Goal: Task Accomplishment & Management: Use online tool/utility

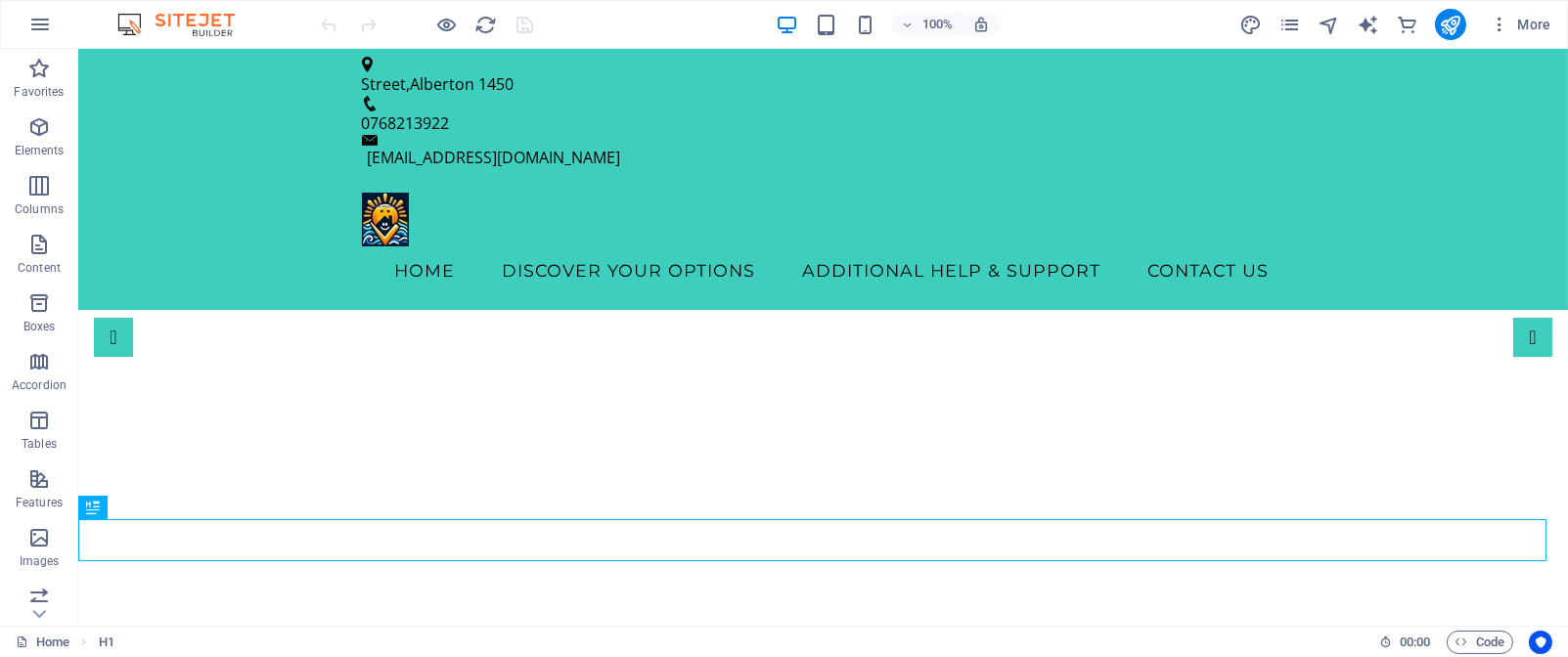
drag, startPoint x: 164, startPoint y: 76, endPoint x: 461, endPoint y: 356, distance: 408.2
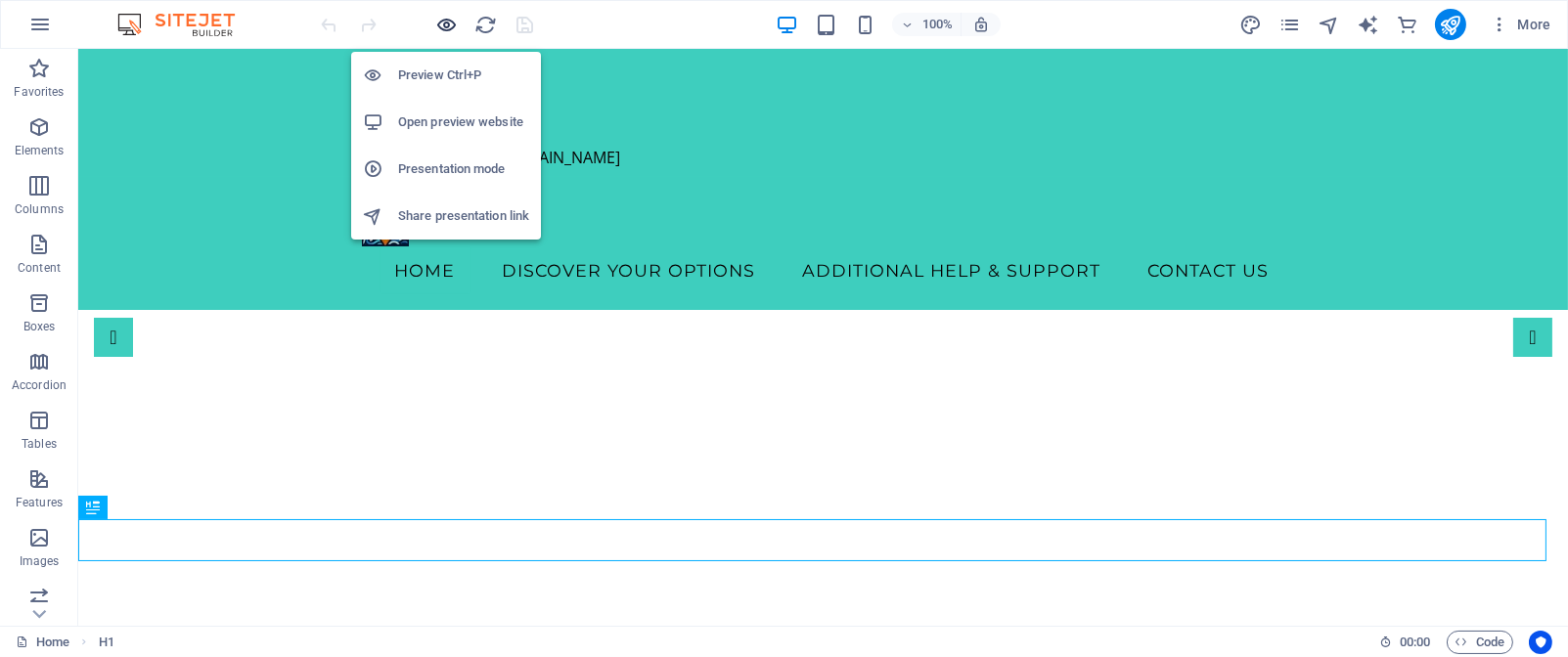
click at [449, 27] on icon "button" at bounding box center [448, 25] width 23 height 23
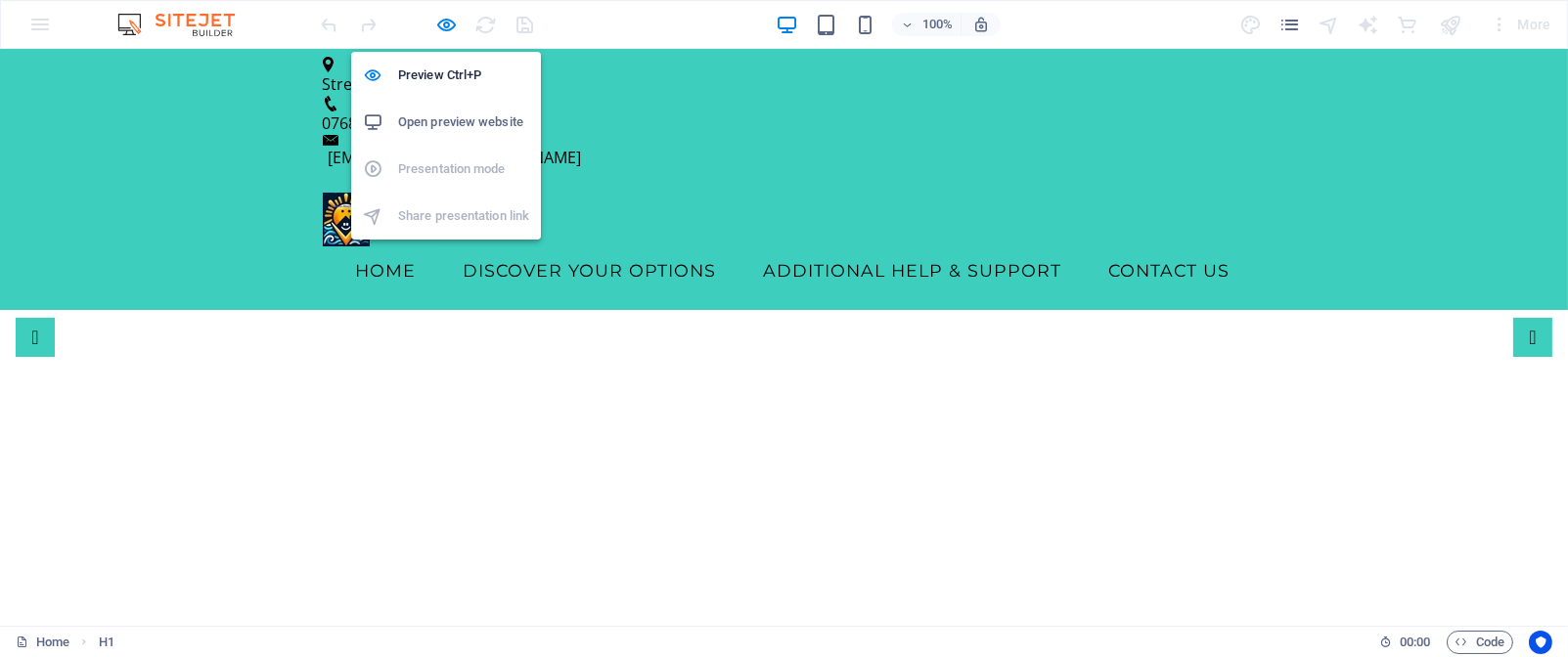
click at [457, 121] on h6 "Open preview website" at bounding box center [463, 122] width 131 height 24
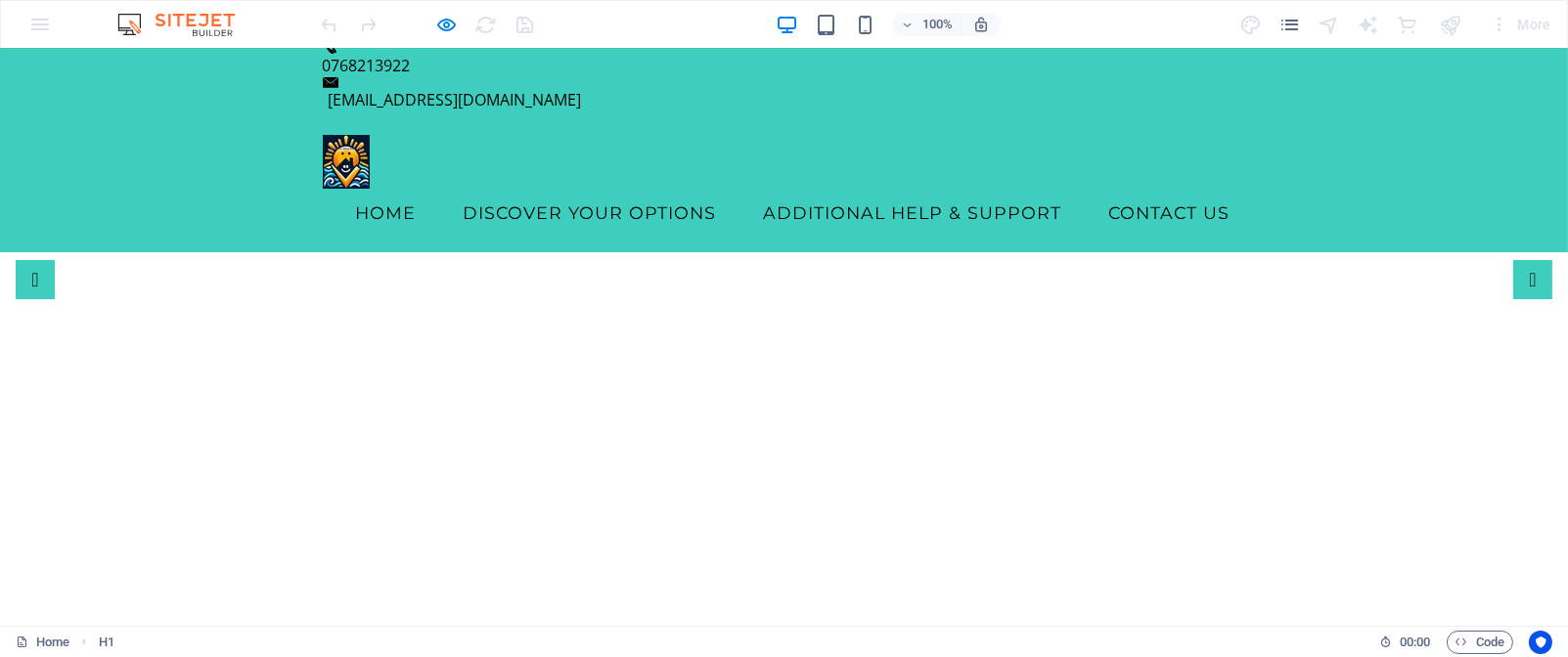
scroll to position [116, 0]
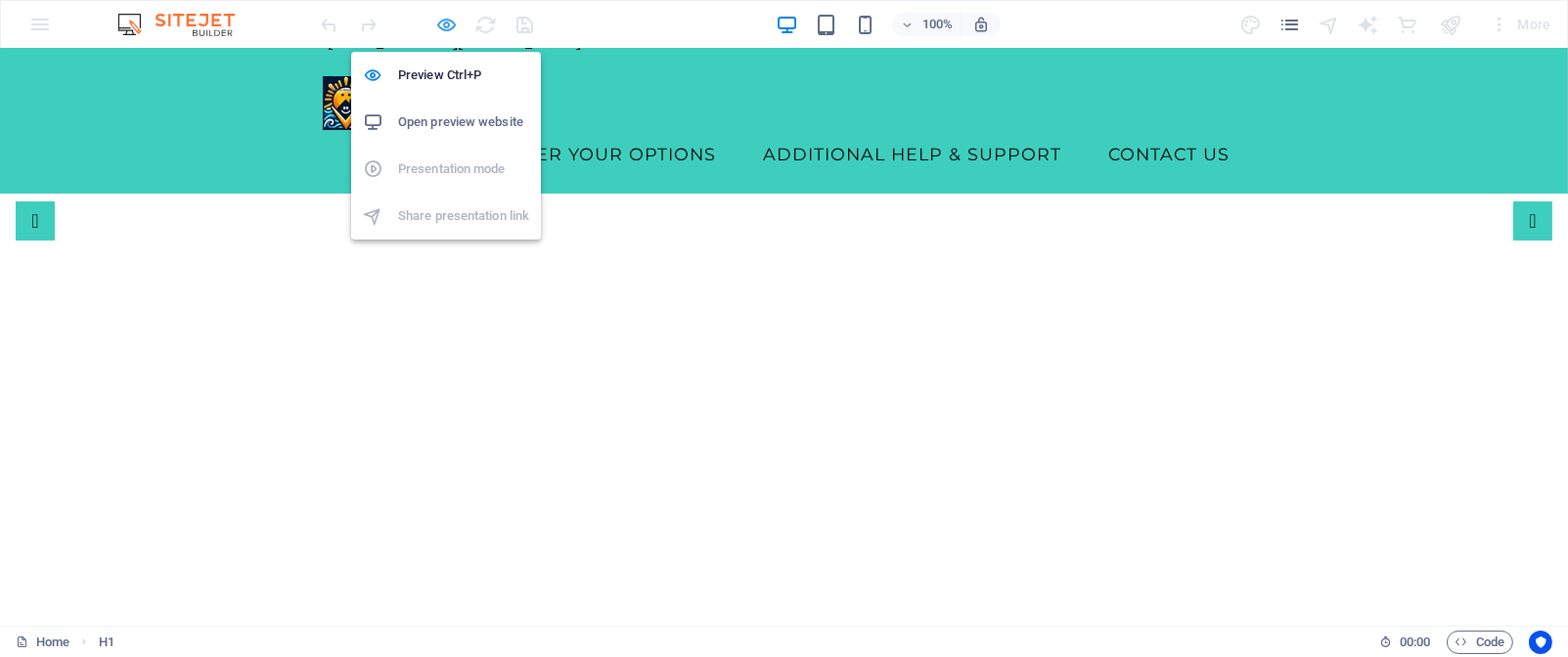
click at [444, 23] on icon "button" at bounding box center [448, 25] width 23 height 23
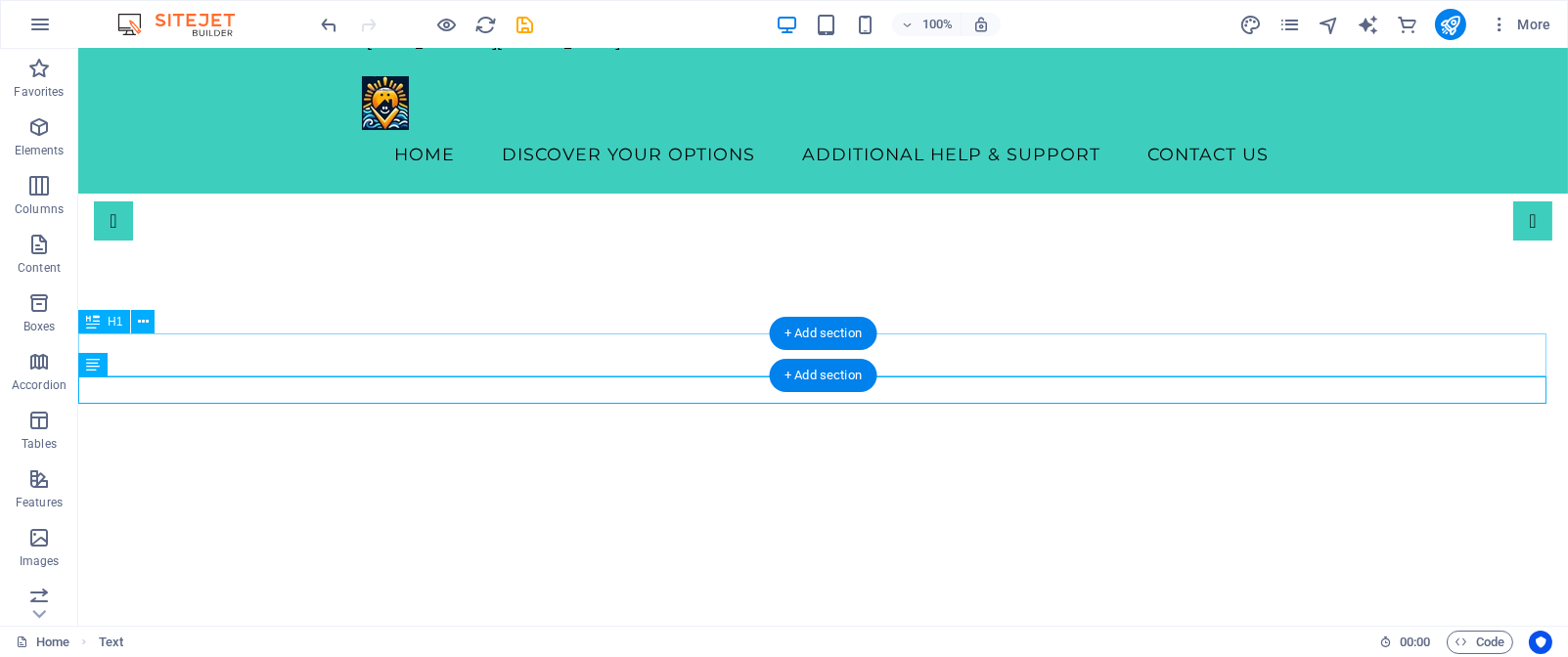
scroll to position [185, 0]
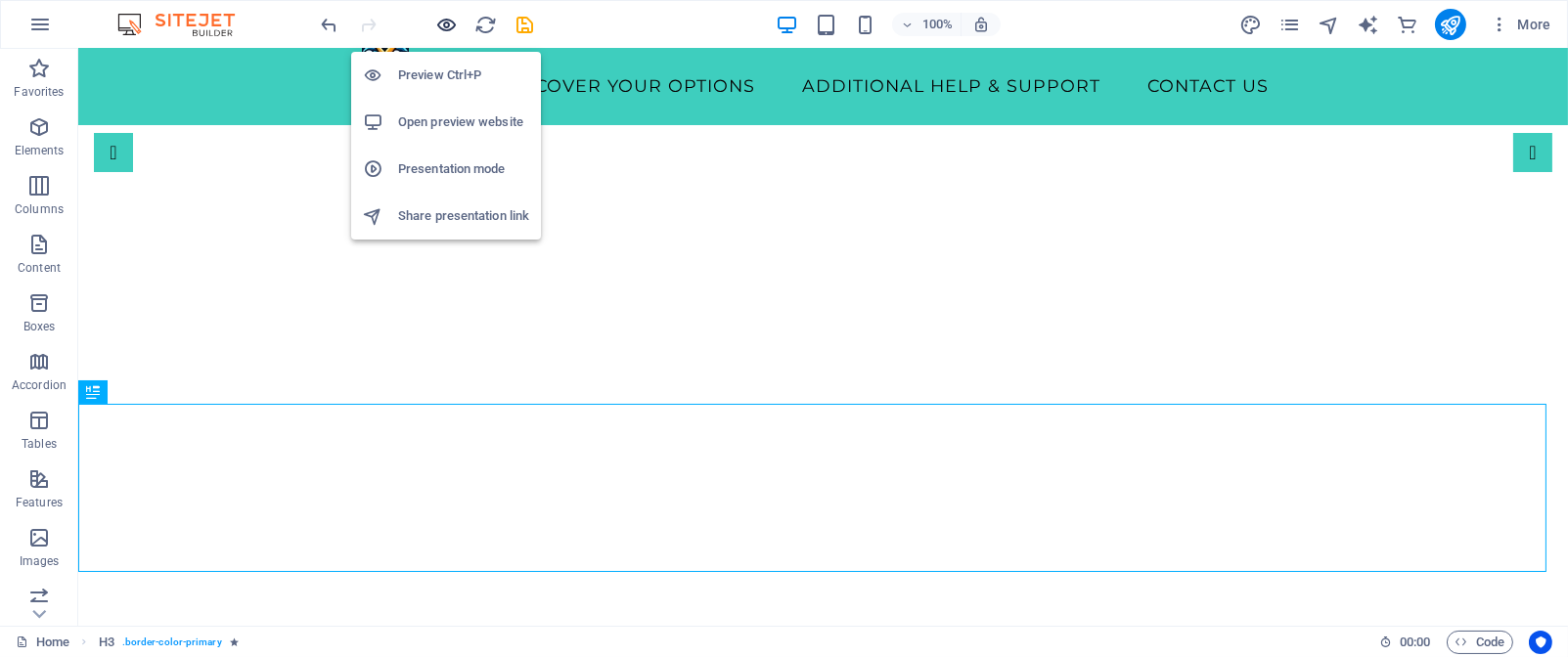
click at [454, 25] on icon "button" at bounding box center [448, 25] width 23 height 23
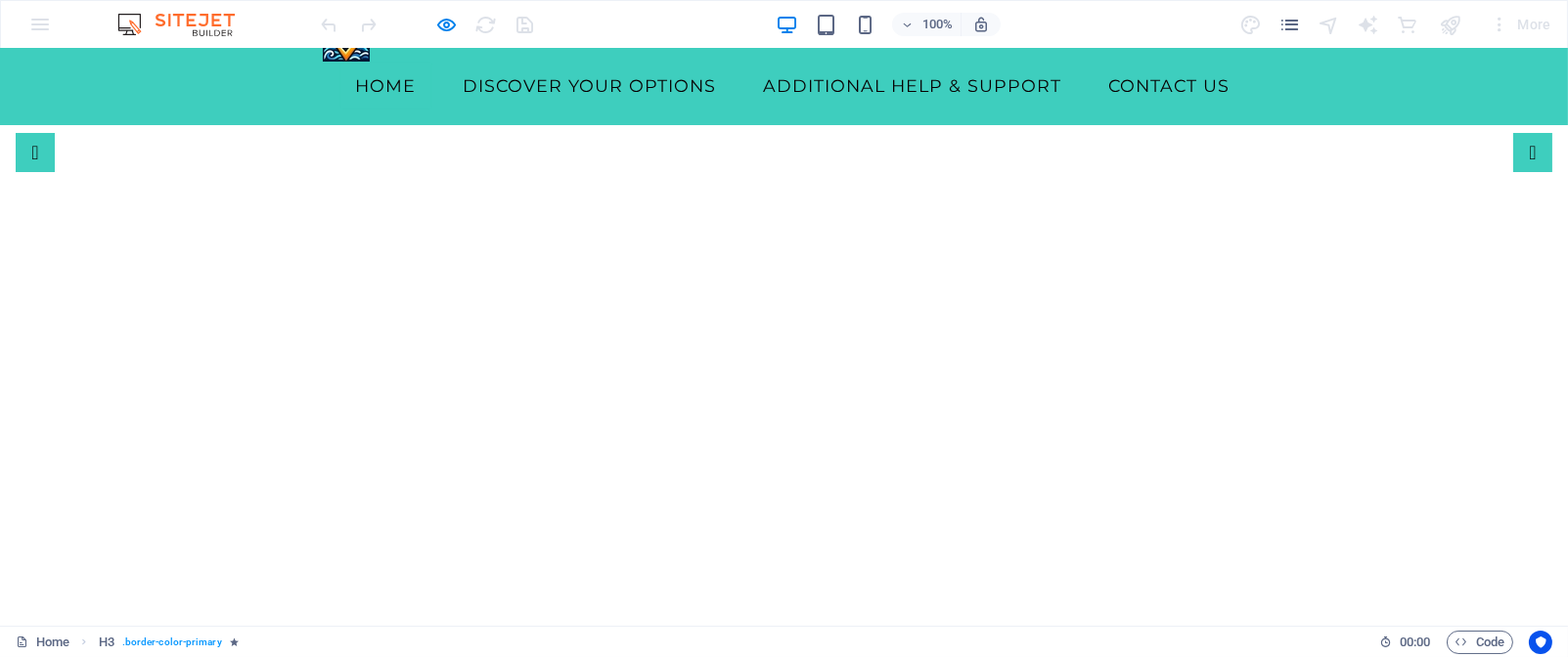
drag, startPoint x: 23, startPoint y: 457, endPoint x: 992, endPoint y: 569, distance: 975.5
copy span "Need a travel buddy? A host who respects your needs? A travel agent who can put…"
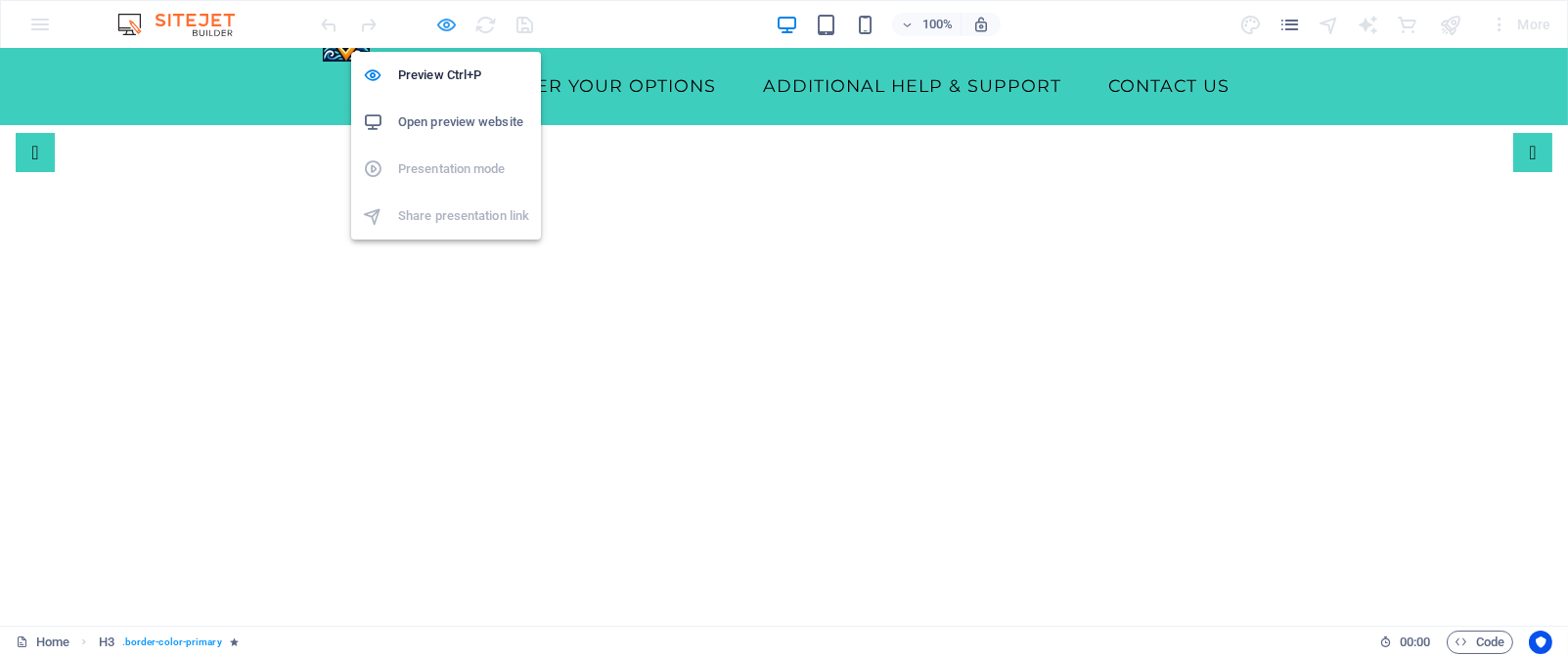
click at [449, 27] on icon "button" at bounding box center [448, 25] width 23 height 23
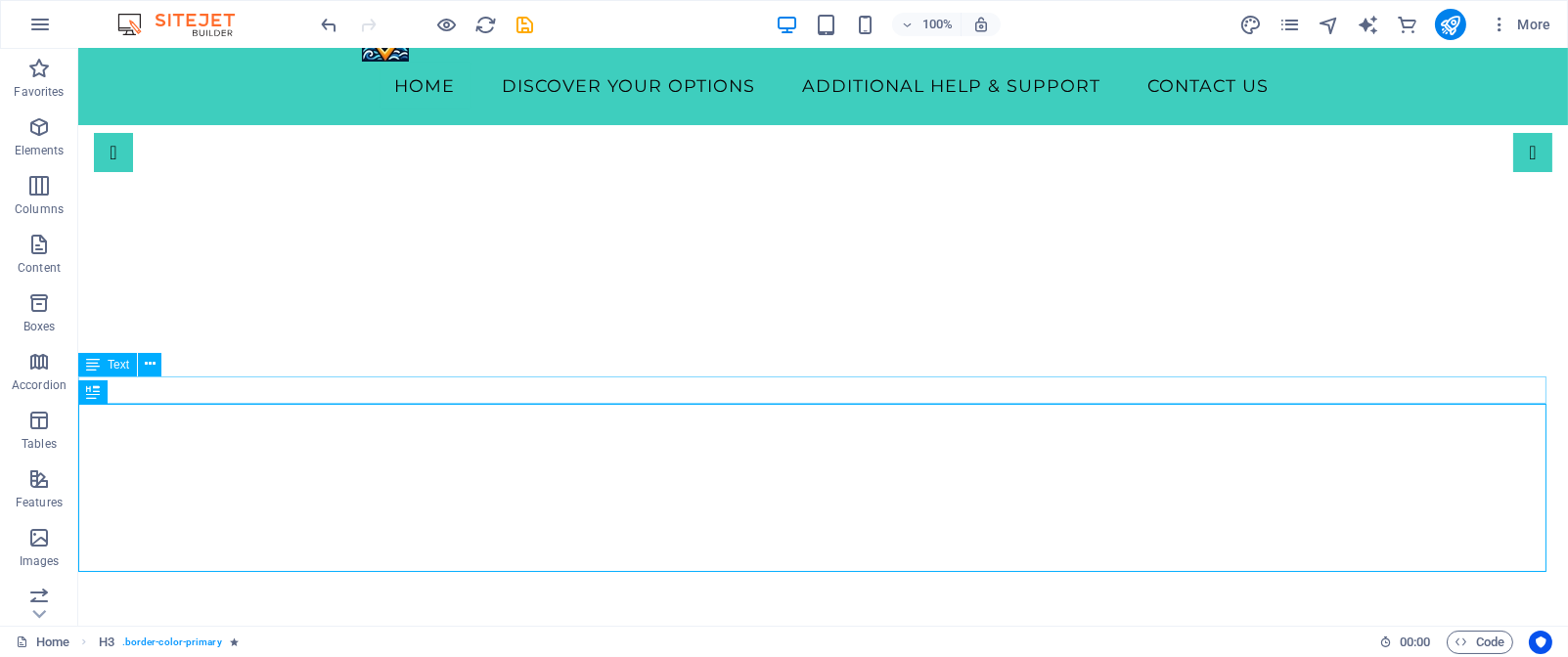
drag, startPoint x: 1210, startPoint y: 384, endPoint x: 1117, endPoint y: 395, distance: 93.6
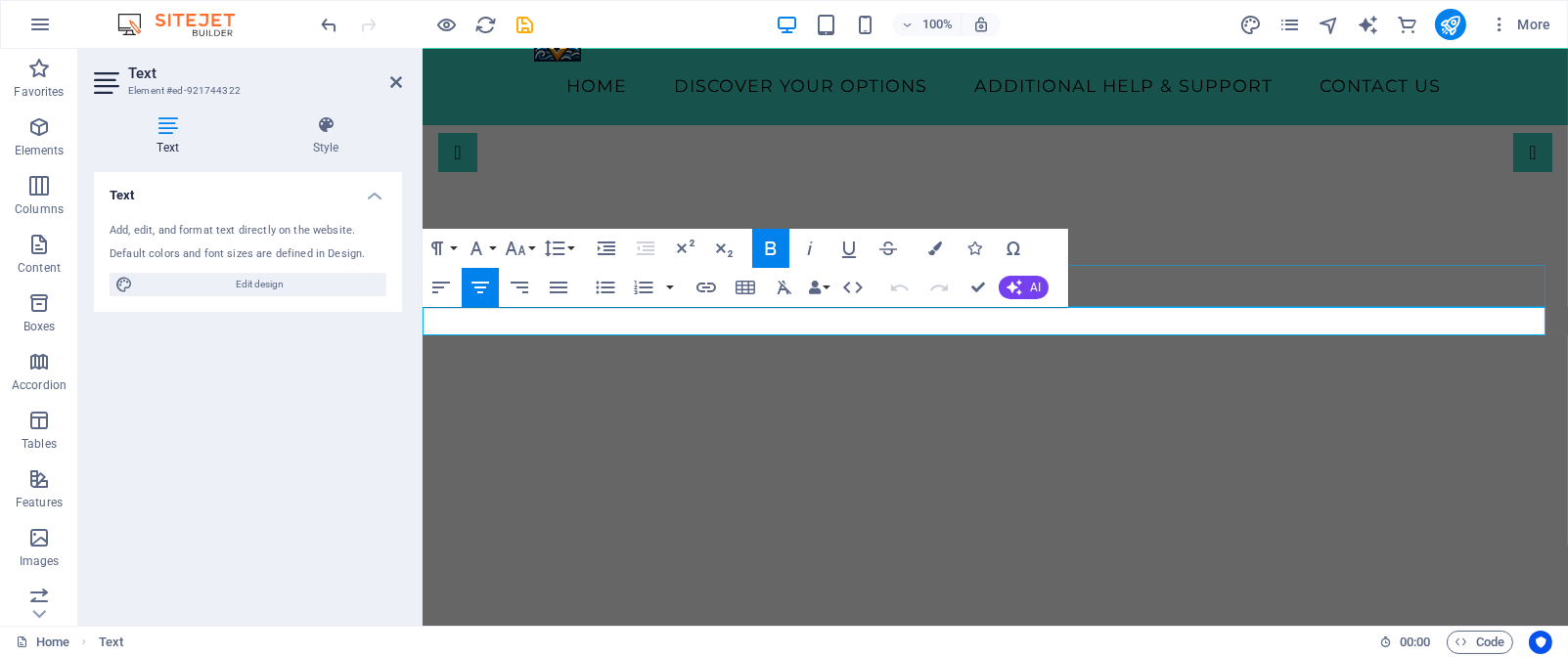
drag, startPoint x: 1371, startPoint y: 316, endPoint x: 603, endPoint y: 305, distance: 768.1
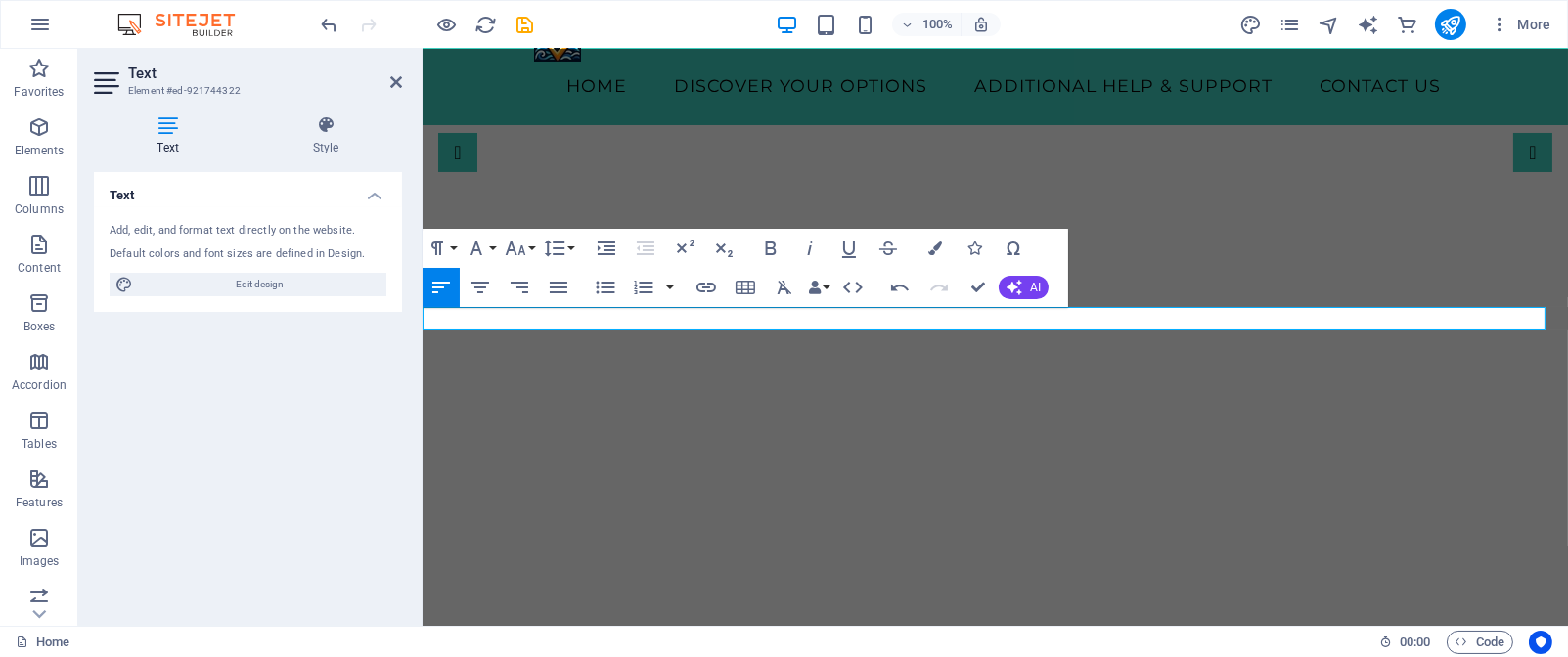
click at [480, 285] on icon "button" at bounding box center [480, 288] width 24 height 24
click at [325, 21] on icon "undo" at bounding box center [329, 25] width 23 height 23
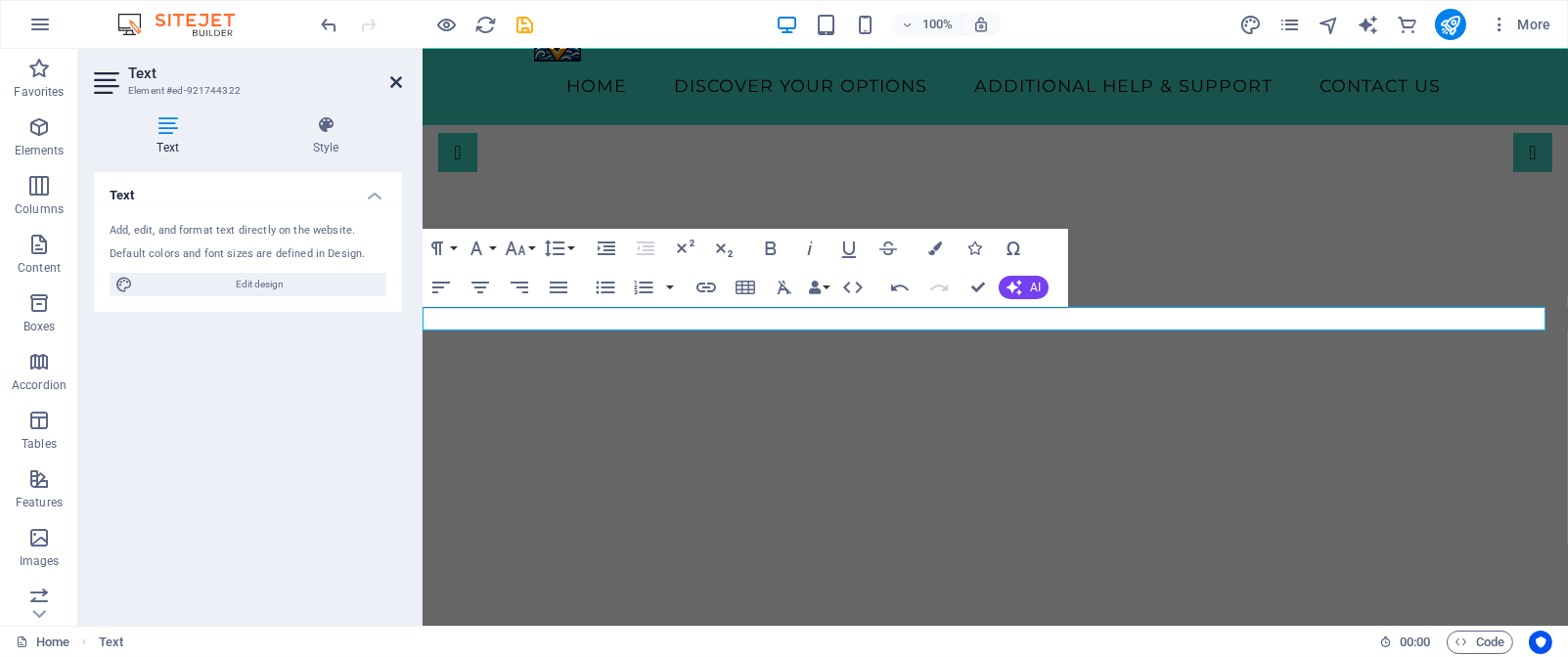
click at [392, 78] on icon at bounding box center [396, 82] width 12 height 16
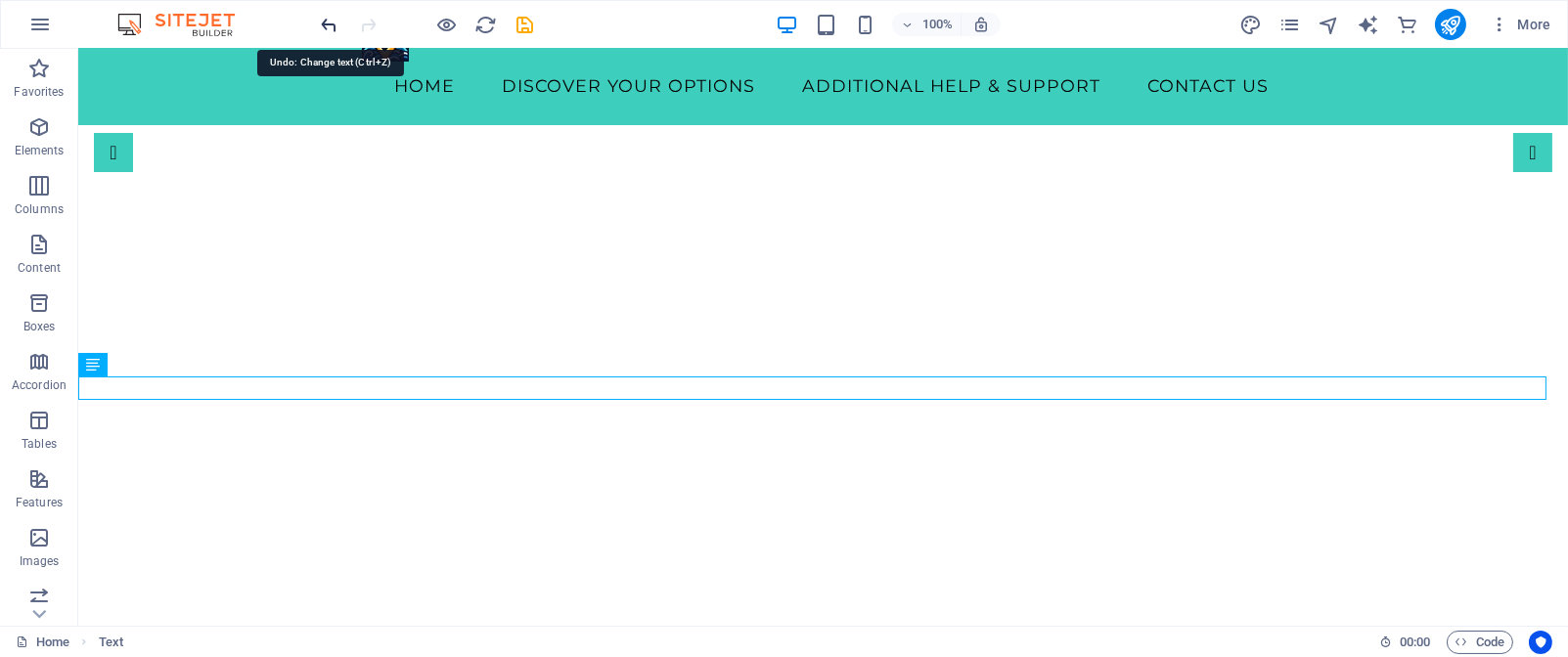
click at [326, 27] on icon "undo" at bounding box center [329, 25] width 23 height 23
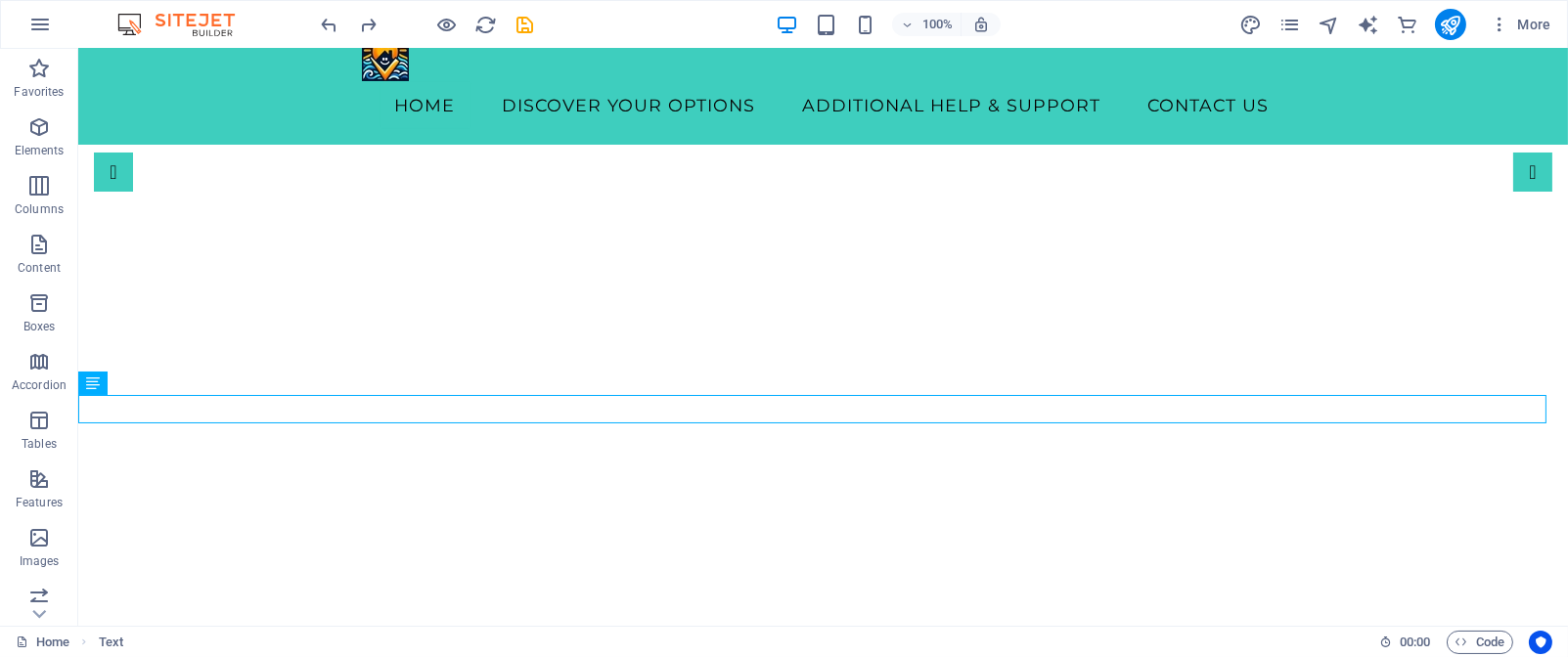
scroll to position [0, 0]
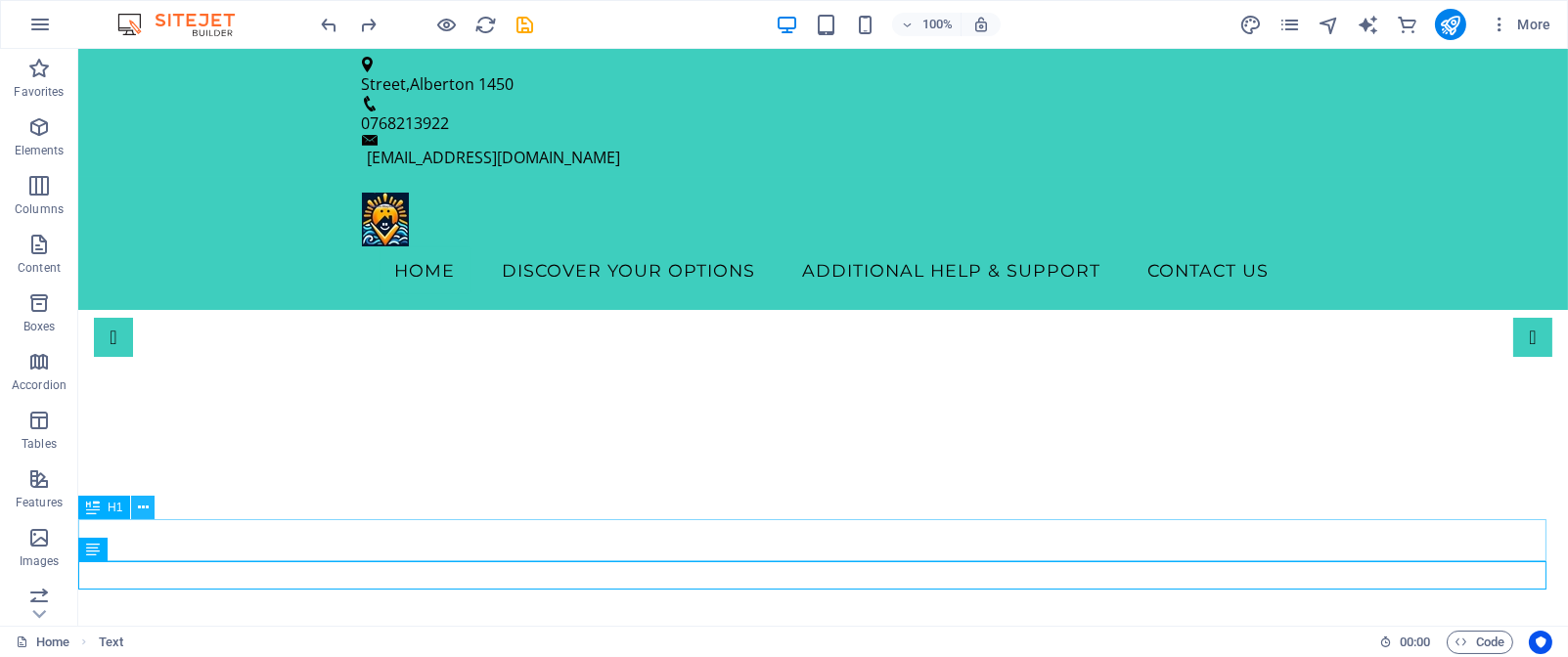
click at [145, 505] on icon at bounding box center [143, 508] width 11 height 21
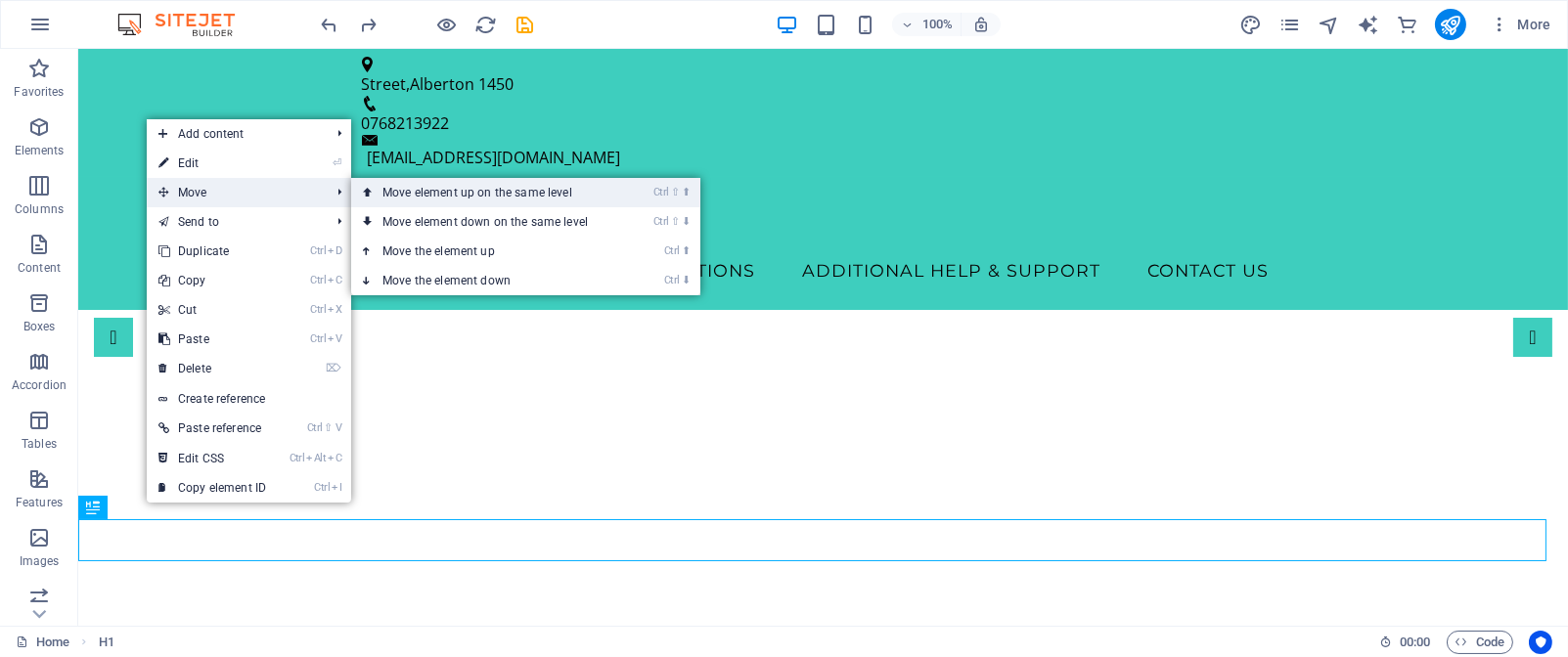
click at [487, 194] on link "Ctrl ⇧ ⬆ Move element up on the same level" at bounding box center [489, 193] width 276 height 30
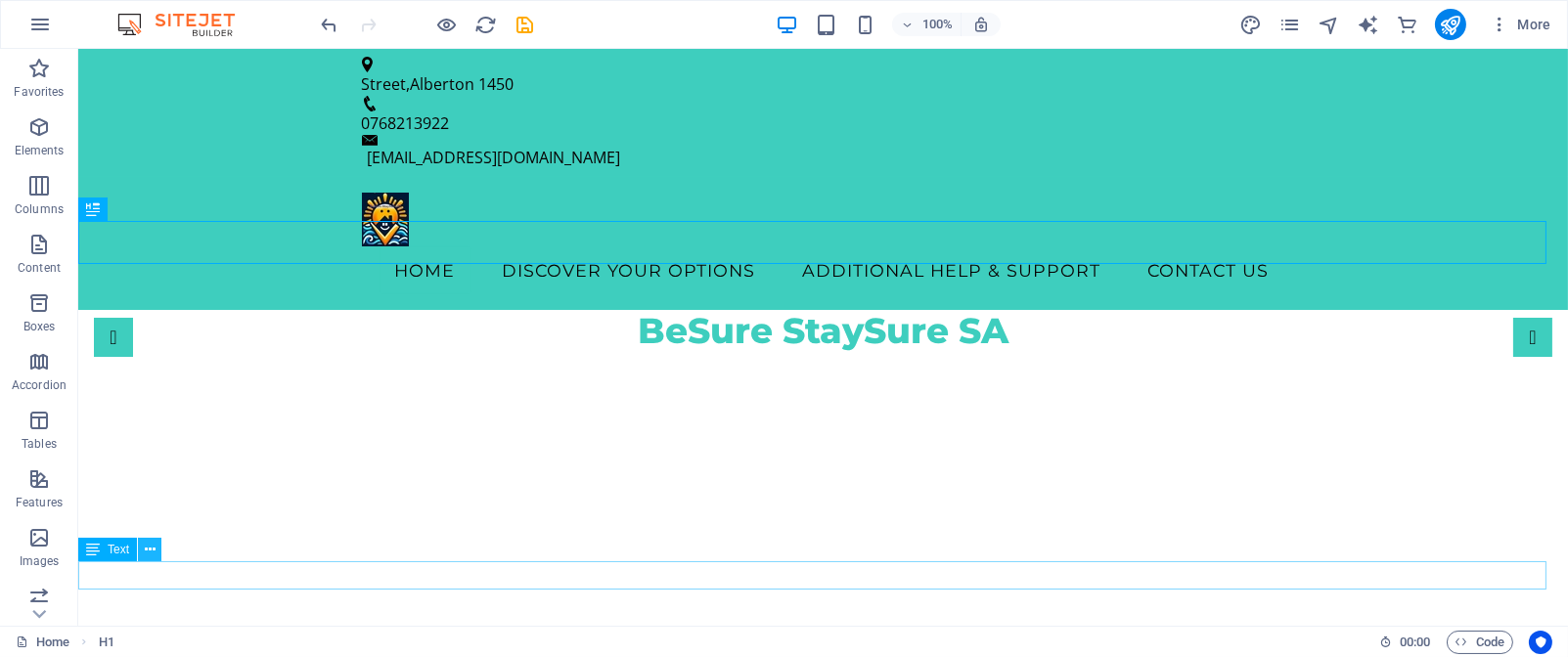
click at [151, 545] on icon at bounding box center [150, 550] width 11 height 21
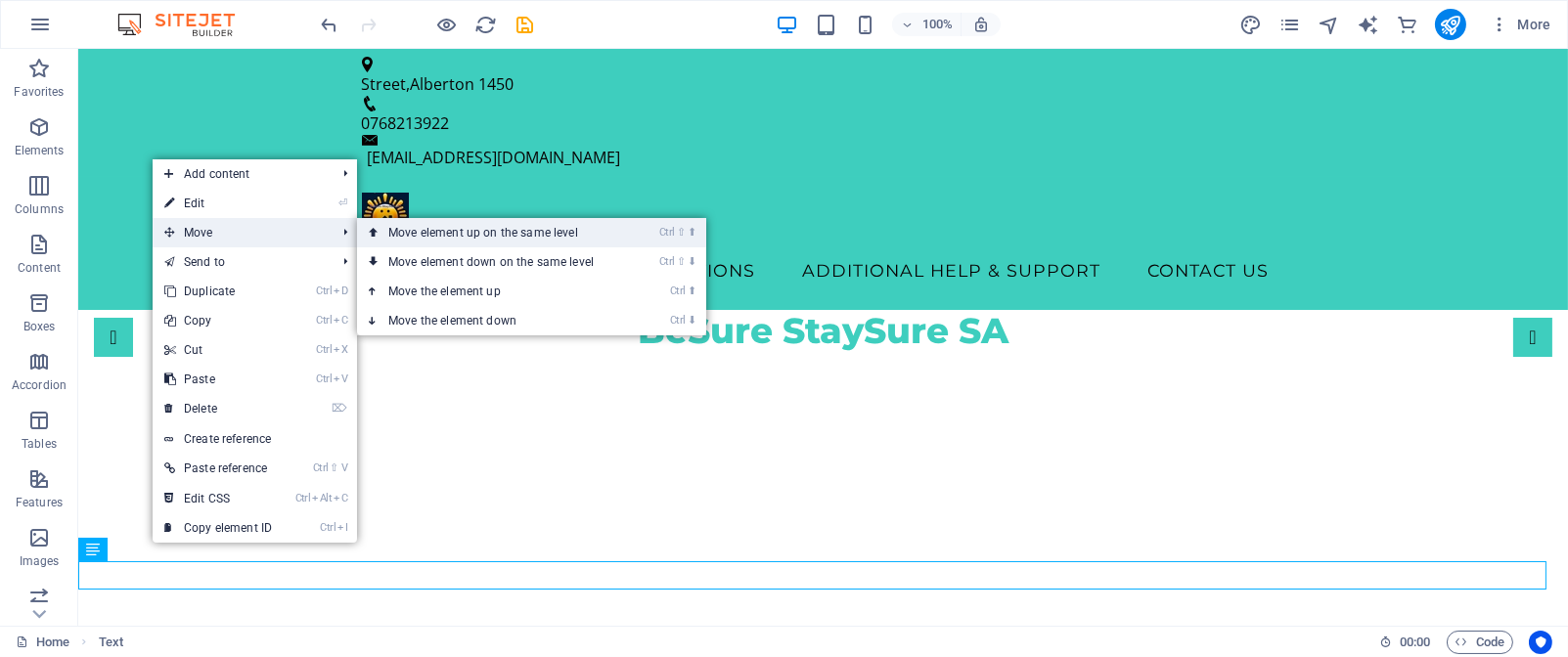
click at [444, 231] on link "Ctrl ⇧ ⬆ Move element up on the same level" at bounding box center [495, 233] width 276 height 30
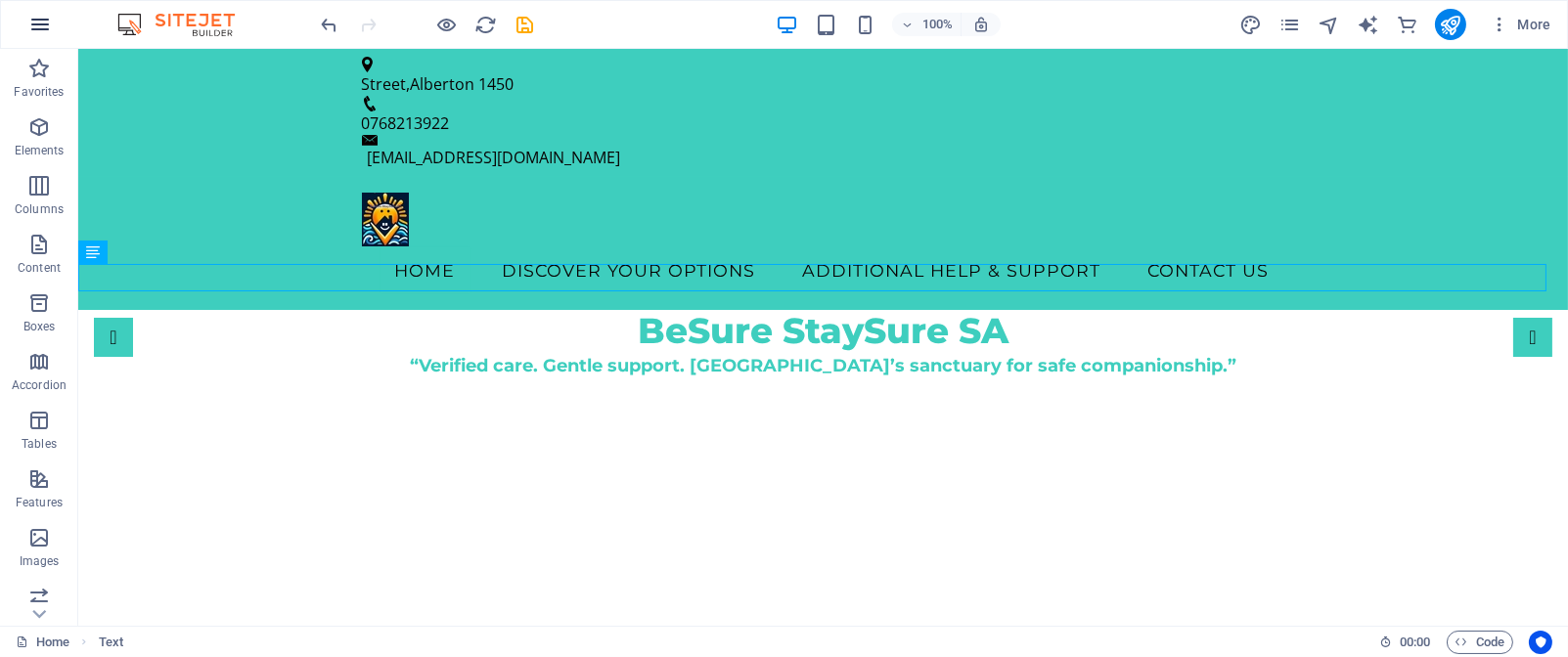
click at [45, 28] on icon "button" at bounding box center [41, 25] width 24 height 24
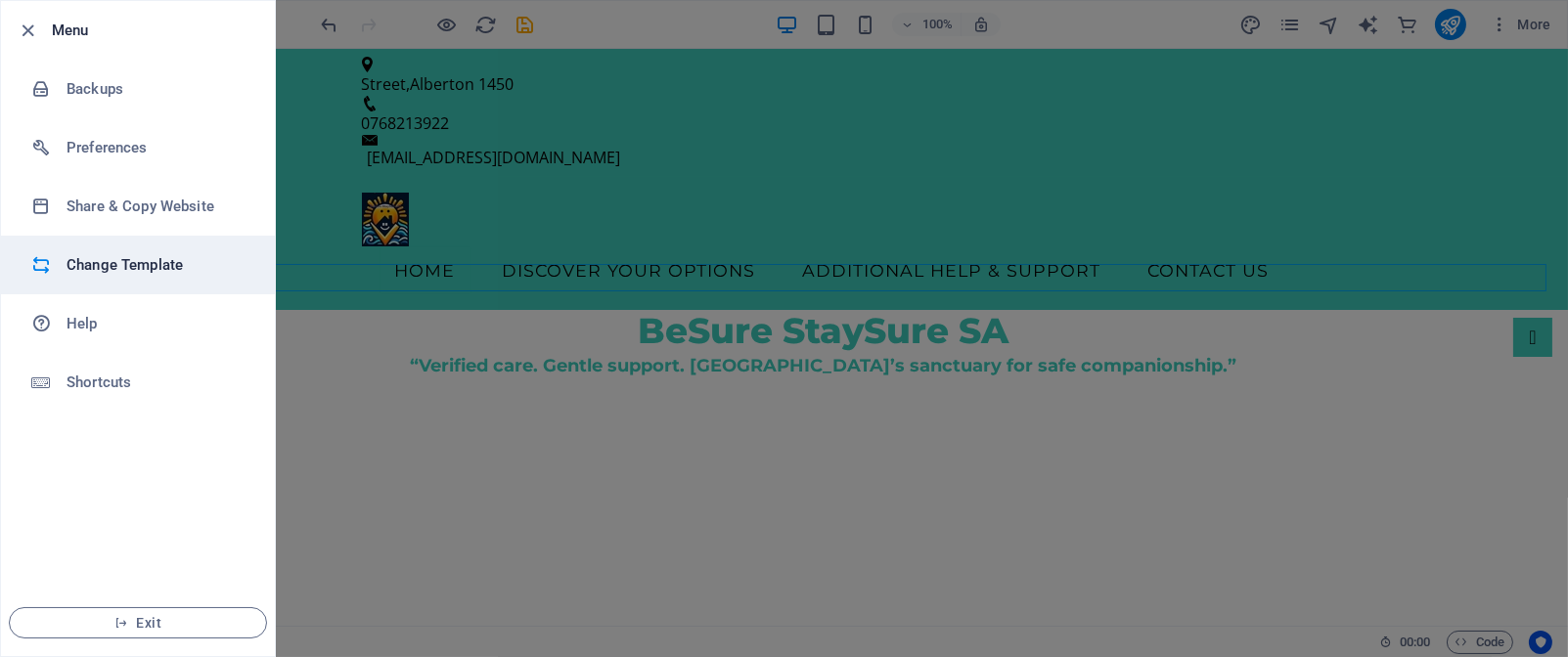
click at [109, 267] on h6 "Change Template" at bounding box center [157, 265] width 181 height 24
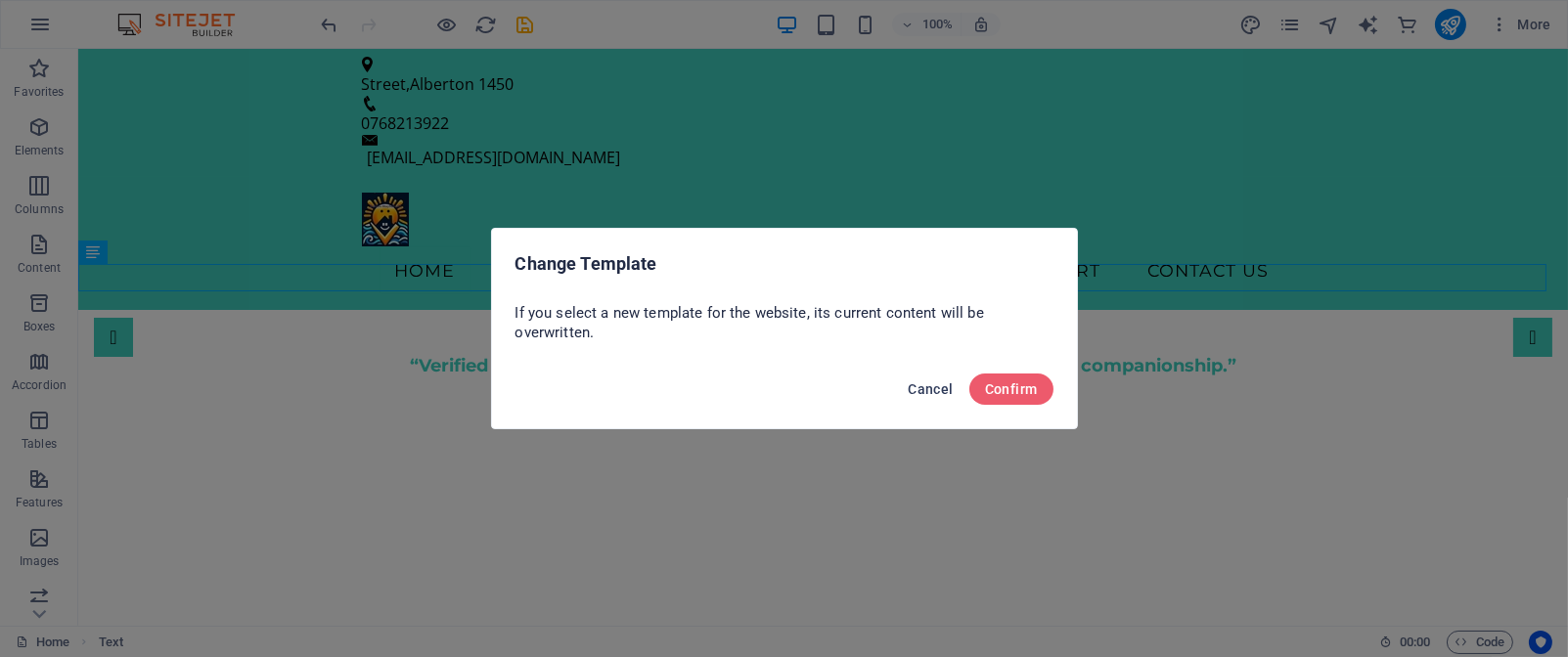
click at [937, 388] on span "Cancel" at bounding box center [930, 389] width 45 height 16
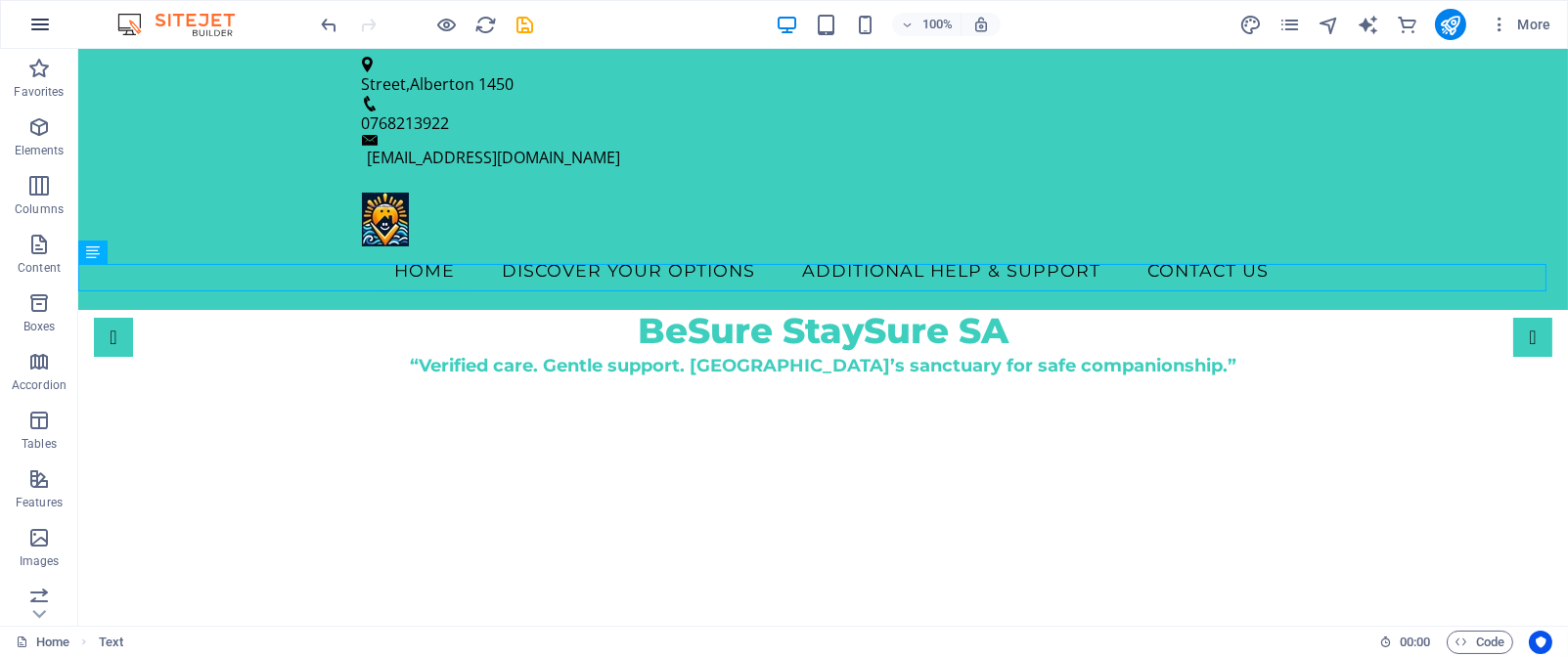
click at [50, 25] on icon "button" at bounding box center [41, 25] width 24 height 24
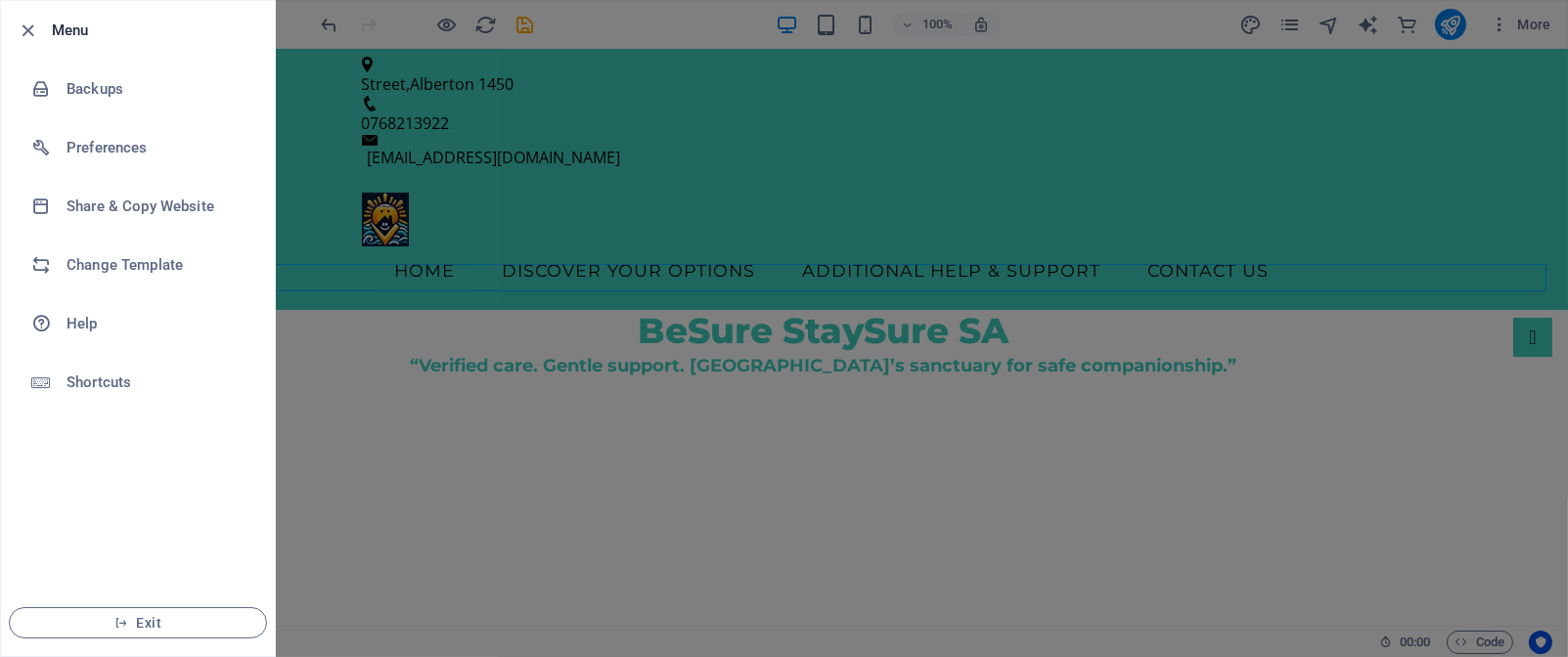
click at [496, 119] on div at bounding box center [784, 328] width 1568 height 657
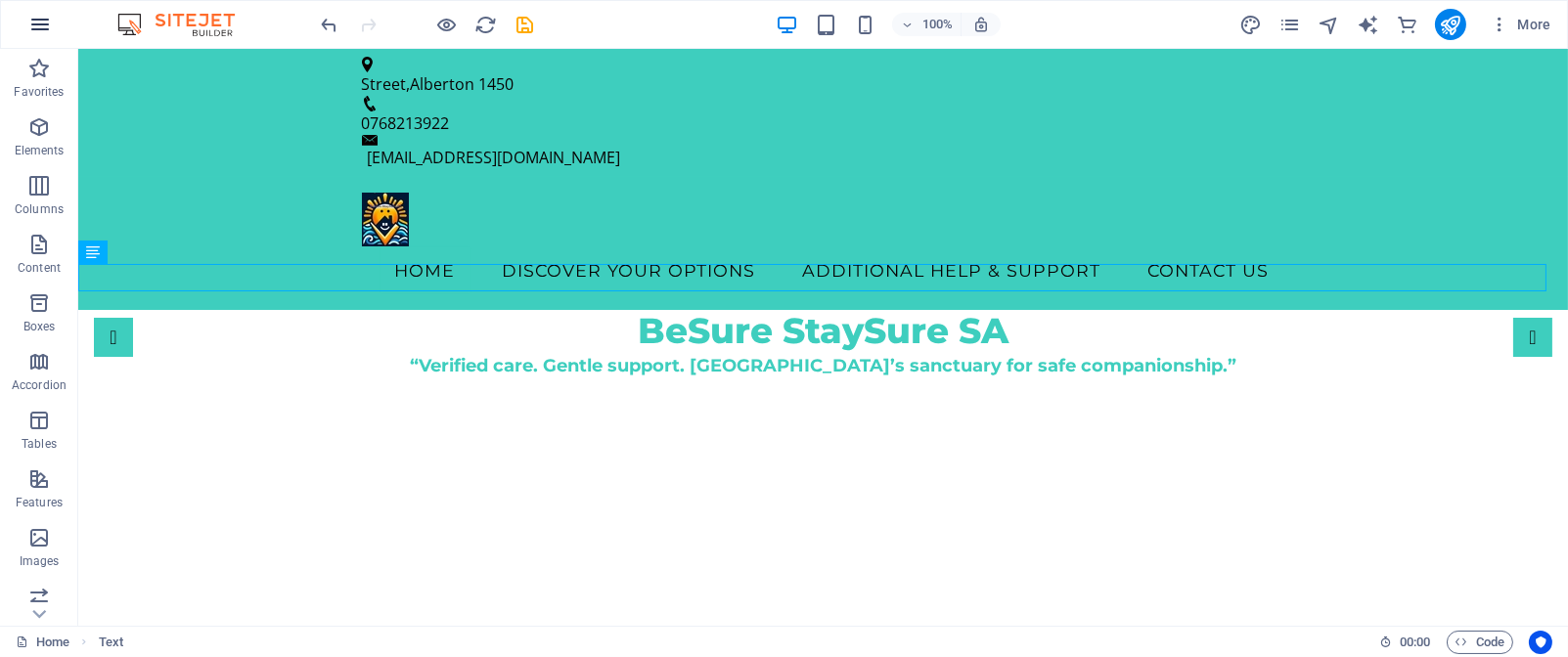
click at [42, 23] on icon "button" at bounding box center [41, 25] width 24 height 24
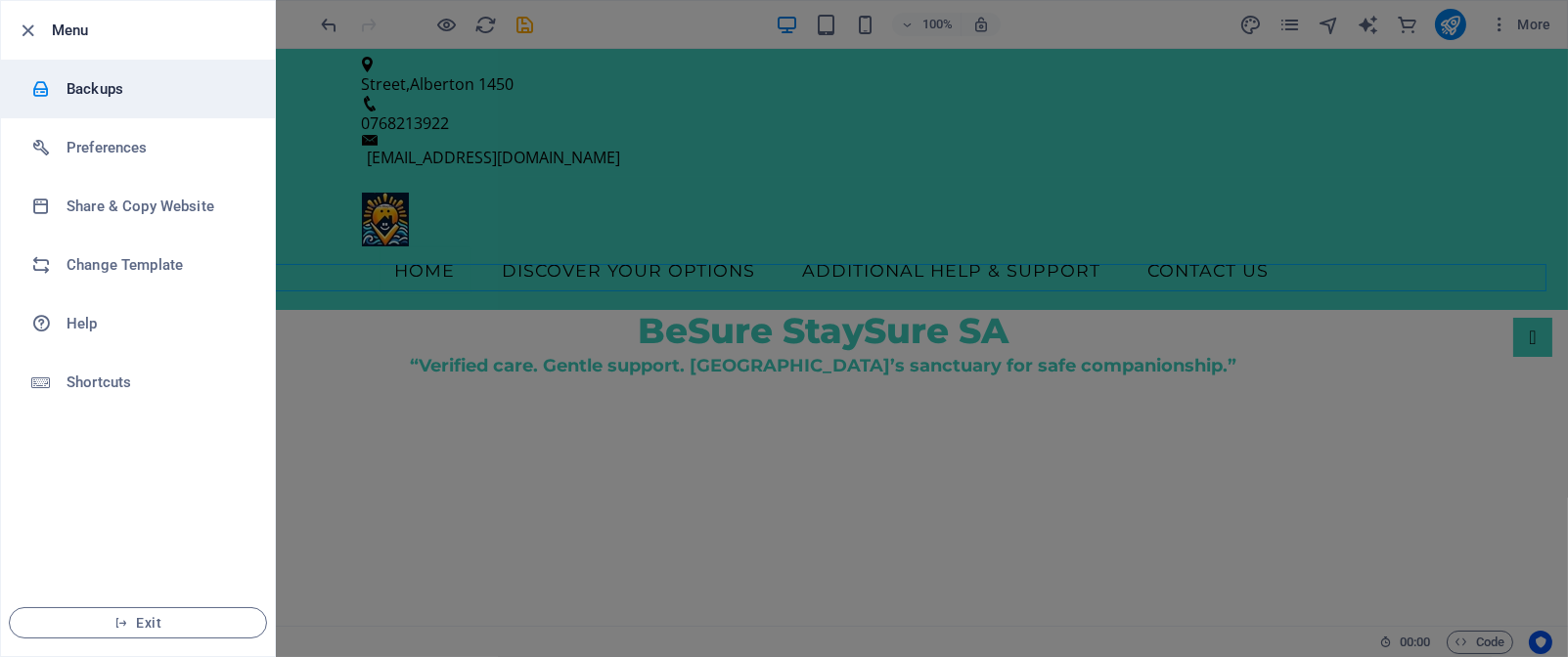
click at [67, 91] on h6 "Backups" at bounding box center [157, 89] width 181 height 24
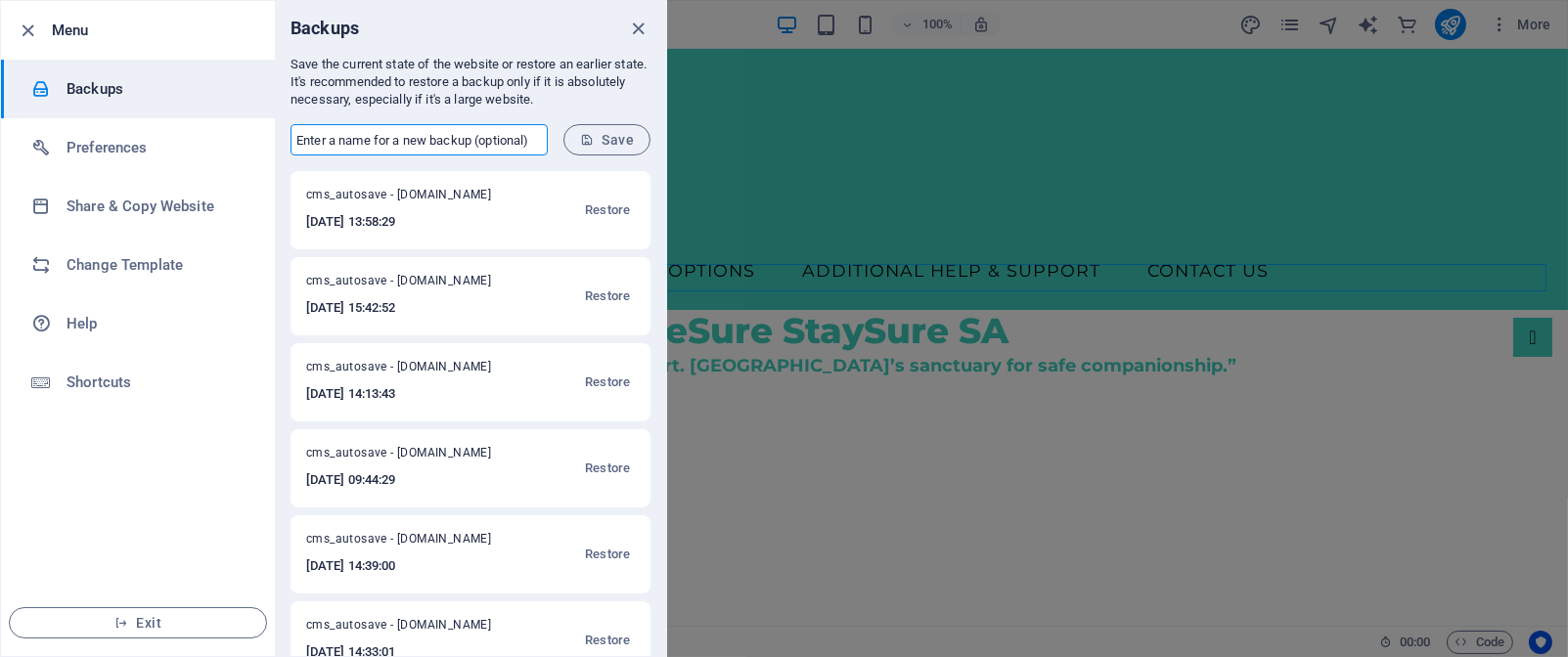
click at [541, 137] on input "text" at bounding box center [419, 140] width 257 height 32
type input "NEW"
click at [616, 136] on span "Save" at bounding box center [607, 140] width 54 height 16
click at [637, 29] on icon "close" at bounding box center [639, 29] width 23 height 23
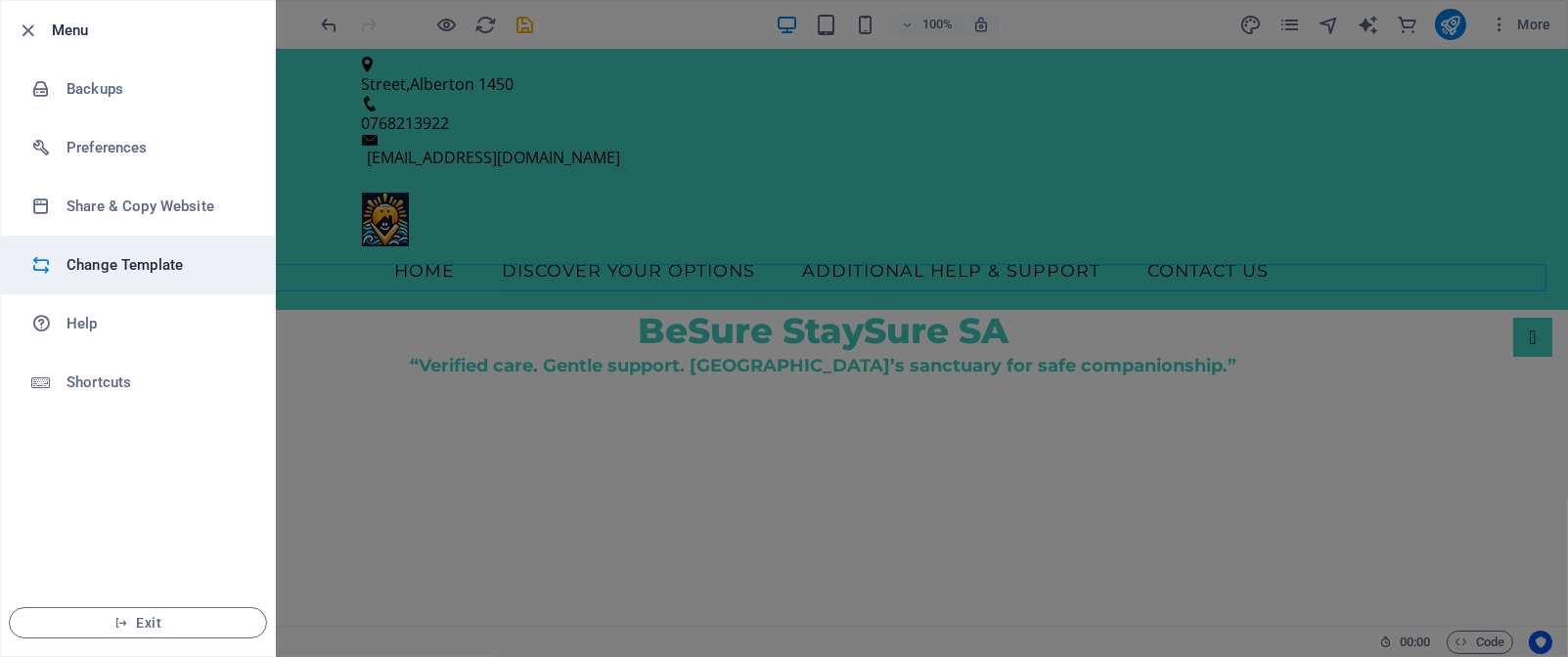
click at [87, 274] on h6 "Change Template" at bounding box center [157, 265] width 181 height 24
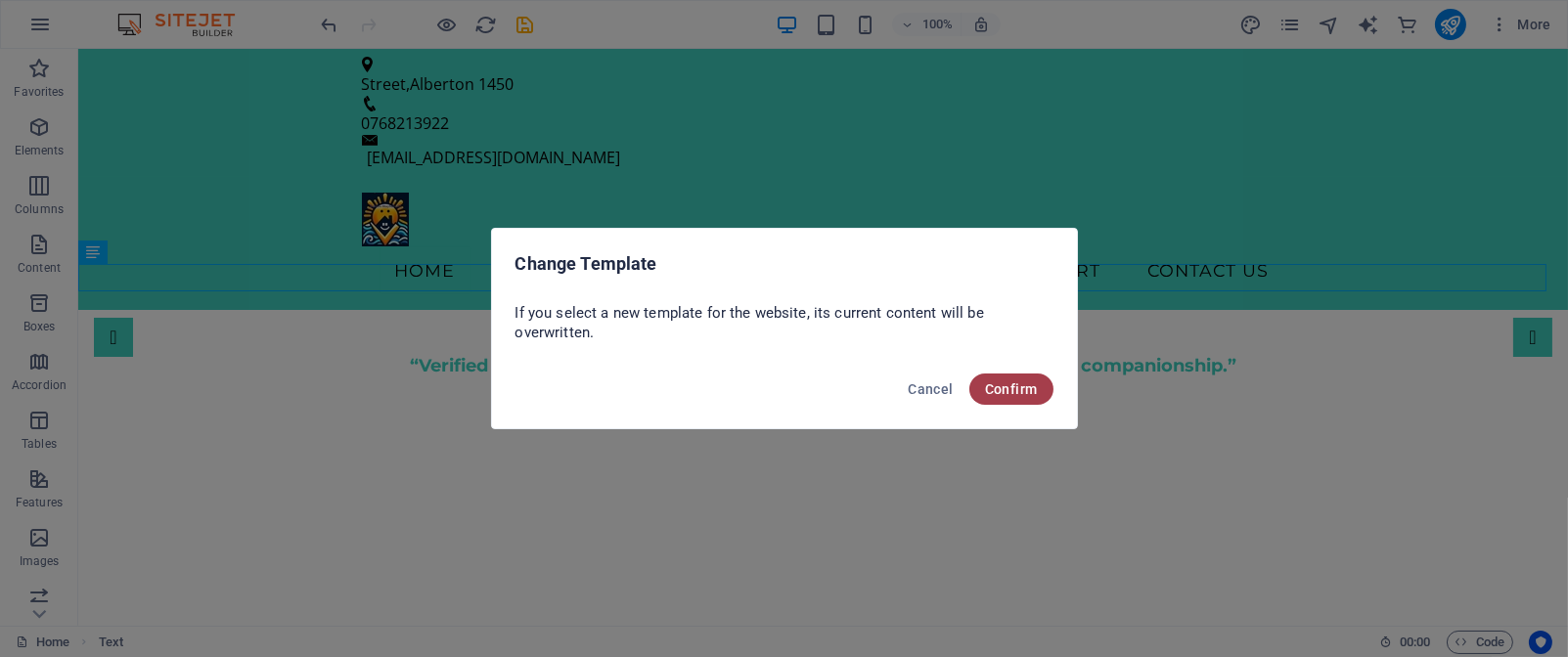
click at [1031, 397] on button "Confirm" at bounding box center [1011, 390] width 84 height 32
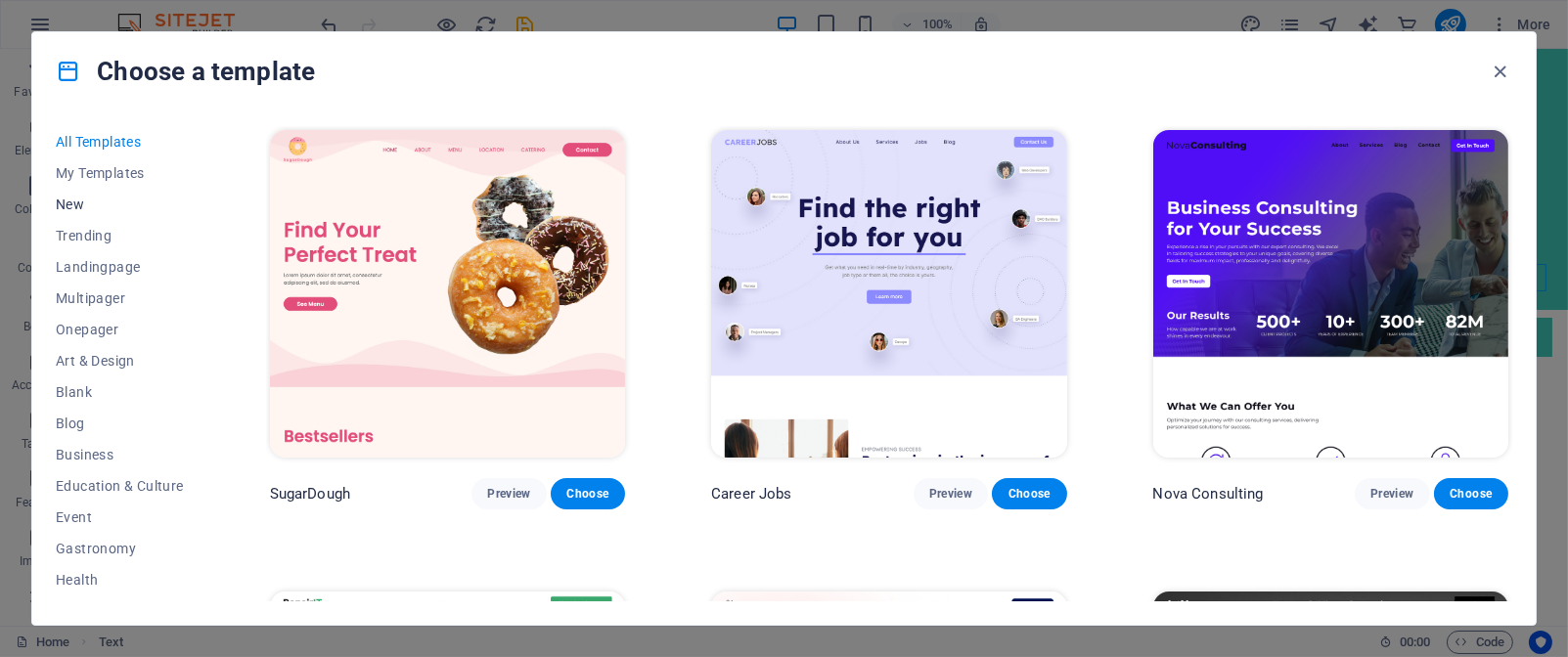
click at [64, 201] on span "New" at bounding box center [119, 204] width 128 height 16
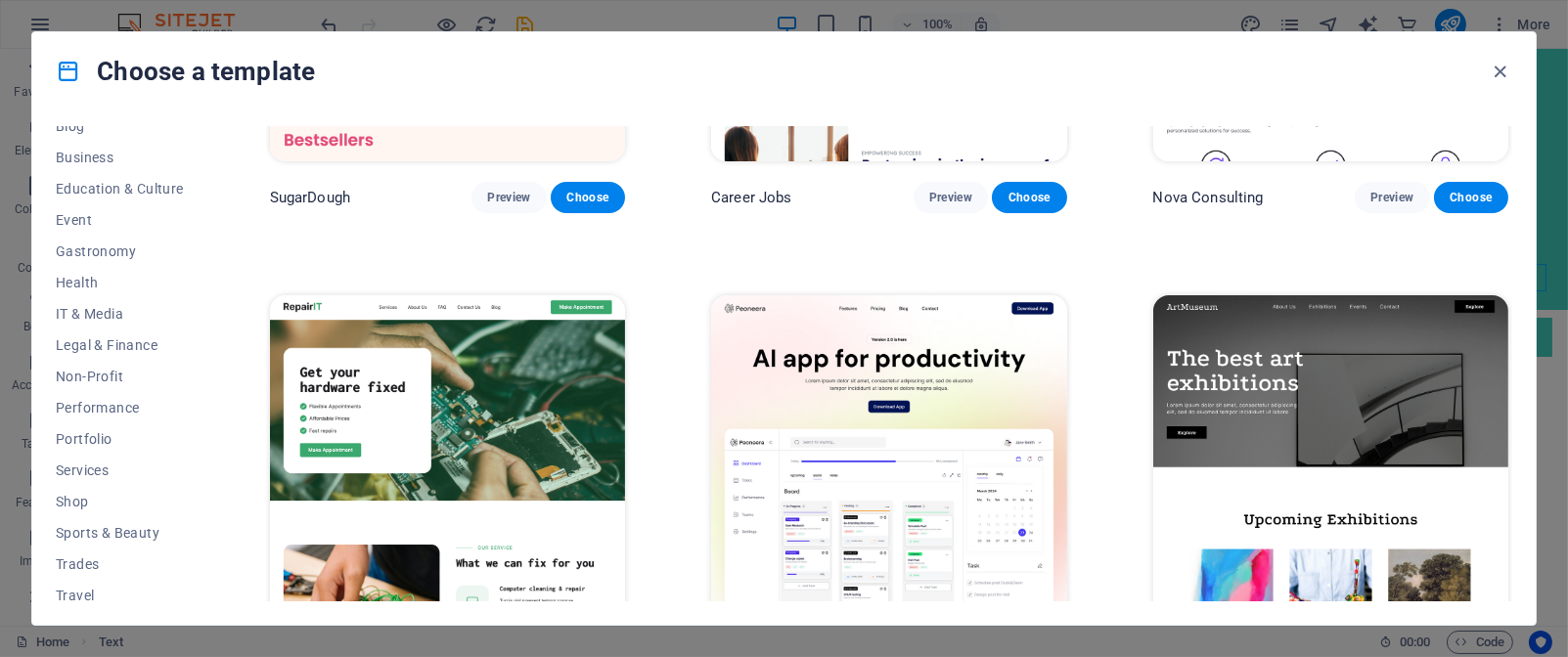
scroll to position [337, 0]
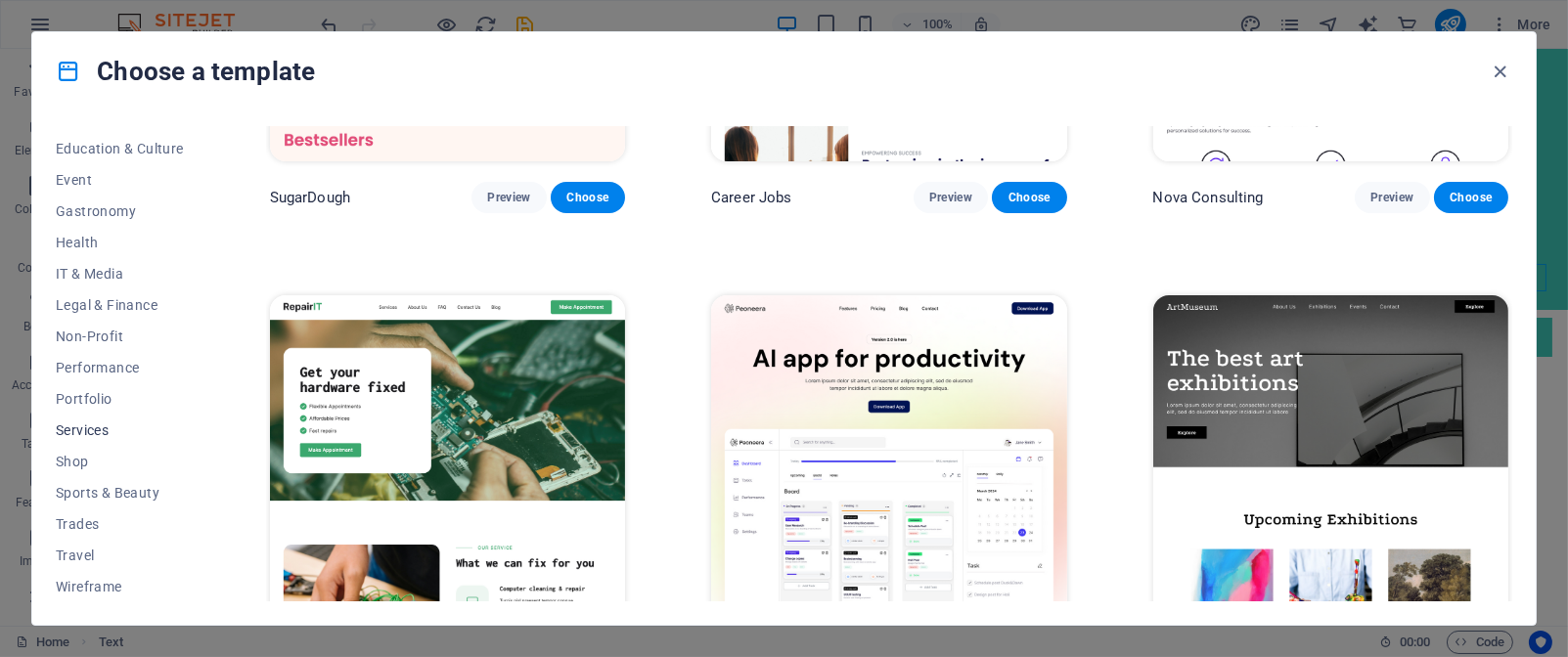
click at [117, 429] on span "Services" at bounding box center [119, 431] width 128 height 16
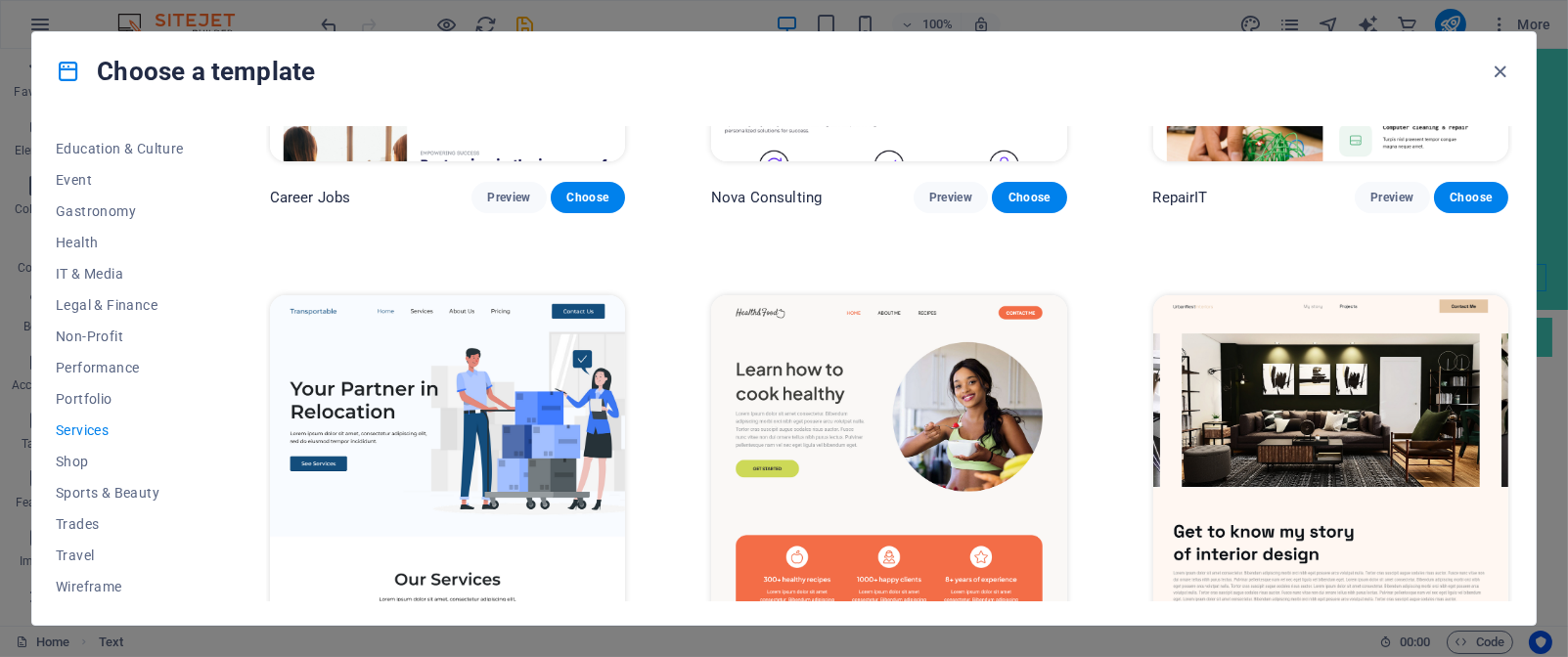
drag, startPoint x: 1511, startPoint y: 214, endPoint x: 1516, endPoint y: 249, distance: 35.4
click at [1516, 249] on div "All Templates My Templates New Trending Landingpage Multipager Onepager Art & D…" at bounding box center [784, 367] width 1503 height 515
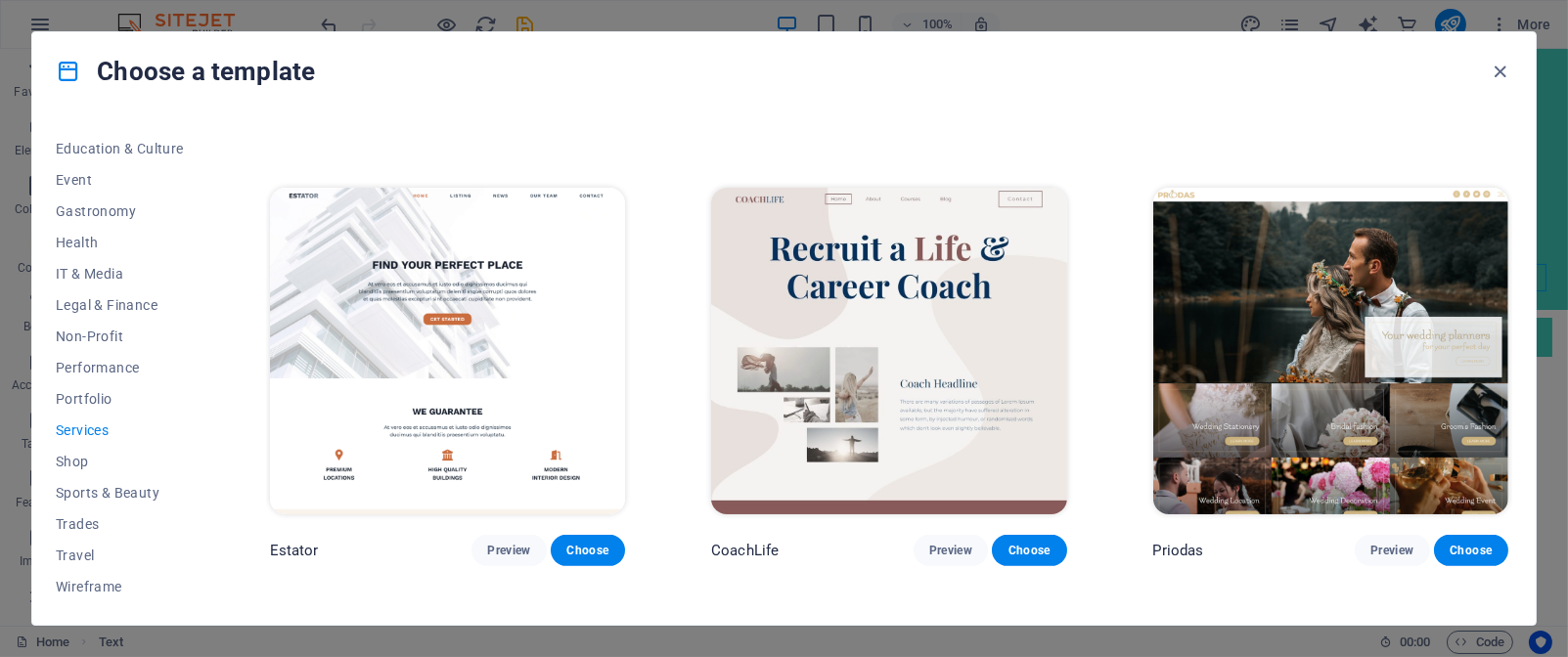
scroll to position [1353, 0]
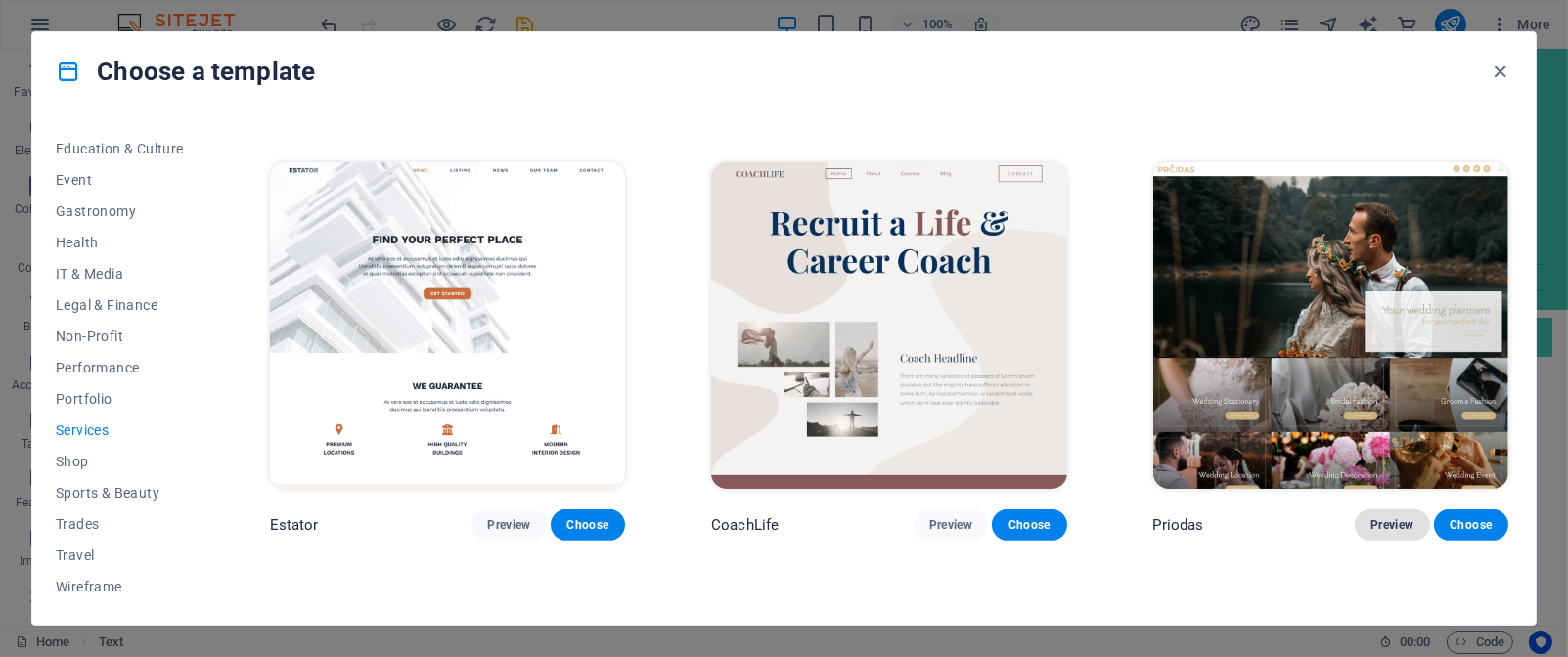
click at [1382, 521] on span "Preview" at bounding box center [1391, 526] width 43 height 16
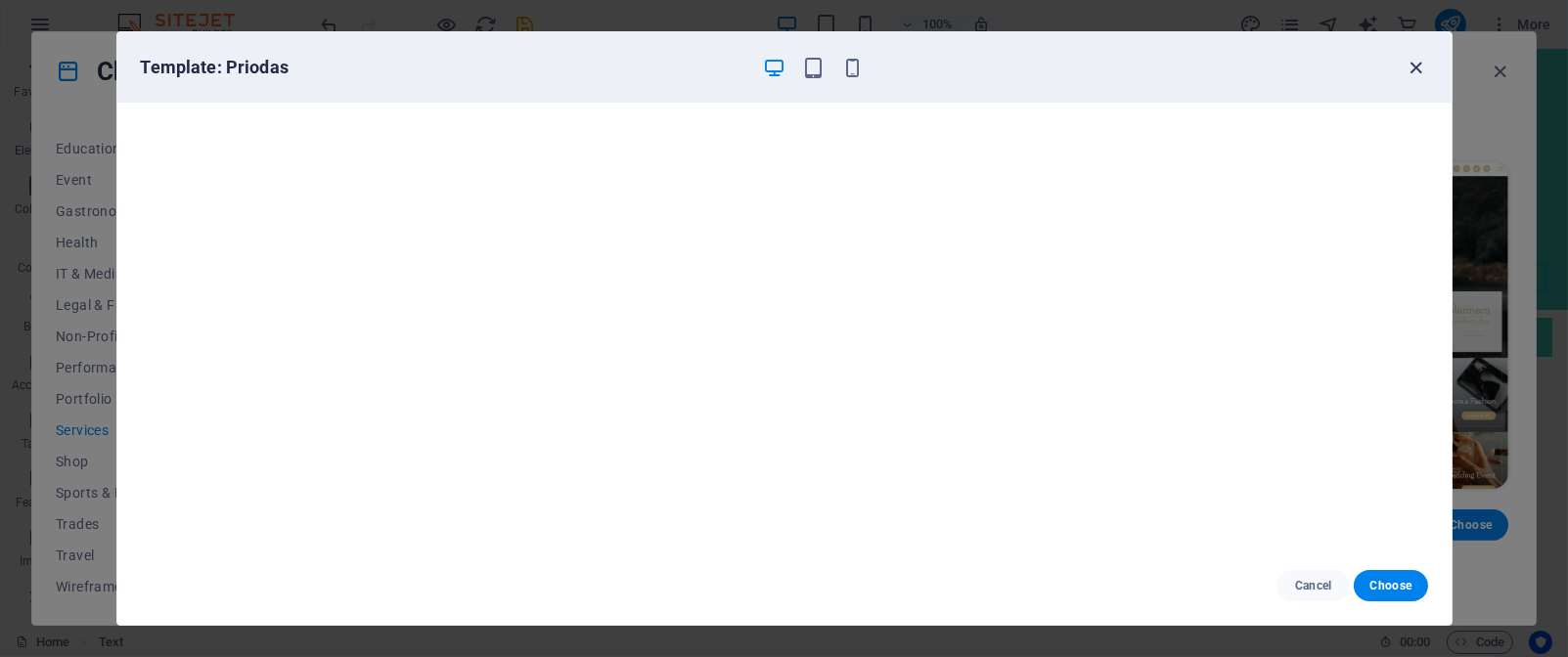
click at [1416, 63] on icon "button" at bounding box center [1416, 67] width 23 height 23
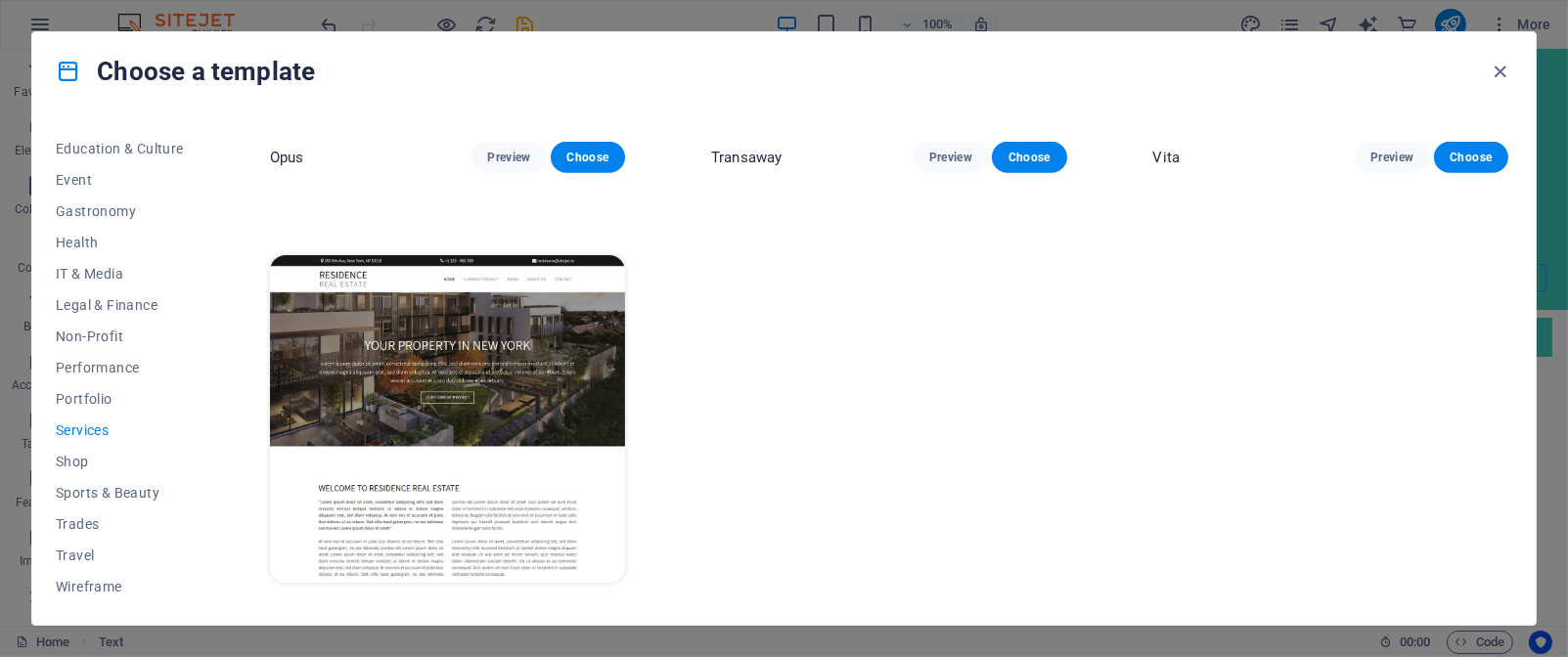
scroll to position [3124, 0]
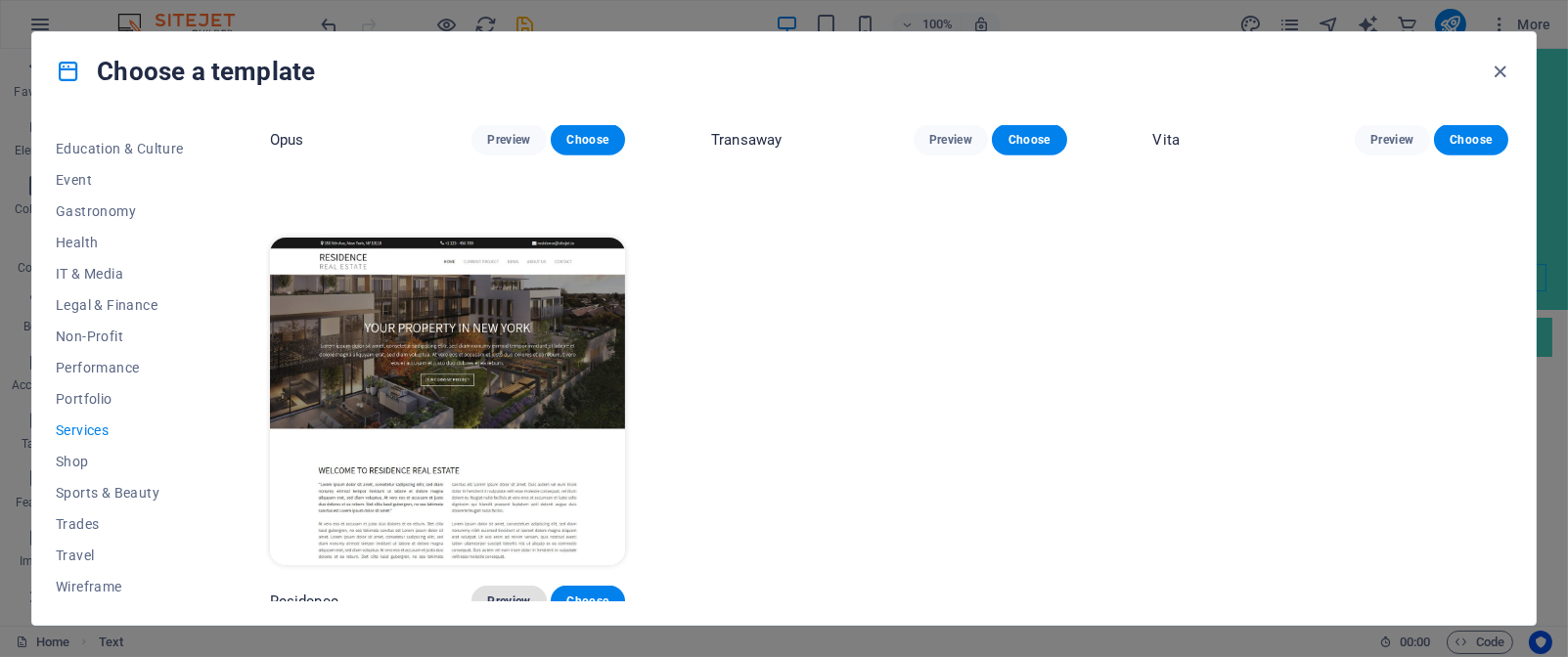
click at [517, 593] on span "Preview" at bounding box center [508, 601] width 43 height 16
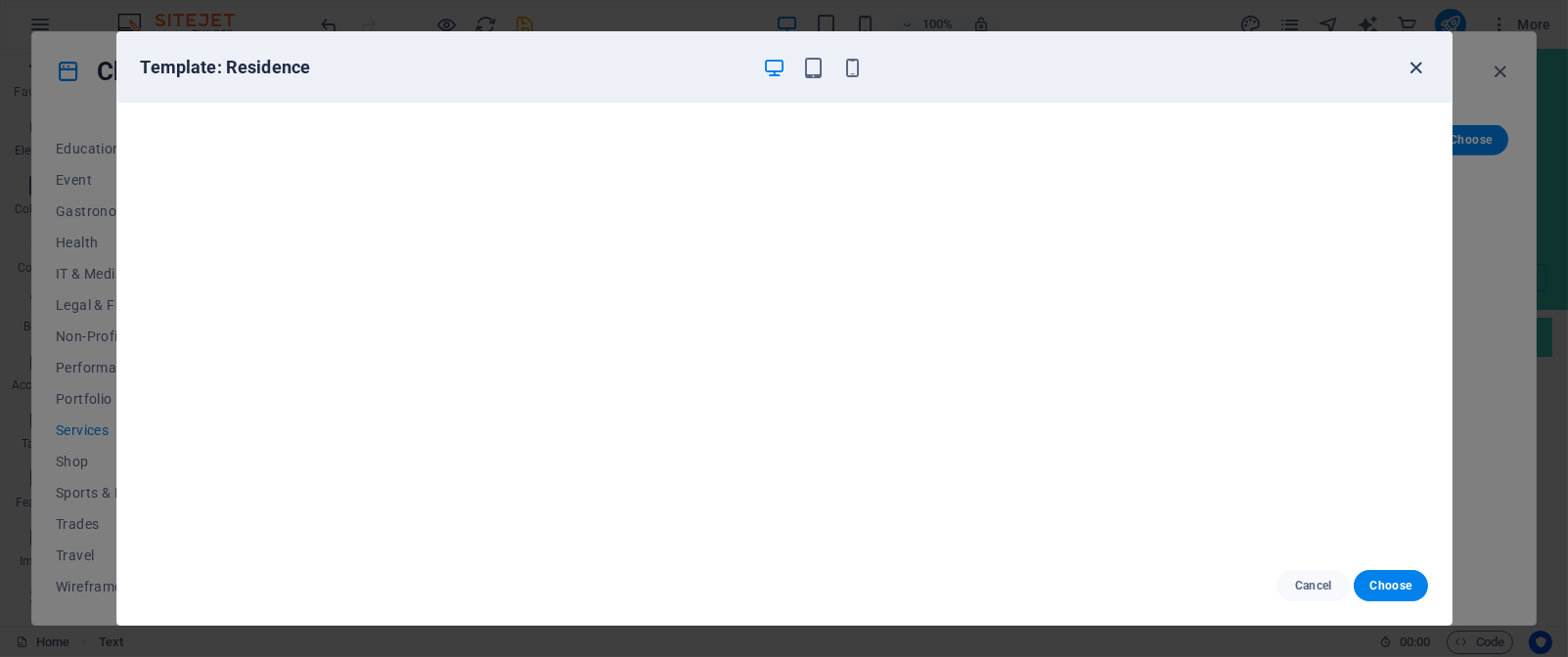
click at [1419, 66] on icon "button" at bounding box center [1416, 67] width 23 height 23
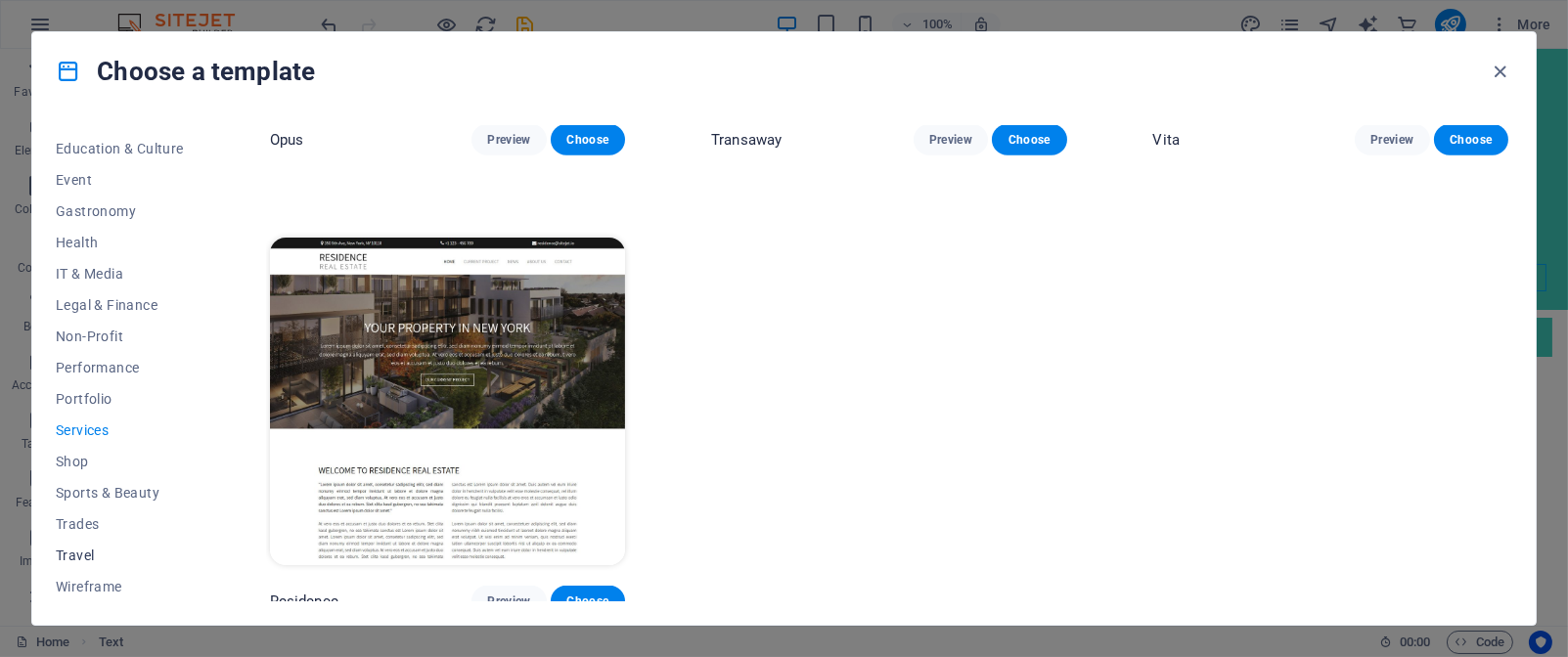
click at [83, 551] on span "Travel" at bounding box center [119, 556] width 128 height 16
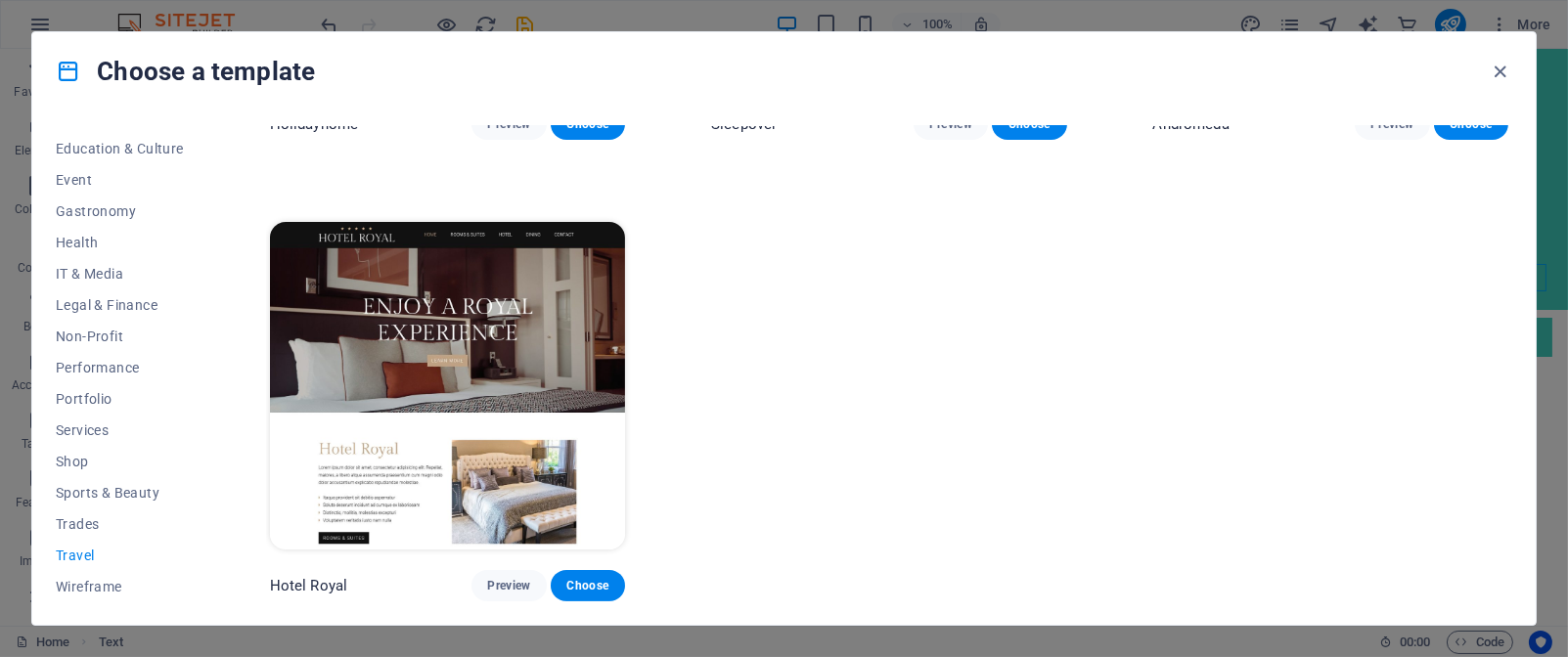
scroll to position [0, 0]
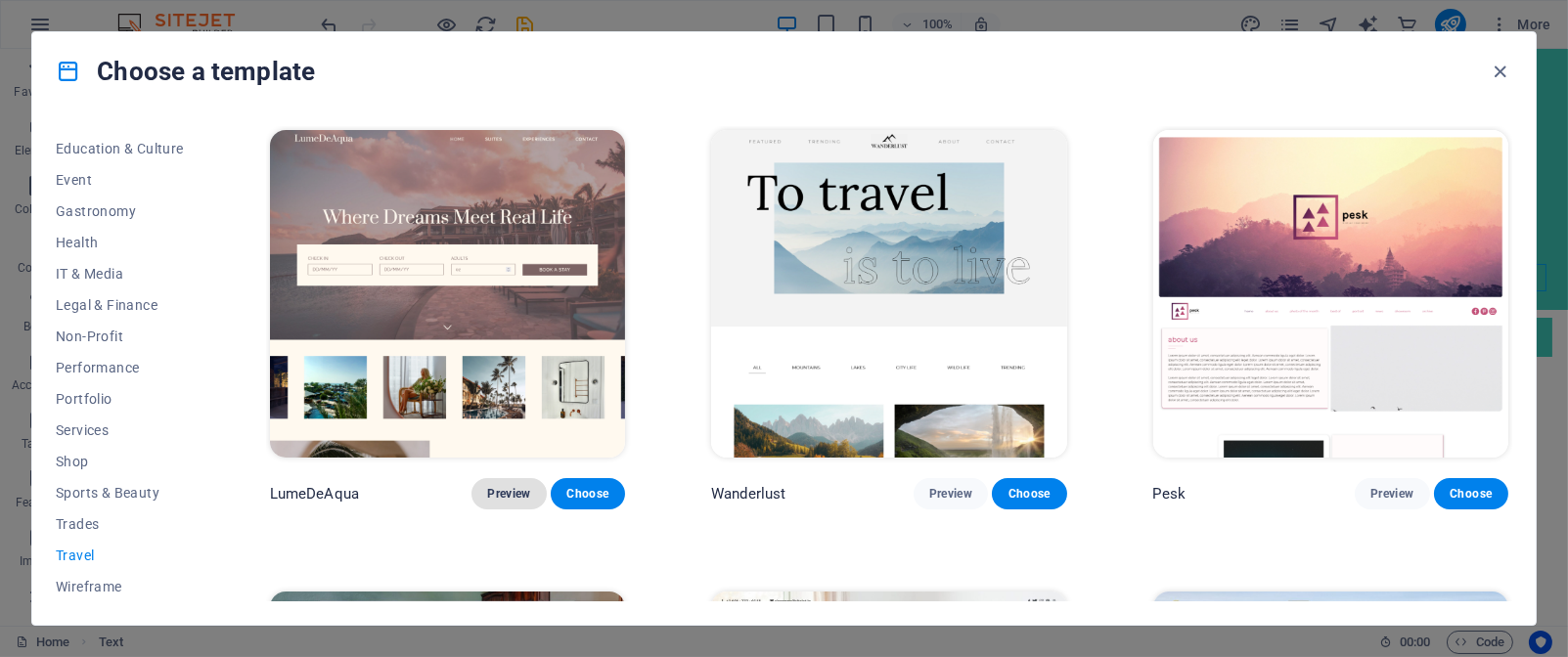
click at [515, 487] on span "Preview" at bounding box center [508, 494] width 43 height 16
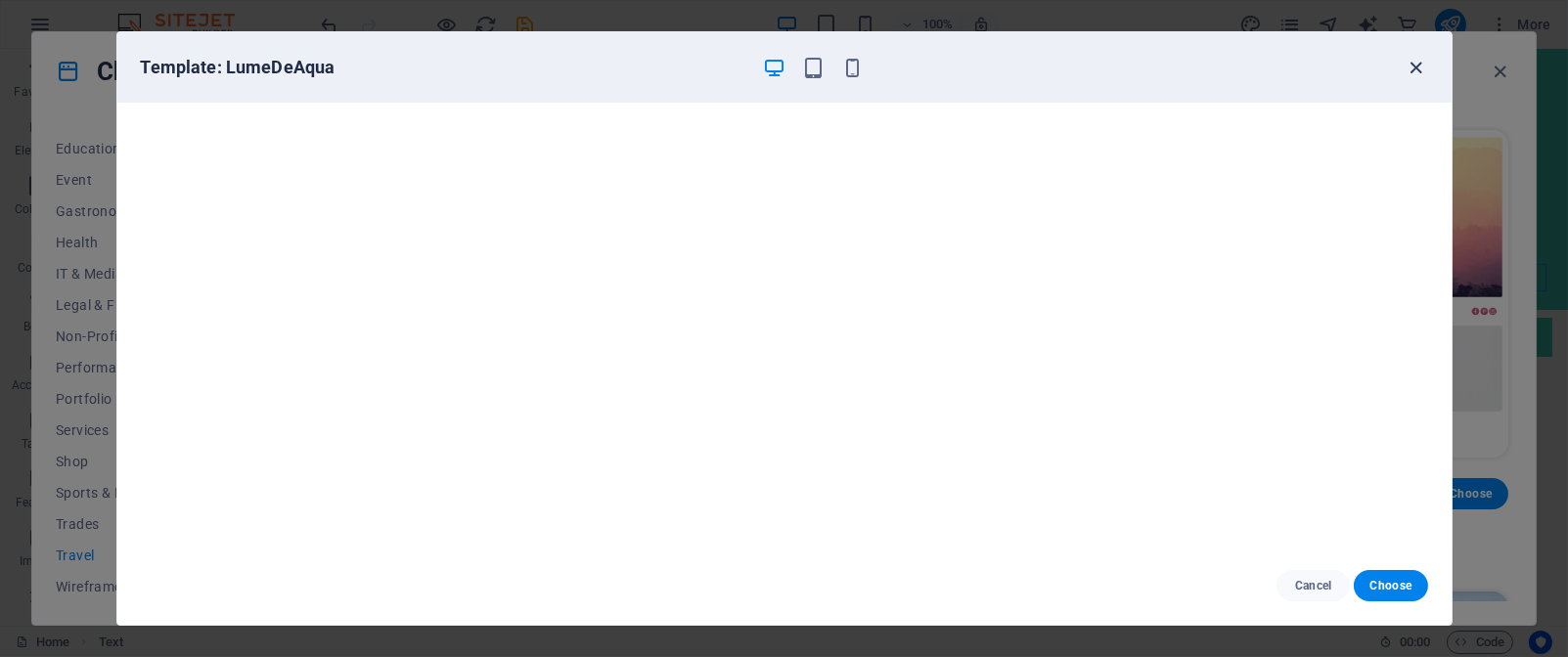
click at [1416, 68] on icon "button" at bounding box center [1416, 67] width 23 height 23
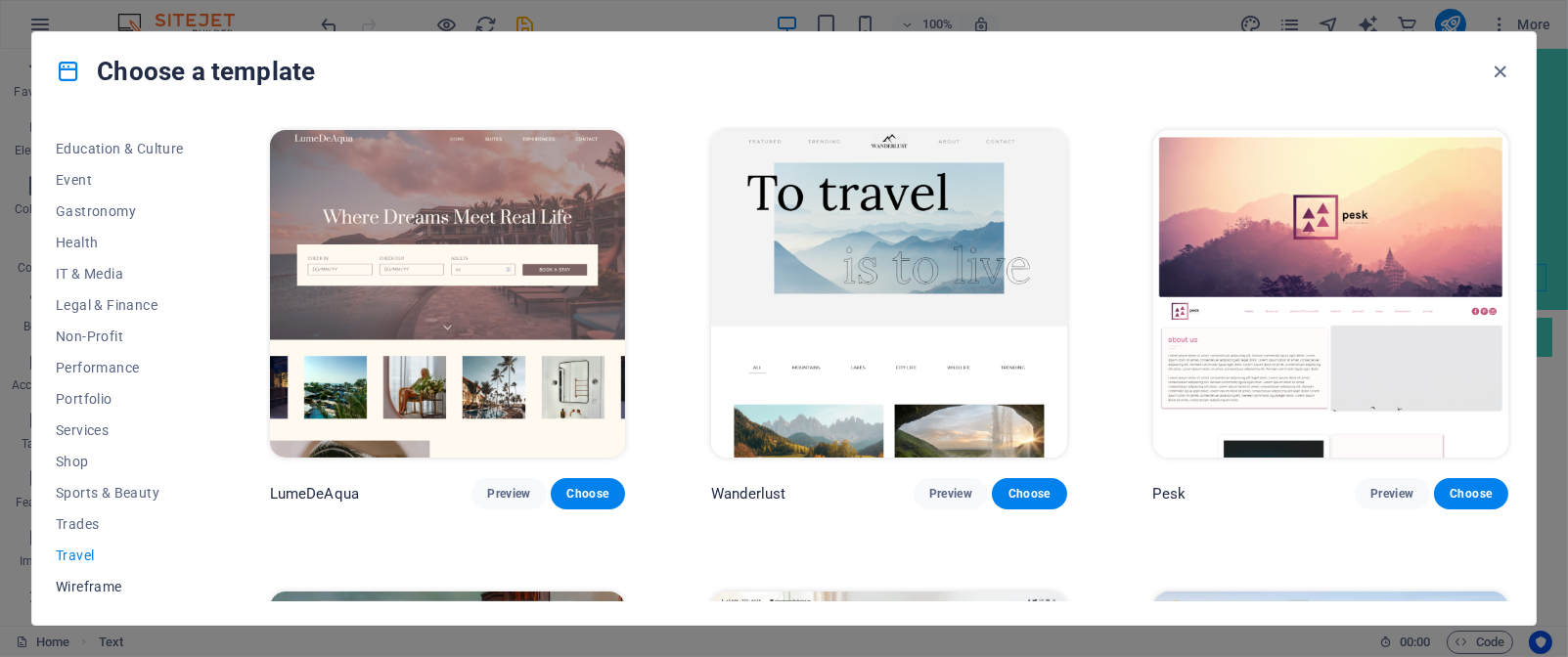
click at [103, 586] on span "Wireframe" at bounding box center [119, 588] width 128 height 16
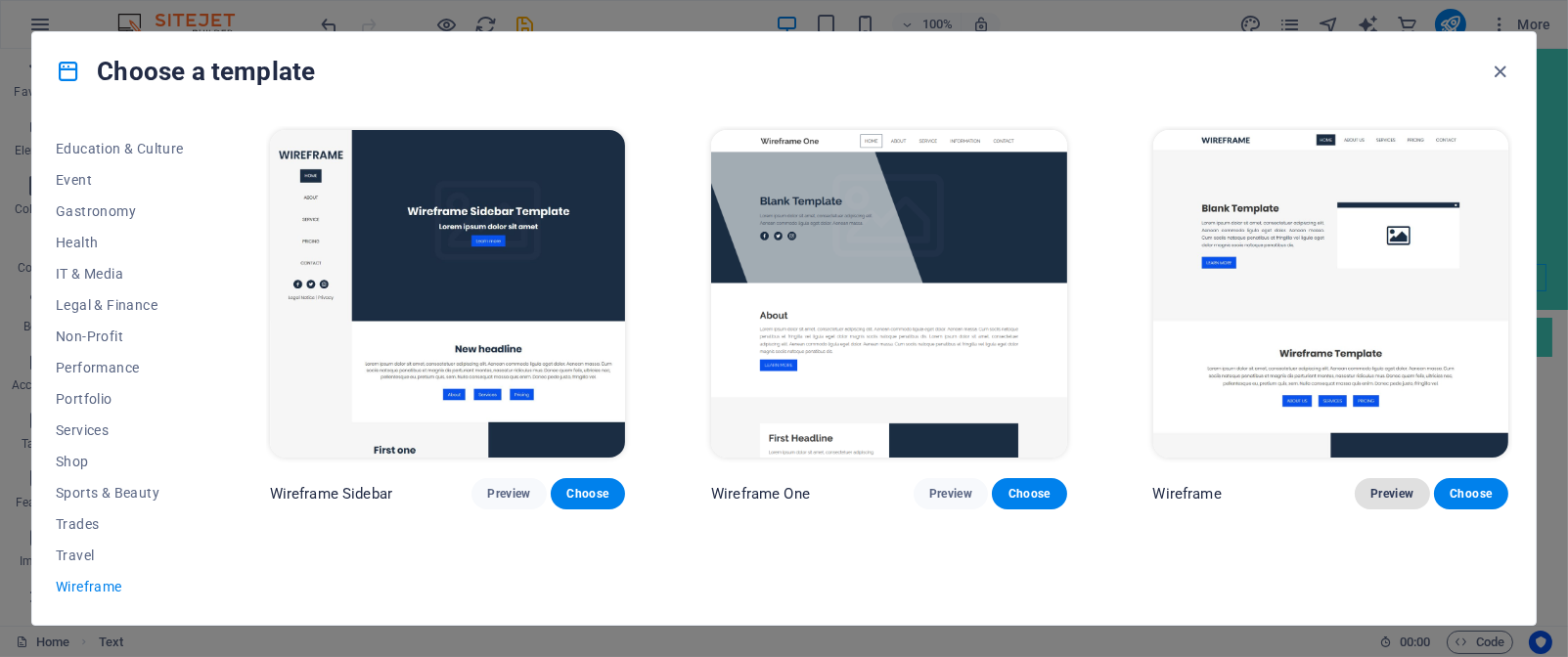
click at [1378, 495] on span "Preview" at bounding box center [1391, 494] width 43 height 16
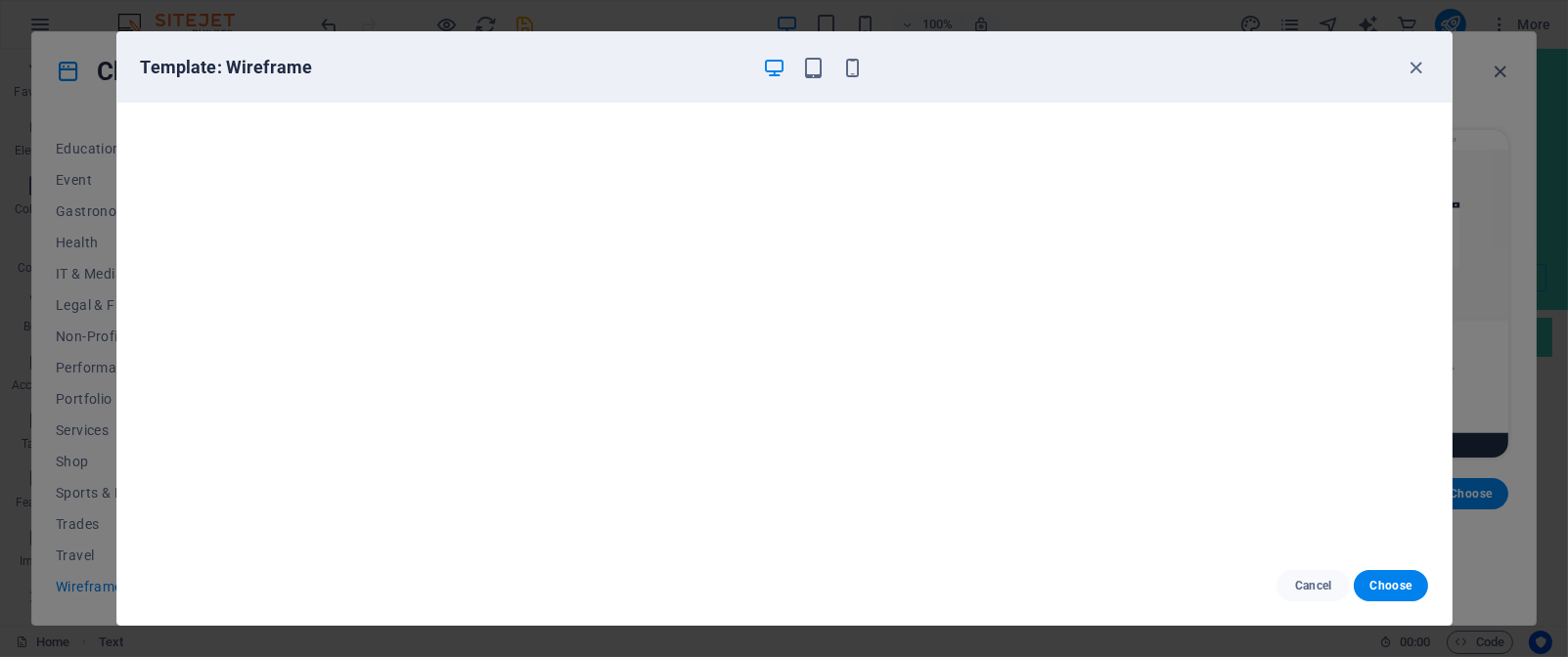
drag, startPoint x: 608, startPoint y: 48, endPoint x: 608, endPoint y: 103, distance: 55.0
click at [504, 79] on div "Template: Wireframe" at bounding box center [784, 67] width 1335 height 70
click at [1419, 63] on icon "button" at bounding box center [1416, 67] width 23 height 23
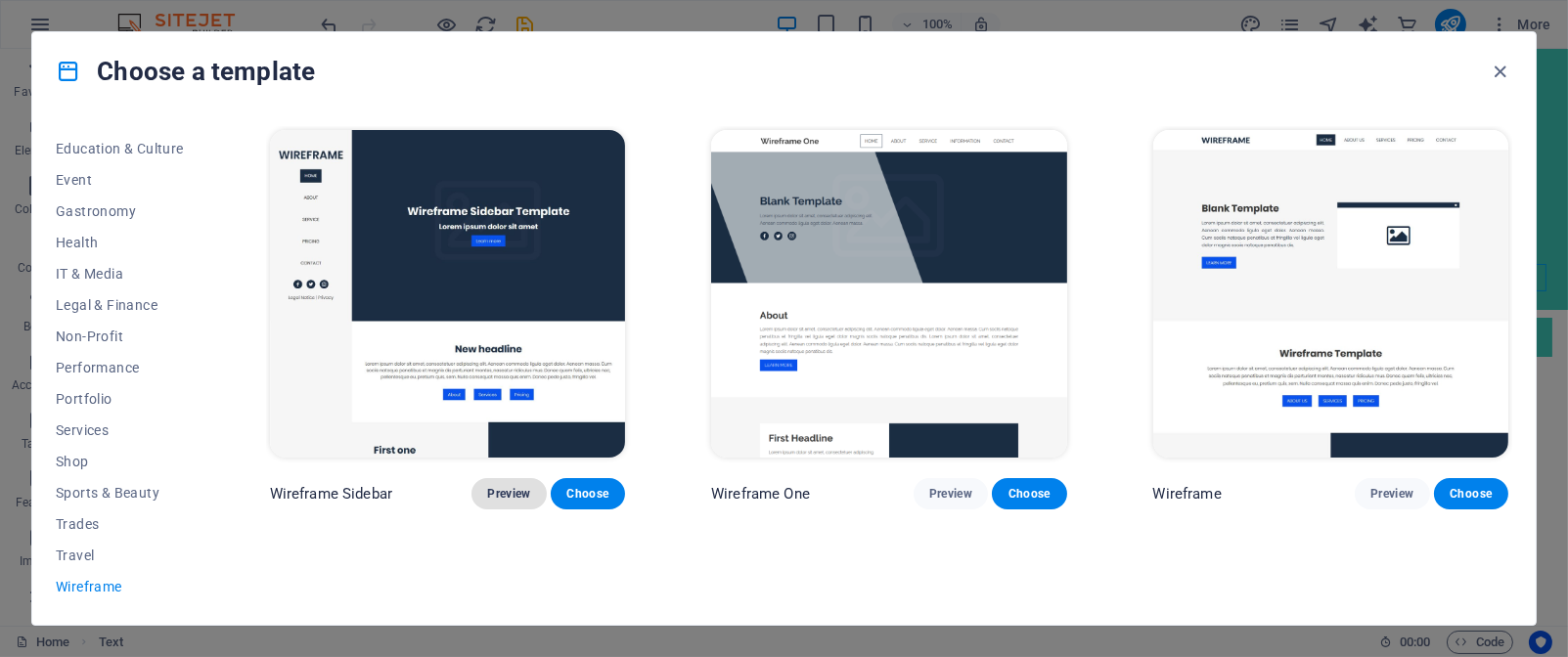
click at [516, 496] on span "Preview" at bounding box center [508, 494] width 43 height 16
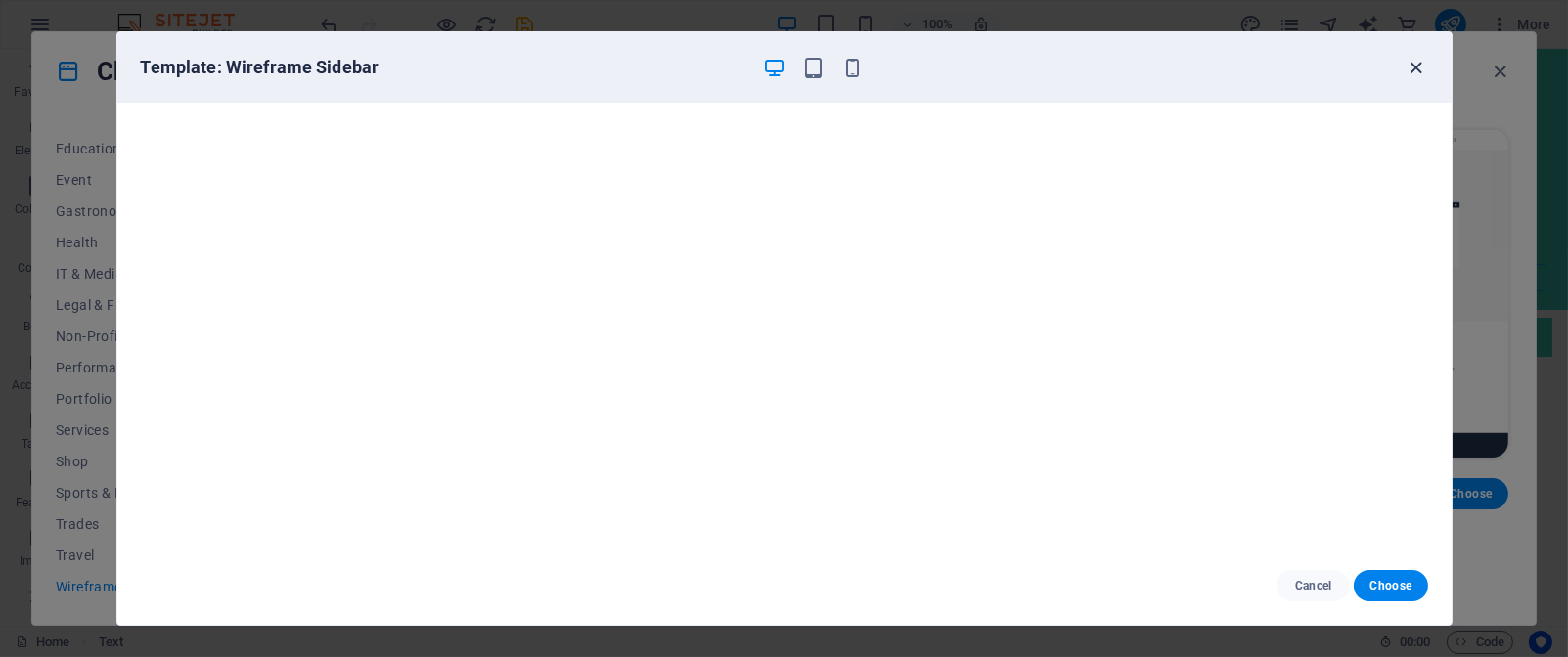
click at [1416, 66] on icon "button" at bounding box center [1416, 67] width 23 height 23
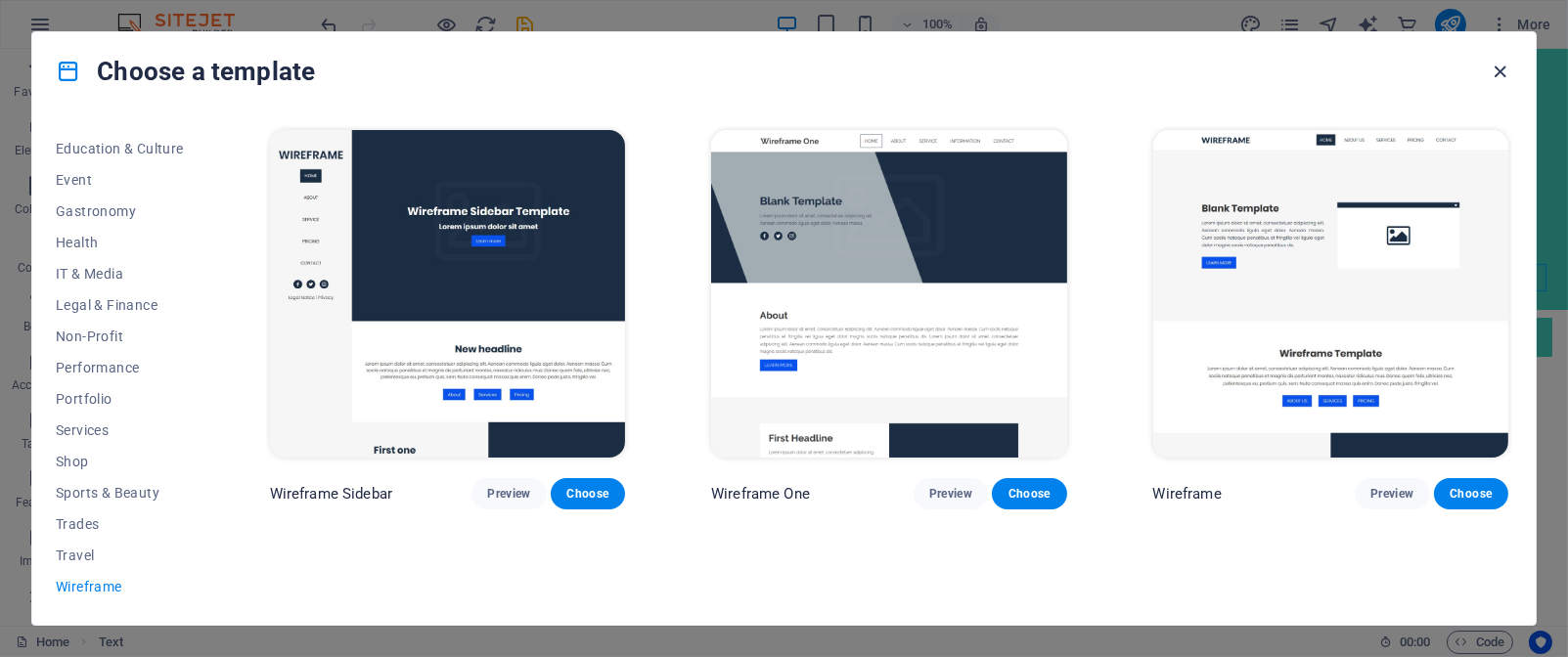
click at [1498, 71] on icon "button" at bounding box center [1501, 71] width 23 height 23
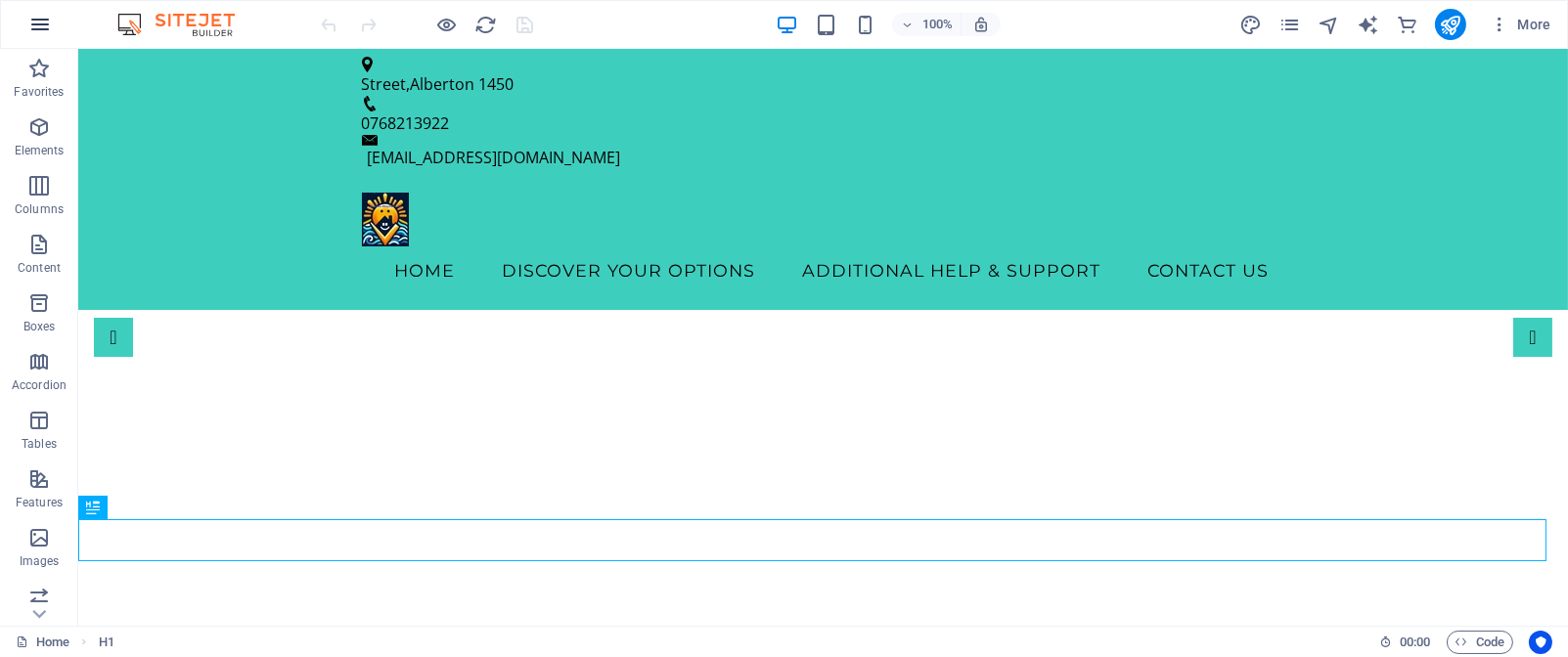
click at [36, 22] on icon "button" at bounding box center [41, 25] width 24 height 24
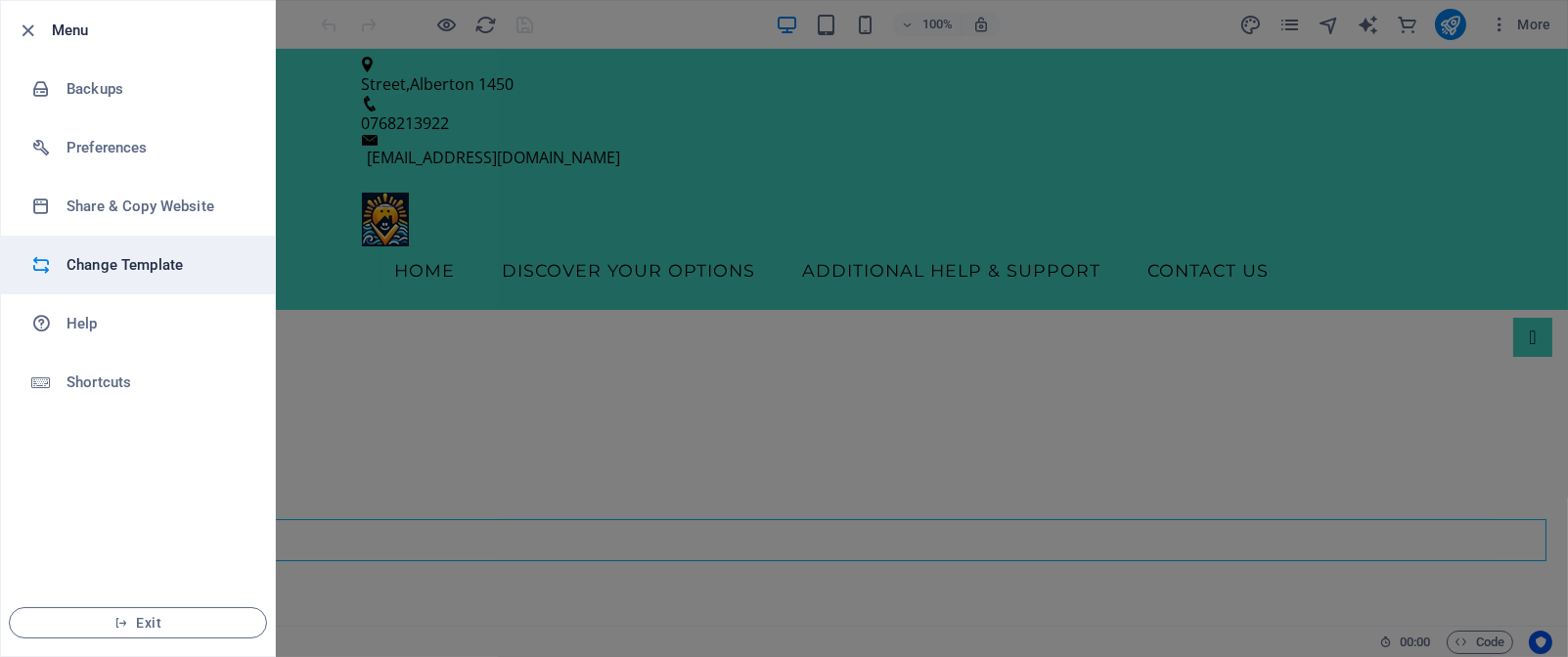
click at [116, 277] on li "Change Template" at bounding box center [138, 265] width 274 height 59
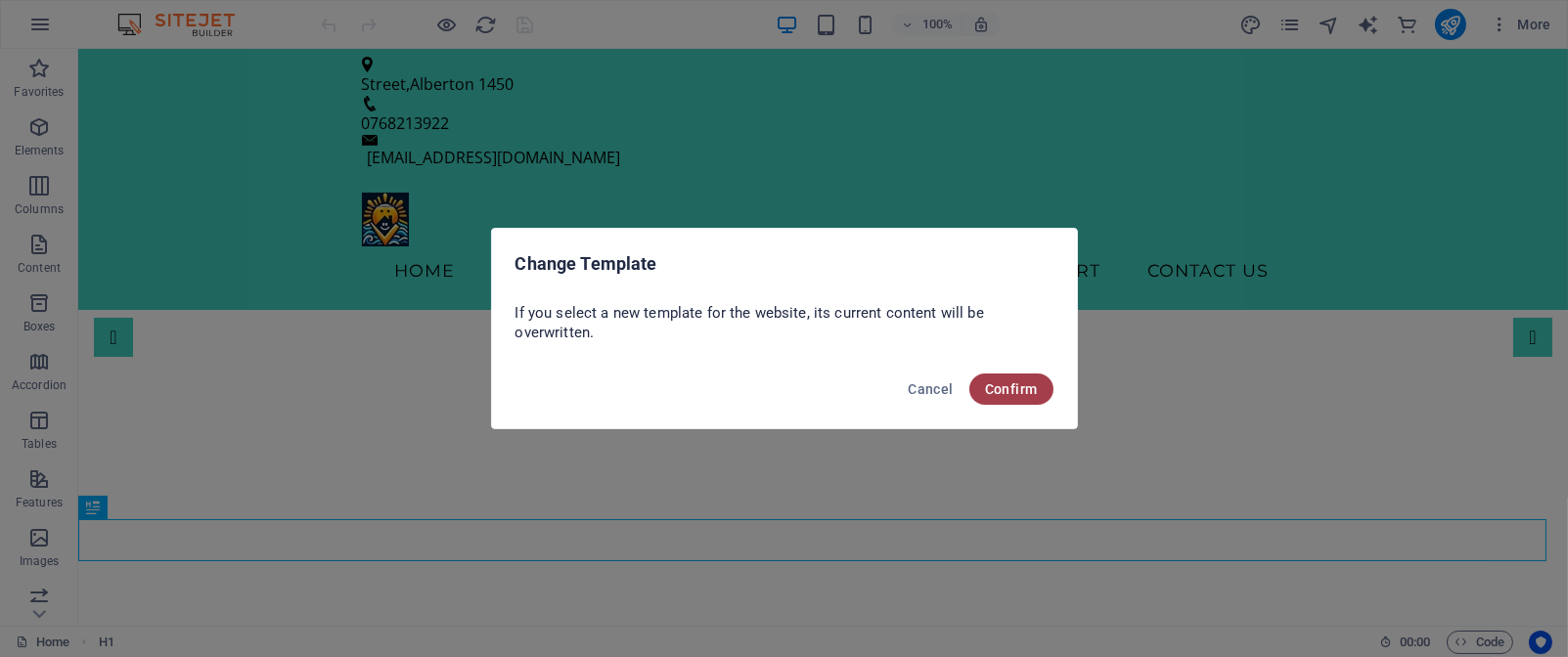
click at [1012, 393] on span "Confirm" at bounding box center [1011, 389] width 53 height 16
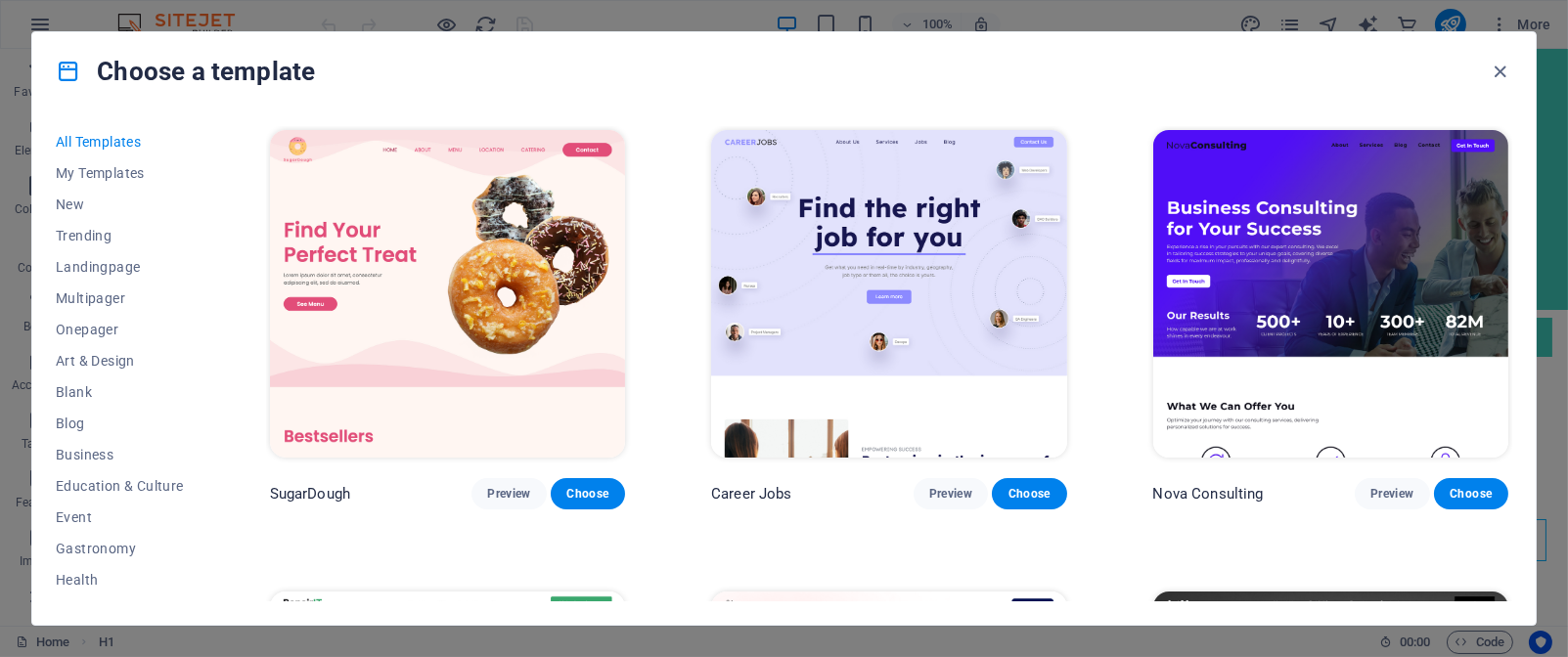
drag, startPoint x: 1512, startPoint y: 134, endPoint x: 1518, endPoint y: 209, distance: 75.2
click at [1518, 209] on div "All Templates My Templates New Trending Landingpage Multipager Onepager Art & D…" at bounding box center [784, 367] width 1503 height 515
click at [74, 389] on span "Blank" at bounding box center [119, 392] width 128 height 16
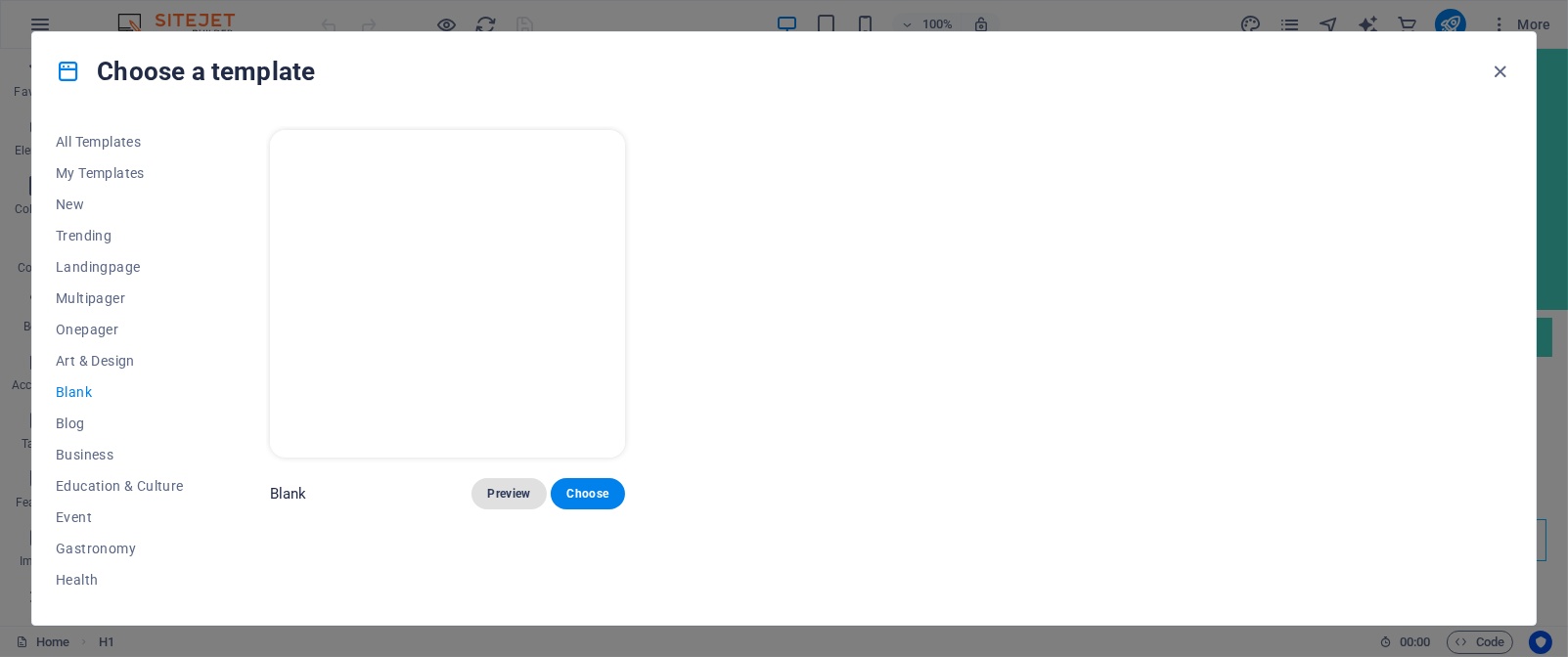
click at [503, 495] on span "Preview" at bounding box center [508, 494] width 43 height 16
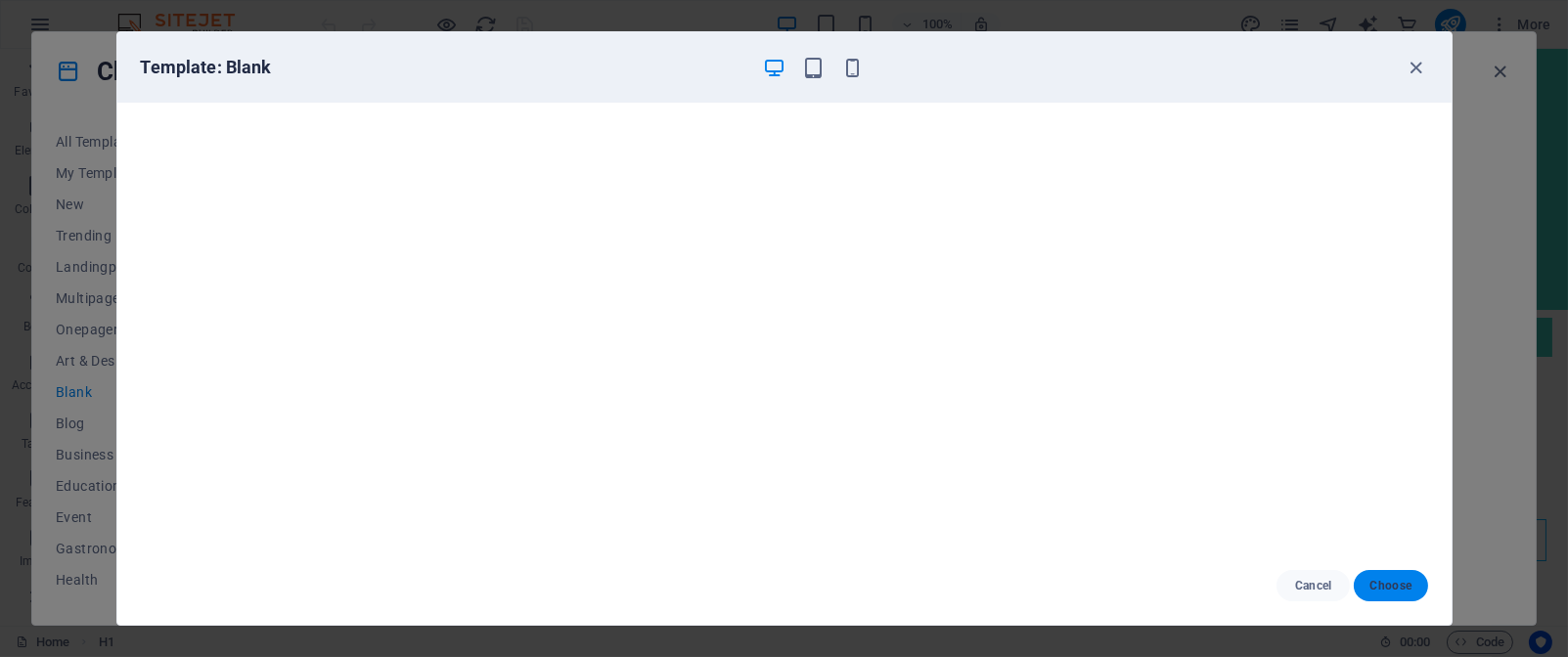
click at [1395, 582] on span "Choose" at bounding box center [1390, 587] width 42 height 16
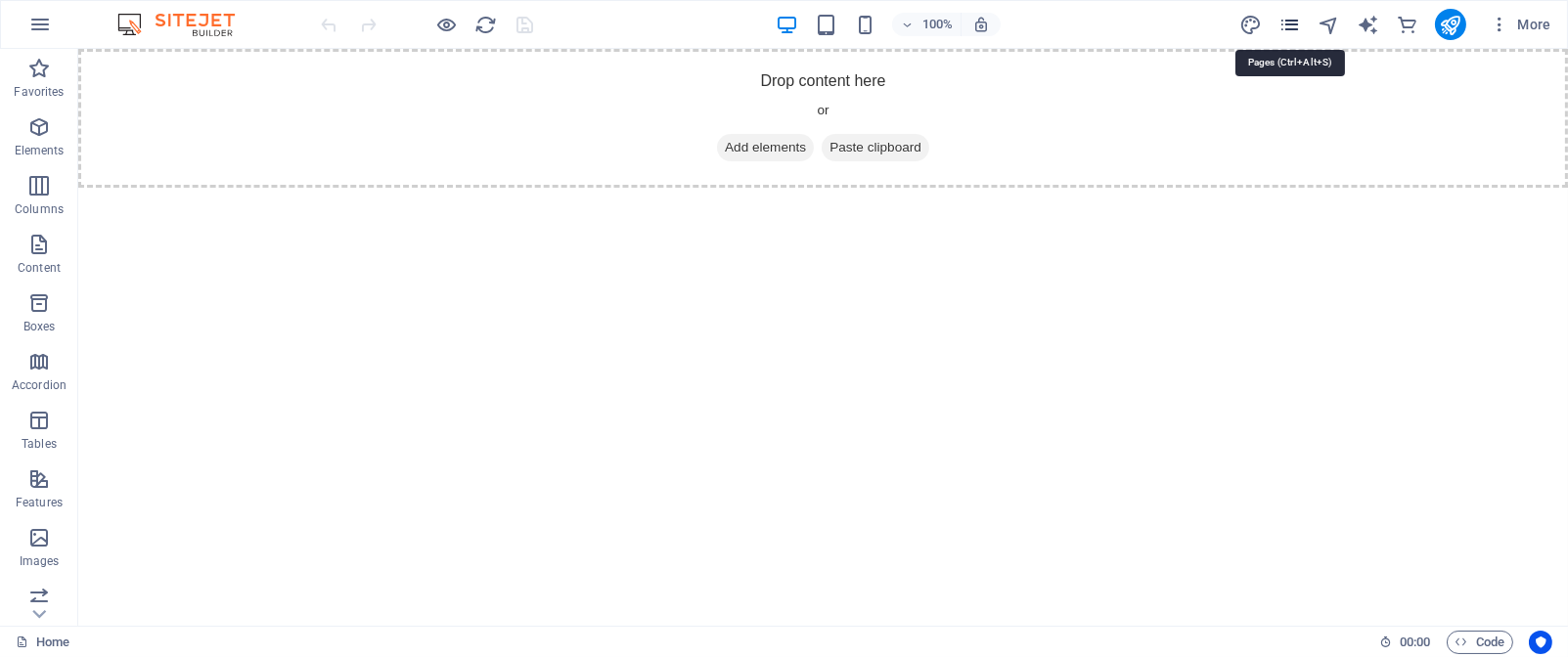
click at [1289, 20] on icon "pages" at bounding box center [1289, 25] width 23 height 23
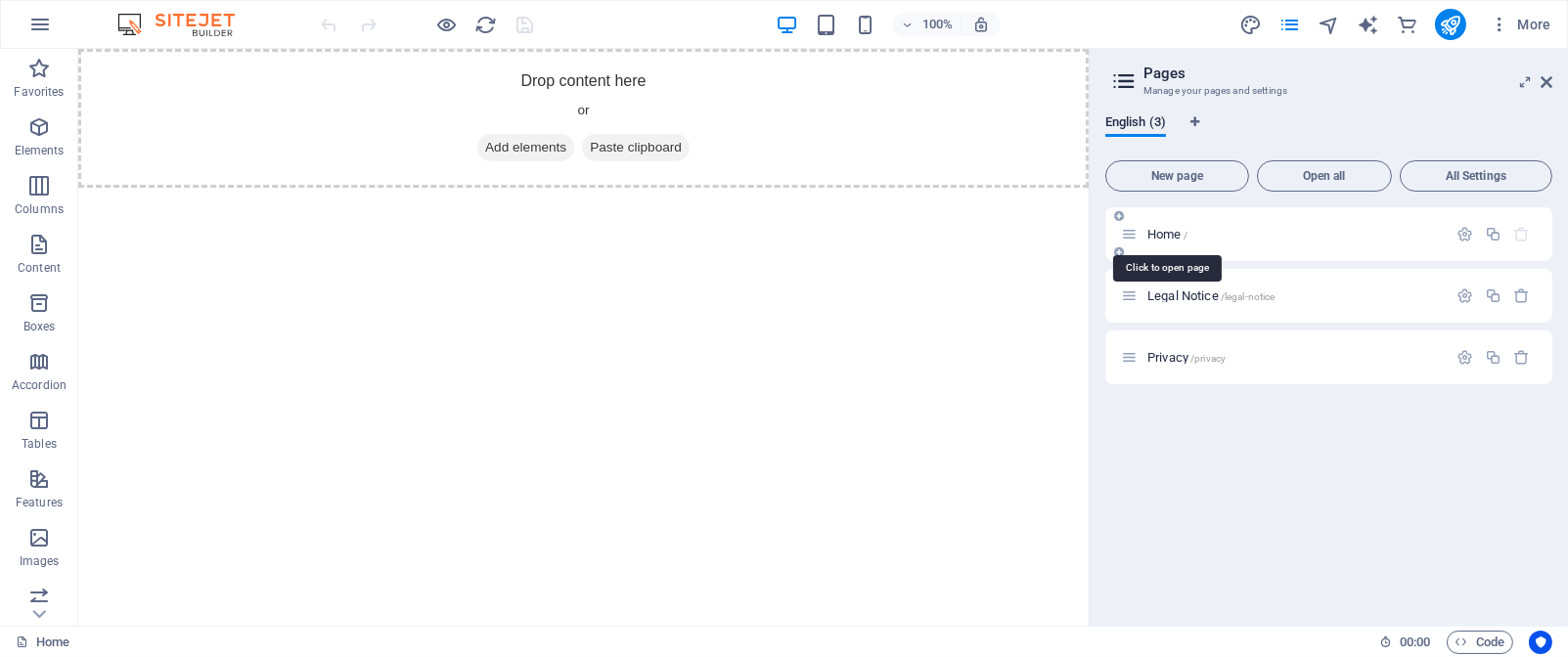
click at [1164, 230] on span "Home /" at bounding box center [1167, 234] width 40 height 15
click at [539, 148] on span "Add elements" at bounding box center [526, 148] width 97 height 28
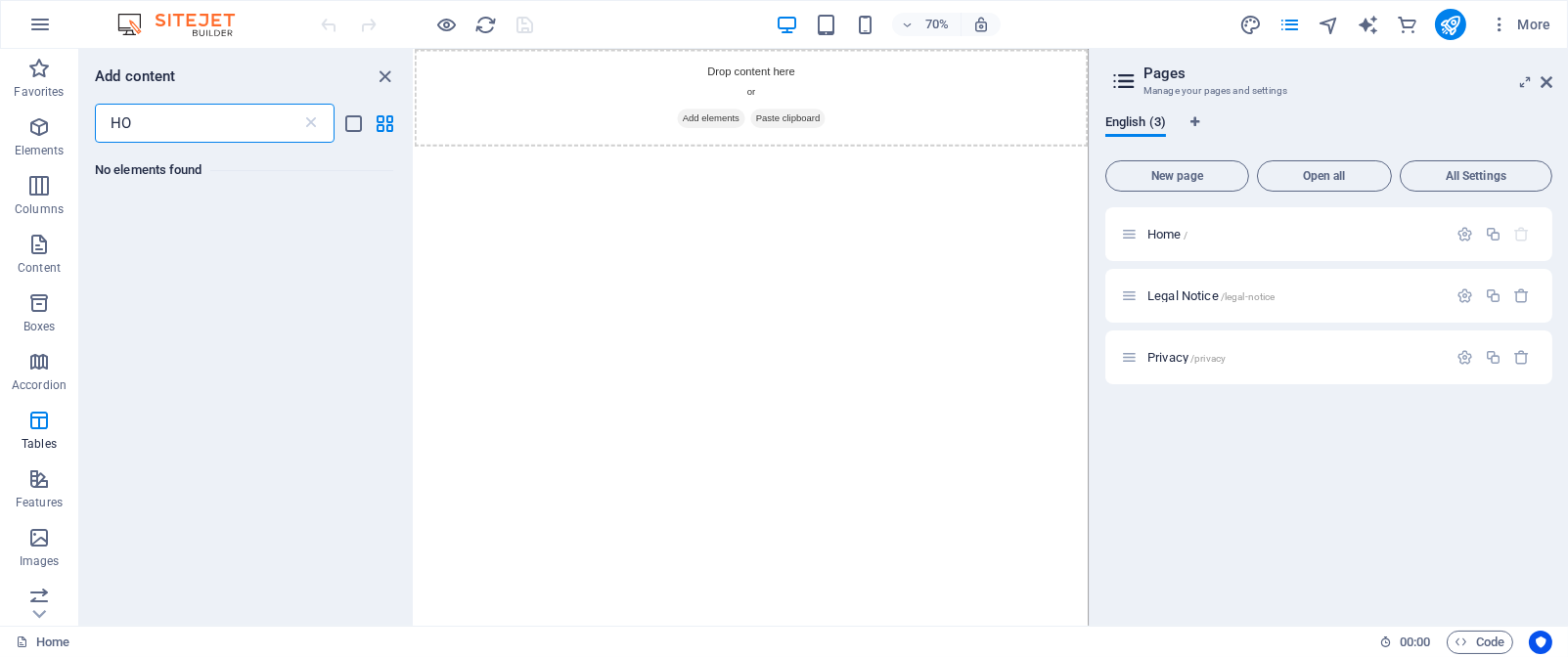
type input "H"
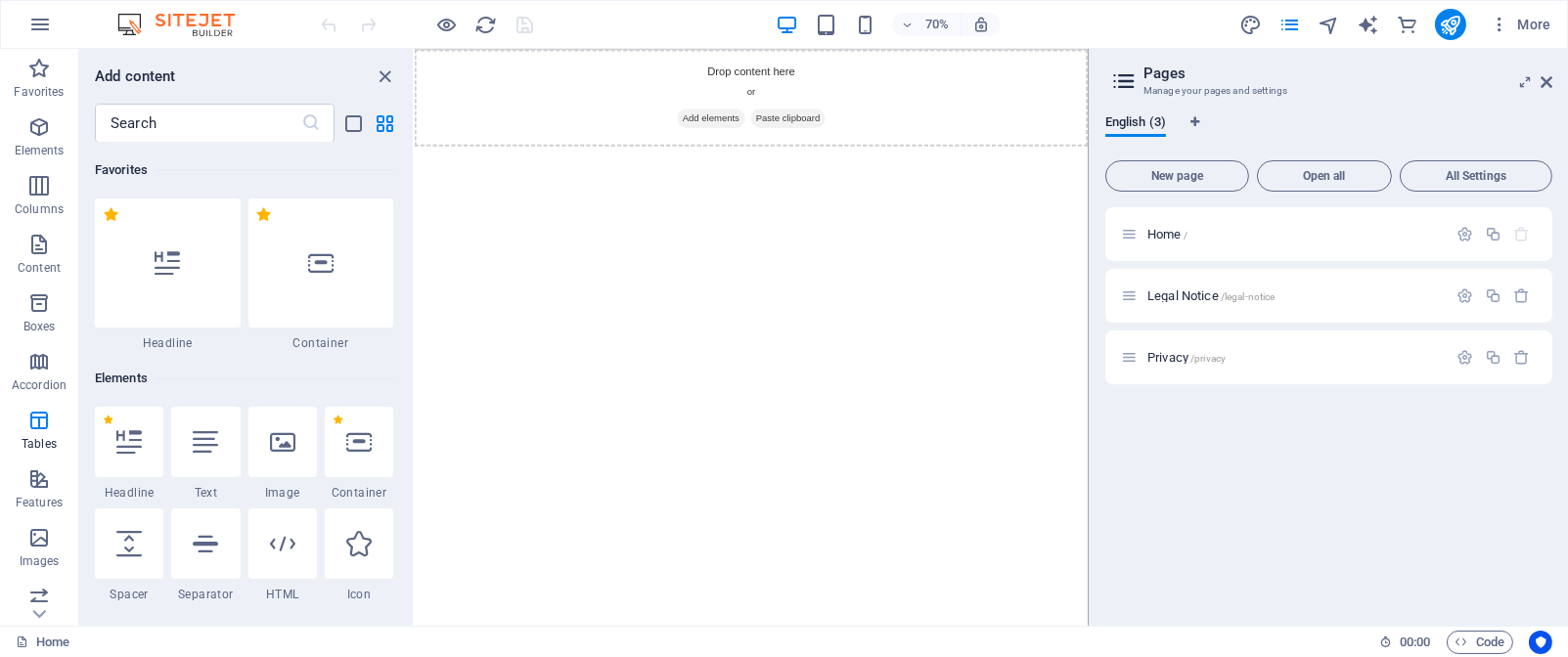
drag, startPoint x: 408, startPoint y: 156, endPoint x: 410, endPoint y: 191, distance: 35.1
click at [410, 191] on div "Favorites 1 Star Headline 1 Star Container Elements 1 Star Headline 1 Star Text…" at bounding box center [246, 376] width 333 height 467
click at [409, 162] on div "Favorites 1 Star Headline 1 Star Container Elements 1 Star Headline 1 Star Text…" at bounding box center [246, 376] width 333 height 467
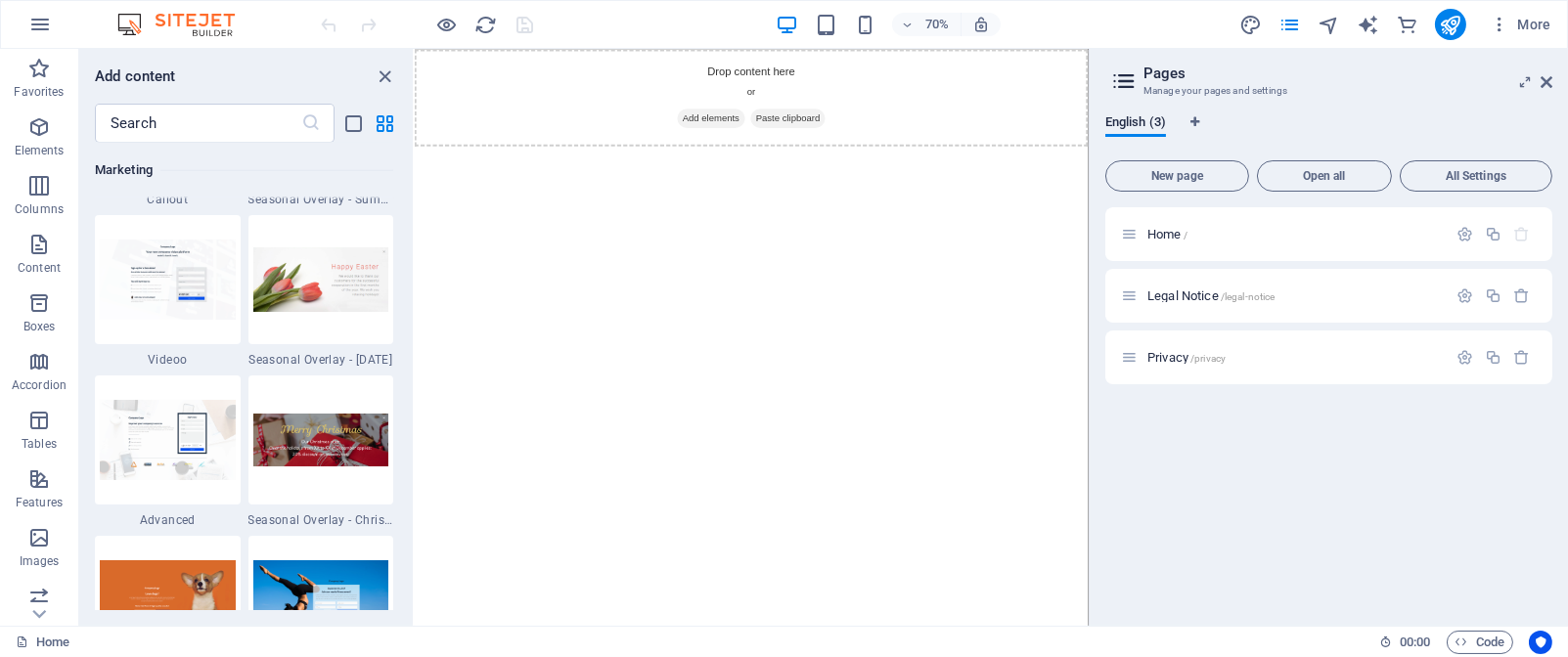
scroll to position [16452, 0]
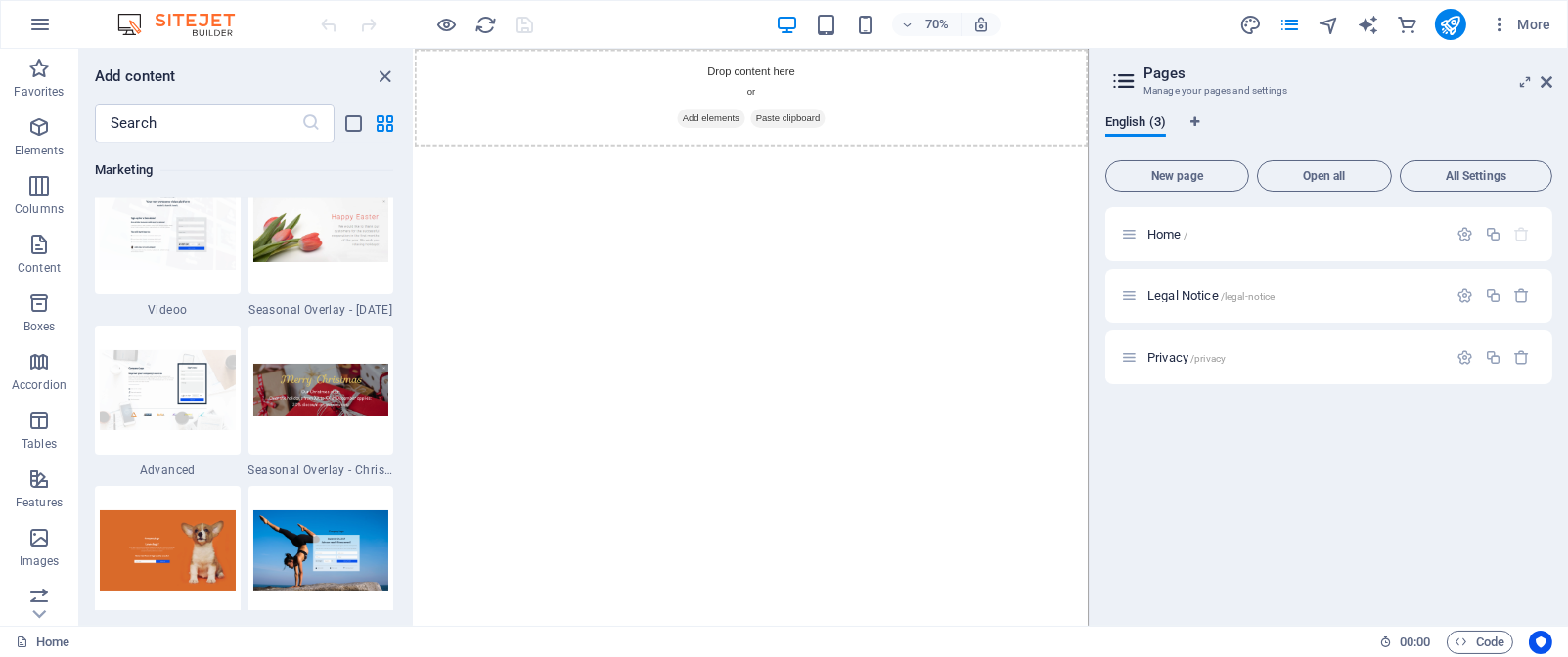
click at [408, 547] on div "Favorites 1 Star Headline 1 Star Container Elements 1 Star Headline 1 Star Text…" at bounding box center [246, 376] width 333 height 467
click at [329, 545] on img at bounding box center [321, 551] width 136 height 79
click at [415, 545] on div "Drag here to replace the existing content. Press “Ctrl” if you want to create a…" at bounding box center [751, 337] width 674 height 578
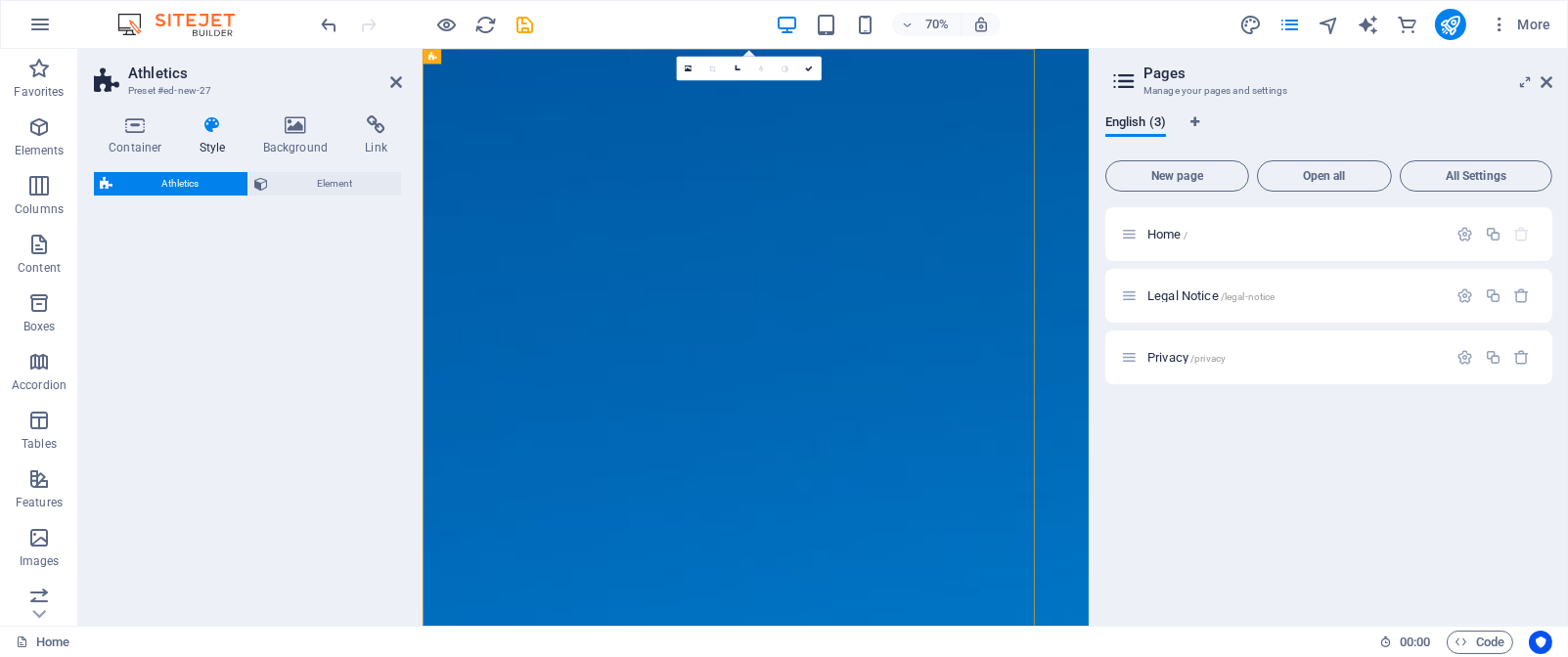
select select "%"
select select "rem"
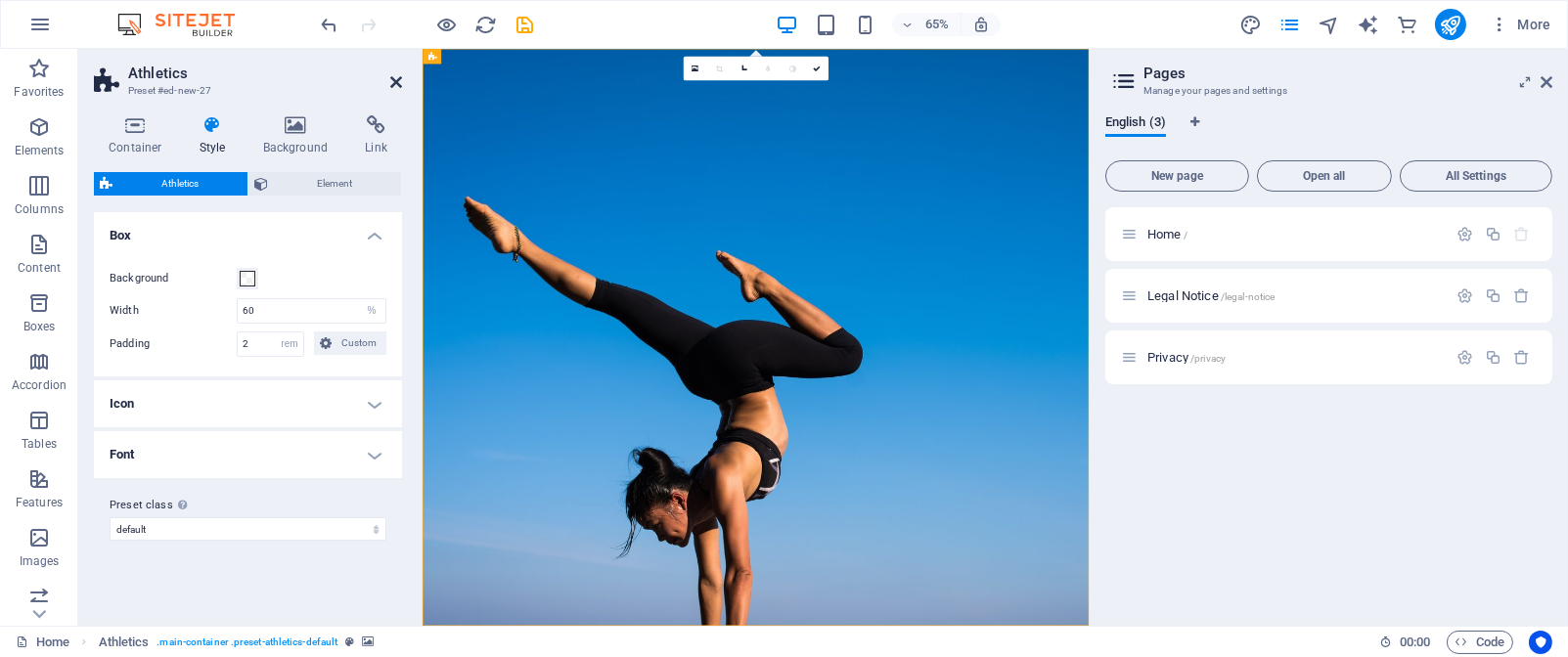
click at [398, 74] on icon at bounding box center [396, 82] width 12 height 16
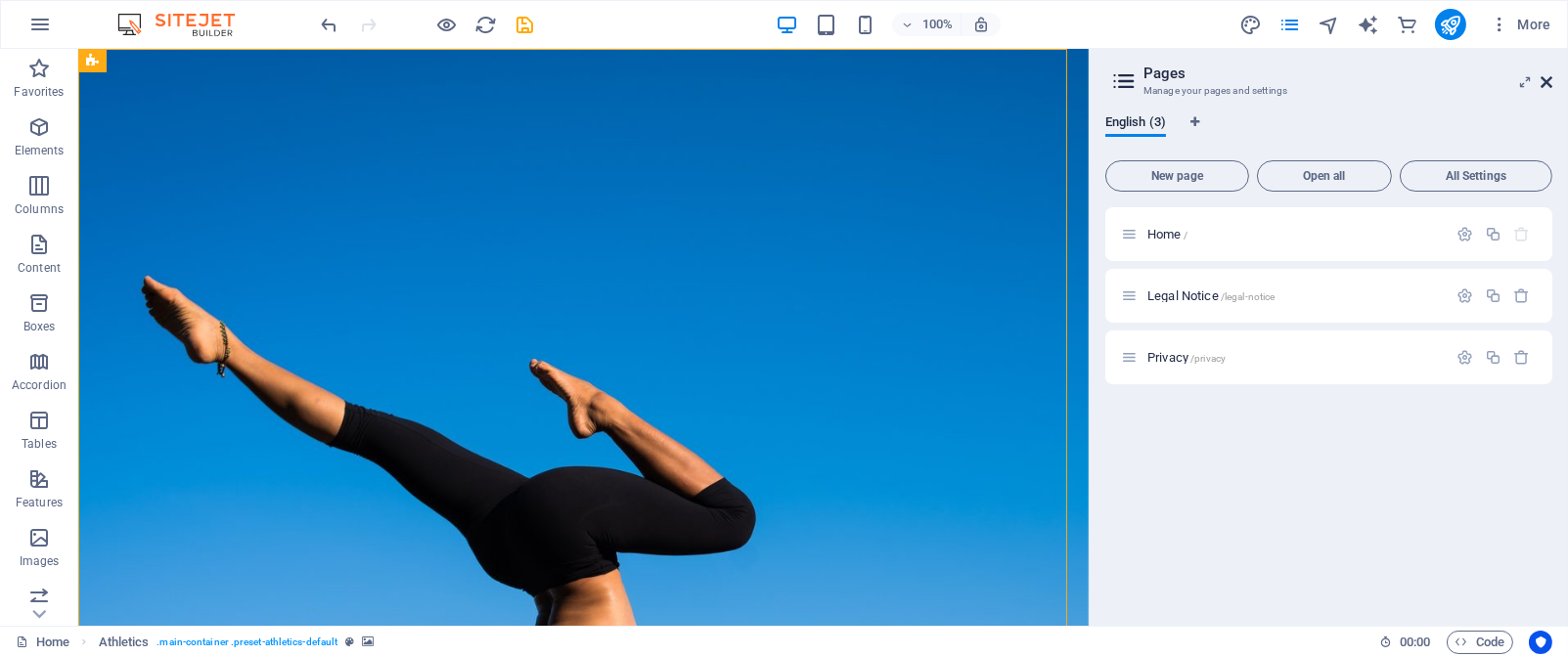
click at [1550, 74] on icon at bounding box center [1547, 82] width 12 height 16
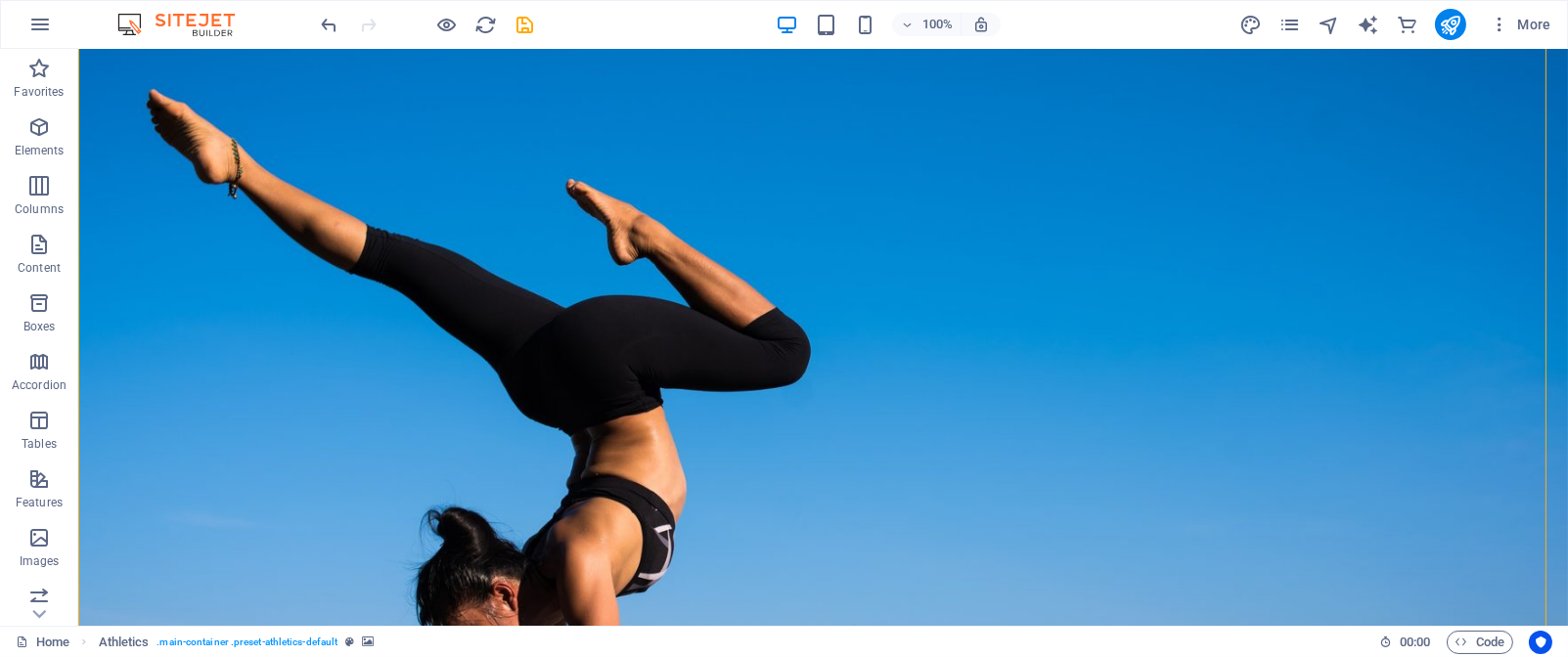
scroll to position [122, 0]
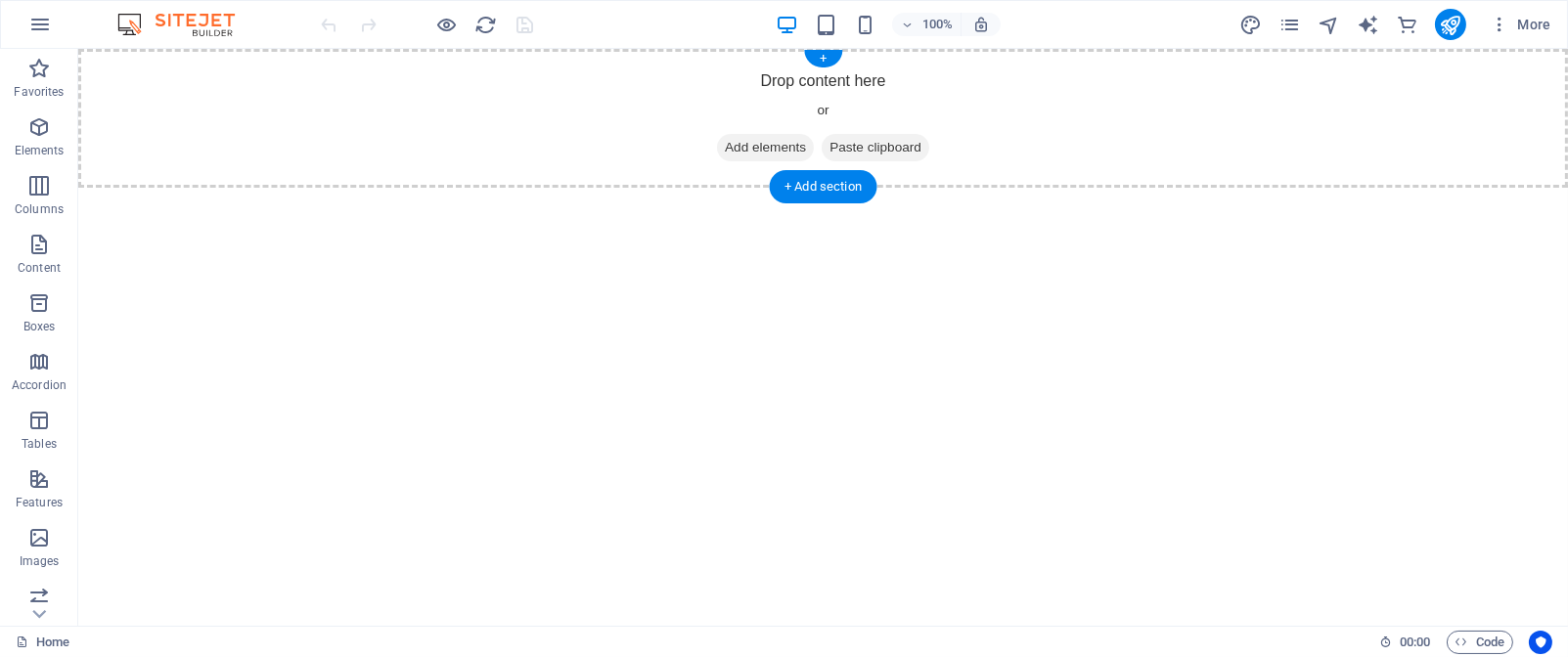
click at [748, 149] on span "Add elements" at bounding box center [766, 148] width 97 height 28
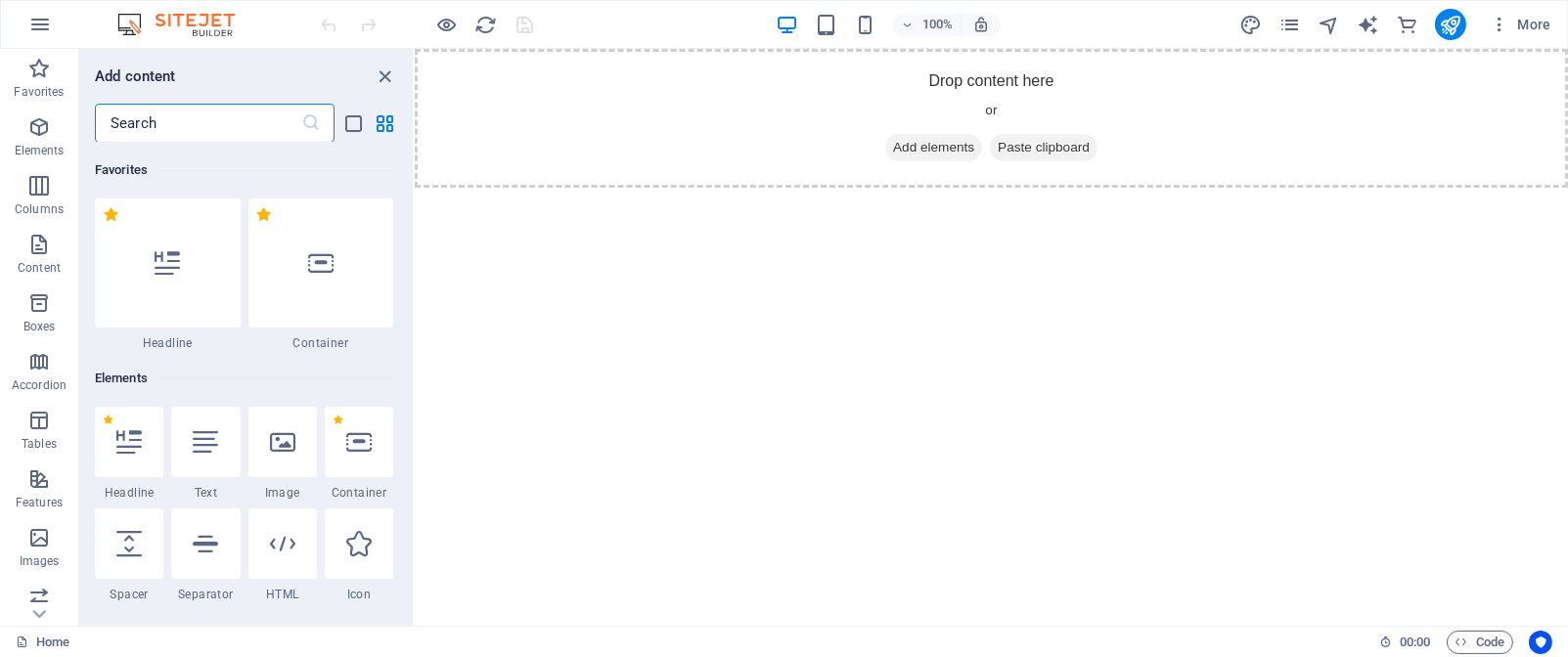
click at [170, 124] on input "text" at bounding box center [198, 122] width 206 height 39
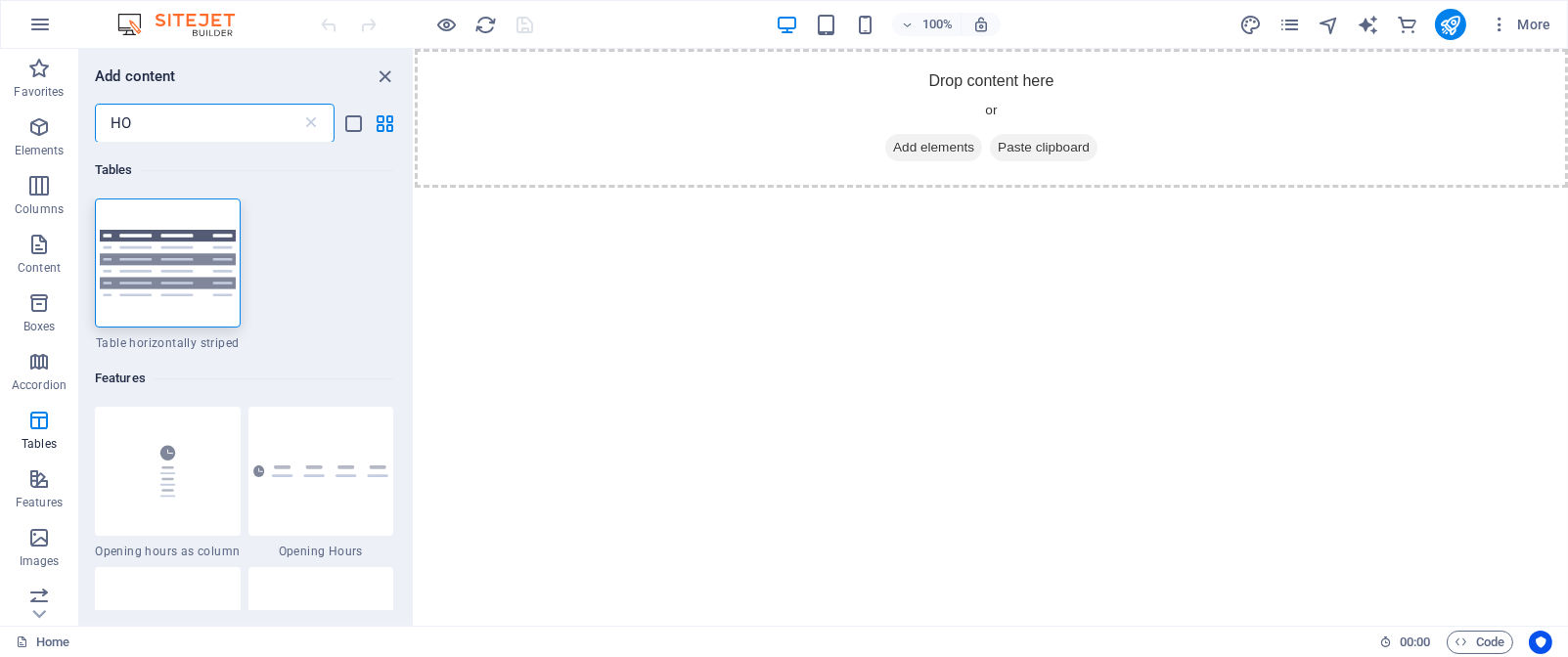
type input "H"
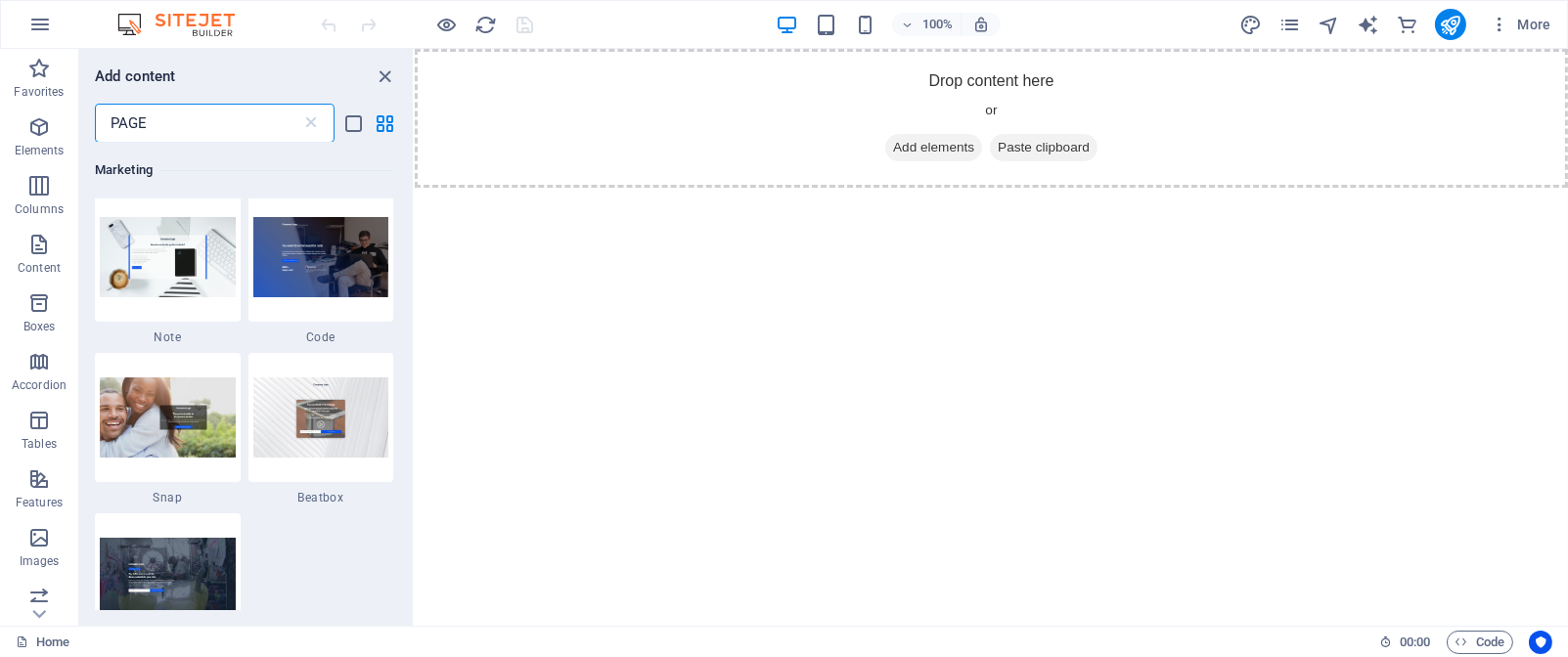
scroll to position [481, 0]
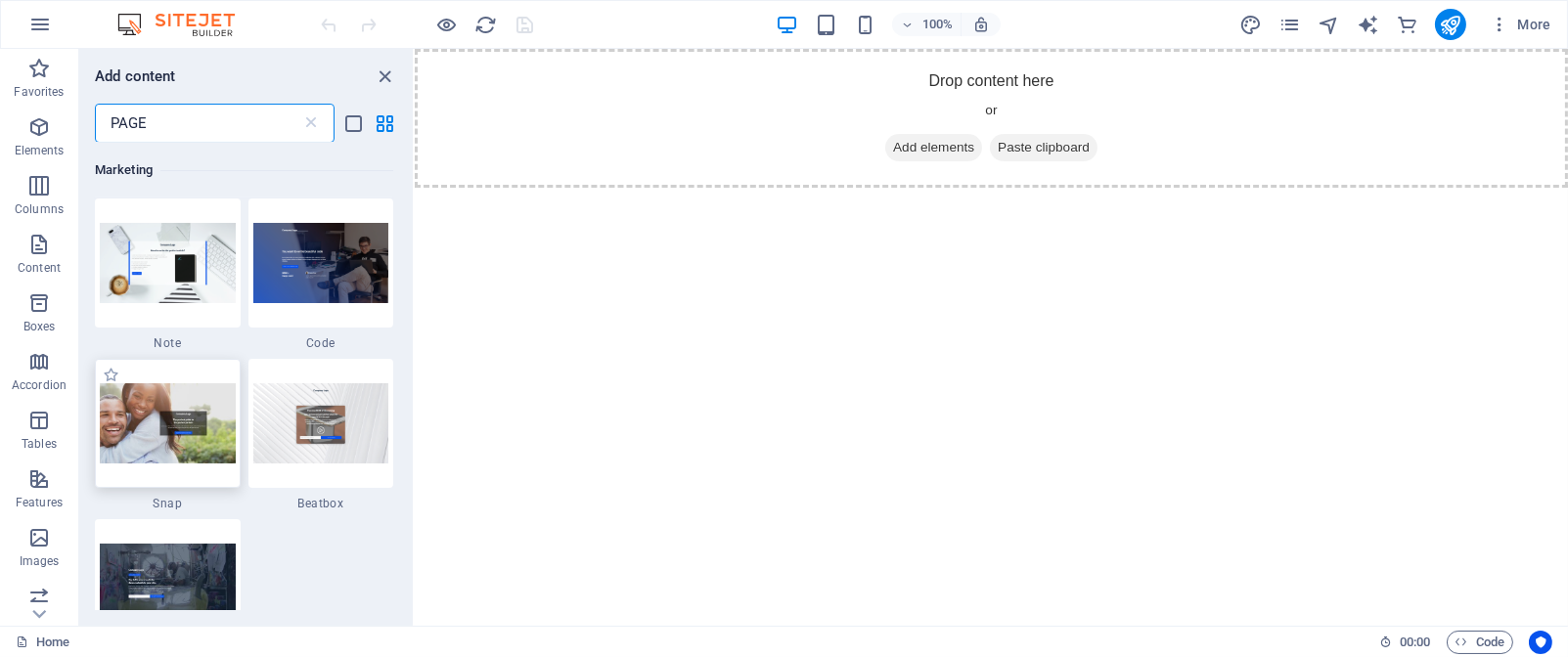
type input "PAGE"
click at [148, 427] on img at bounding box center [168, 423] width 136 height 79
click at [415, 427] on div "Drag here to replace the existing content. Press “Ctrl” if you want to create a…" at bounding box center [991, 337] width 1153 height 578
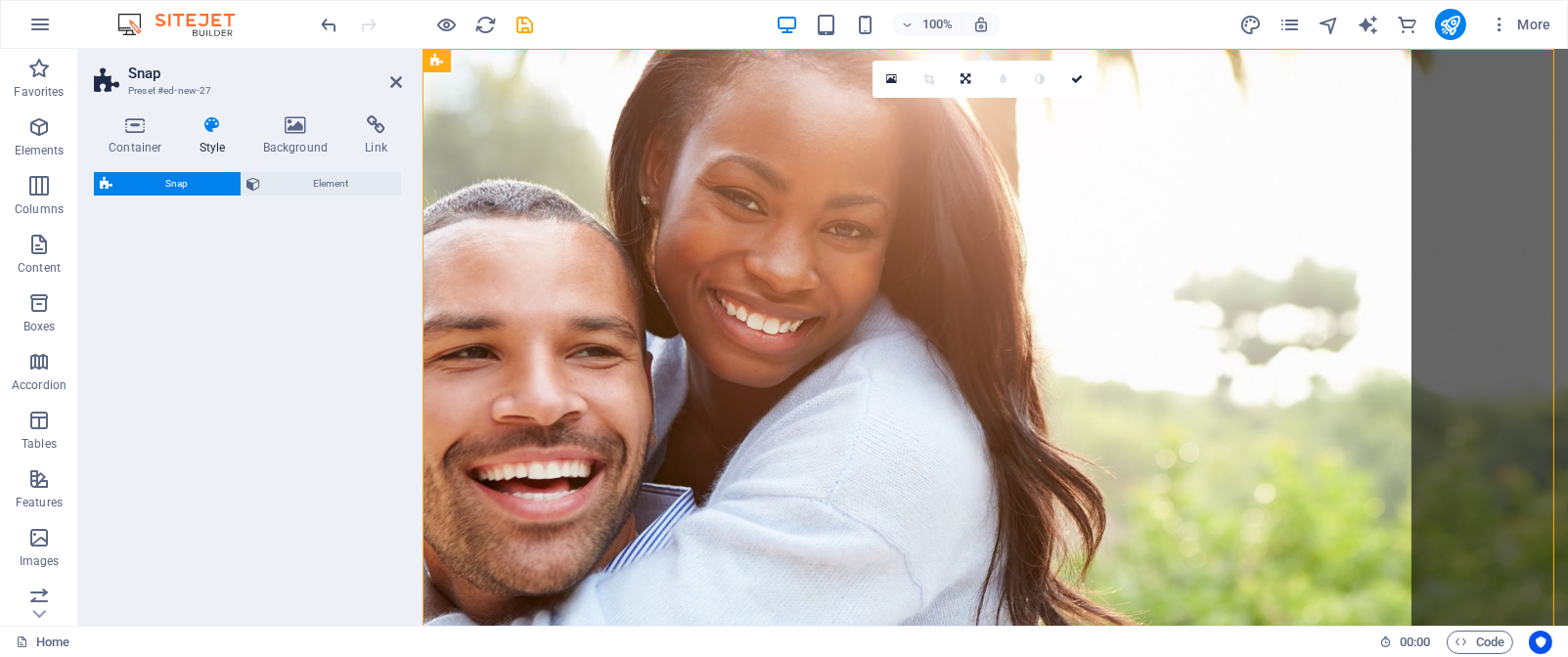
select select "%"
select select "rem"
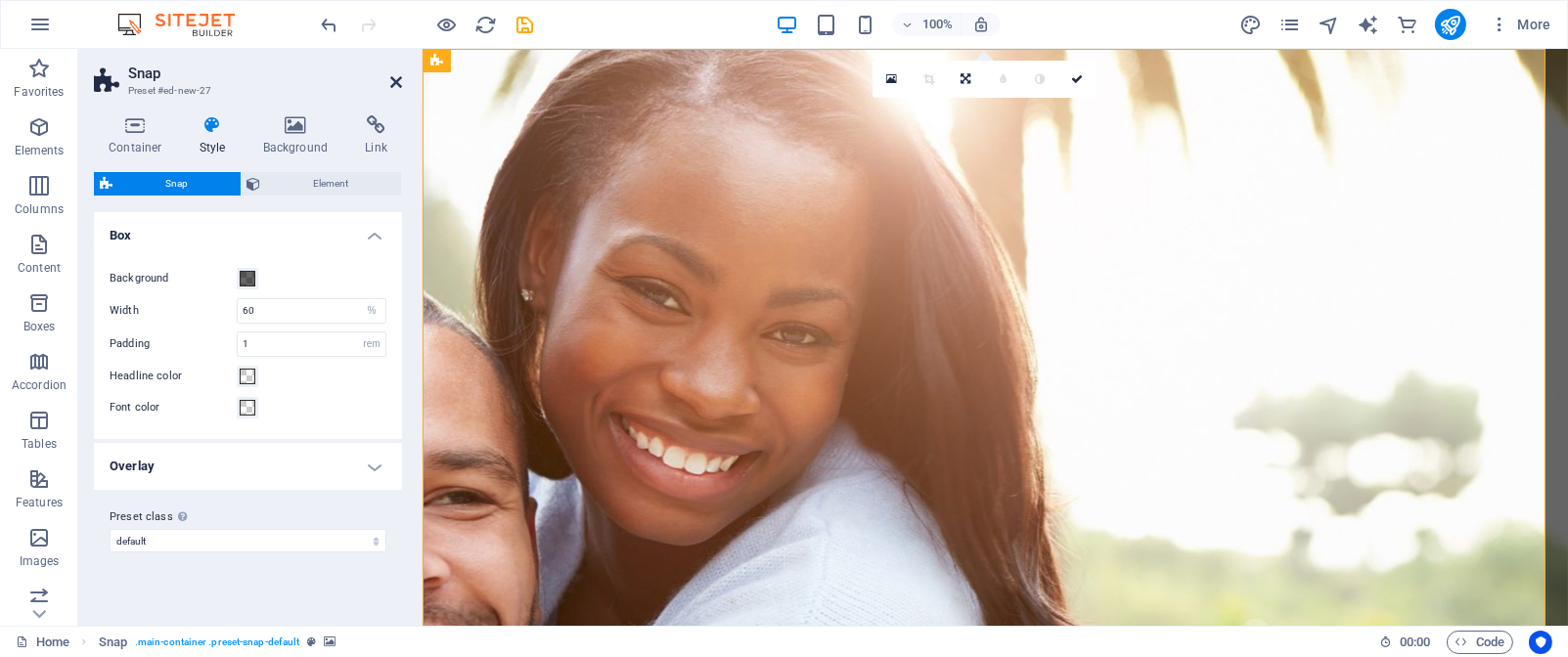
click at [394, 86] on icon at bounding box center [396, 82] width 12 height 16
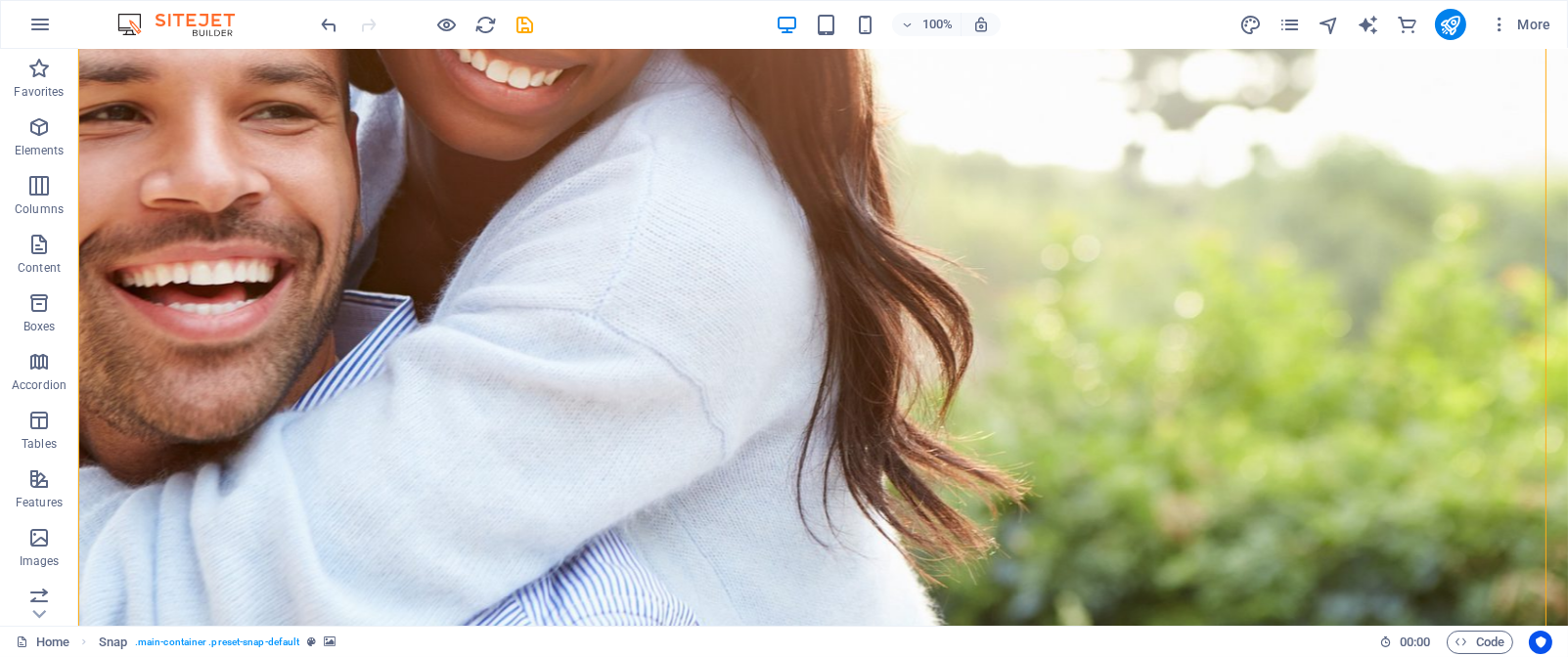
scroll to position [522, 0]
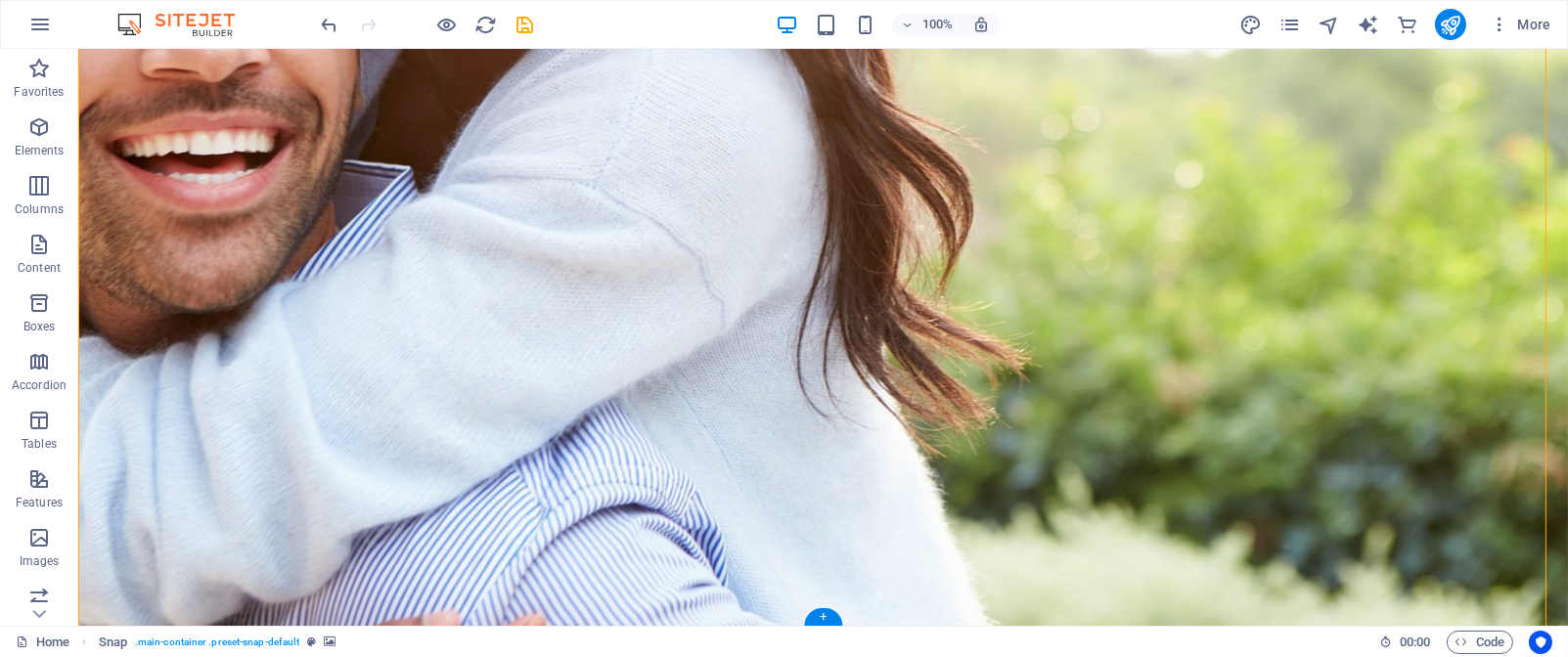
click at [483, 285] on figure at bounding box center [823, 77] width 1490 height 1102
click at [590, 254] on figure at bounding box center [823, 77] width 1490 height 1102
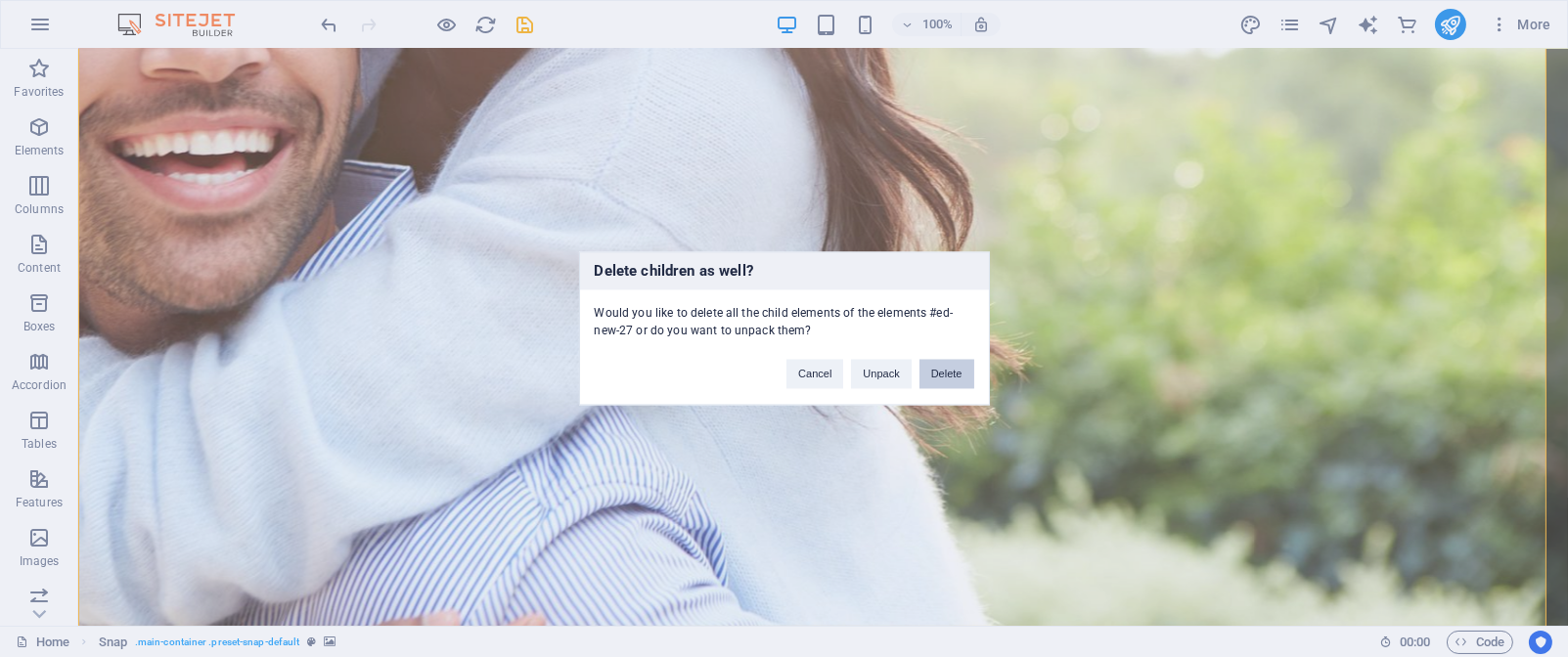
click at [943, 384] on button "Delete" at bounding box center [947, 375] width 55 height 30
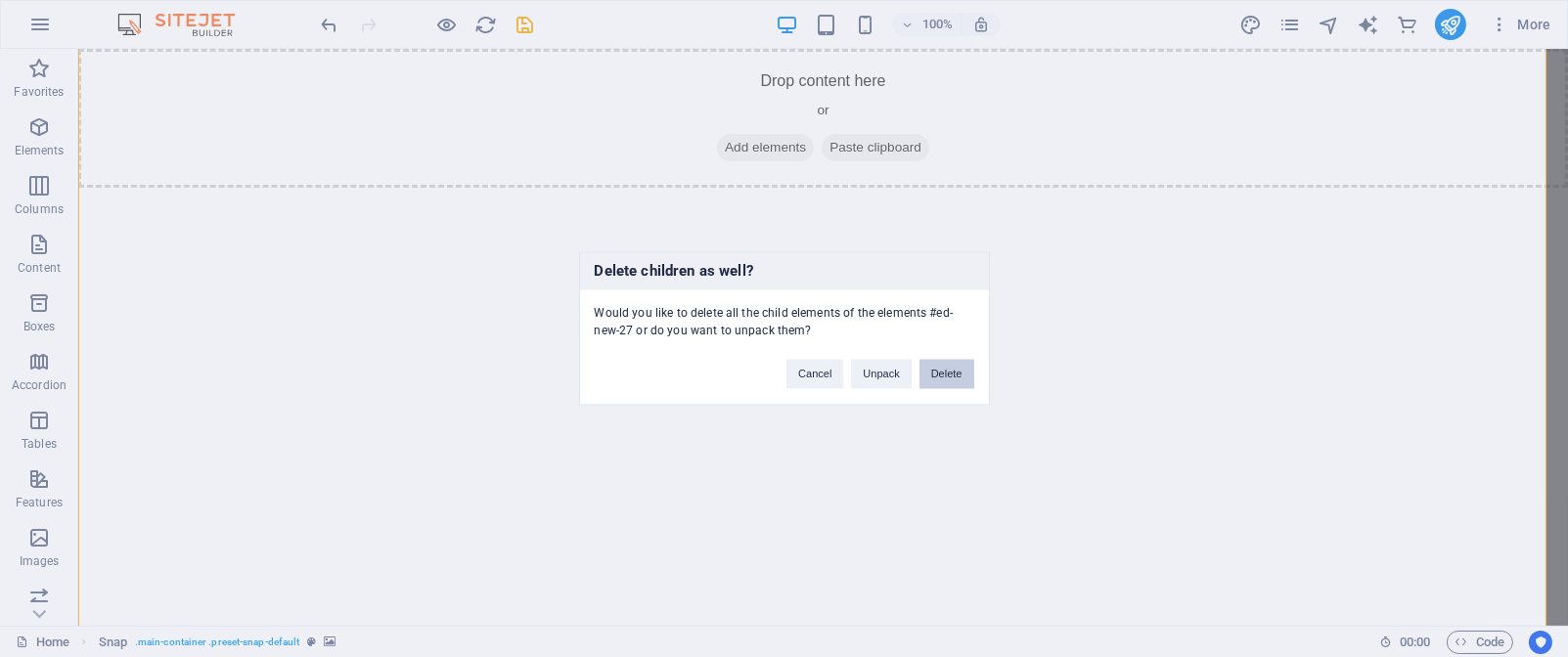
scroll to position [0, 0]
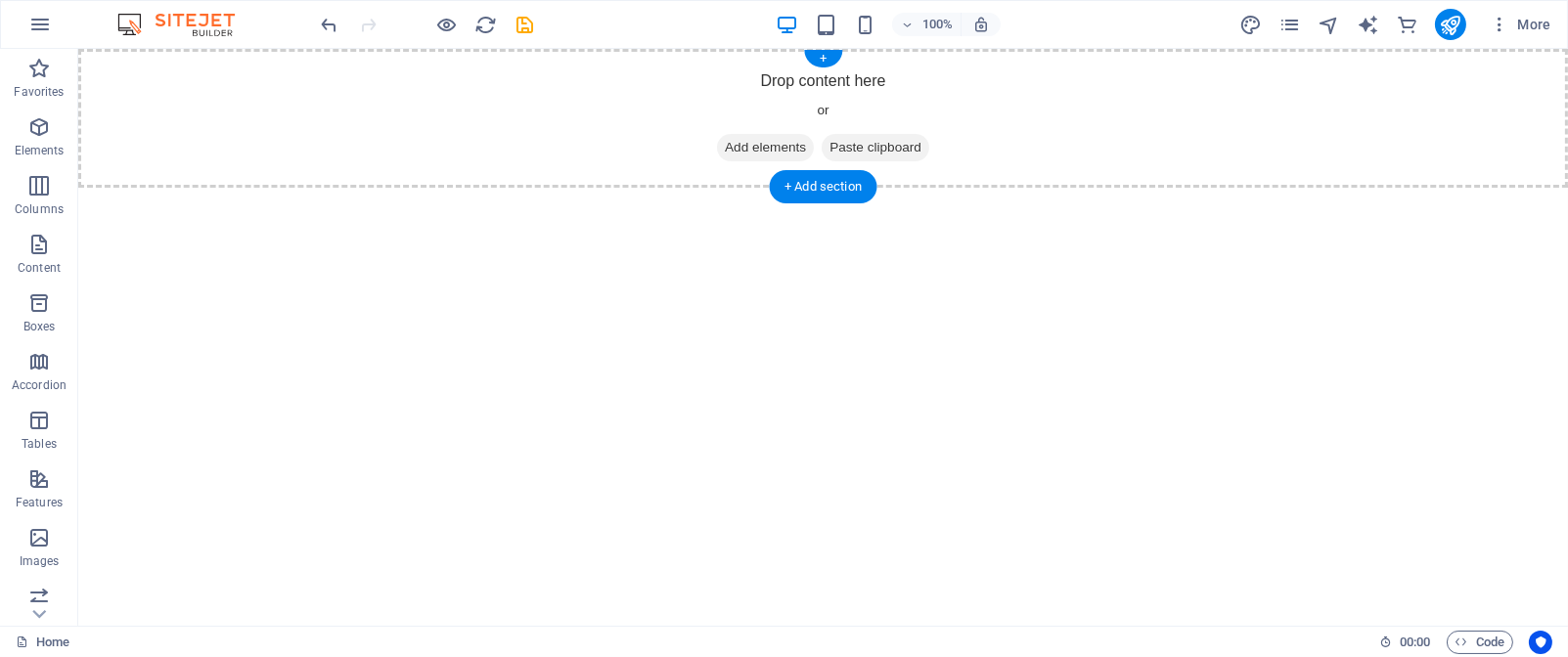
click at [759, 156] on span "Add elements" at bounding box center [766, 148] width 97 height 28
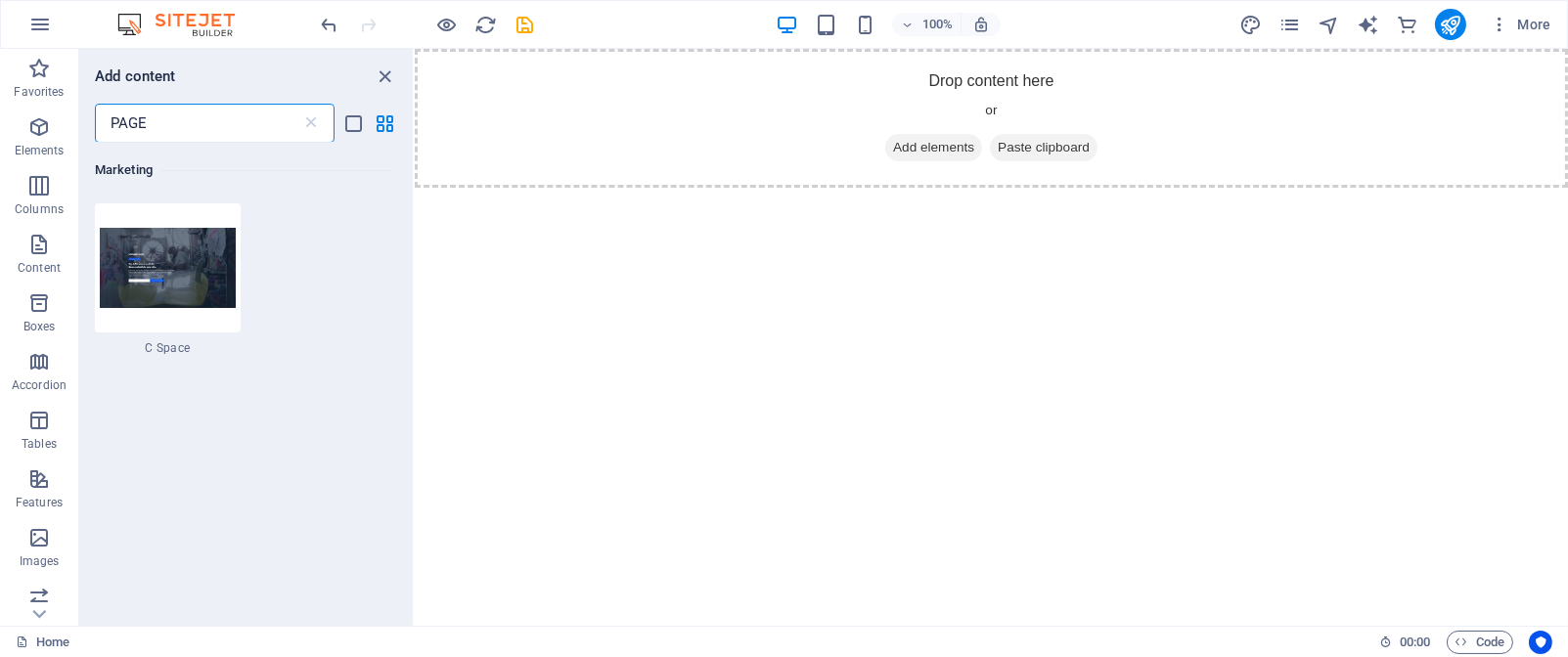
scroll to position [804, 0]
click at [174, 256] on img at bounding box center [168, 261] width 136 height 79
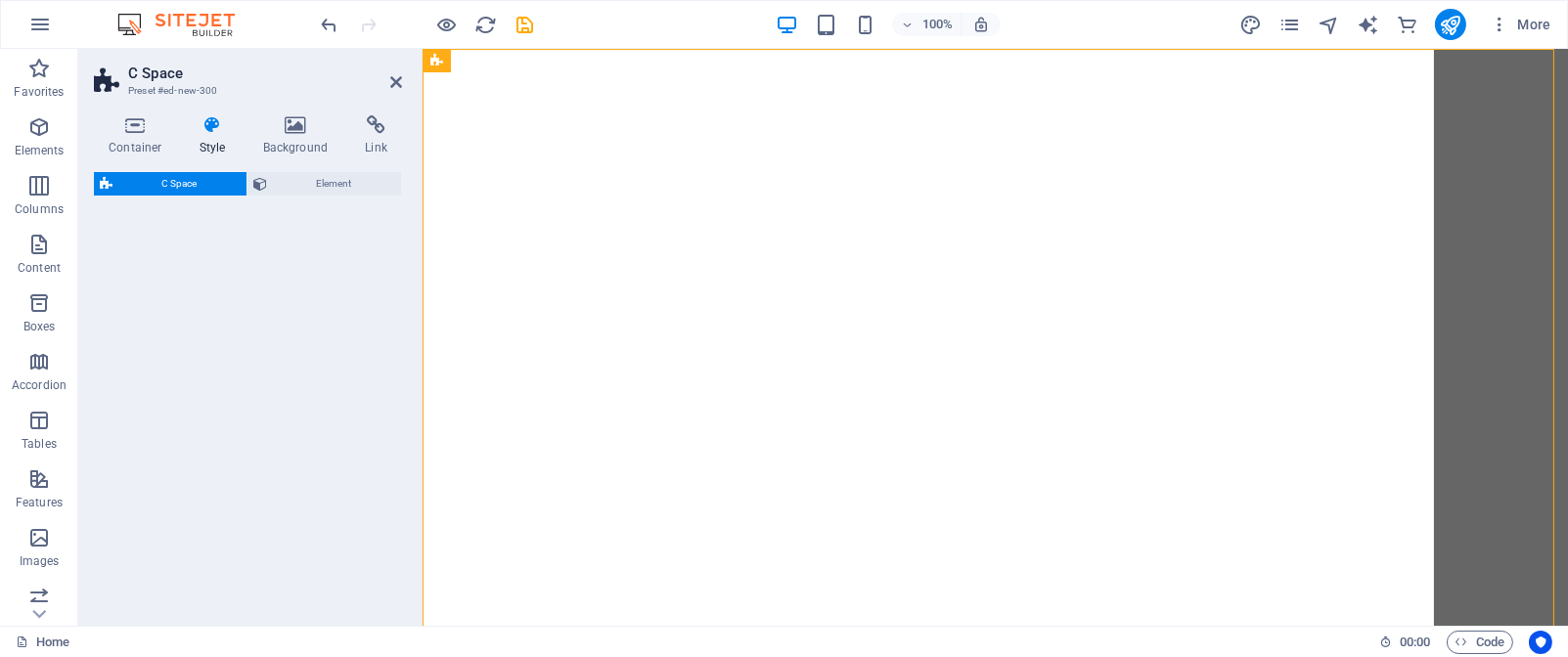
select select "%"
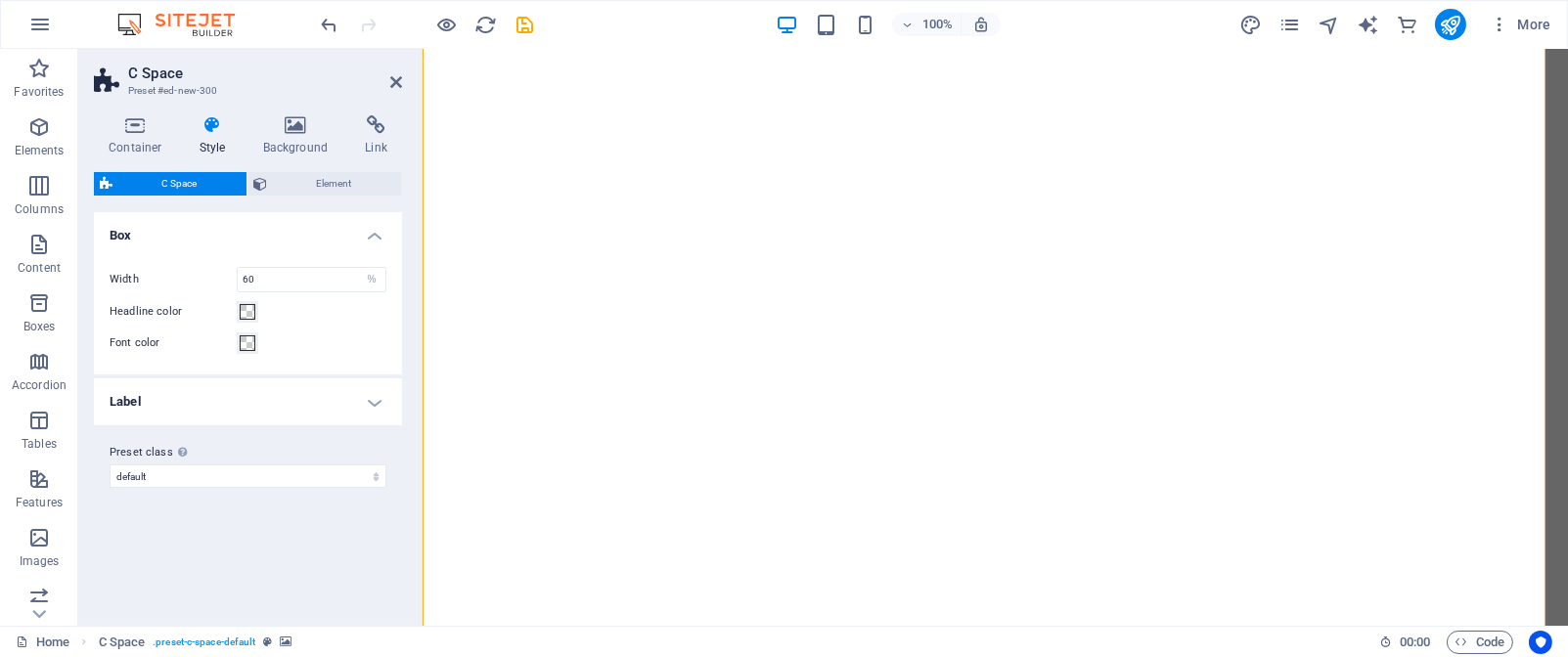
scroll to position [103, 0]
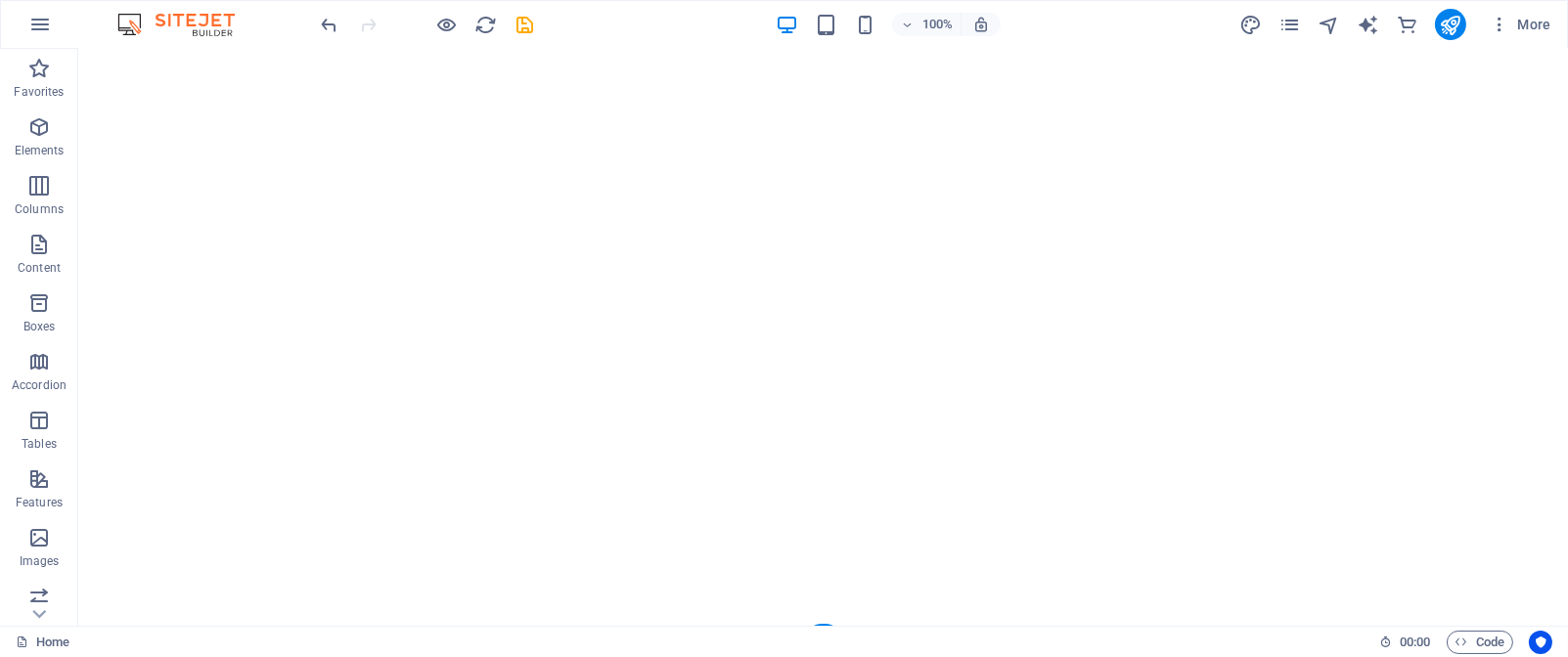
click at [1035, 175] on figure at bounding box center [823, 295] width 1490 height 699
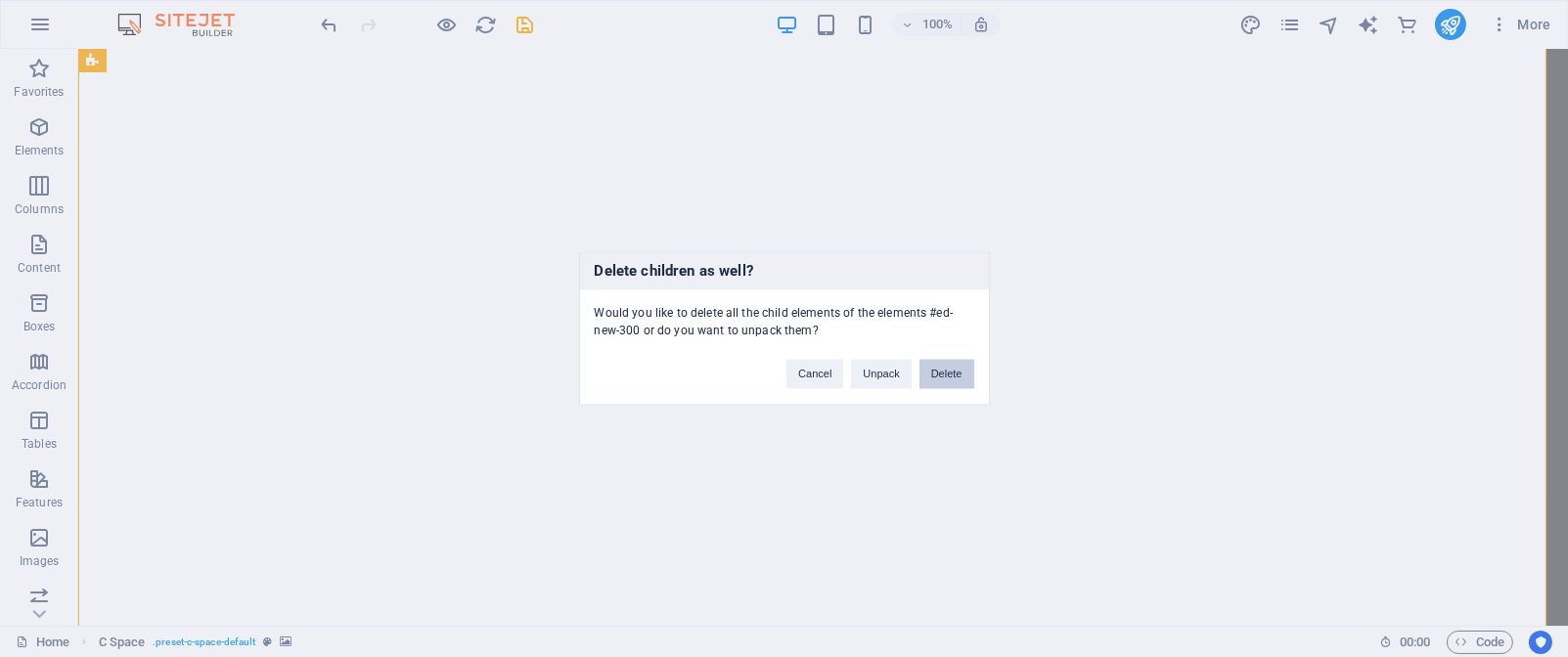
click at [949, 380] on button "Delete" at bounding box center [947, 375] width 55 height 30
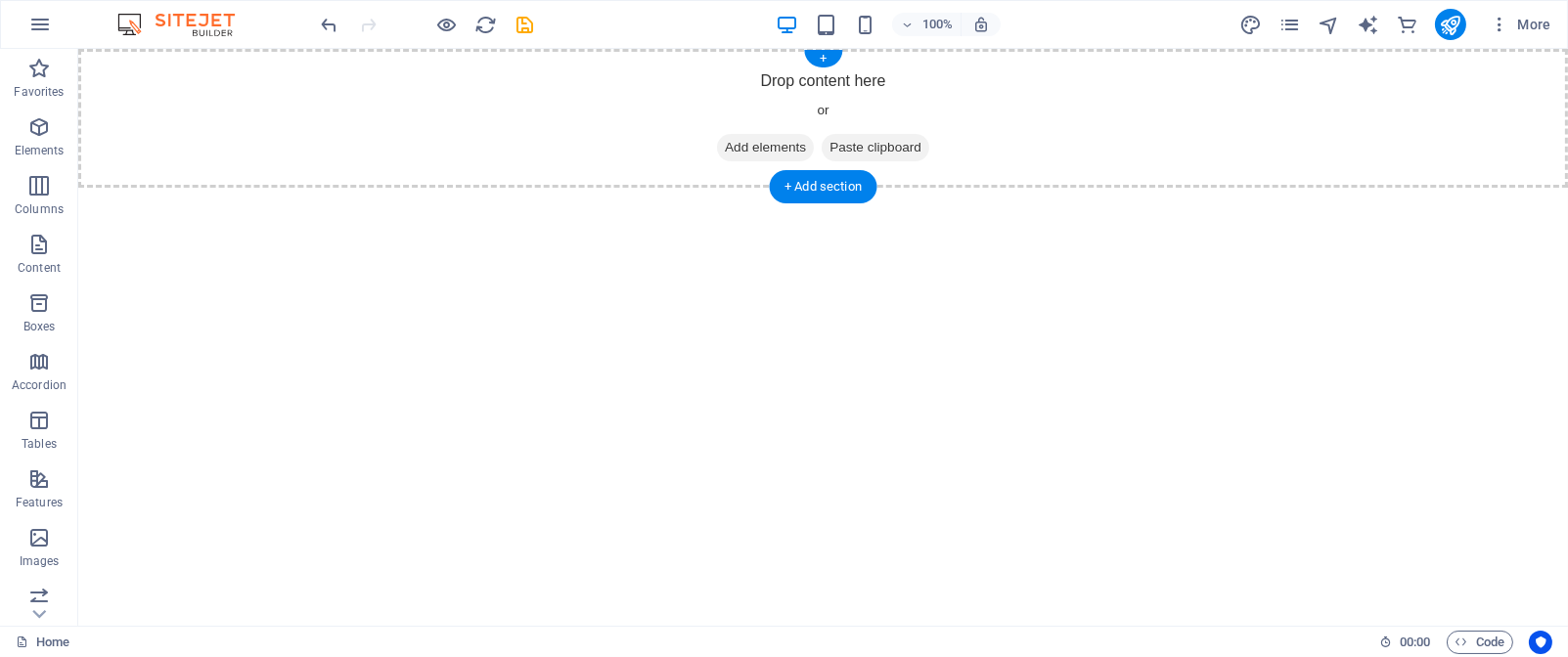
click at [771, 144] on span "Add elements" at bounding box center [766, 148] width 97 height 28
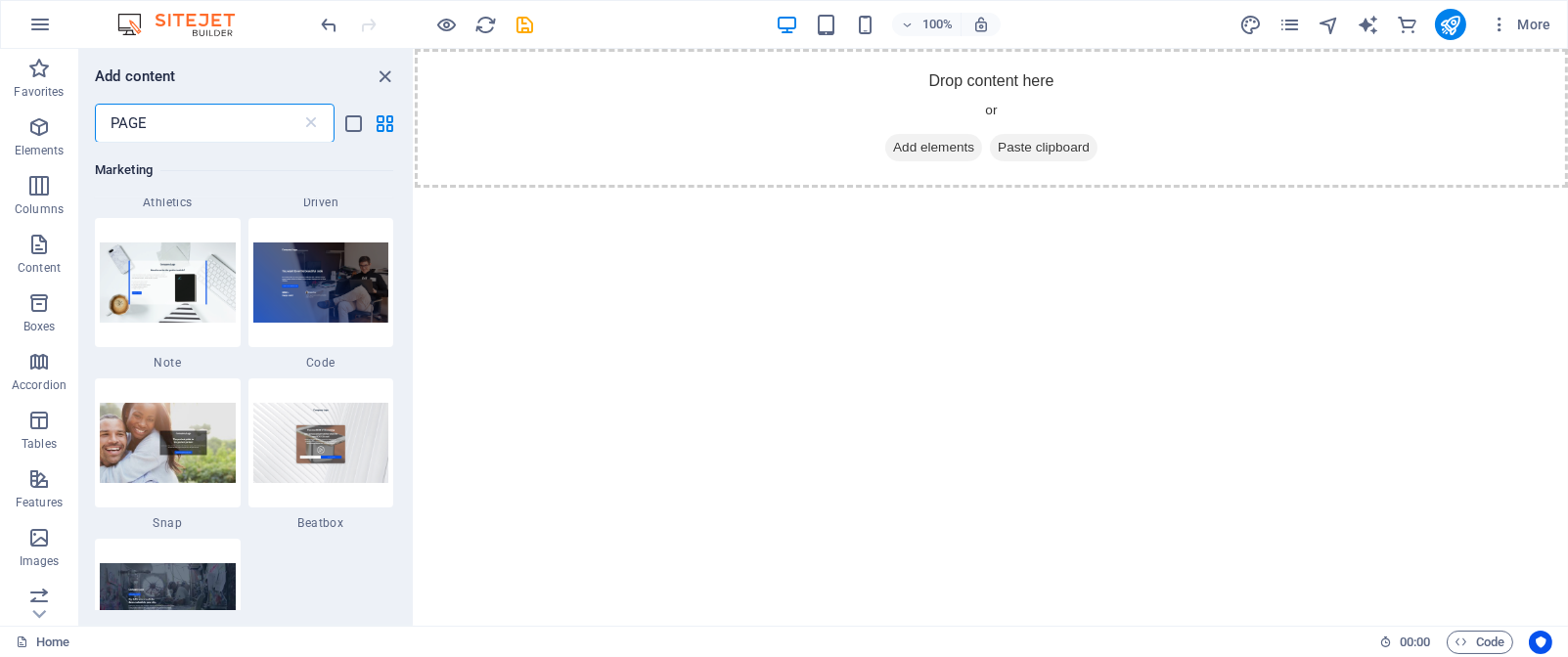
scroll to position [442, 0]
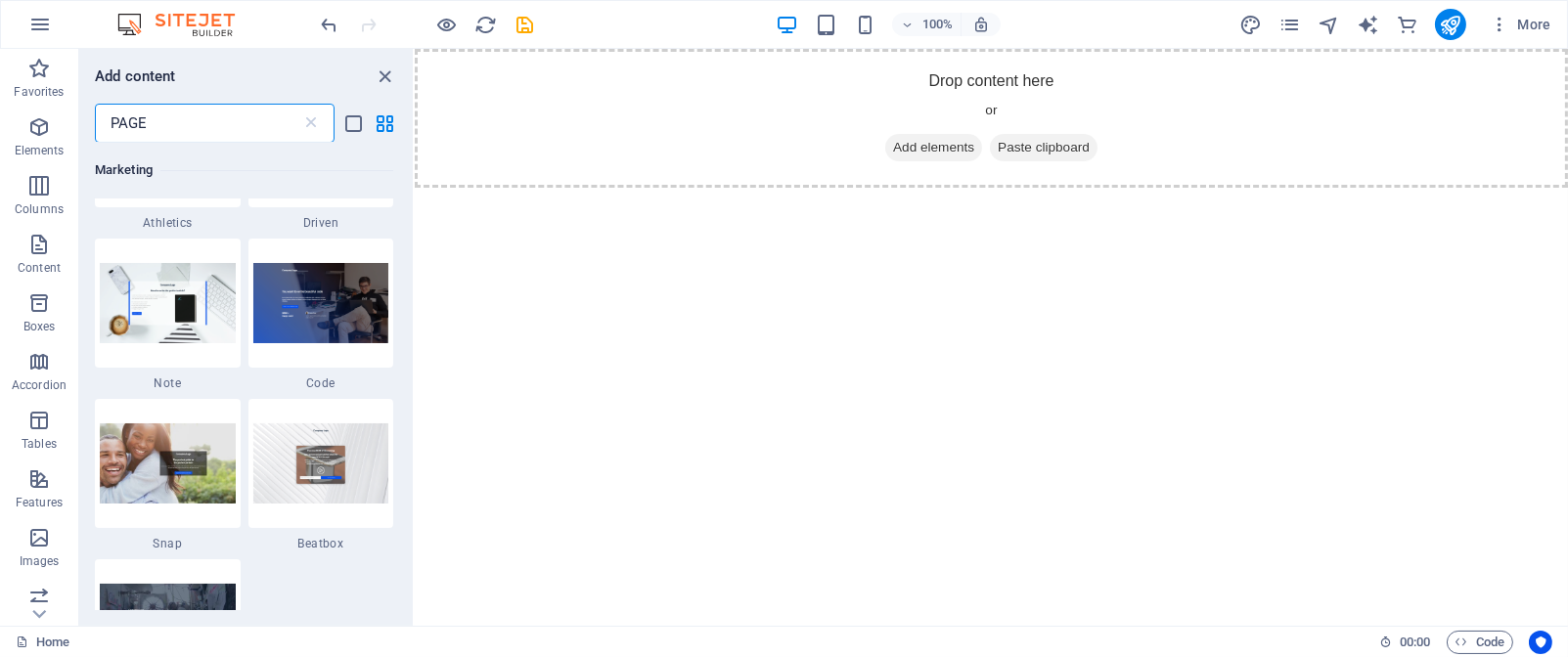
drag, startPoint x: 410, startPoint y: 207, endPoint x: 11, endPoint y: 309, distance: 411.8
click at [327, 438] on img at bounding box center [321, 463] width 136 height 79
click at [415, 438] on div "Drag here to replace the existing content. Press “Ctrl” if you want to create a…" at bounding box center [991, 337] width 1153 height 578
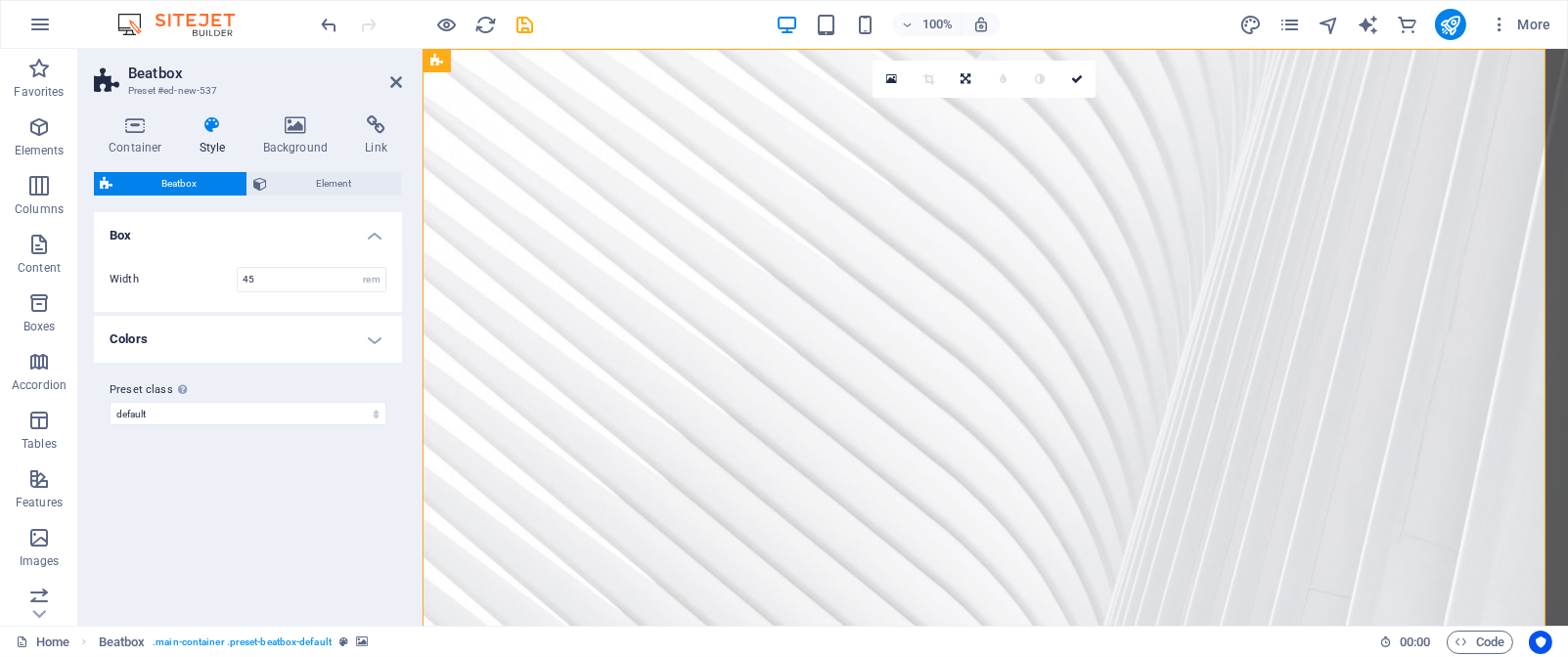
click at [582, 157] on figure at bounding box center [994, 600] width 1145 height 1104
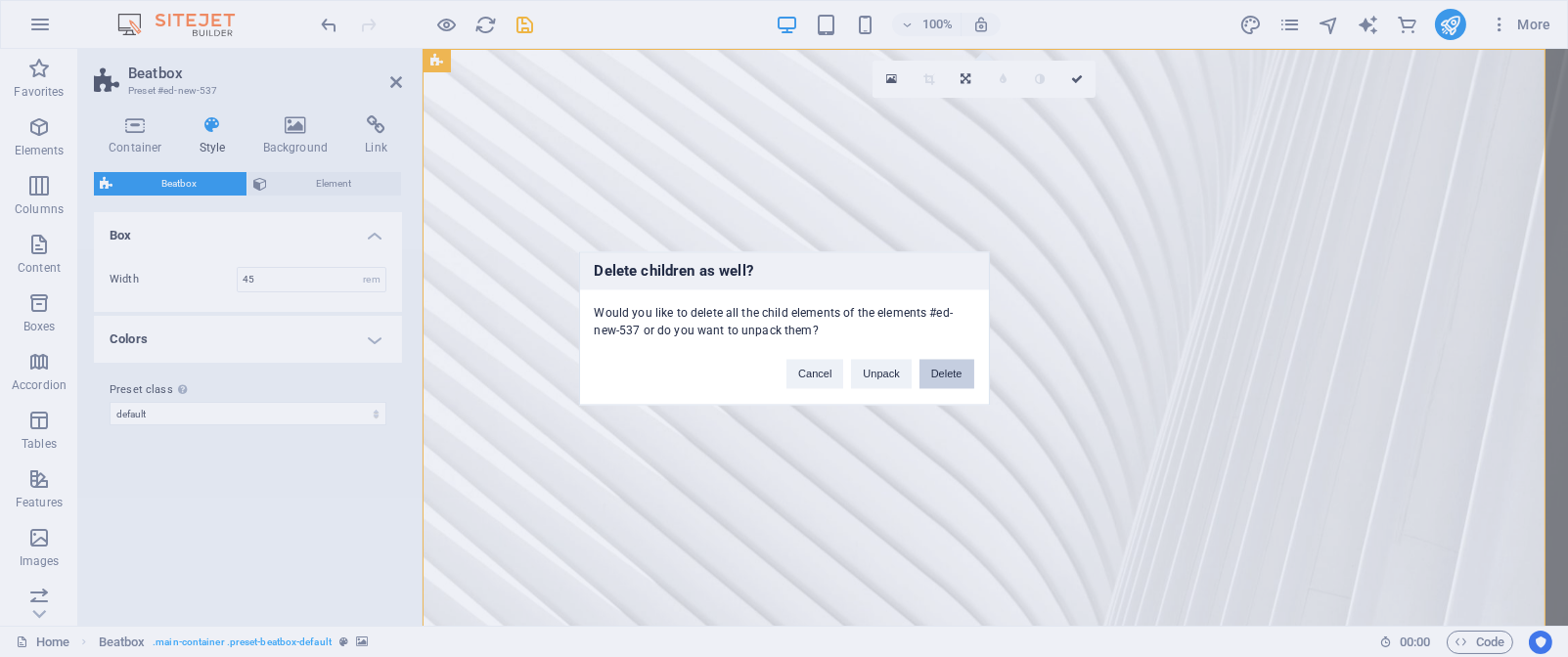
click at [942, 376] on button "Delete" at bounding box center [947, 375] width 55 height 30
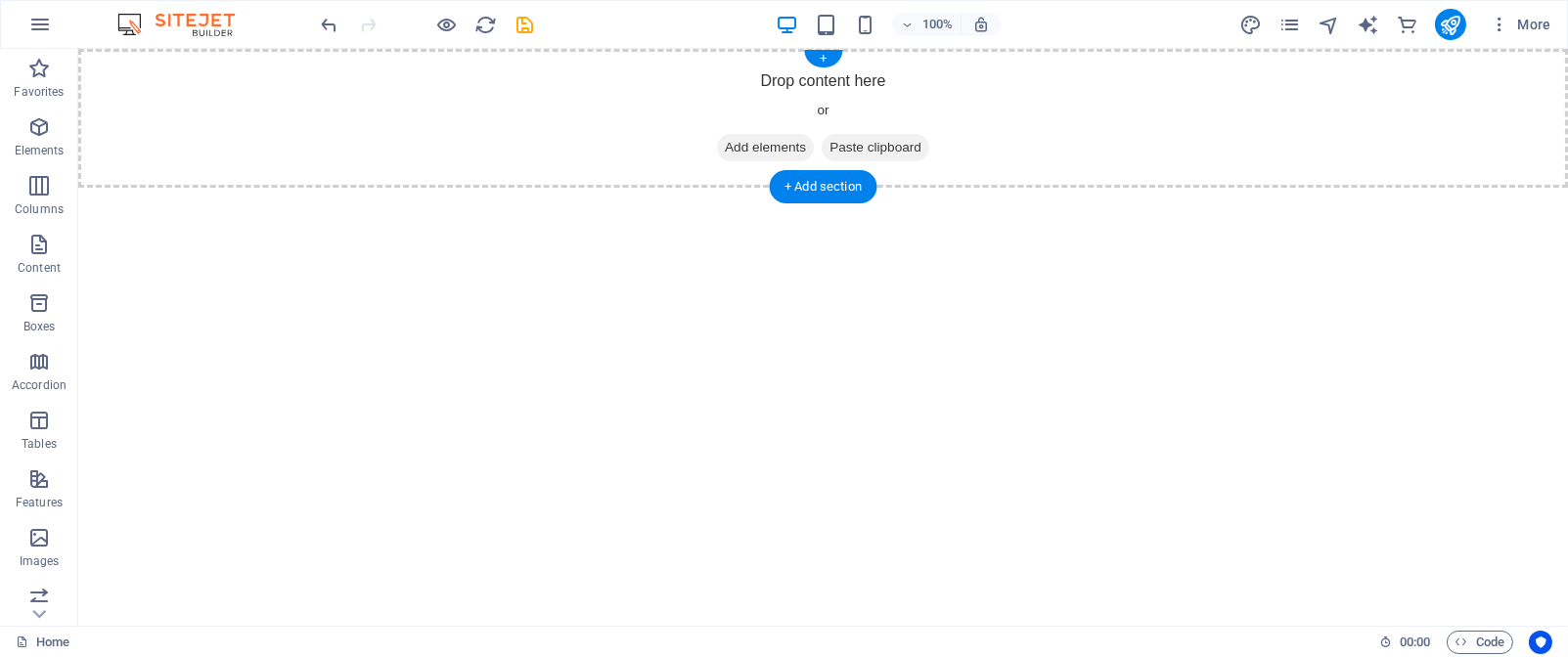
click at [771, 147] on span "Add elements" at bounding box center [766, 148] width 97 height 28
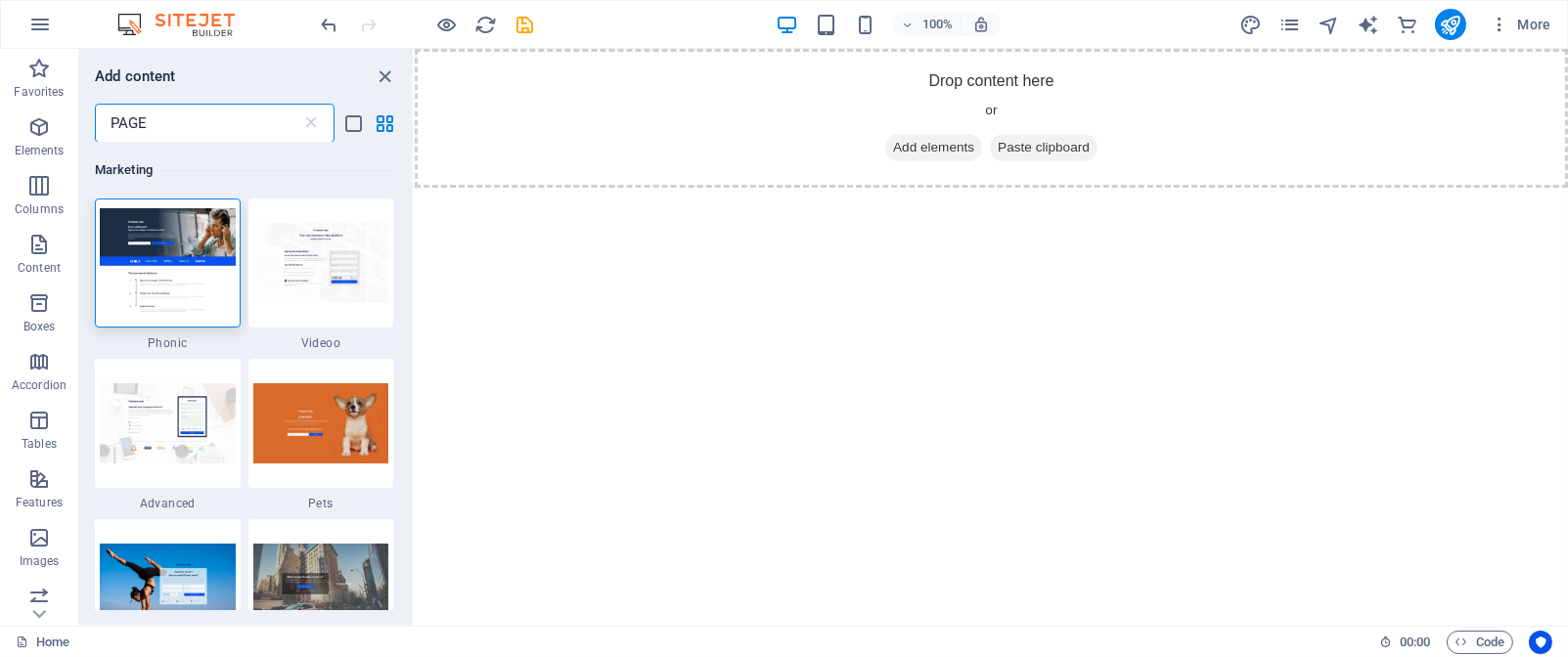
click at [169, 129] on input "PAGE" at bounding box center [198, 122] width 206 height 39
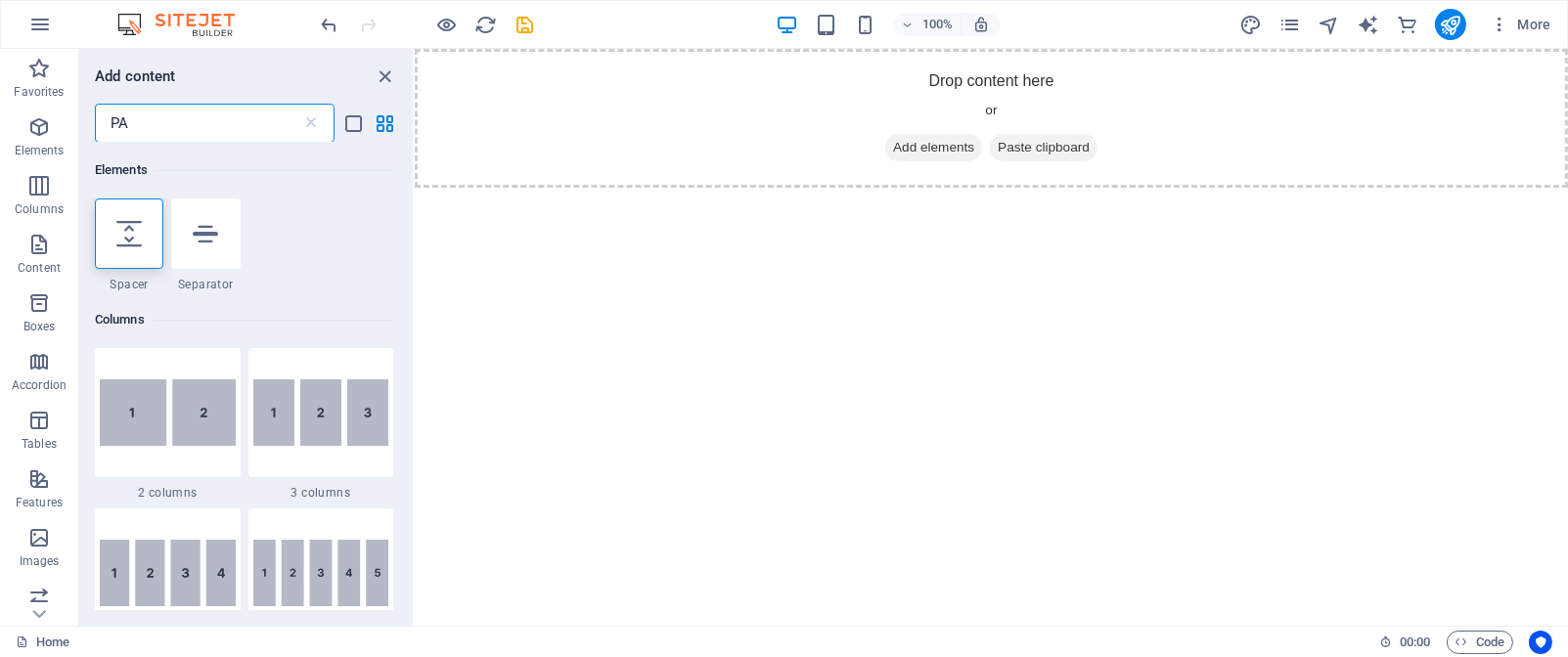
type input "P"
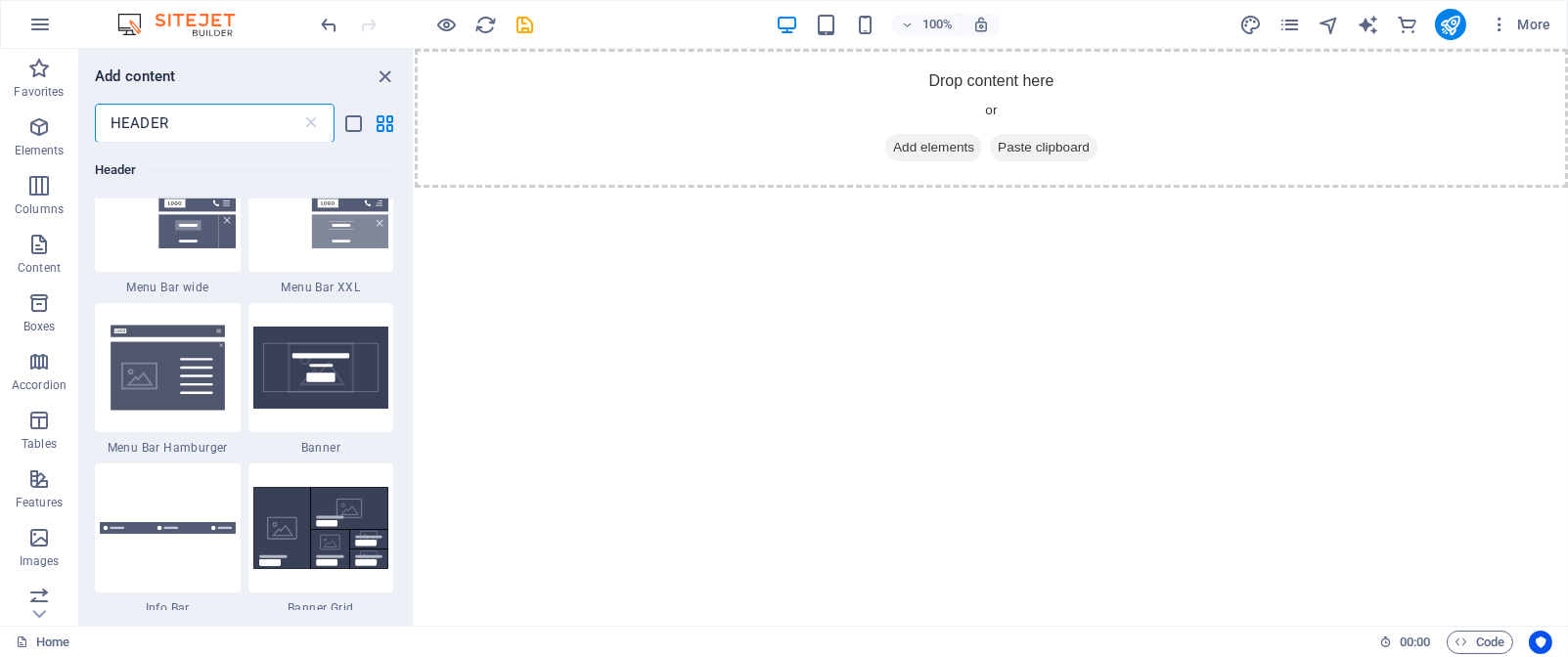
scroll to position [757, 0]
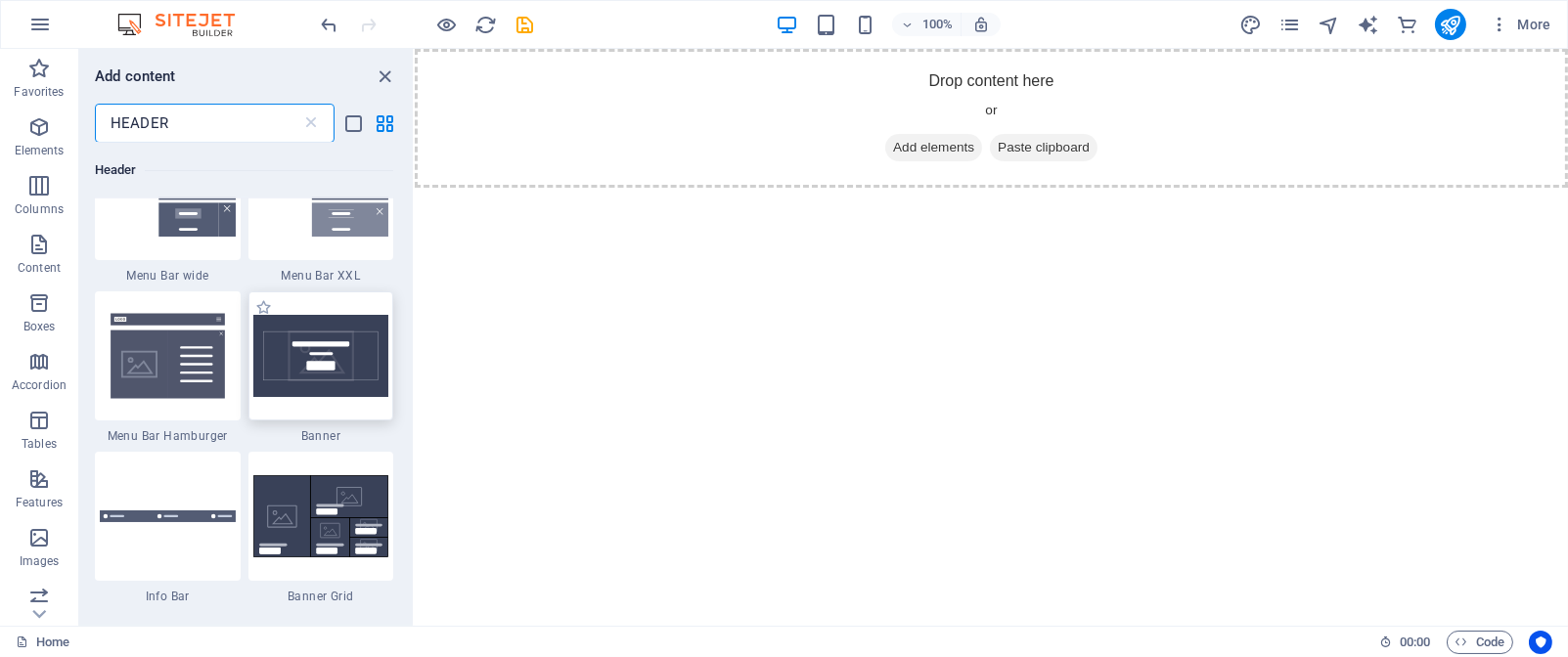
type input "HEADER"
click at [326, 354] on img at bounding box center [321, 355] width 136 height 82
click at [415, 354] on div "Drag here to replace the existing content. Press “Ctrl” if you want to create a…" at bounding box center [991, 337] width 1153 height 578
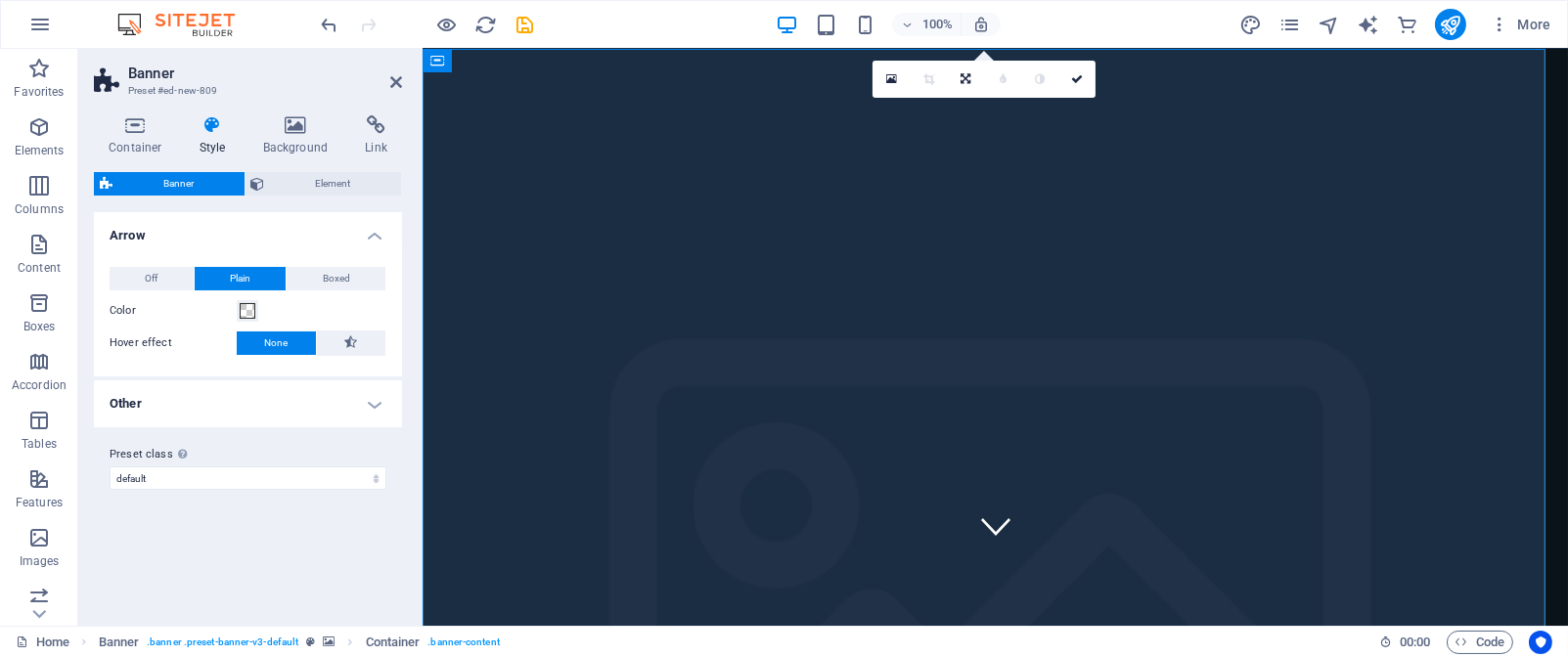
scroll to position [0, 0]
click at [328, 28] on icon "undo" at bounding box center [329, 25] width 23 height 23
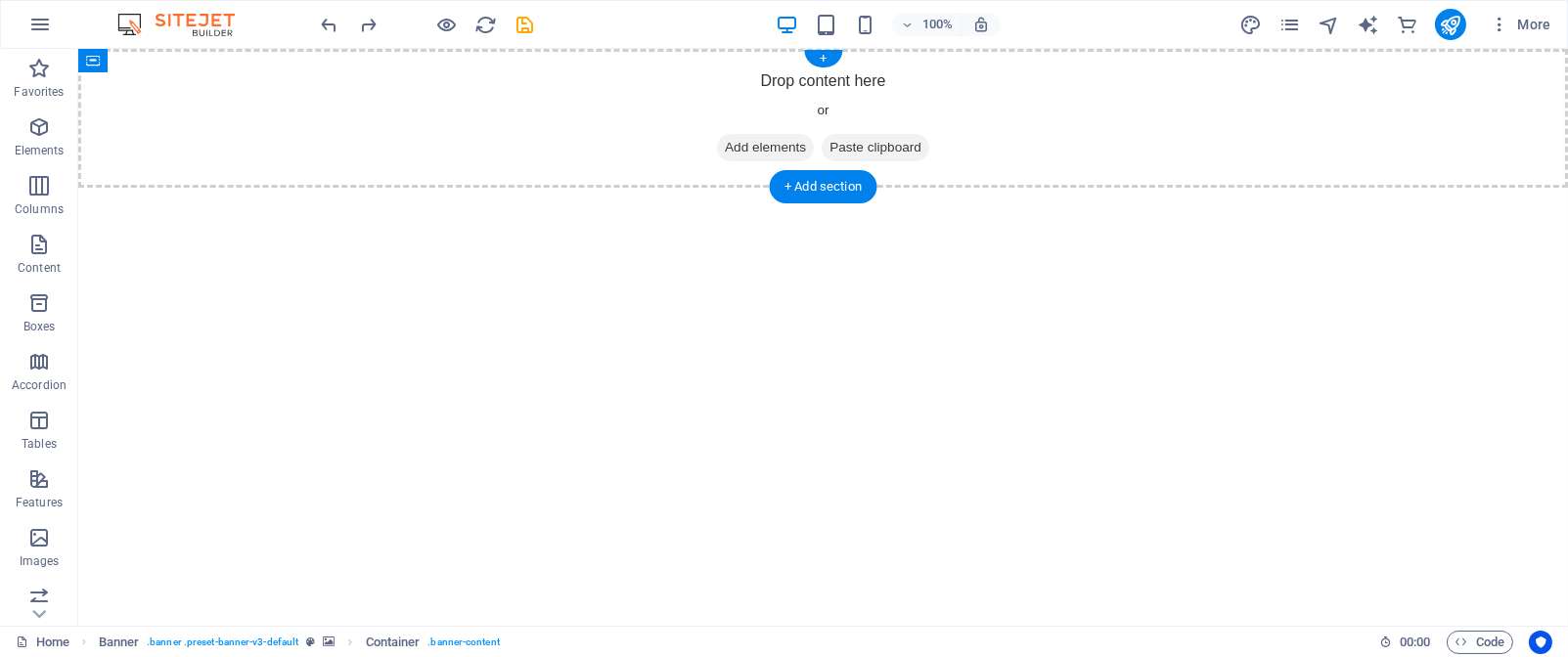
click at [742, 143] on span "Add elements" at bounding box center [766, 148] width 97 height 28
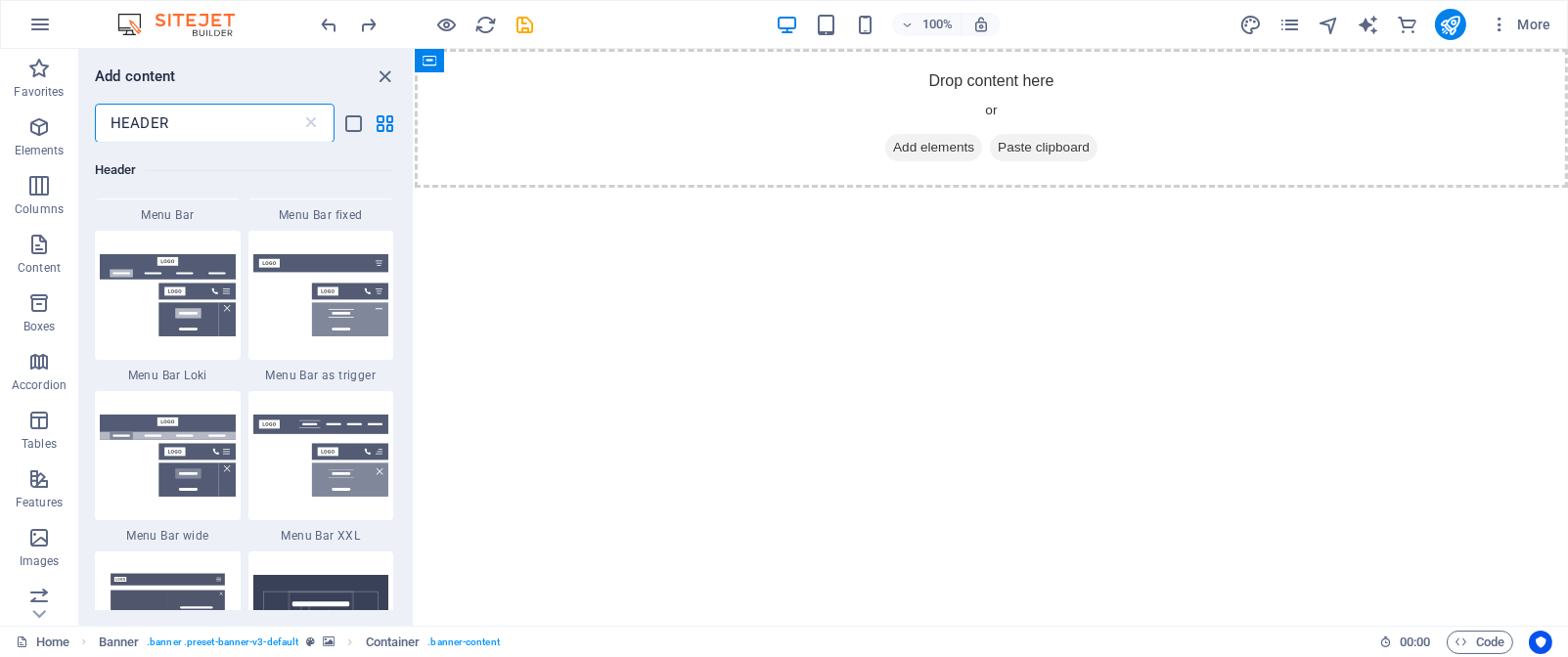
scroll to position [492, 0]
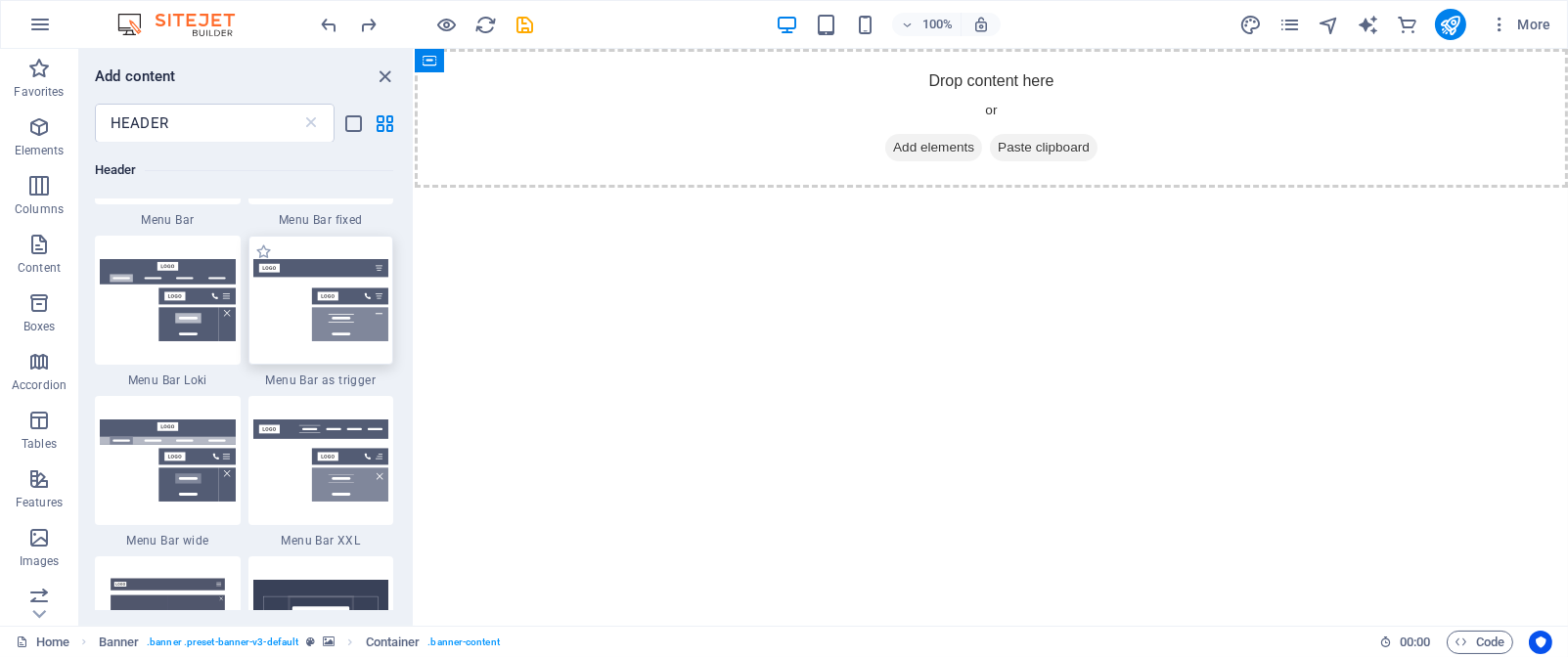
click at [338, 313] on img at bounding box center [321, 300] width 136 height 82
click at [325, 341] on div at bounding box center [321, 301] width 146 height 129
drag, startPoint x: 738, startPoint y: 390, endPoint x: 994, endPoint y: 108, distance: 380.9
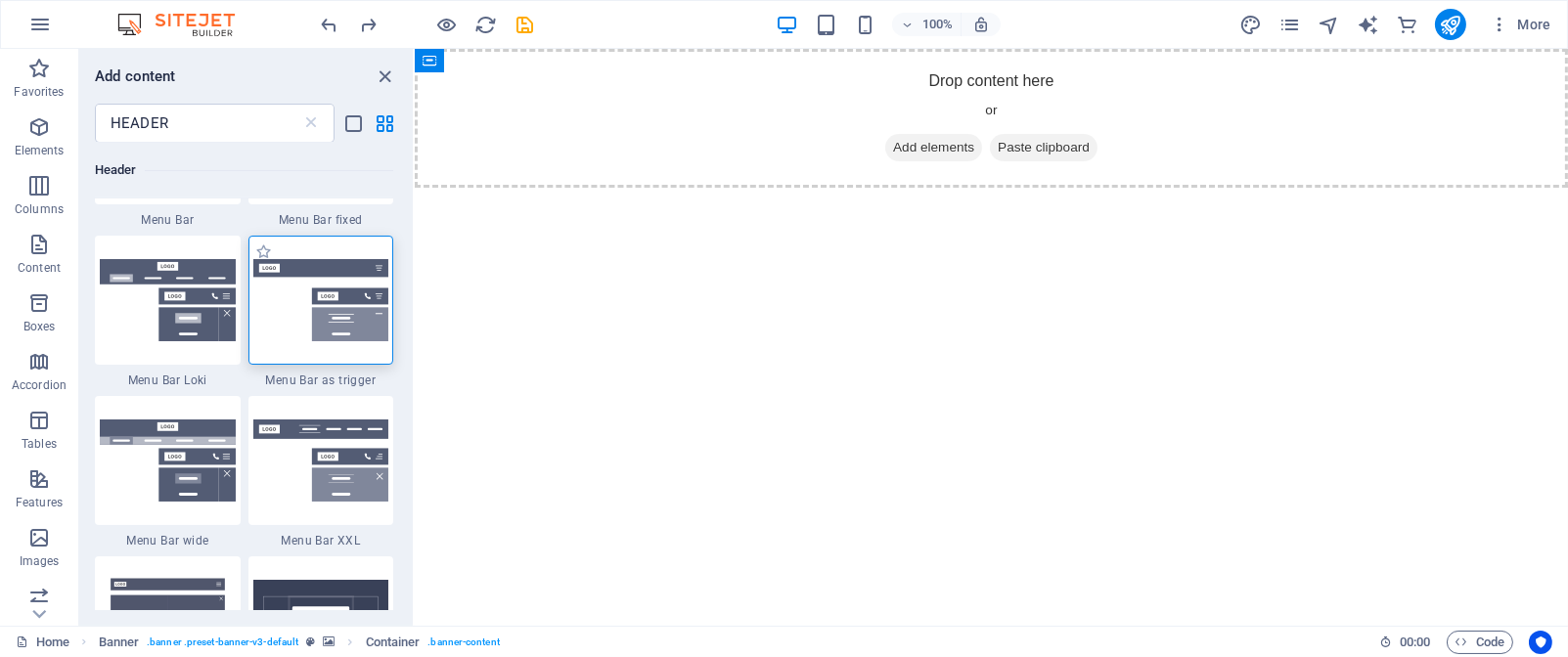
click at [328, 301] on img at bounding box center [321, 300] width 136 height 82
click at [383, 74] on icon "close panel" at bounding box center [386, 76] width 23 height 23
click at [383, 82] on icon "close panel" at bounding box center [386, 76] width 23 height 23
click at [596, 188] on html "Skip to main content Drop content here or Add elements Paste clipboard" at bounding box center [990, 118] width 1153 height 139
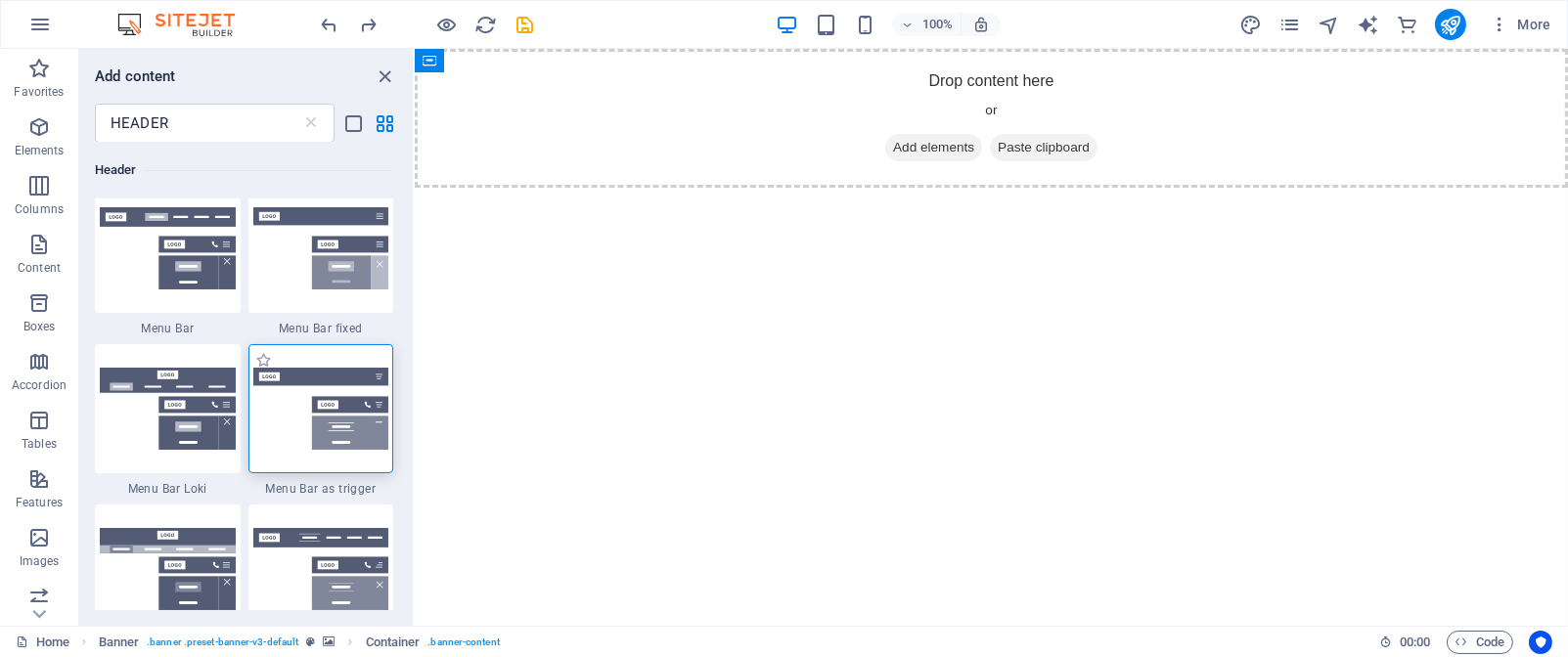
scroll to position [395, 0]
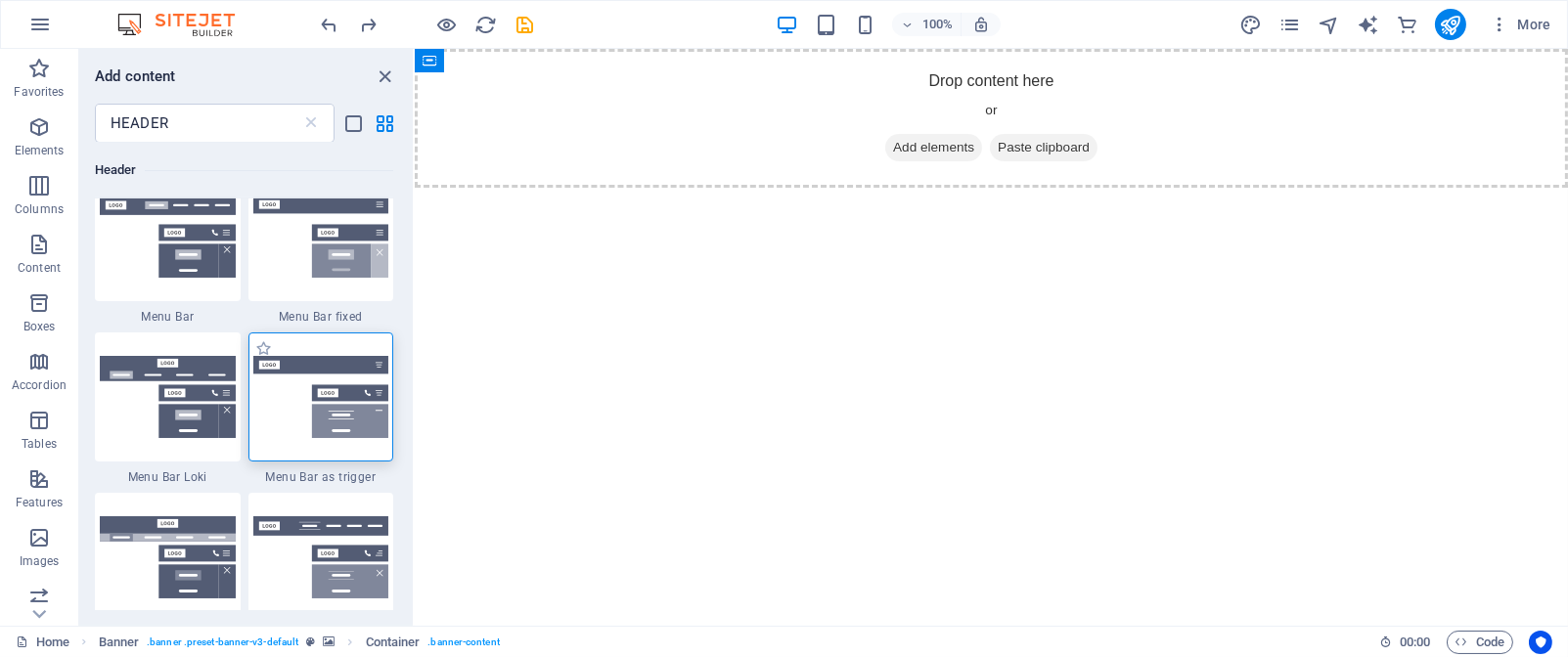
click at [315, 394] on img at bounding box center [321, 397] width 136 height 82
click at [929, 158] on span "Add elements" at bounding box center [933, 148] width 97 height 28
click at [932, 145] on span "Add elements" at bounding box center [933, 148] width 97 height 28
click at [330, 404] on img at bounding box center [321, 397] width 136 height 82
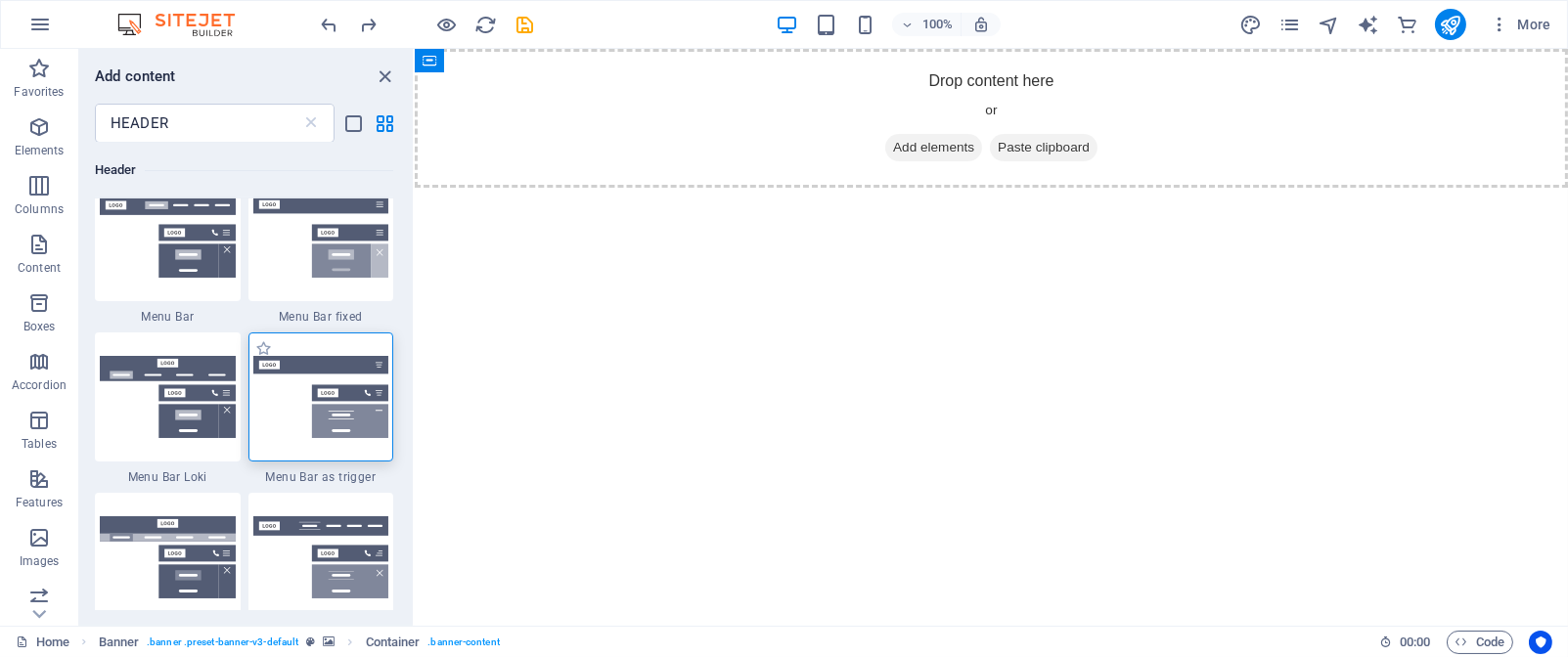
click at [330, 404] on img at bounding box center [321, 397] width 136 height 82
click at [764, 188] on html "Skip to main content Drop content here or Add elements Paste clipboard" at bounding box center [990, 118] width 1153 height 139
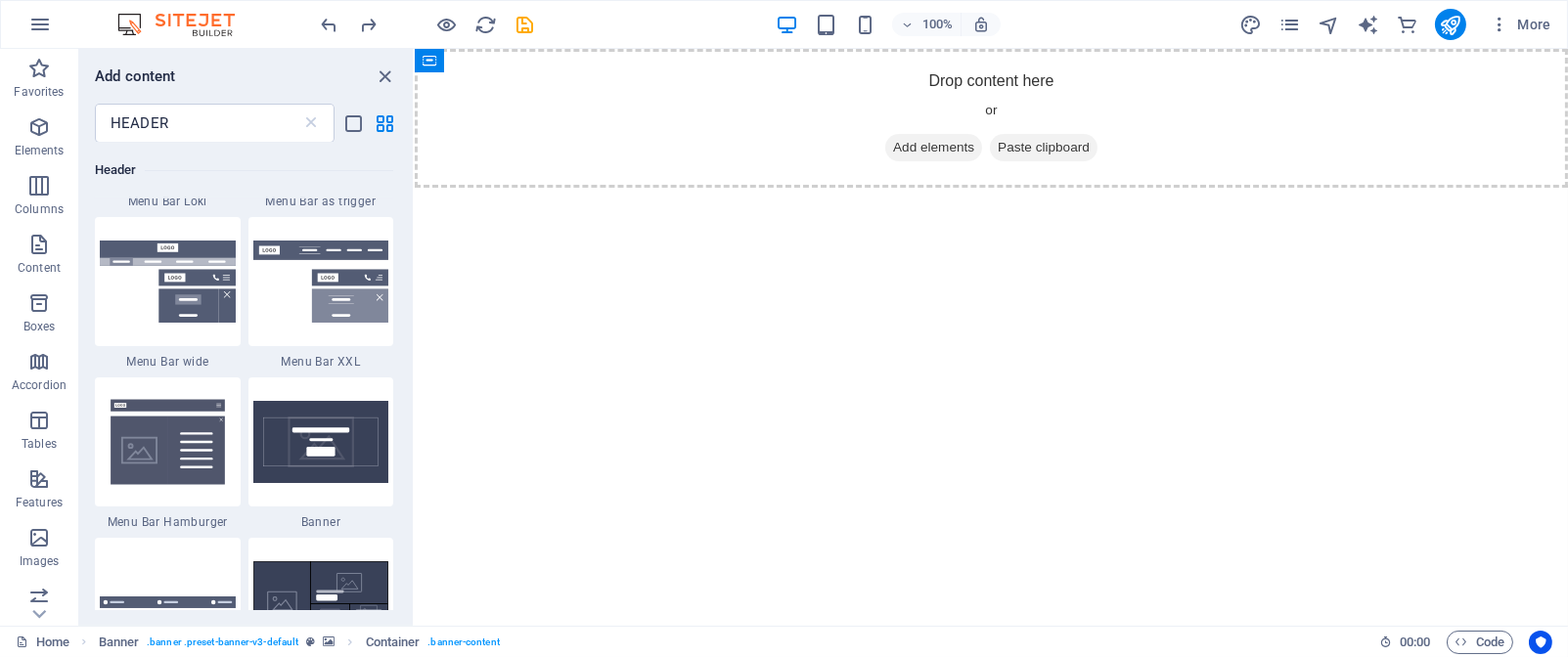
scroll to position [686, 0]
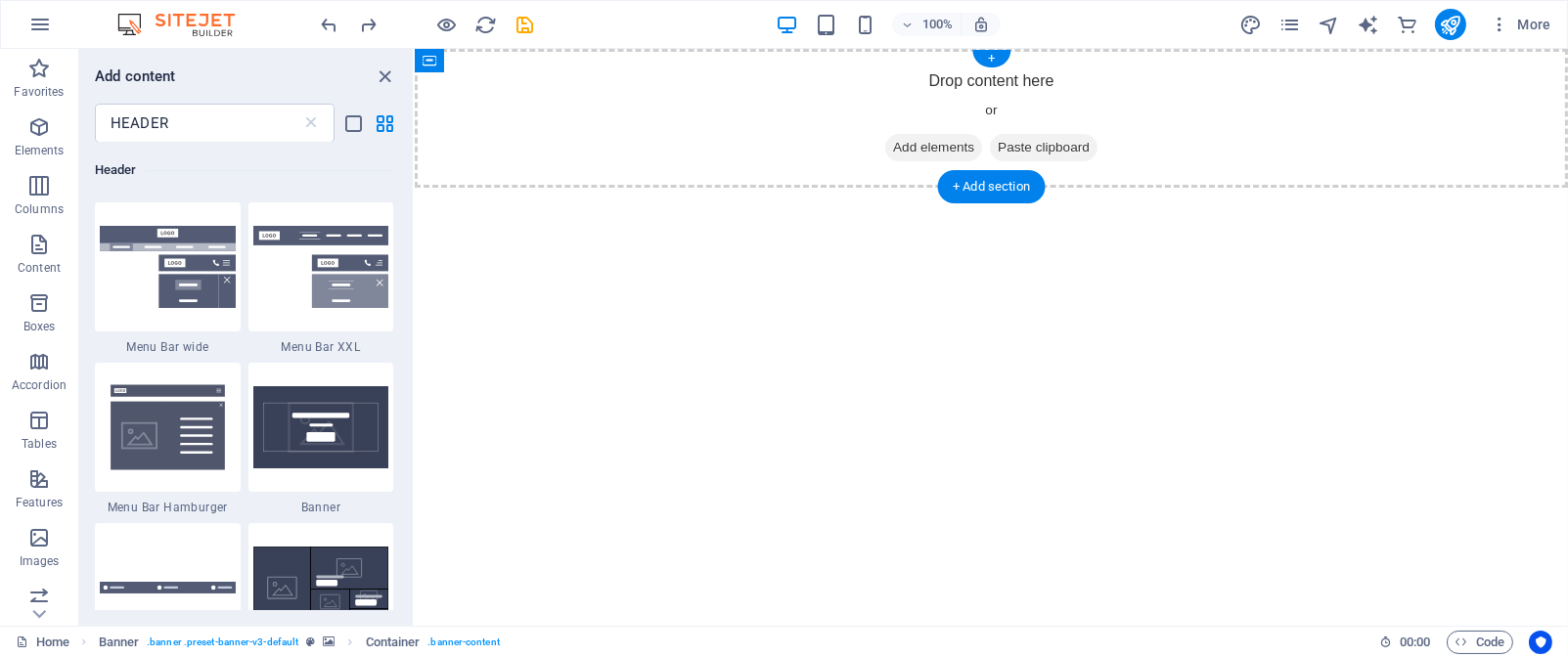
click at [924, 148] on span "Add elements" at bounding box center [933, 148] width 97 height 28
click at [934, 145] on span "Add elements" at bounding box center [933, 148] width 97 height 28
click at [200, 129] on input "HEADER" at bounding box center [198, 122] width 206 height 39
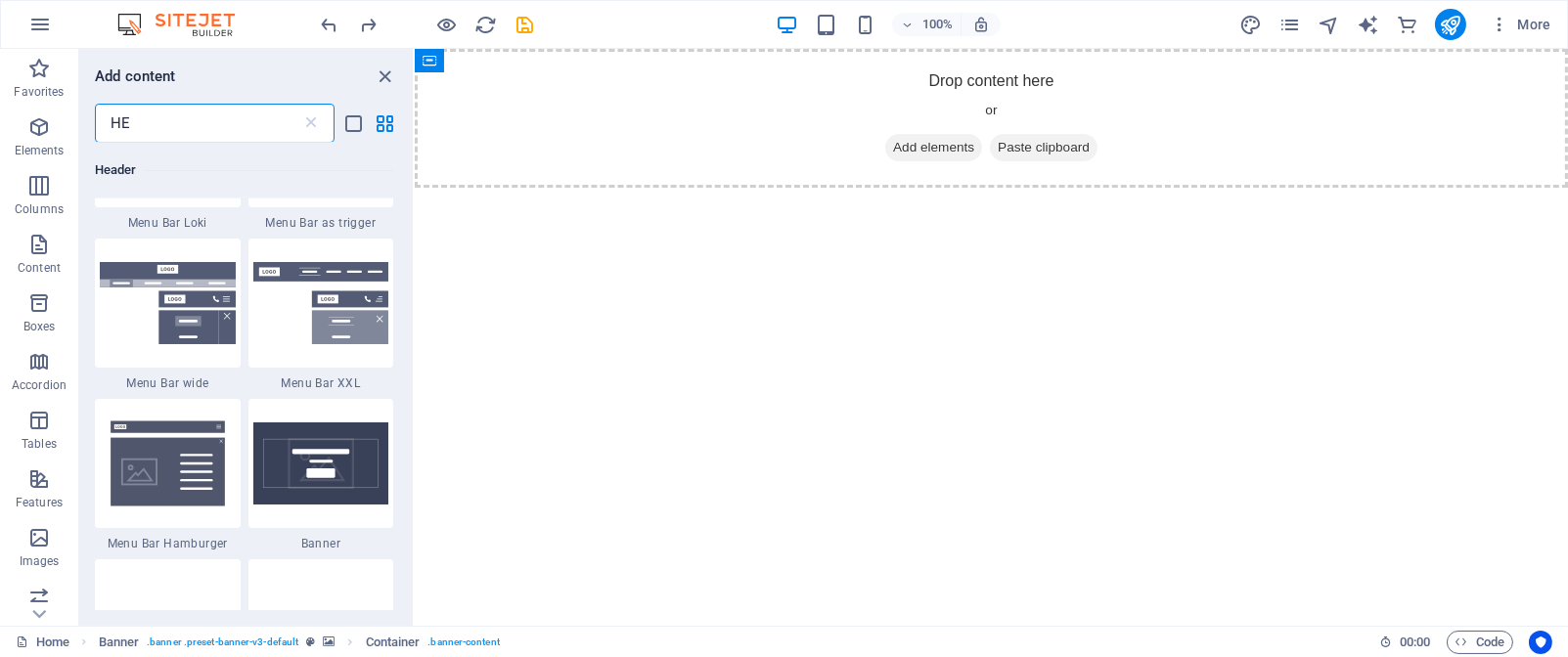
type input "H"
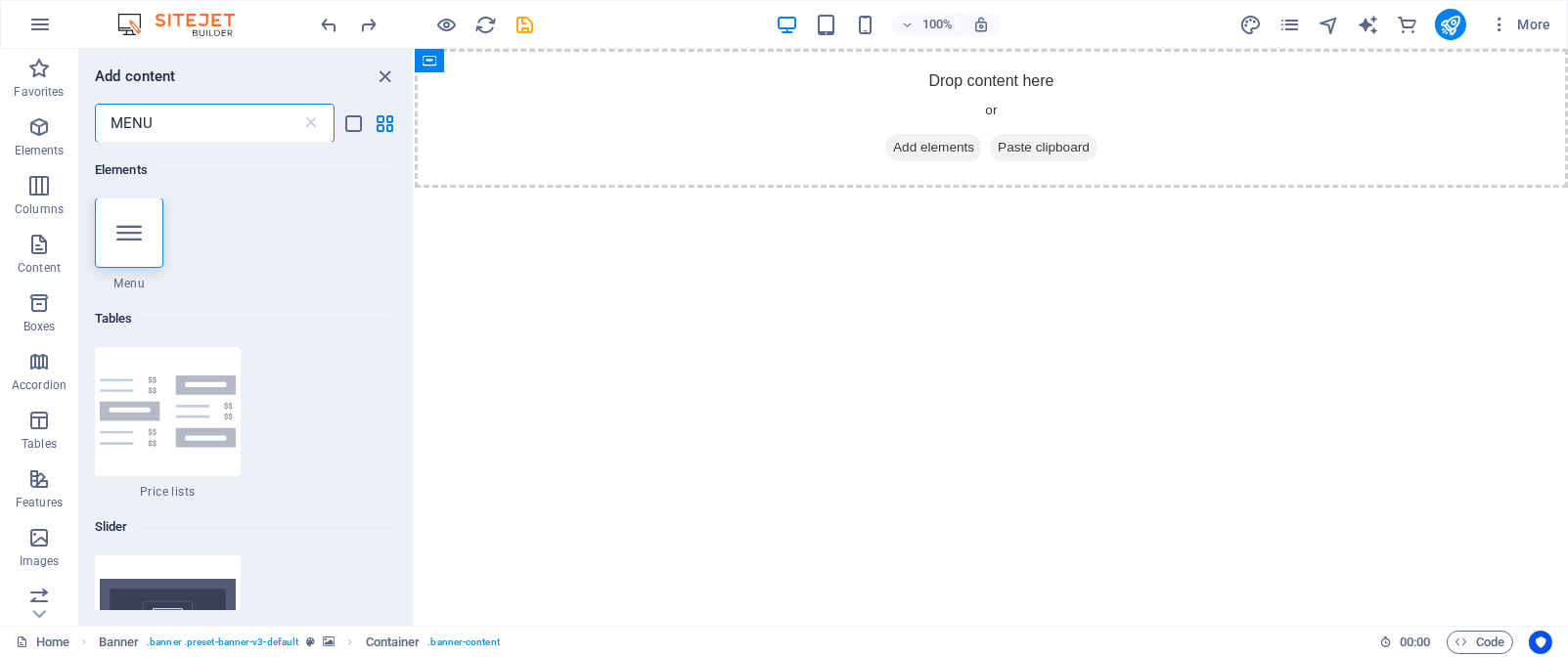
scroll to position [0, 0]
type input "MENU"
click at [139, 246] on div at bounding box center [129, 233] width 68 height 70
click at [137, 228] on icon at bounding box center [129, 234] width 26 height 26
click at [754, 103] on div "Drop content here or Add elements Paste clipboard" at bounding box center [990, 118] width 1153 height 139
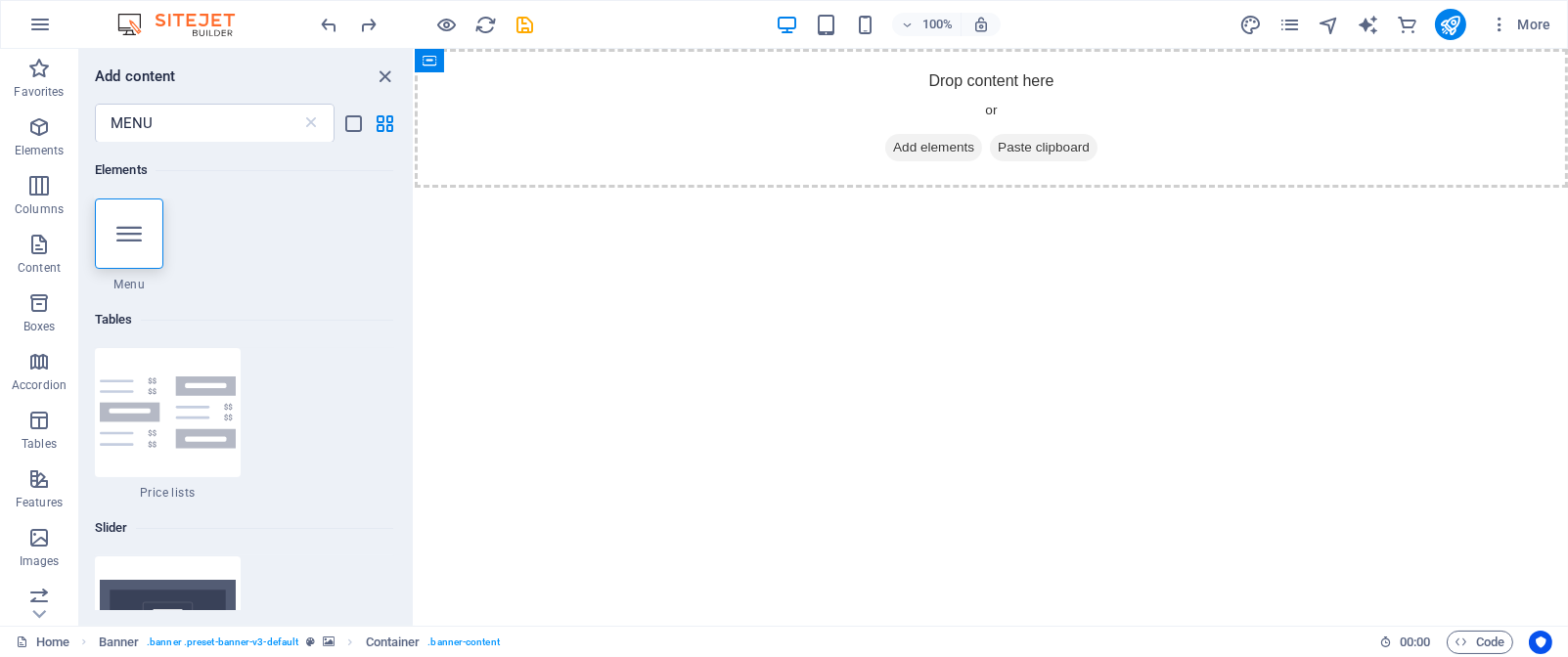
drag, startPoint x: 407, startPoint y: 151, endPoint x: 411, endPoint y: 215, distance: 64.1
click at [411, 215] on div "Elements 1 Star Menu Tables 1 Star Price lists Slider 1 Star Image slider on ba…" at bounding box center [246, 376] width 333 height 467
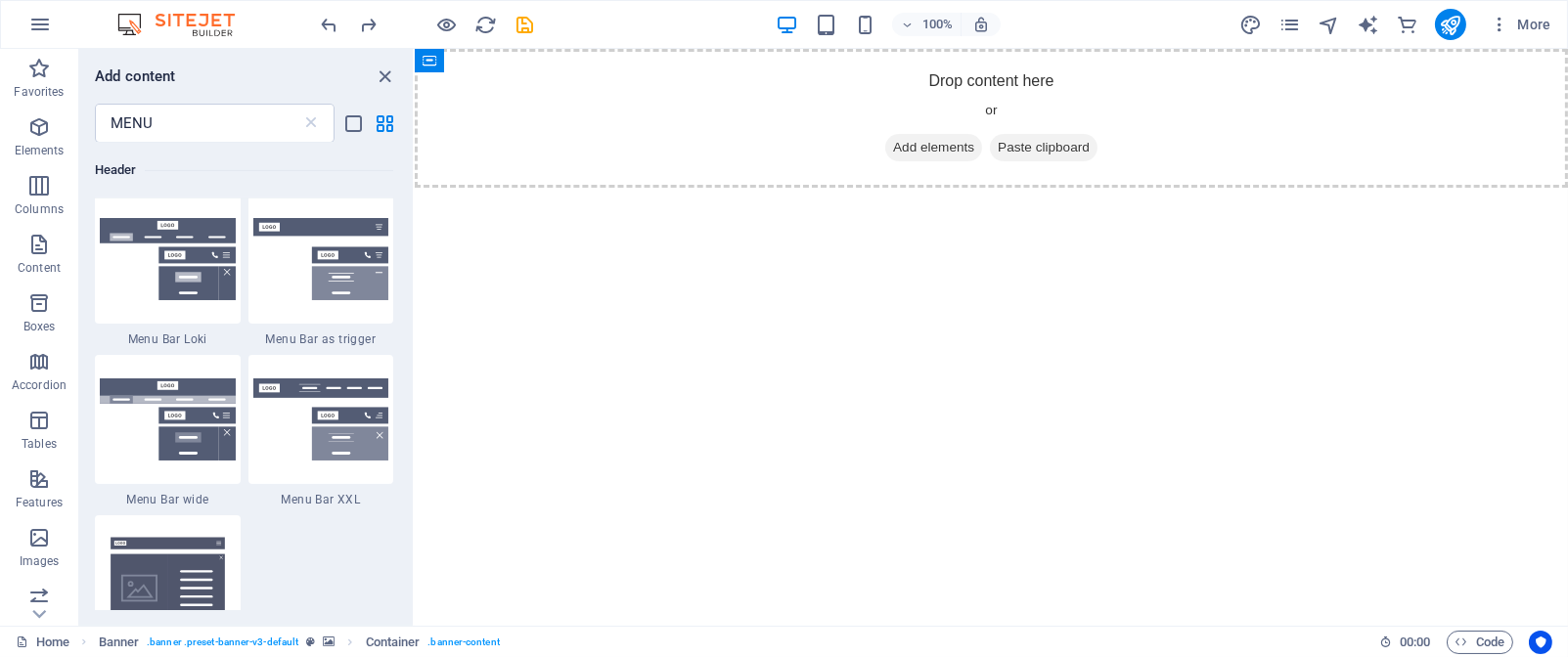
scroll to position [871, 0]
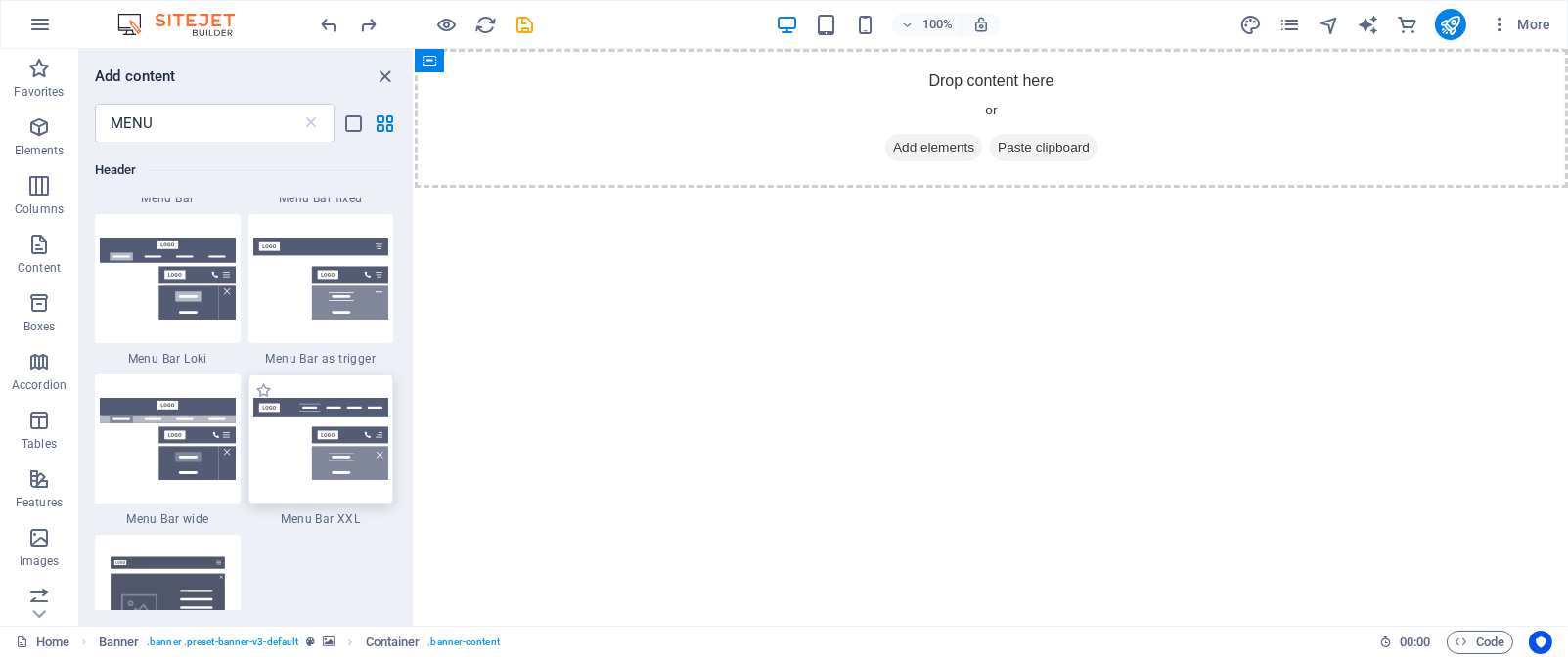
click at [311, 435] on img at bounding box center [321, 439] width 136 height 82
click at [378, 75] on icon "close panel" at bounding box center [386, 76] width 23 height 23
click at [384, 73] on icon "close panel" at bounding box center [386, 76] width 23 height 23
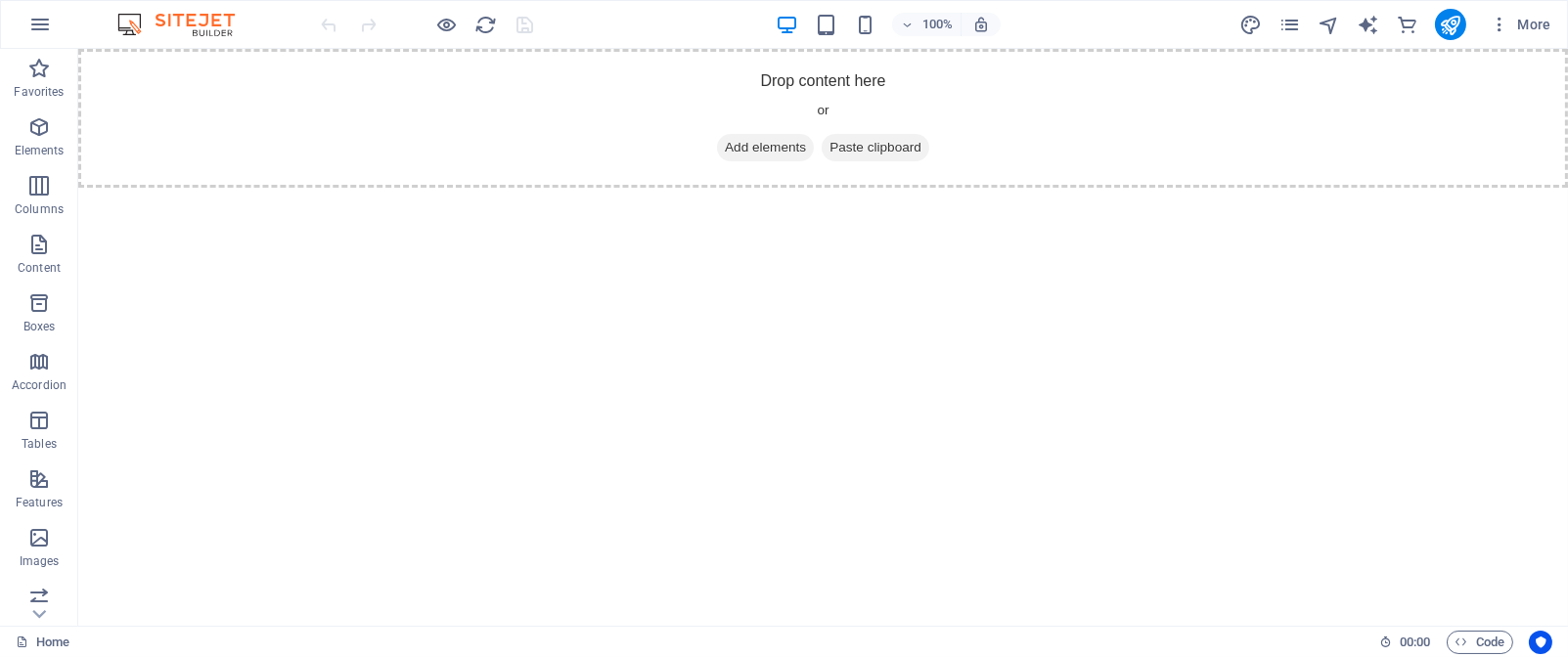
click at [147, 188] on html "Skip to main content Drop content here or Add elements Paste clipboard" at bounding box center [823, 118] width 1490 height 139
click at [788, 141] on span "Add elements" at bounding box center [766, 148] width 97 height 28
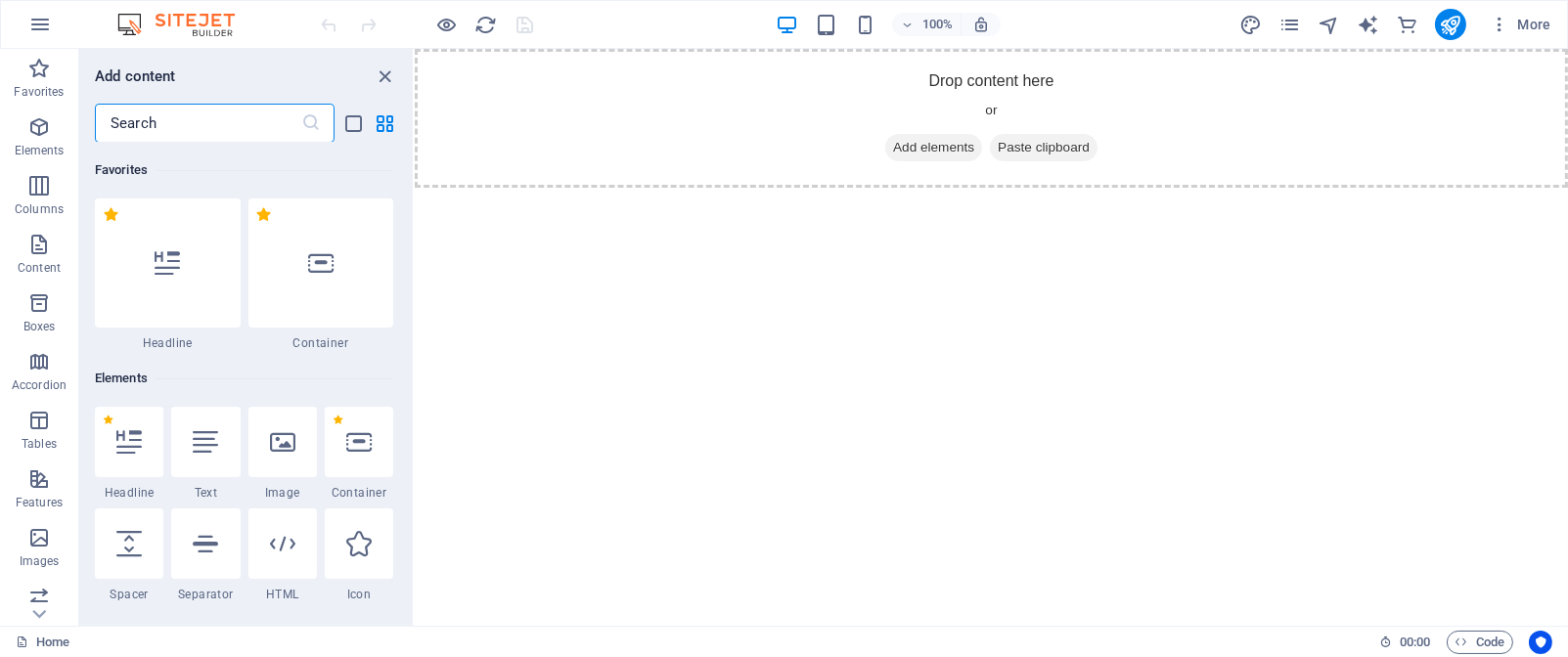
click at [254, 123] on input "text" at bounding box center [198, 122] width 206 height 39
click at [733, 147] on div "Drop content here or Add elements Paste clipboard" at bounding box center [990, 118] width 1153 height 139
click at [912, 154] on span "Add elements" at bounding box center [933, 148] width 97 height 28
click at [277, 130] on input "text" at bounding box center [198, 122] width 206 height 39
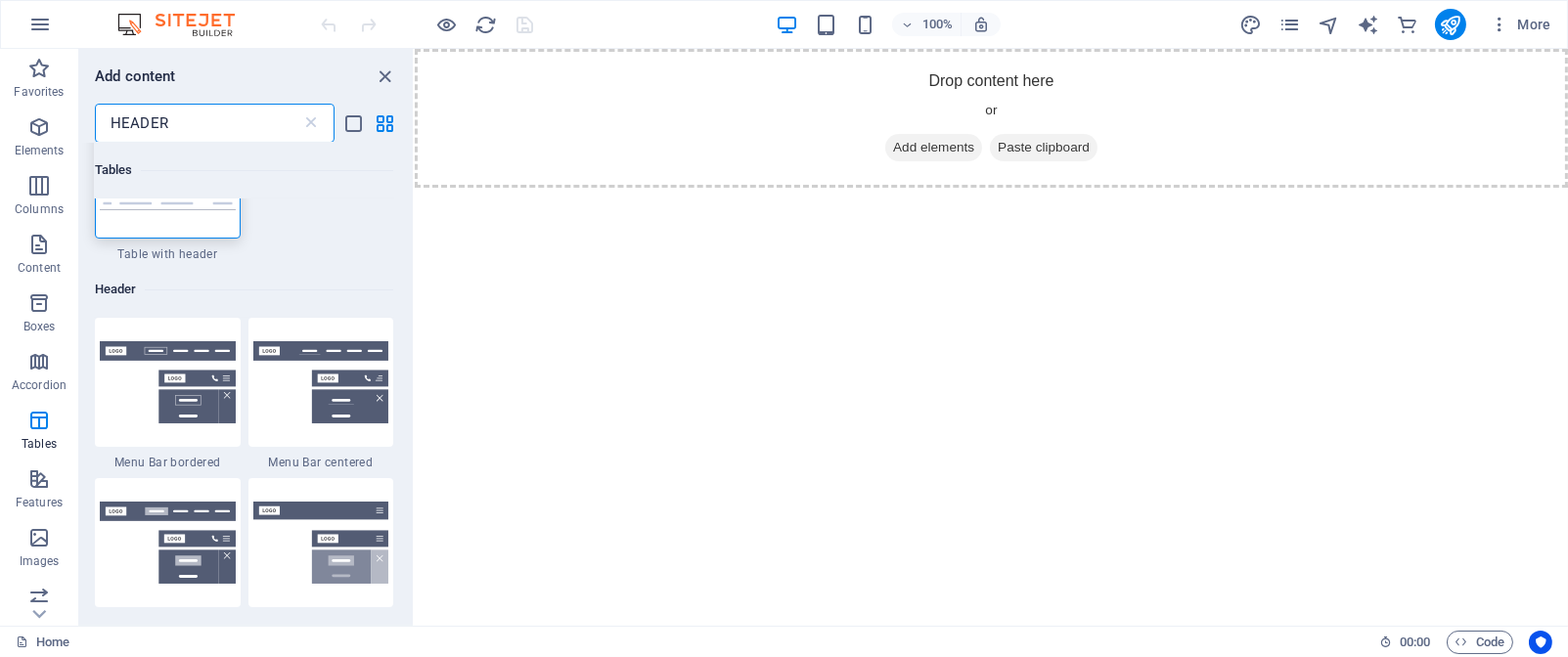
scroll to position [94, 0]
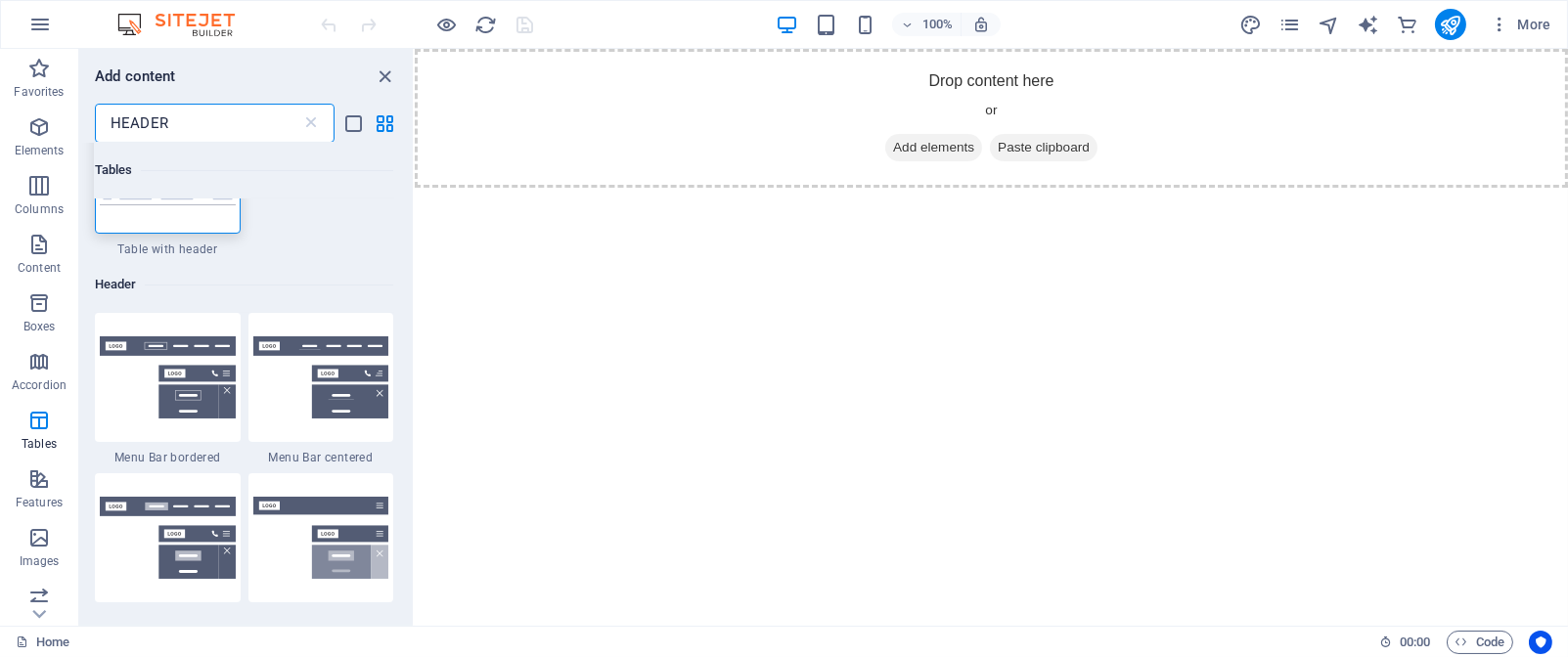
click at [205, 119] on input "HEADER" at bounding box center [198, 122] width 206 height 39
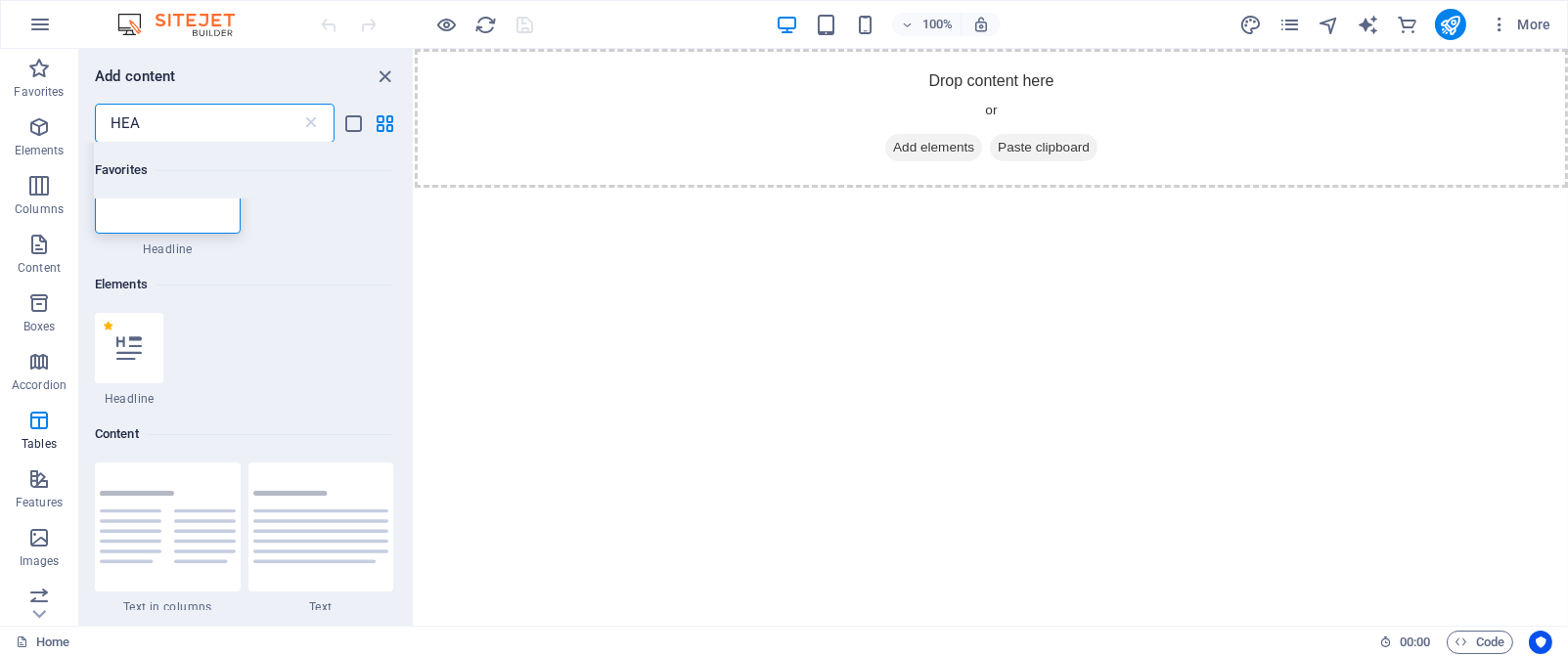
scroll to position [821, 0]
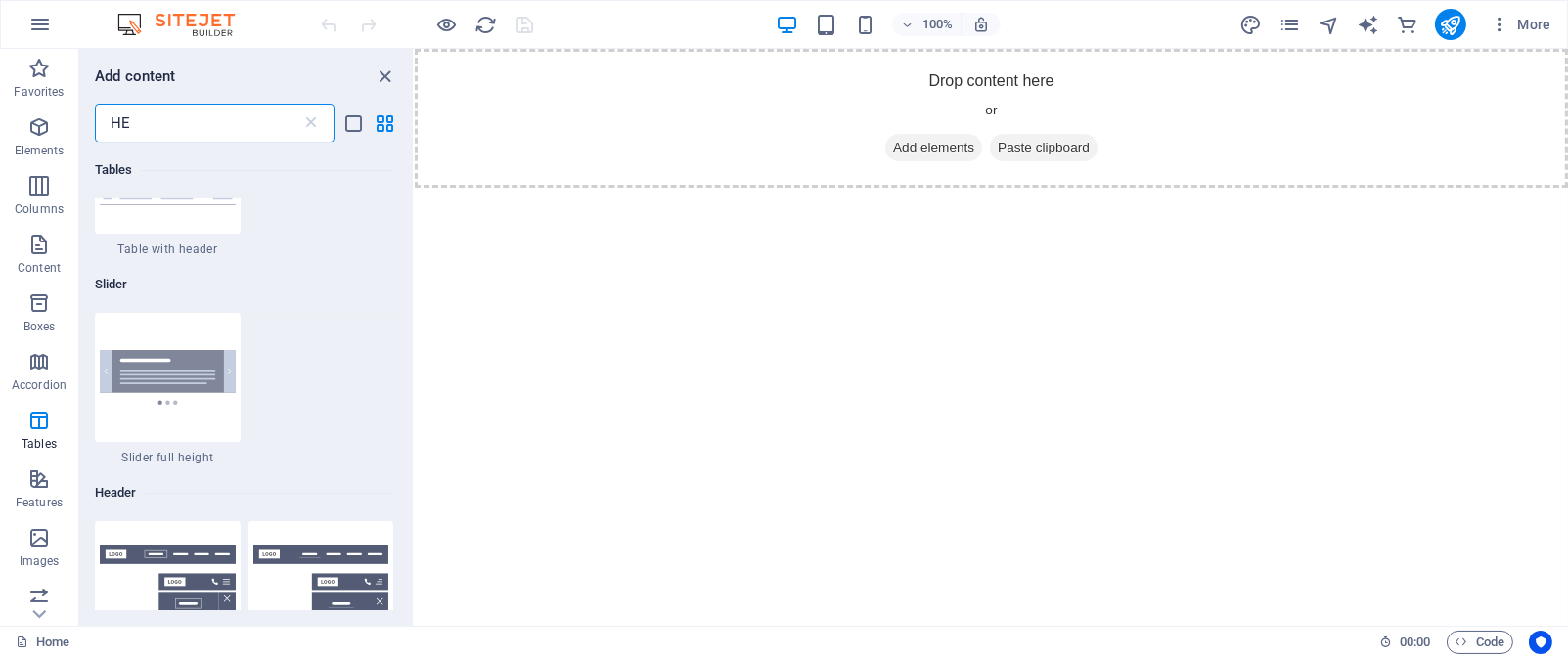
type input "H"
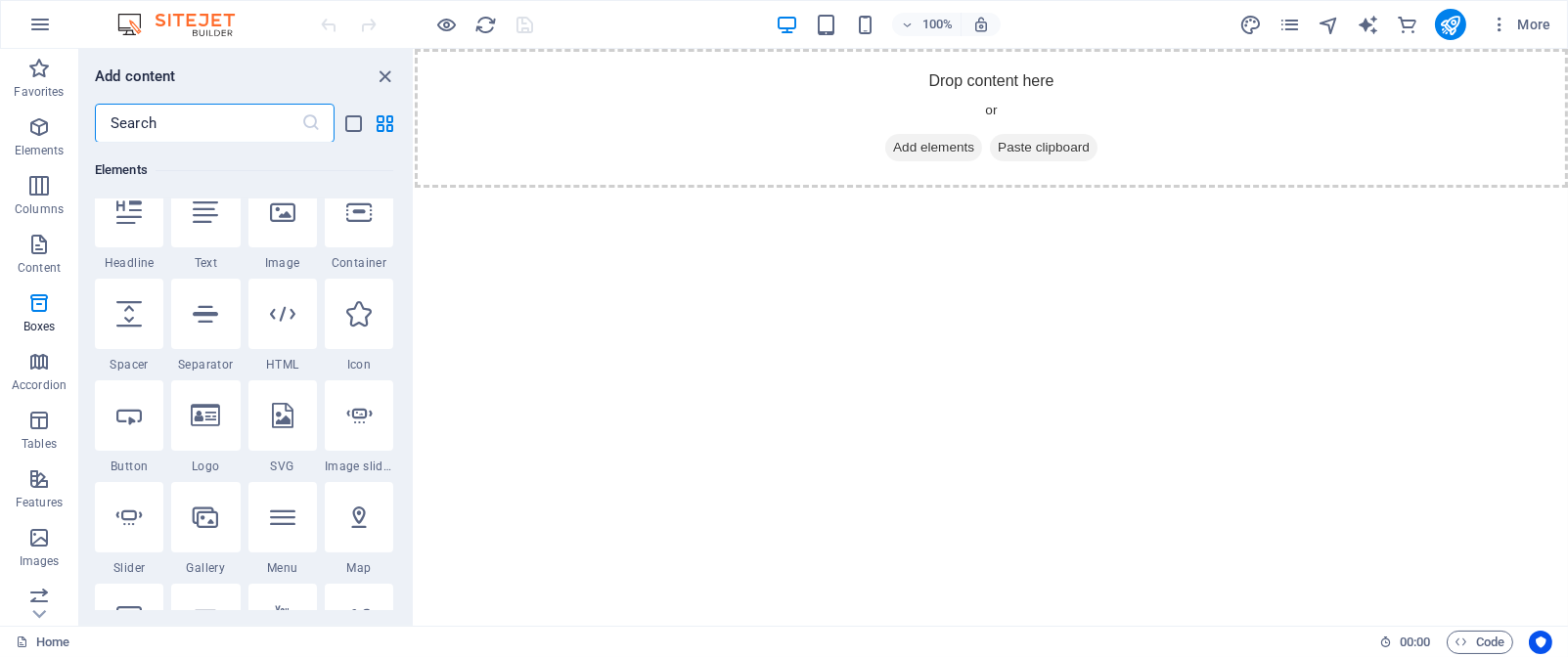
scroll to position [0, 0]
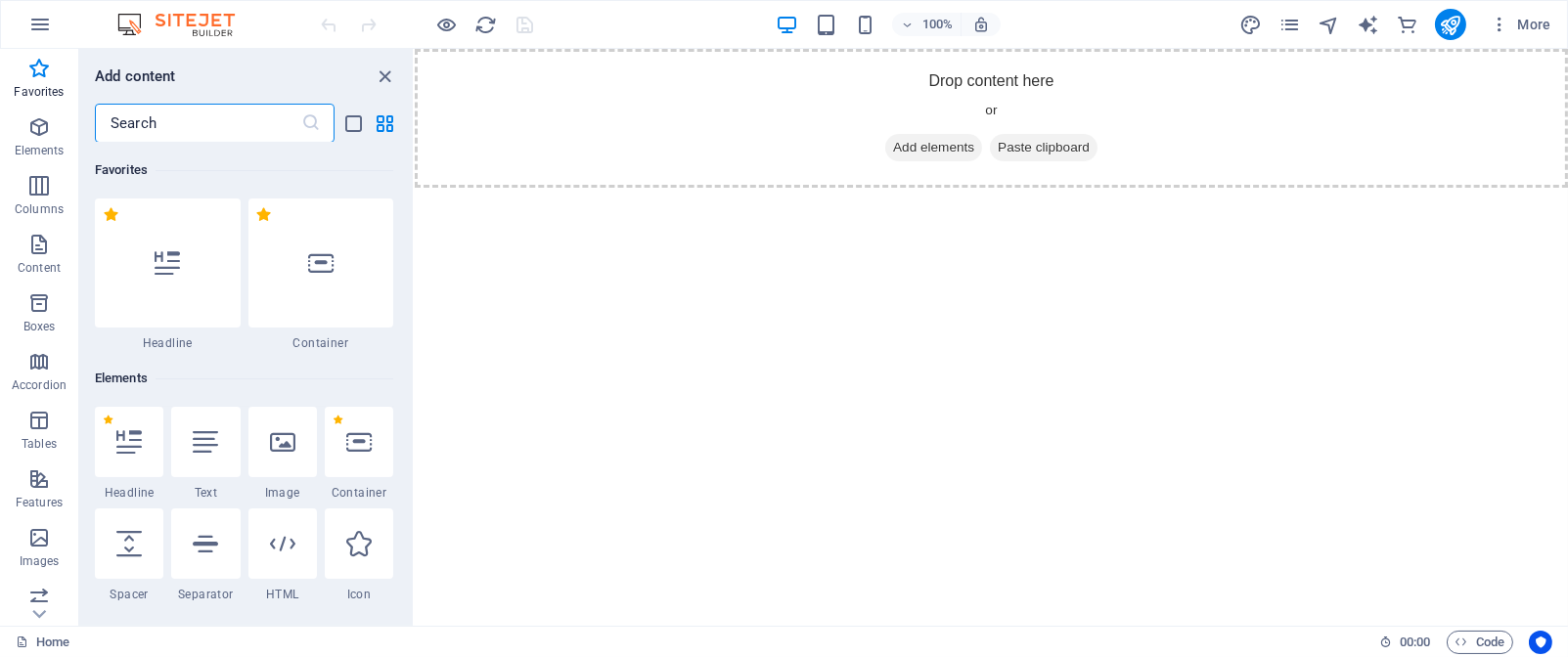
click at [172, 124] on input "text" at bounding box center [198, 122] width 206 height 39
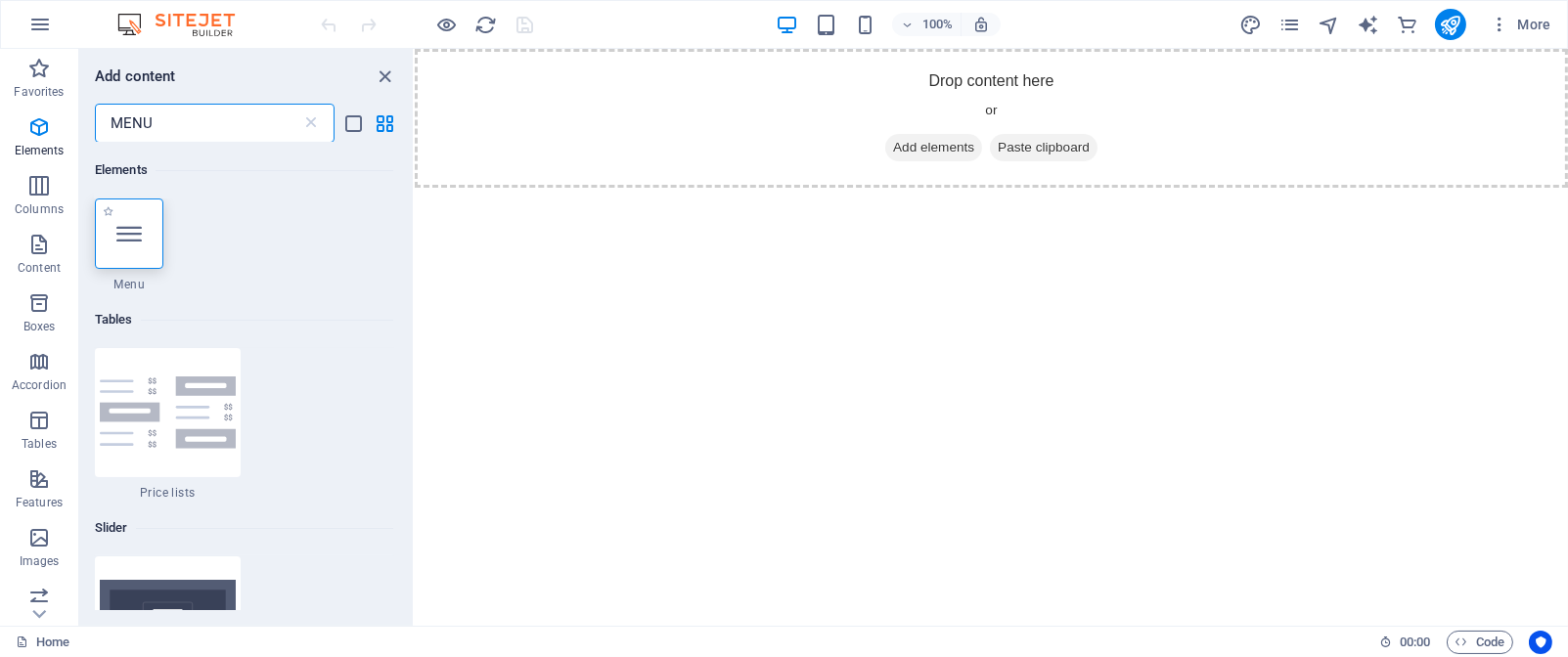
type input "MENU"
click at [142, 233] on div at bounding box center [129, 233] width 68 height 70
click at [415, 233] on div "Drag here to replace the existing content. Press “Ctrl” if you want to create a…" at bounding box center [991, 337] width 1153 height 578
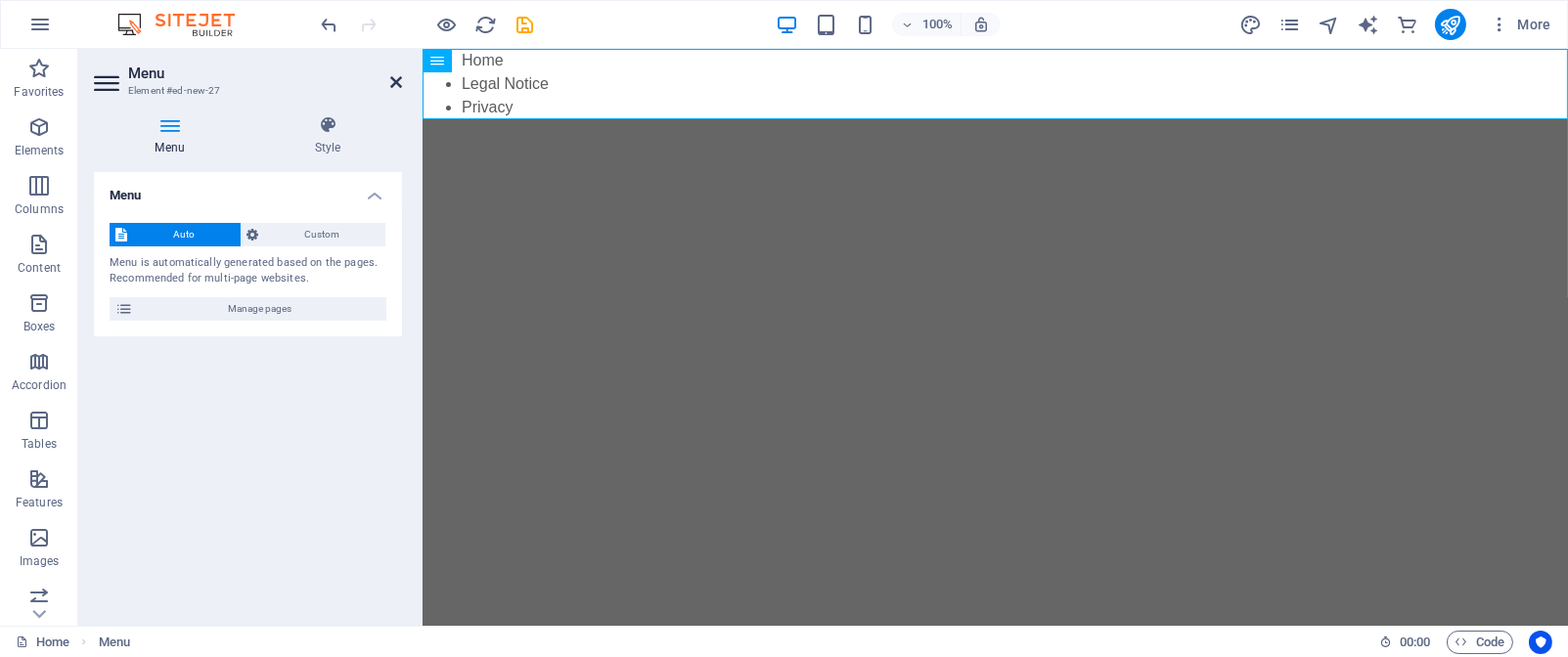
click at [399, 83] on icon at bounding box center [396, 82] width 12 height 16
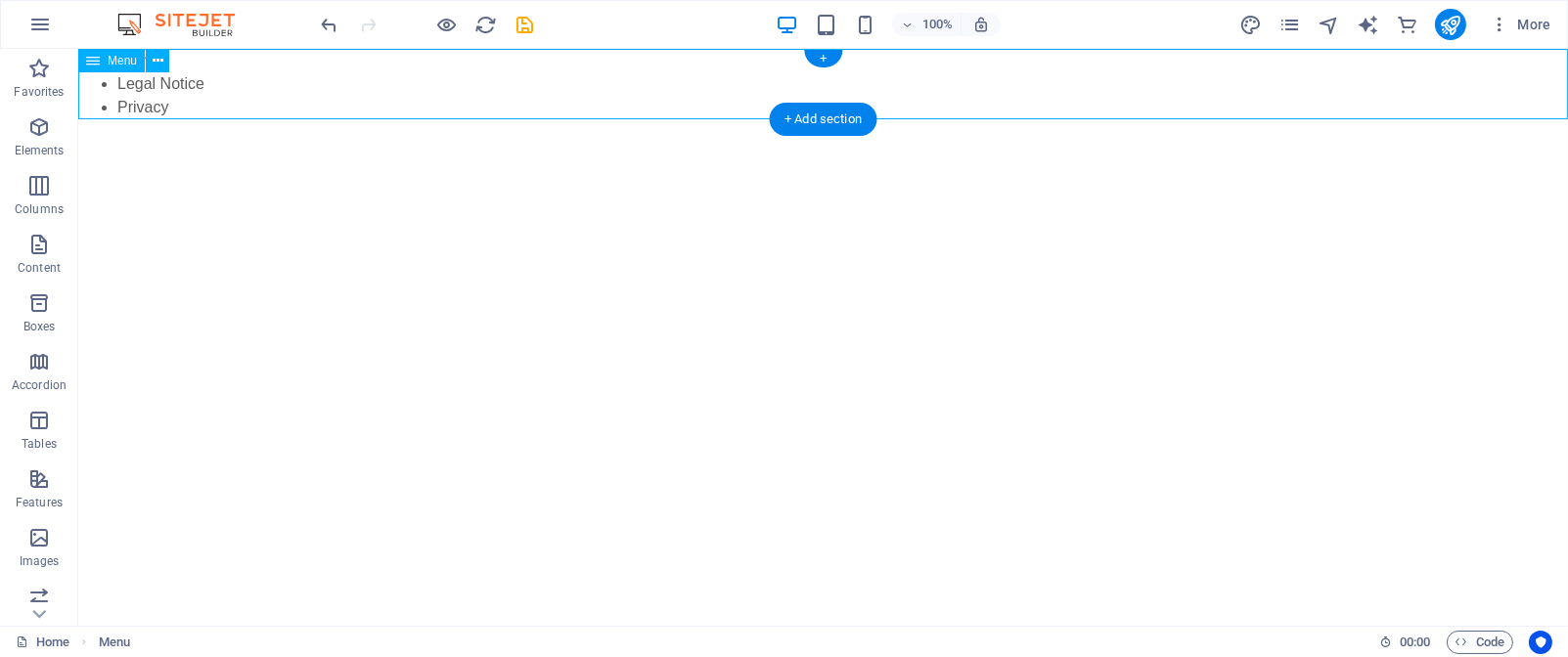
click at [399, 83] on nav "Home Legal Notice Privacy" at bounding box center [823, 83] width 1490 height 70
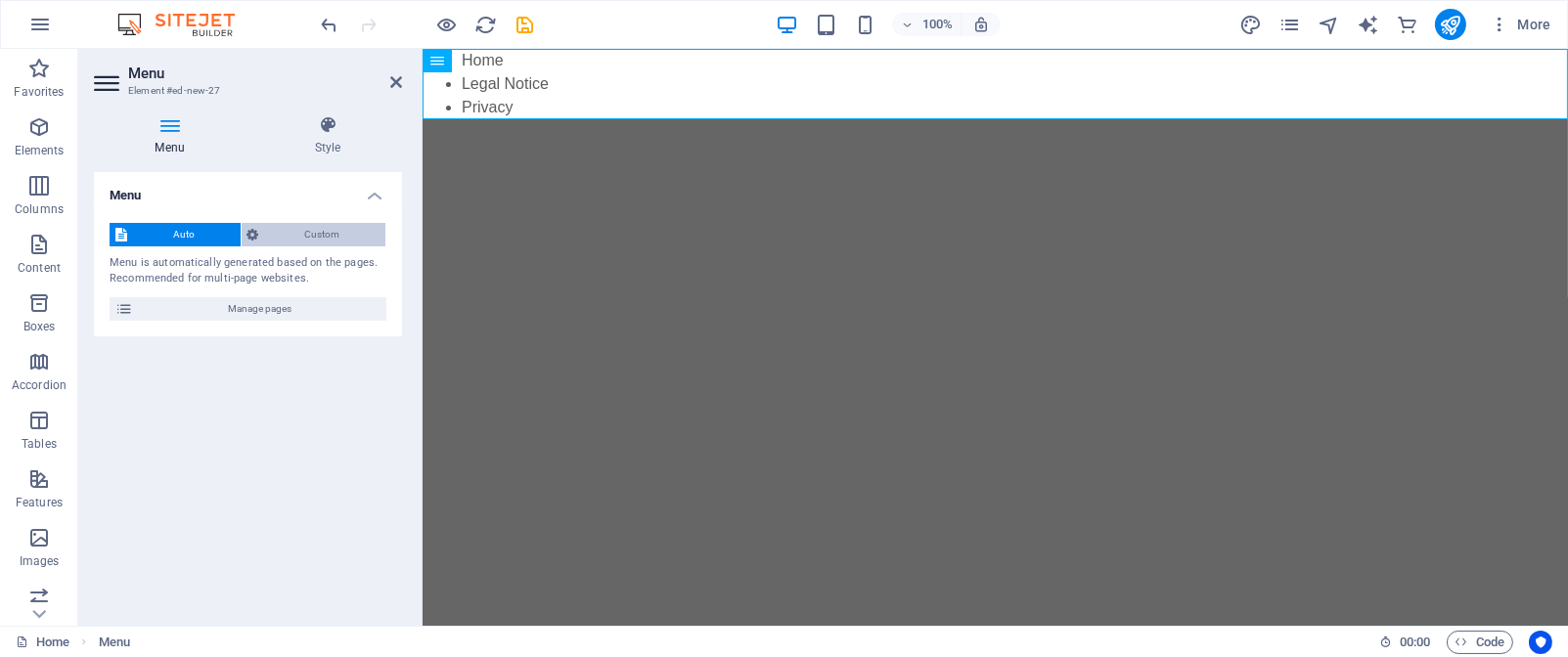
click at [343, 233] on span "Custom" at bounding box center [323, 235] width 115 height 24
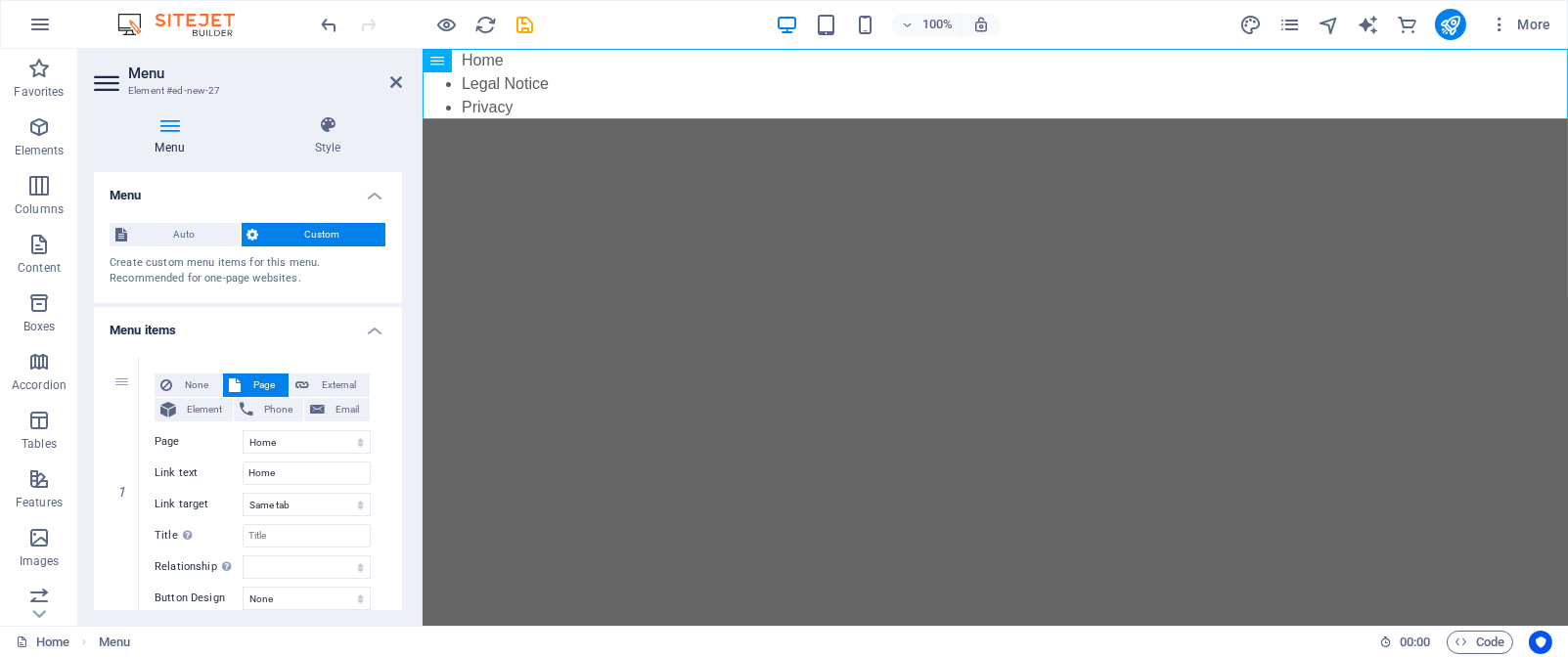
click at [343, 234] on span "Custom" at bounding box center [323, 235] width 115 height 24
click at [183, 237] on span "Auto" at bounding box center [184, 235] width 102 height 24
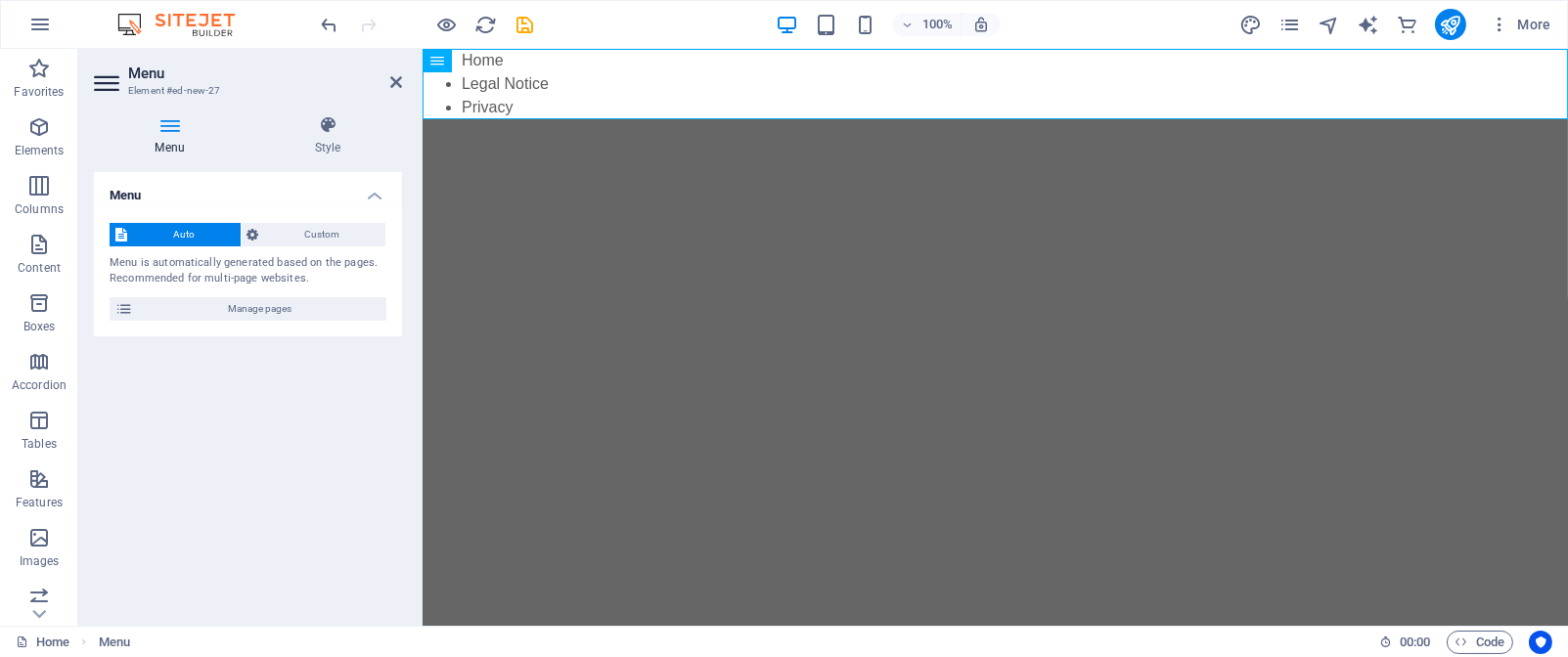
click at [718, 119] on html "Skip to main content Home Legal Notice Privacy" at bounding box center [994, 83] width 1145 height 70
click at [396, 81] on icon at bounding box center [396, 82] width 12 height 16
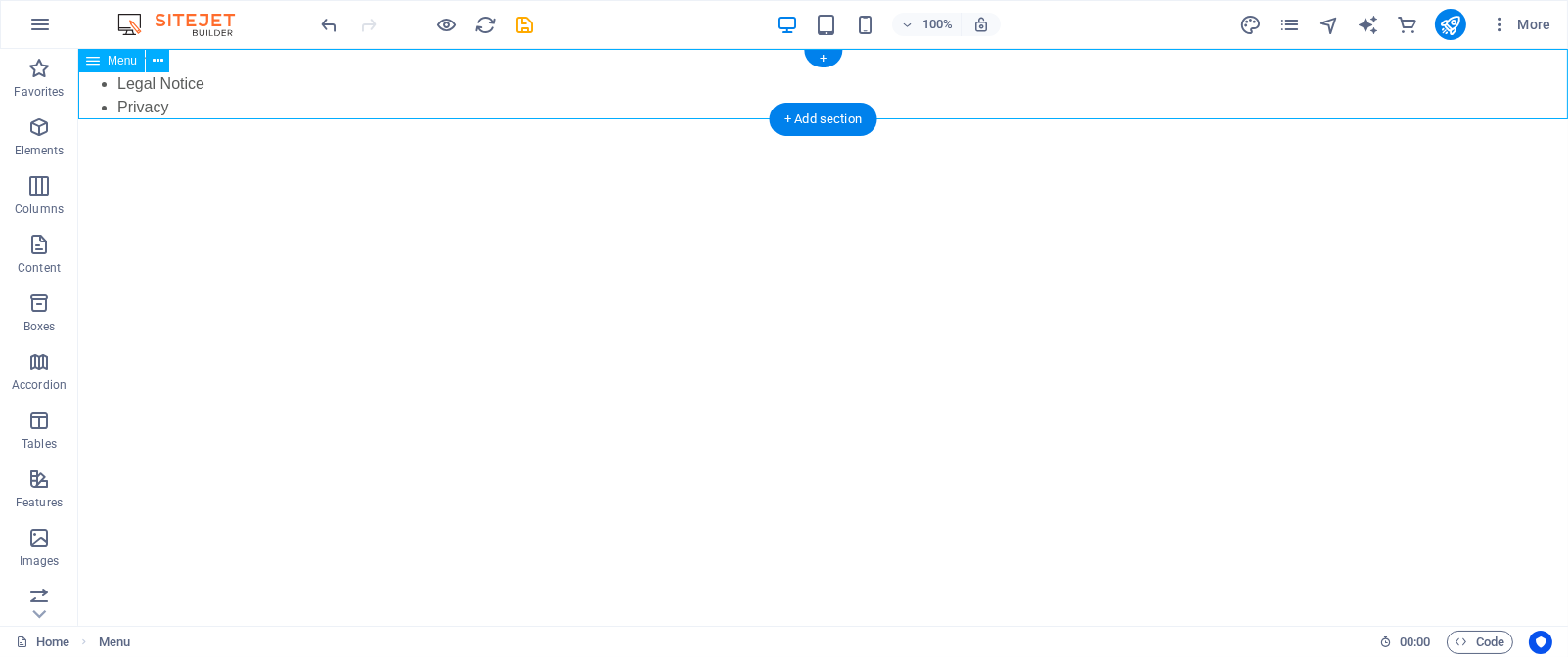
click at [158, 77] on nav "Home Legal Notice Privacy" at bounding box center [823, 83] width 1490 height 70
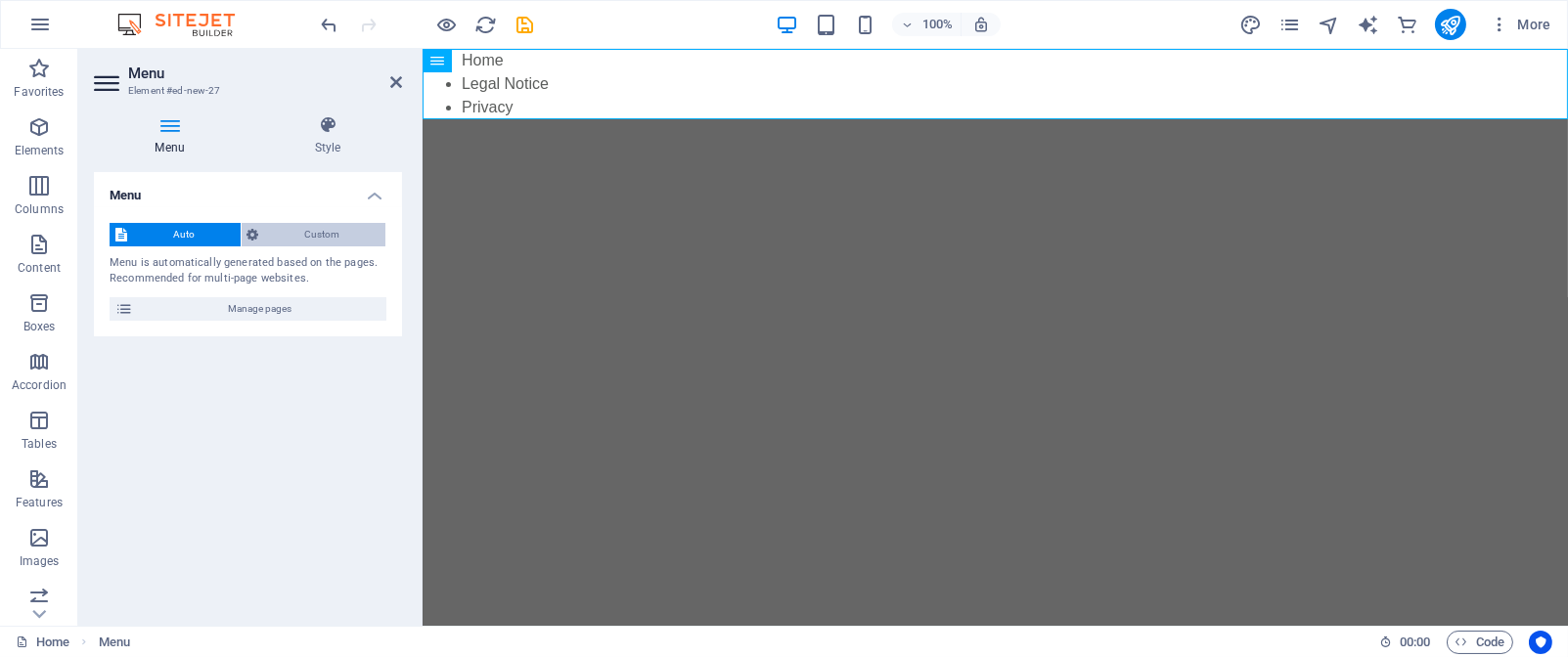
click at [315, 228] on span "Custom" at bounding box center [323, 235] width 115 height 24
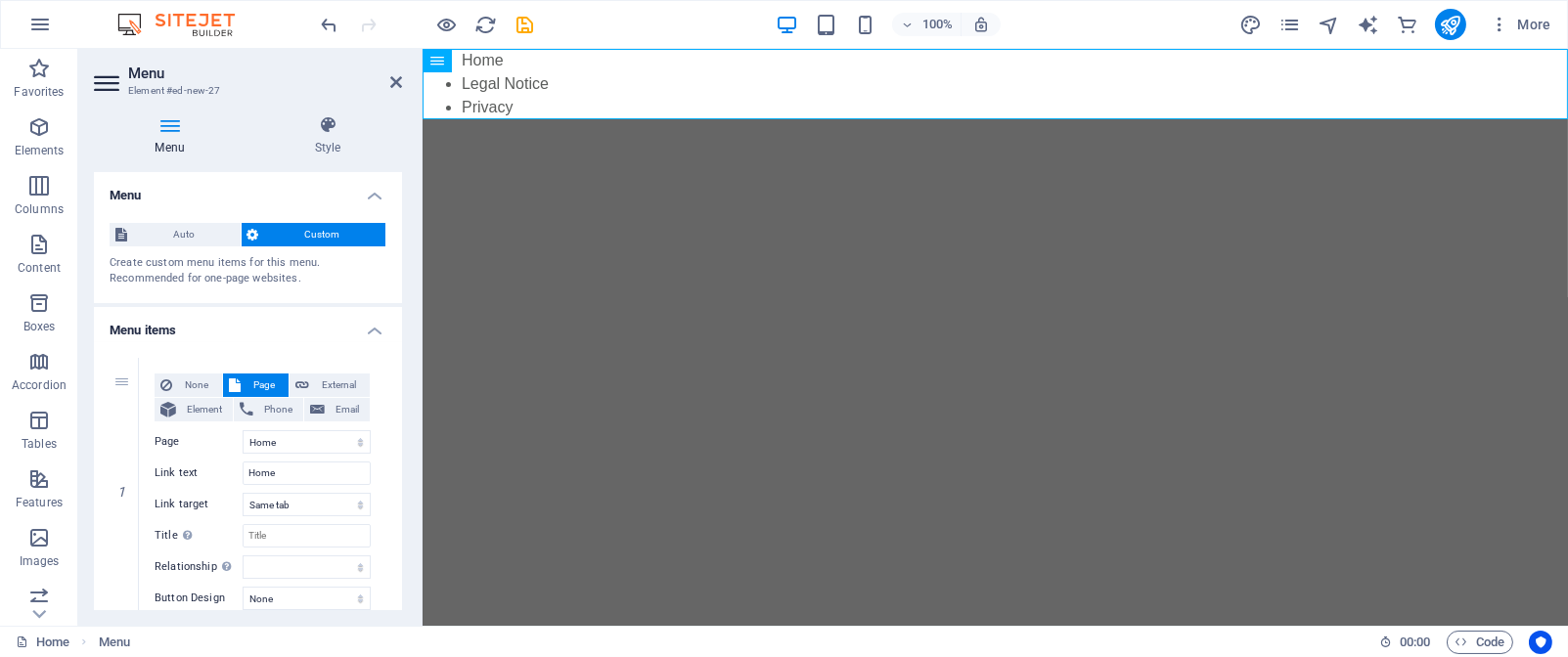
click at [172, 129] on icon at bounding box center [170, 125] width 152 height 20
click at [178, 231] on span "Auto" at bounding box center [184, 235] width 102 height 24
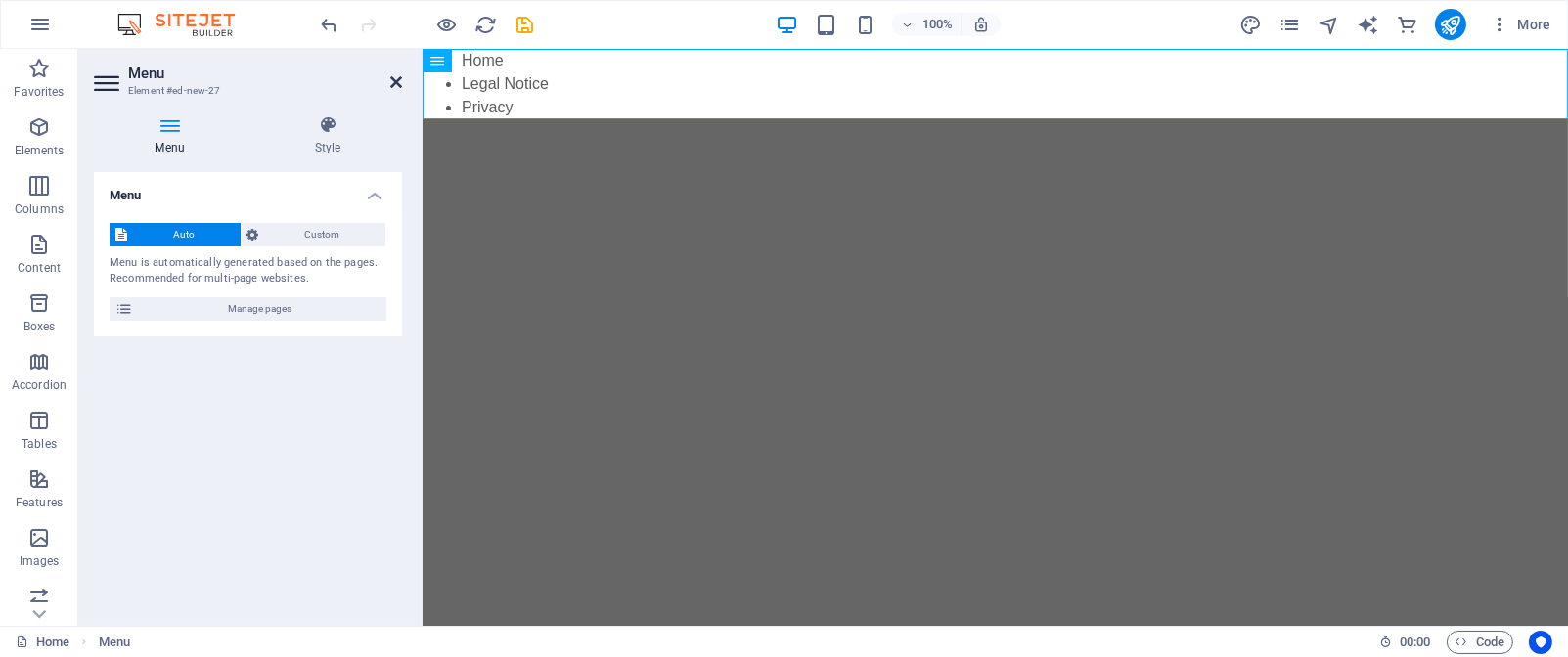
click at [395, 82] on icon at bounding box center [396, 82] width 12 height 16
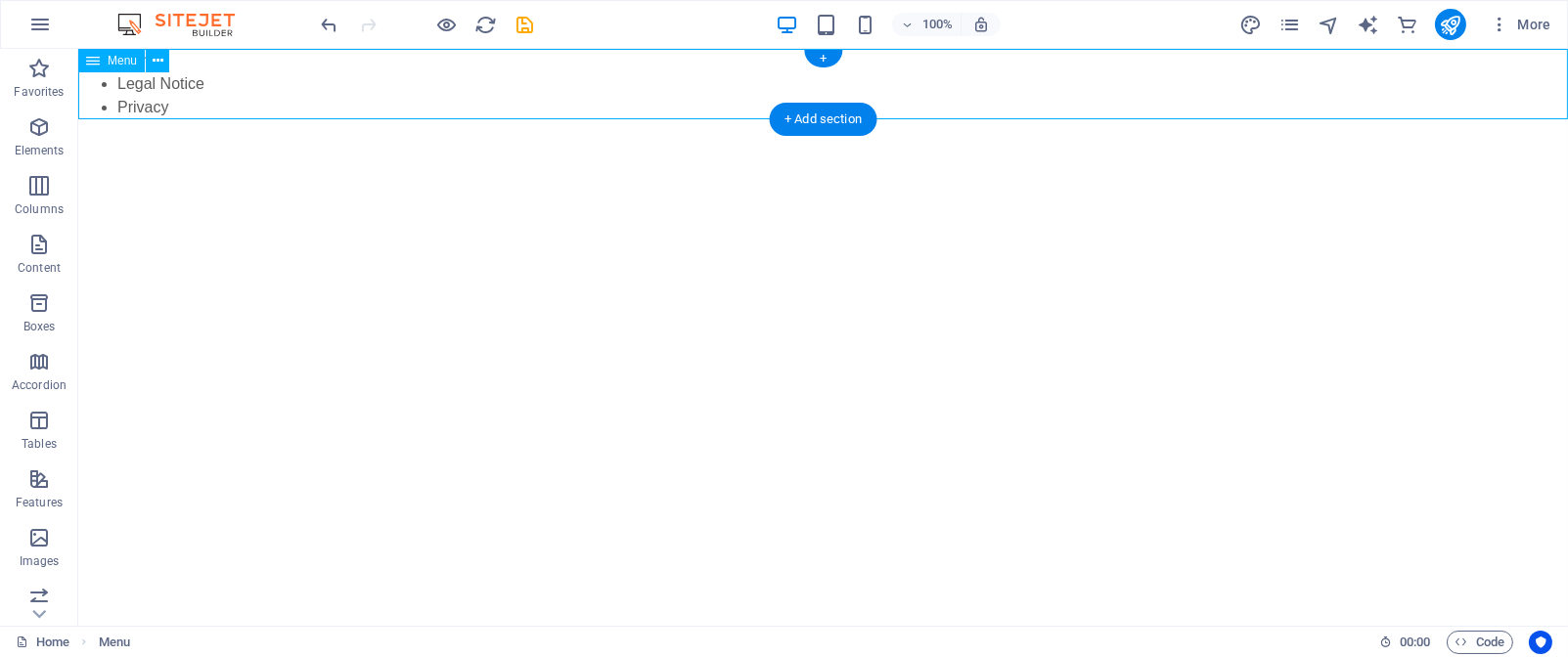
click at [303, 84] on nav "Home Legal Notice Privacy" at bounding box center [823, 83] width 1490 height 70
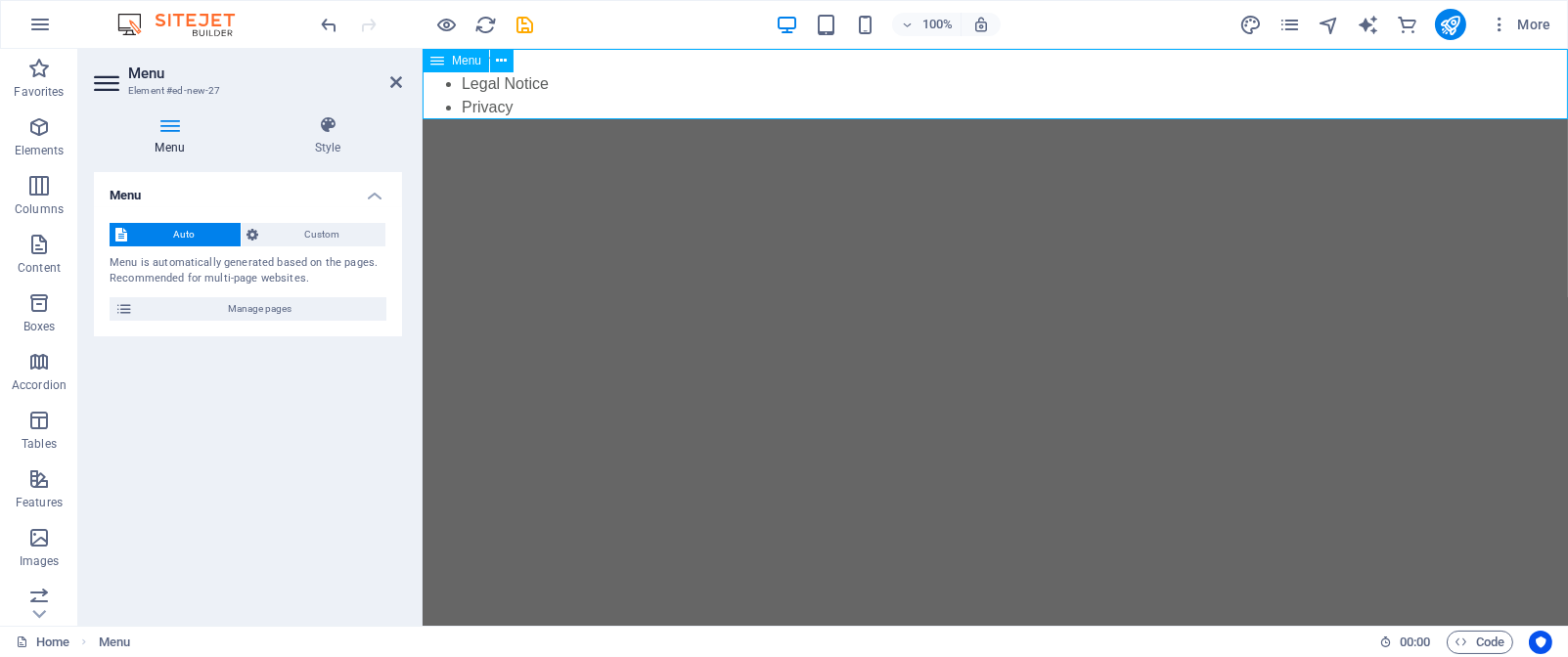
click at [641, 84] on nav "Home Legal Notice Privacy" at bounding box center [994, 83] width 1145 height 70
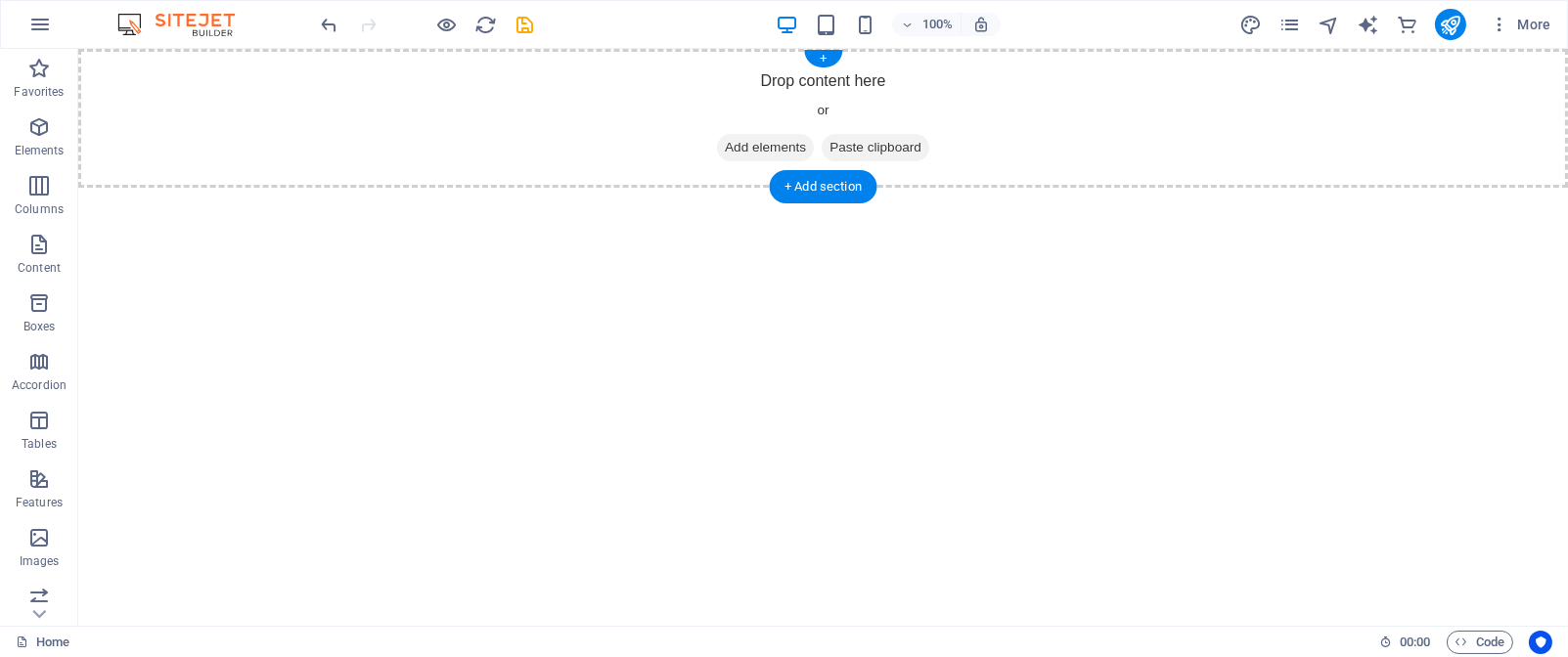
click at [766, 148] on span "Add elements" at bounding box center [766, 148] width 97 height 28
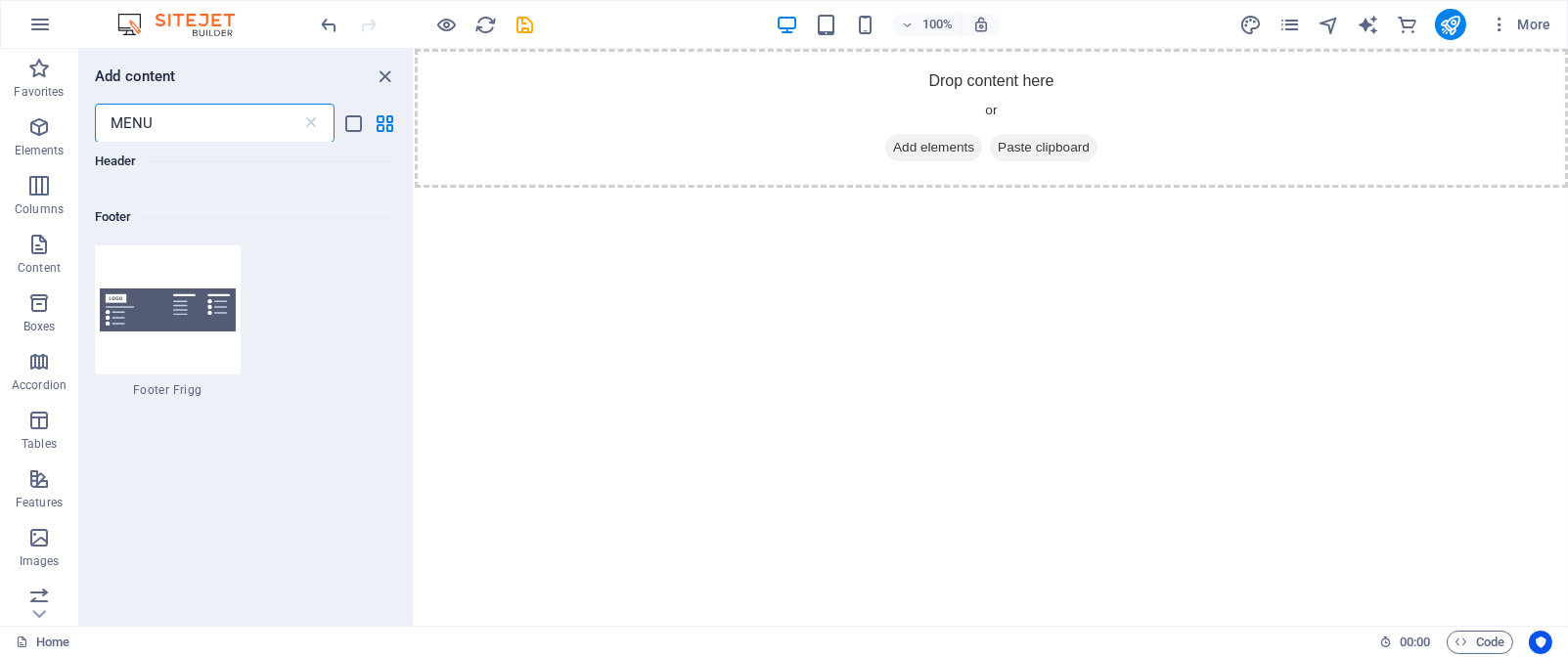
scroll to position [1519, 0]
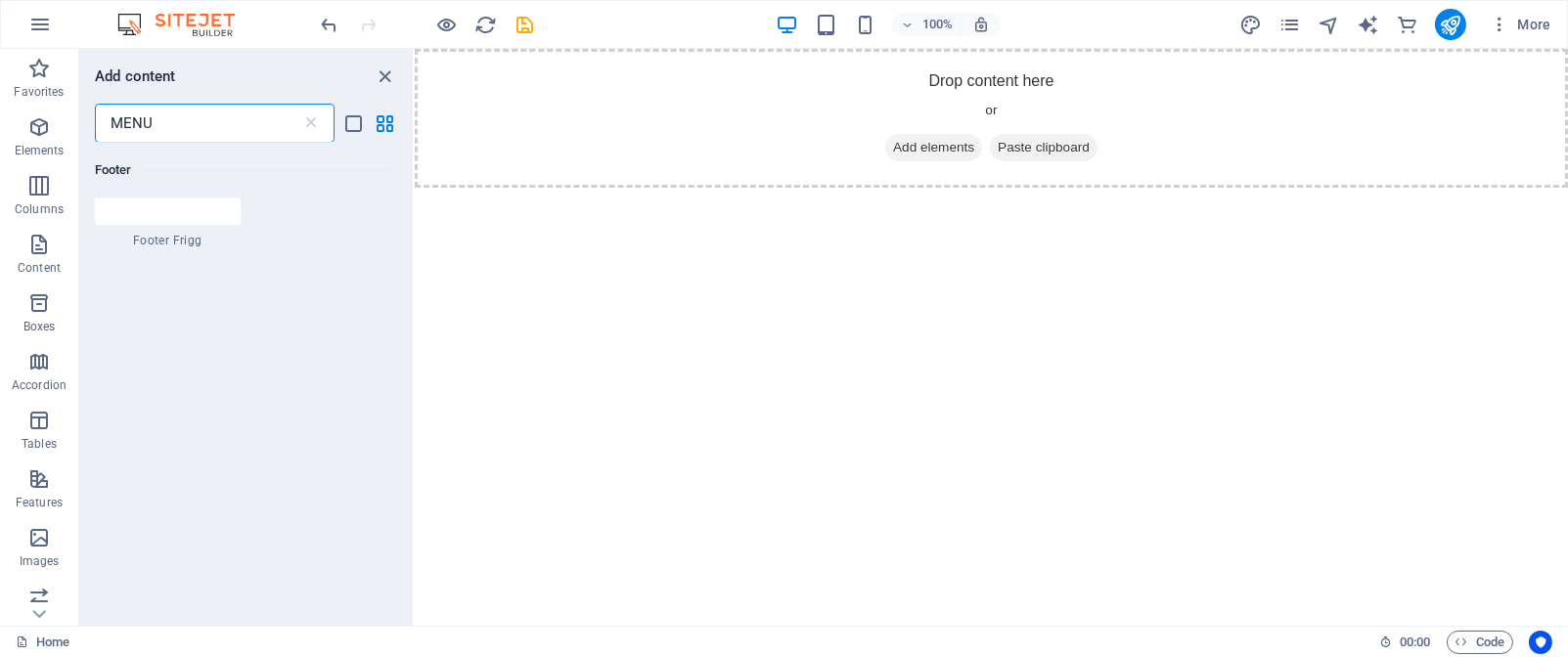
click at [183, 126] on input "MENU" at bounding box center [198, 122] width 206 height 39
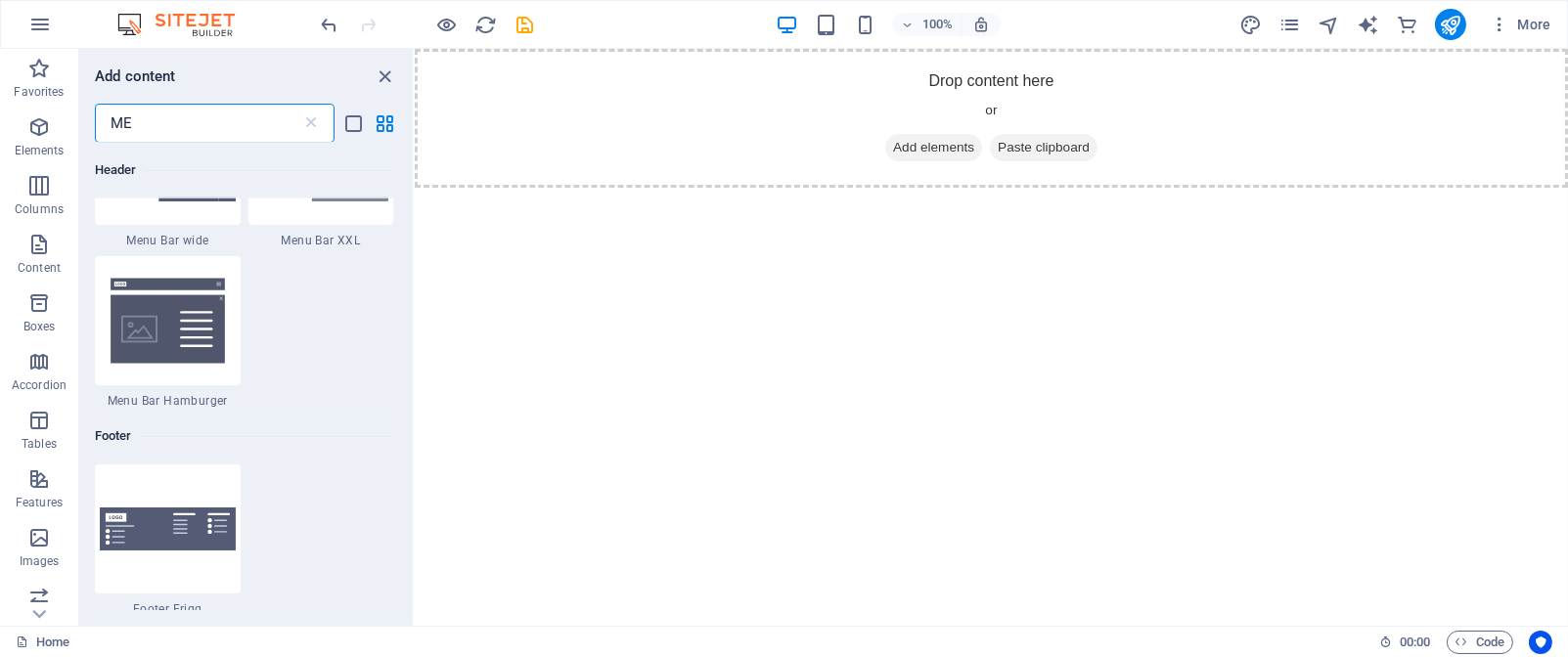
type input "M"
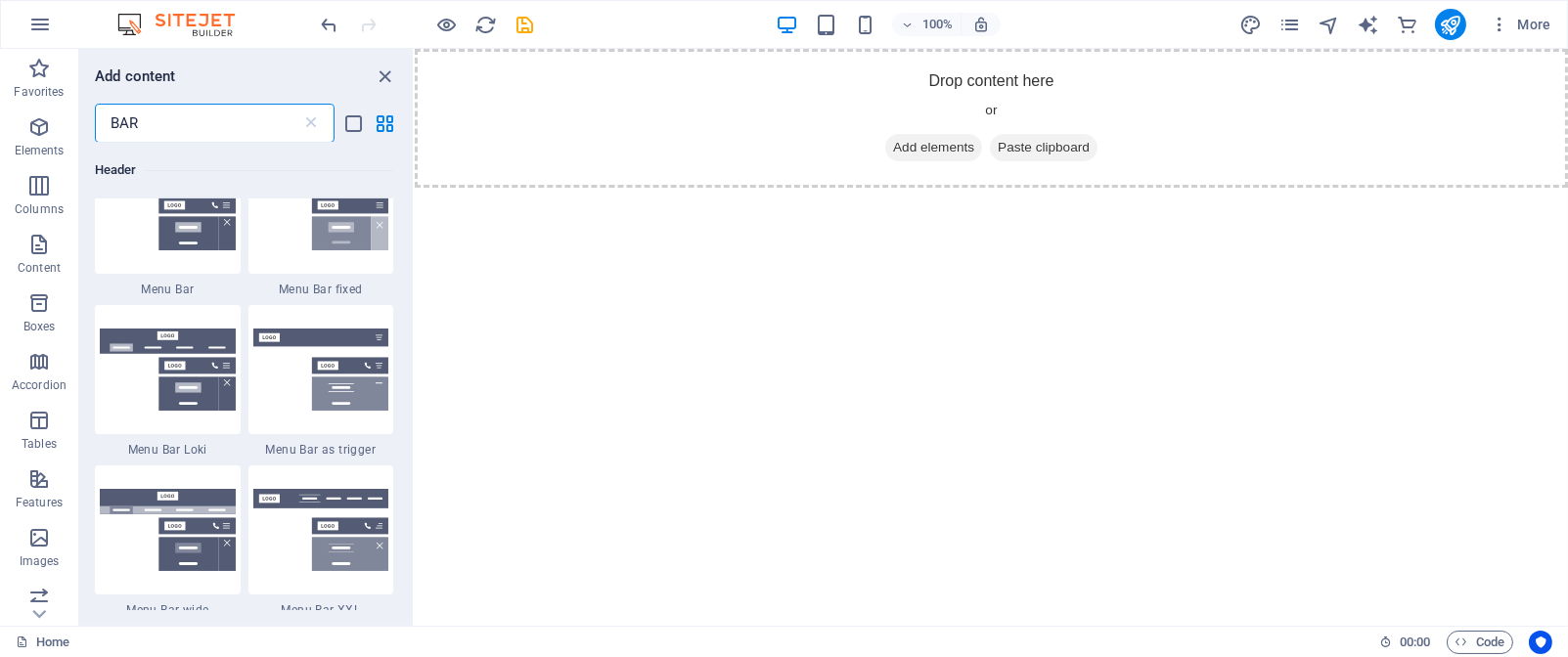
scroll to position [589, 0]
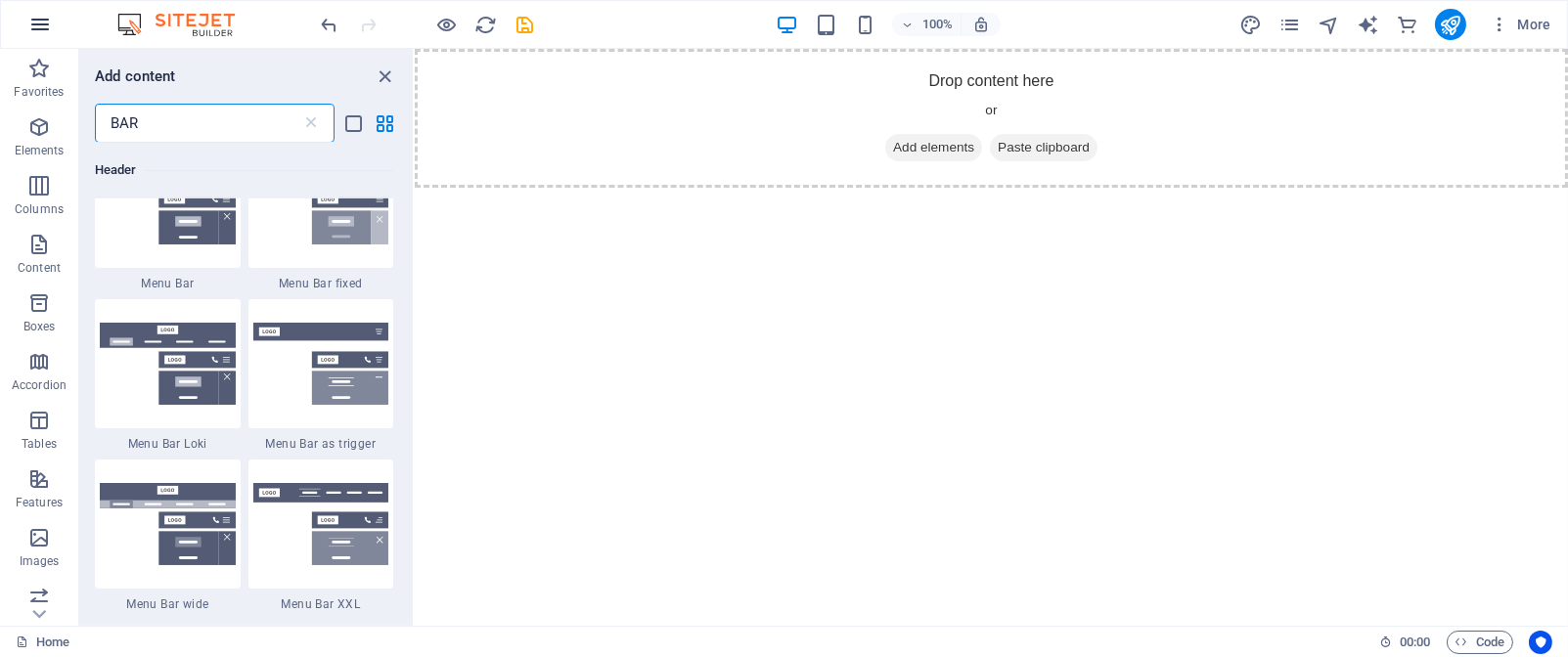
type input "BAR"
click at [36, 27] on icon "button" at bounding box center [41, 25] width 24 height 24
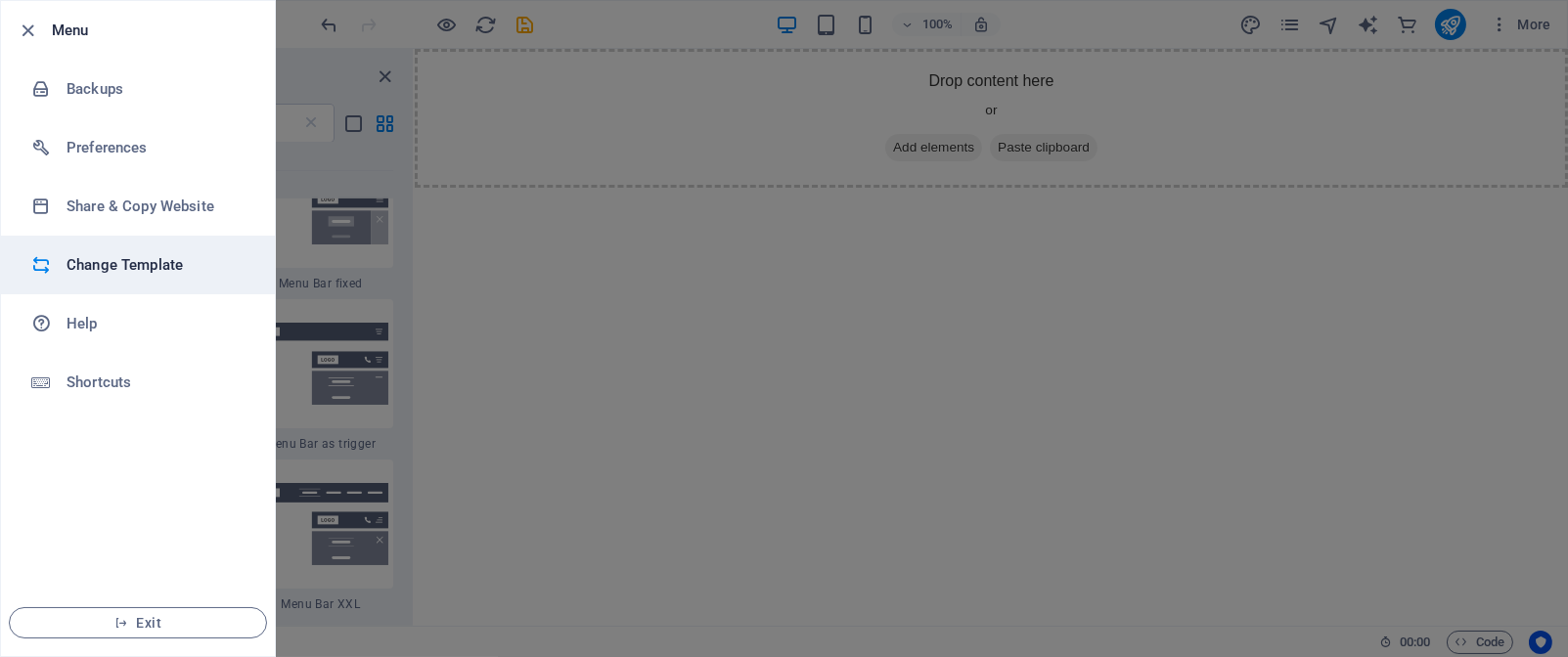
click at [113, 261] on h6 "Change Template" at bounding box center [157, 265] width 181 height 24
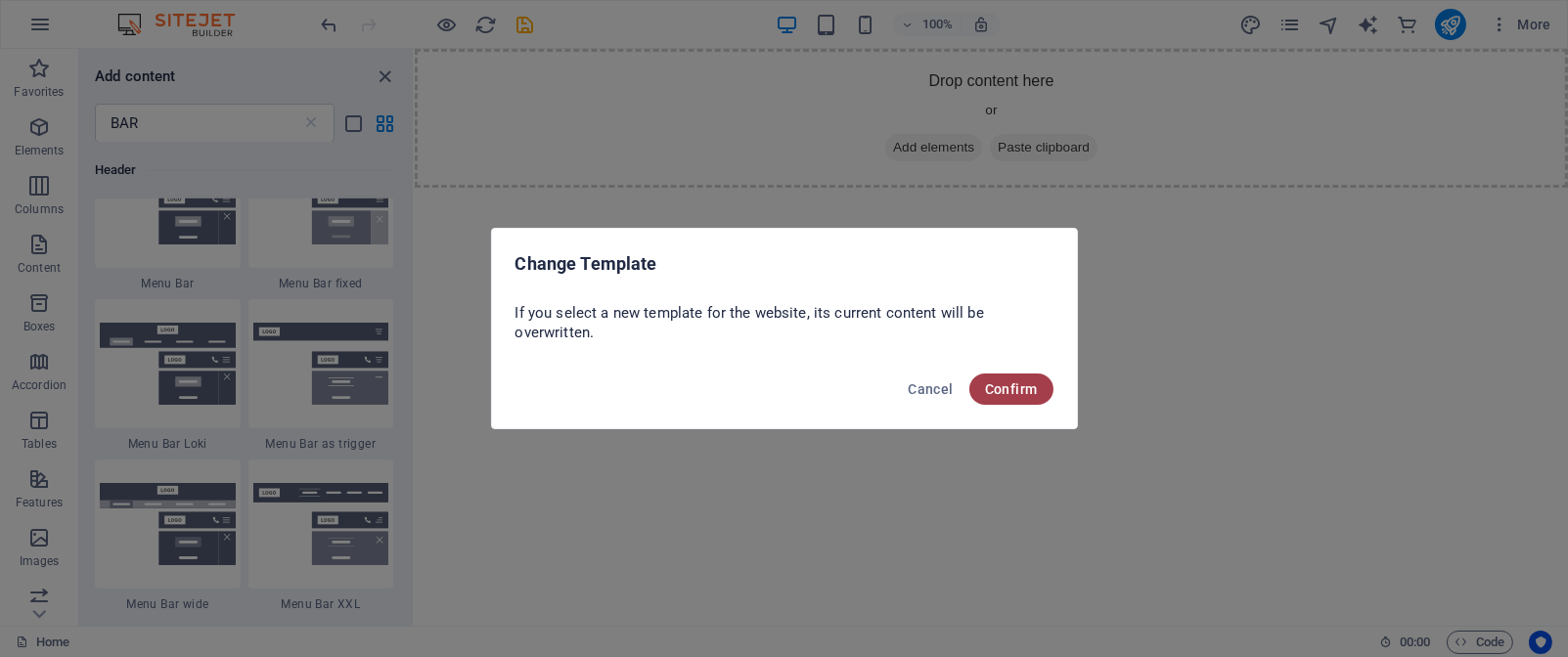
click at [1017, 384] on span "Confirm" at bounding box center [1011, 389] width 53 height 16
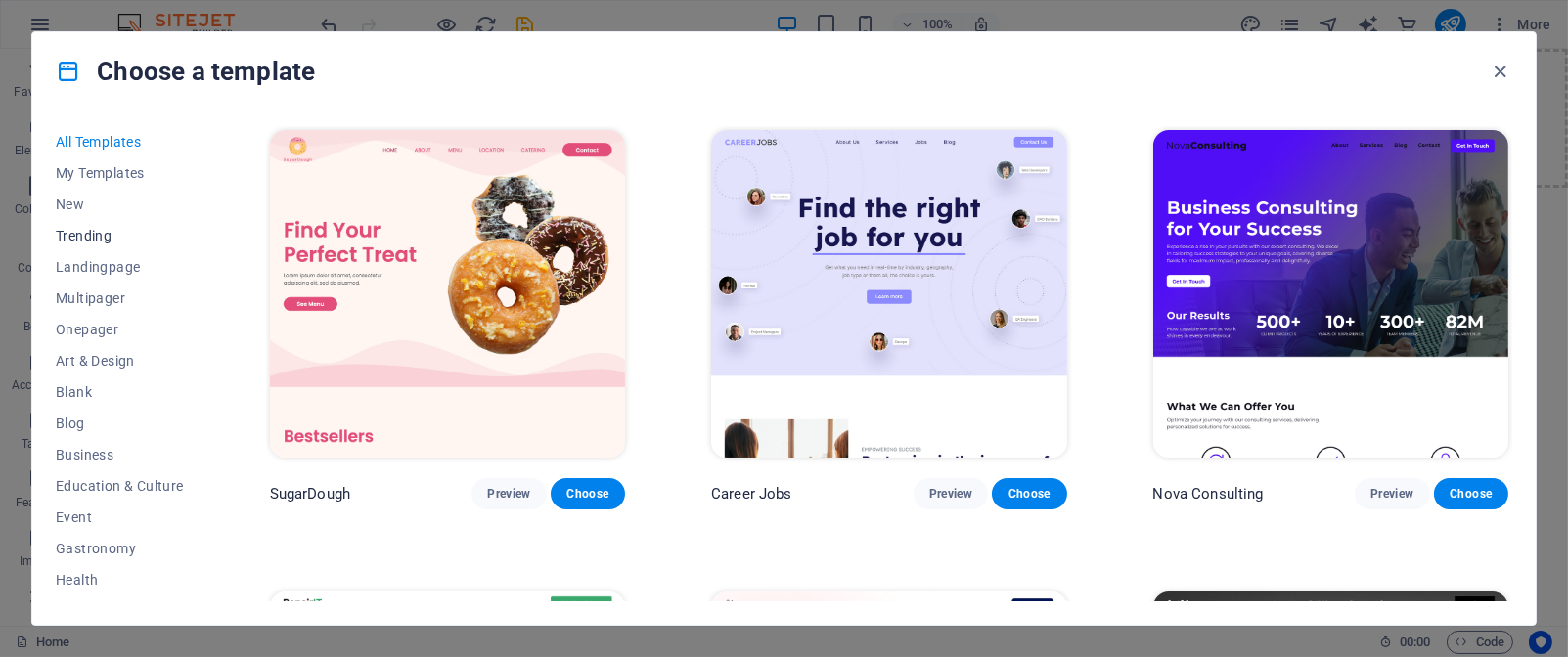
click at [108, 236] on span "Trending" at bounding box center [119, 236] width 128 height 16
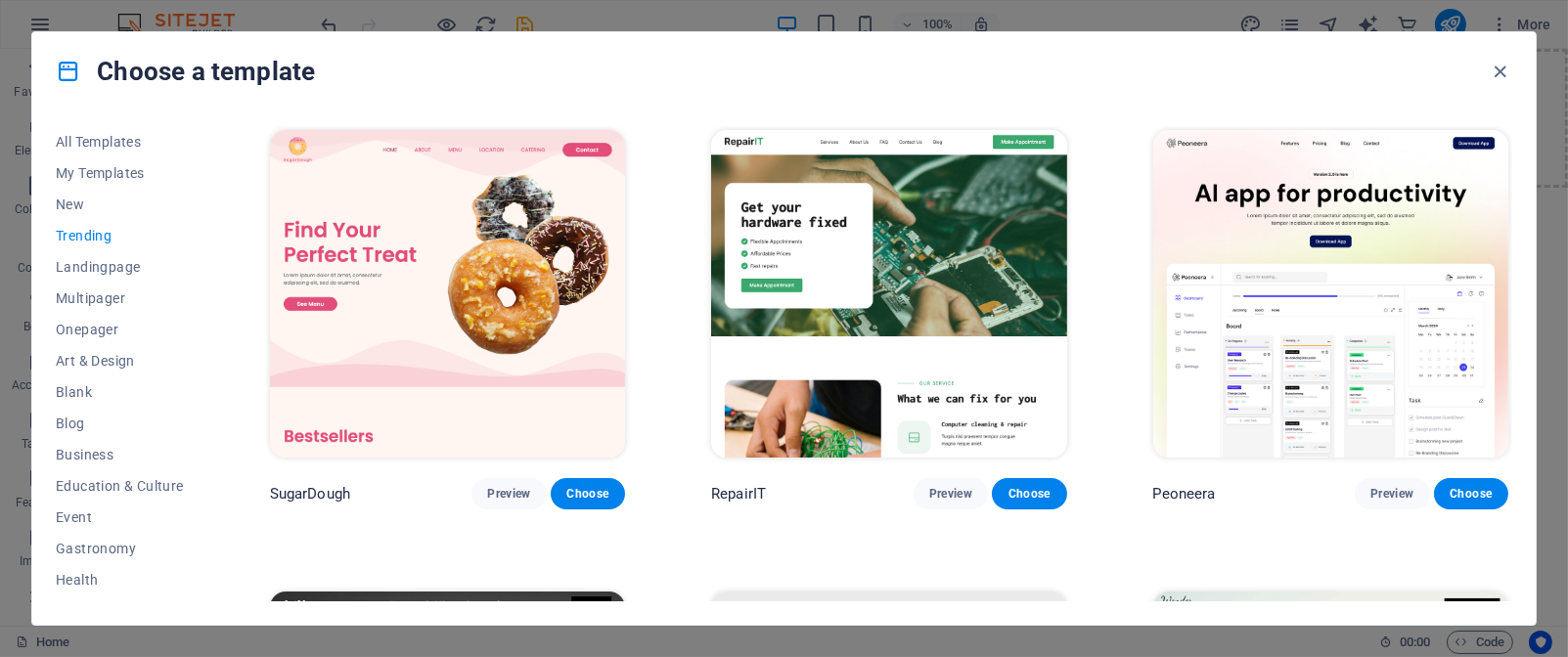
drag, startPoint x: 1511, startPoint y: 185, endPoint x: 1514, endPoint y: 208, distance: 23.2
click at [1514, 208] on div "All Templates My Templates New Trending Landingpage Multipager Onepager Art & D…" at bounding box center [784, 367] width 1503 height 515
drag, startPoint x: 1512, startPoint y: 180, endPoint x: 1512, endPoint y: 197, distance: 17.0
click at [1512, 197] on div "All Templates My Templates New Trending Landingpage Multipager Onepager Art & D…" at bounding box center [784, 367] width 1503 height 515
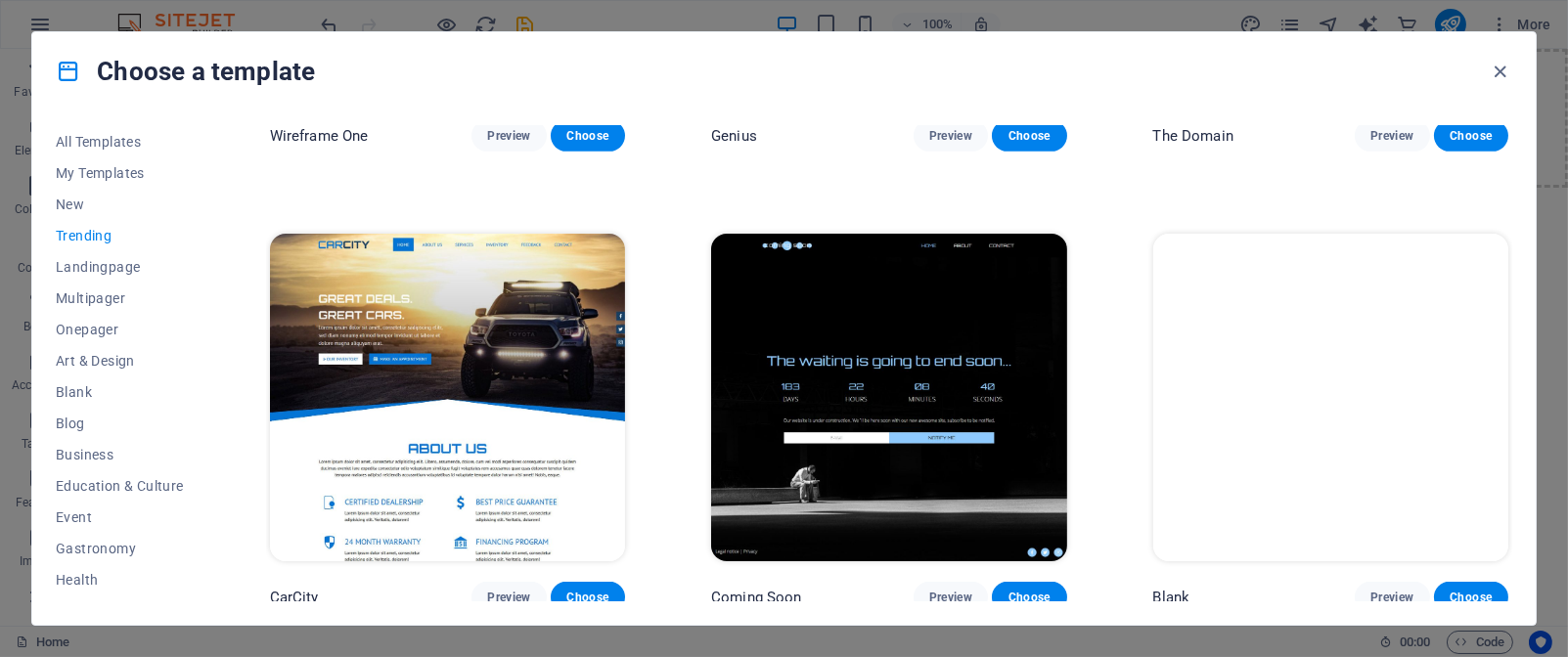
scroll to position [0, 0]
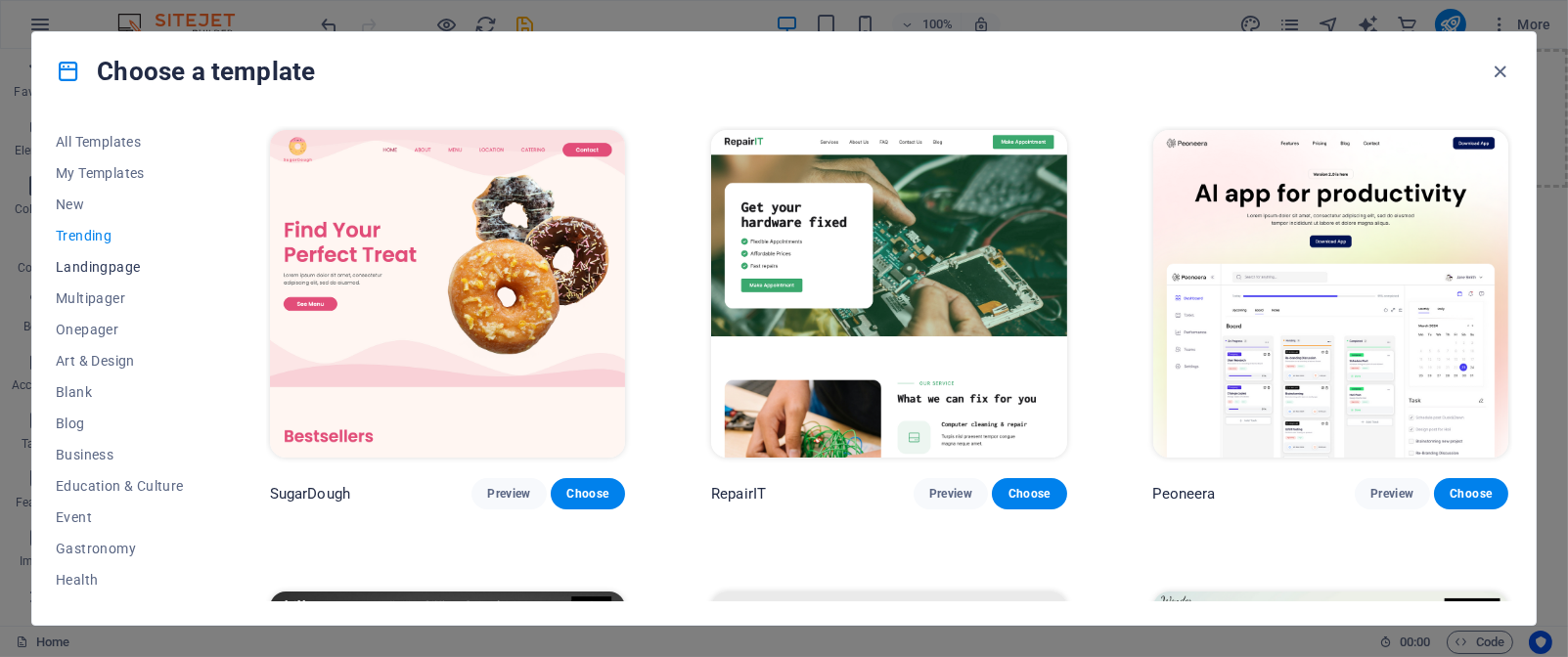
click at [114, 269] on span "Landingpage" at bounding box center [119, 267] width 128 height 16
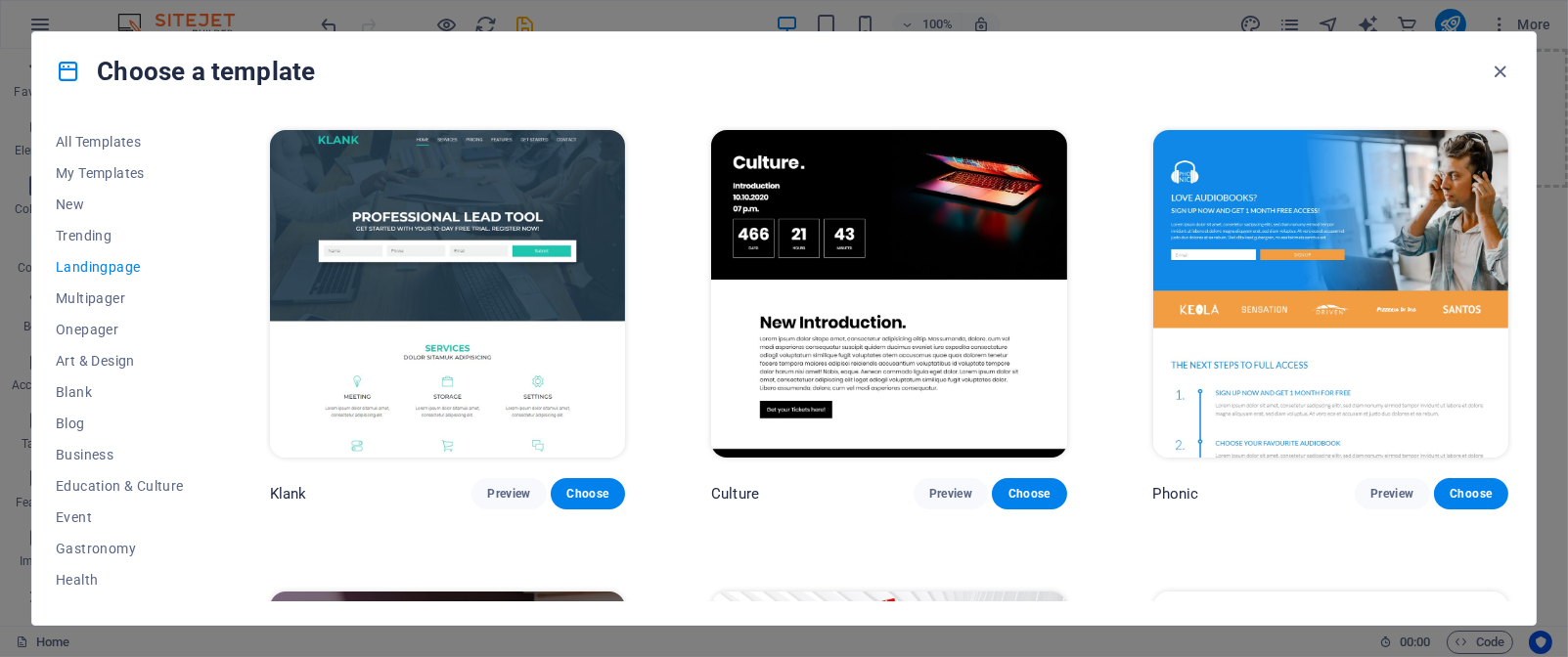
click at [1511, 162] on div "Klank Preview Choose Culture Preview Choose Phonic Preview Choose Code Preview …" at bounding box center [889, 363] width 1246 height 475
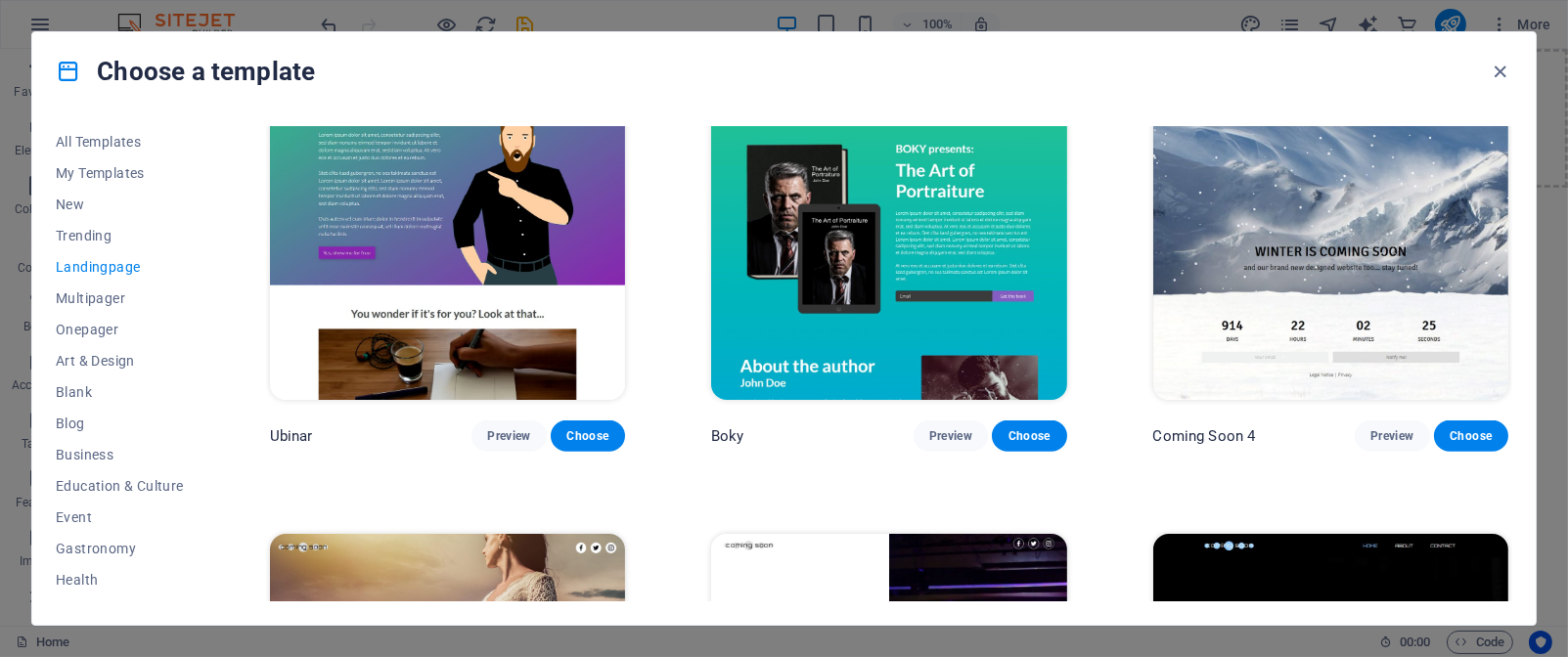
scroll to position [3300, 0]
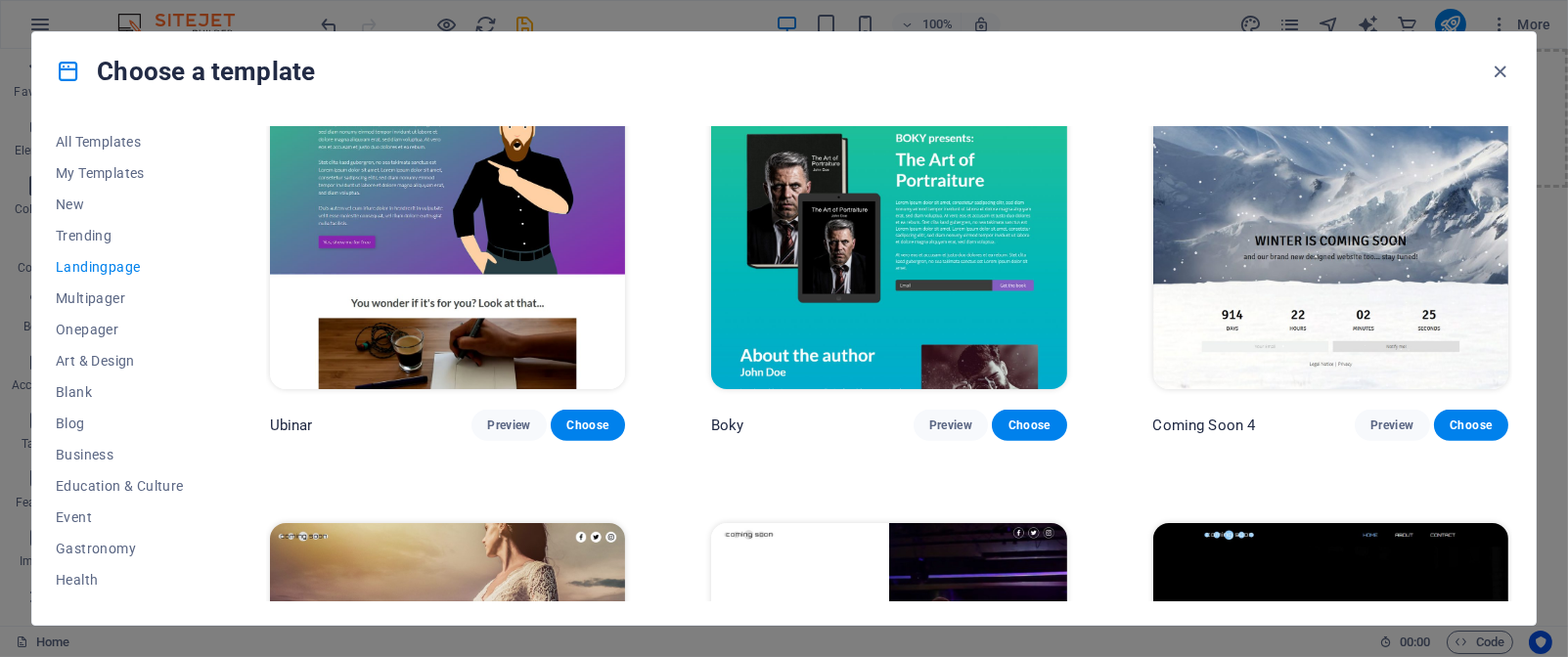
drag, startPoint x: 1532, startPoint y: 528, endPoint x: 1532, endPoint y: 541, distance: 13.0
click at [1532, 541] on div "All Templates My Templates New Trending Landingpage Multipager Onepager Art & D…" at bounding box center [784, 367] width 1503 height 515
drag, startPoint x: 1532, startPoint y: 541, endPoint x: 1532, endPoint y: 552, distance: 11.0
click at [1532, 552] on div "All Templates My Templates New Trending Landingpage Multipager Onepager Art & D…" at bounding box center [784, 367] width 1503 height 515
click at [129, 550] on span "Gastronomy" at bounding box center [119, 549] width 128 height 16
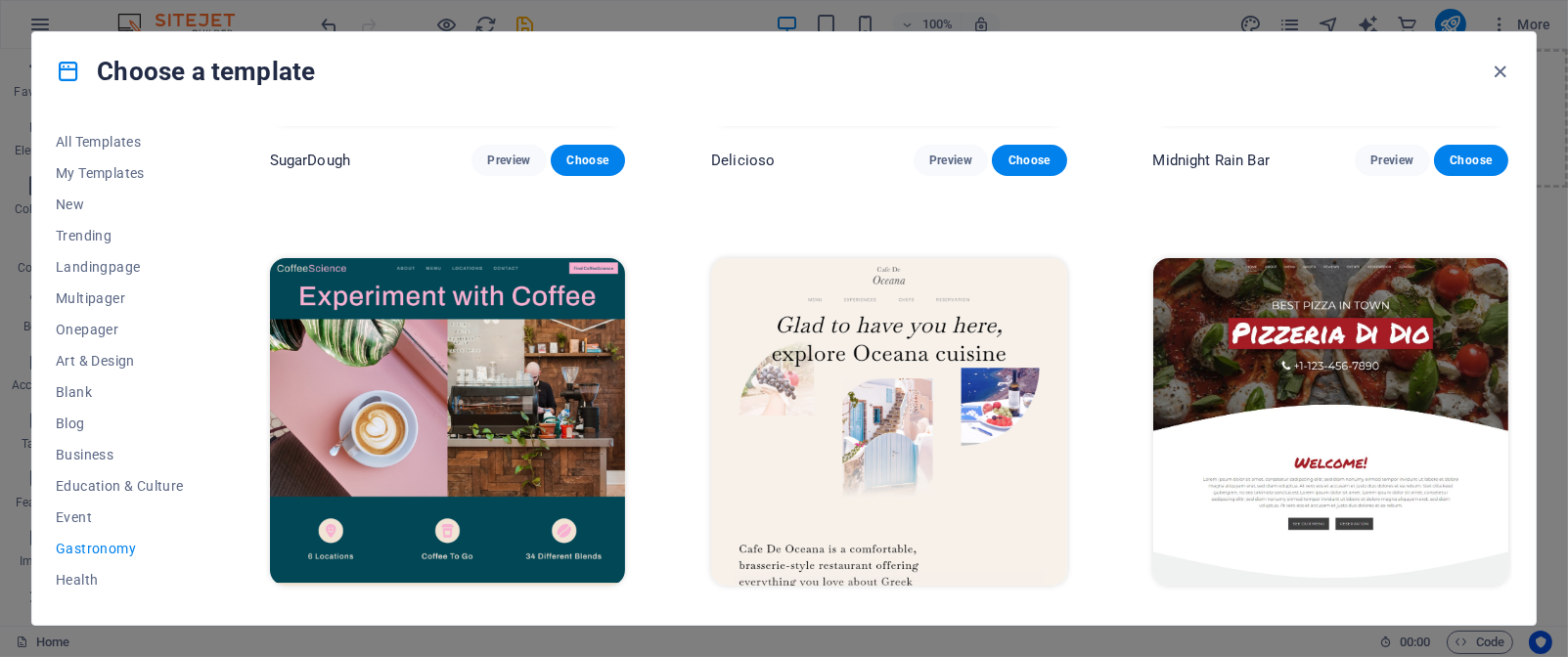
scroll to position [2204, 0]
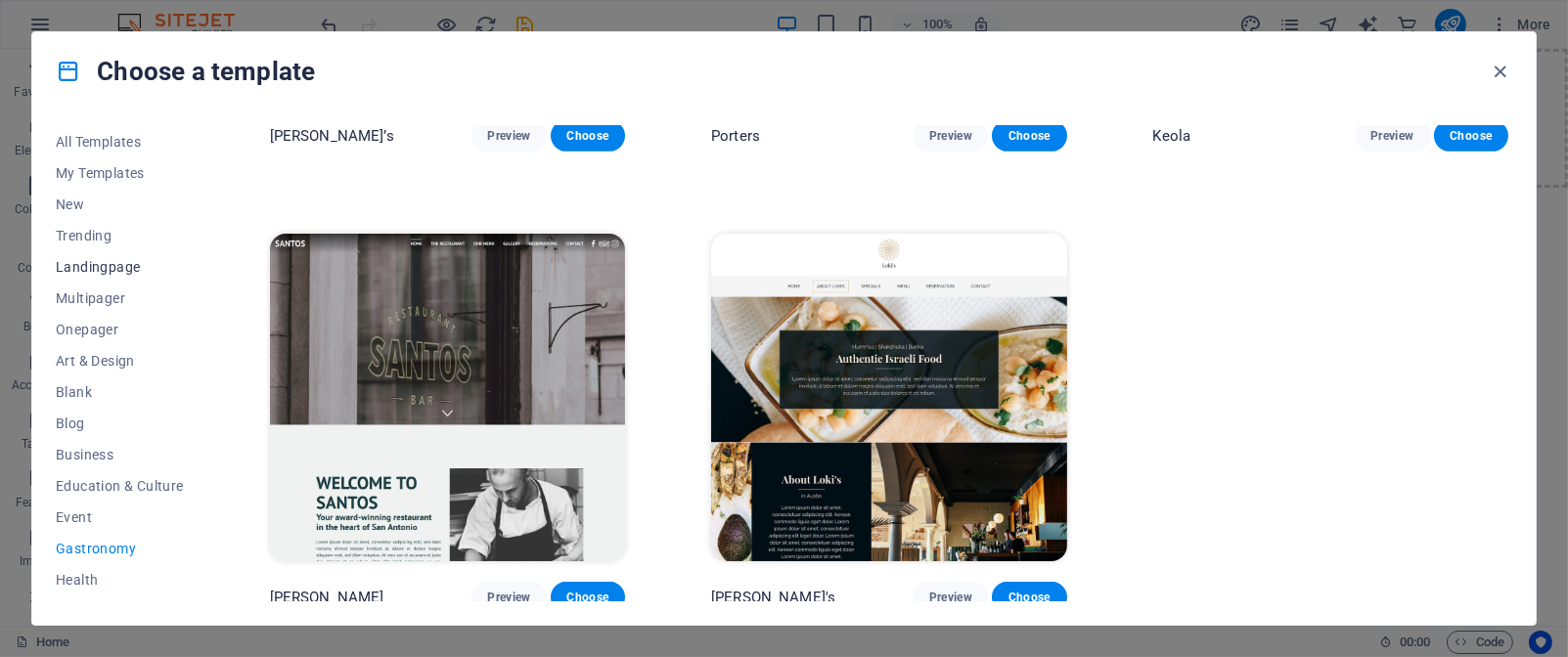
click at [147, 271] on span "Landingpage" at bounding box center [119, 267] width 128 height 16
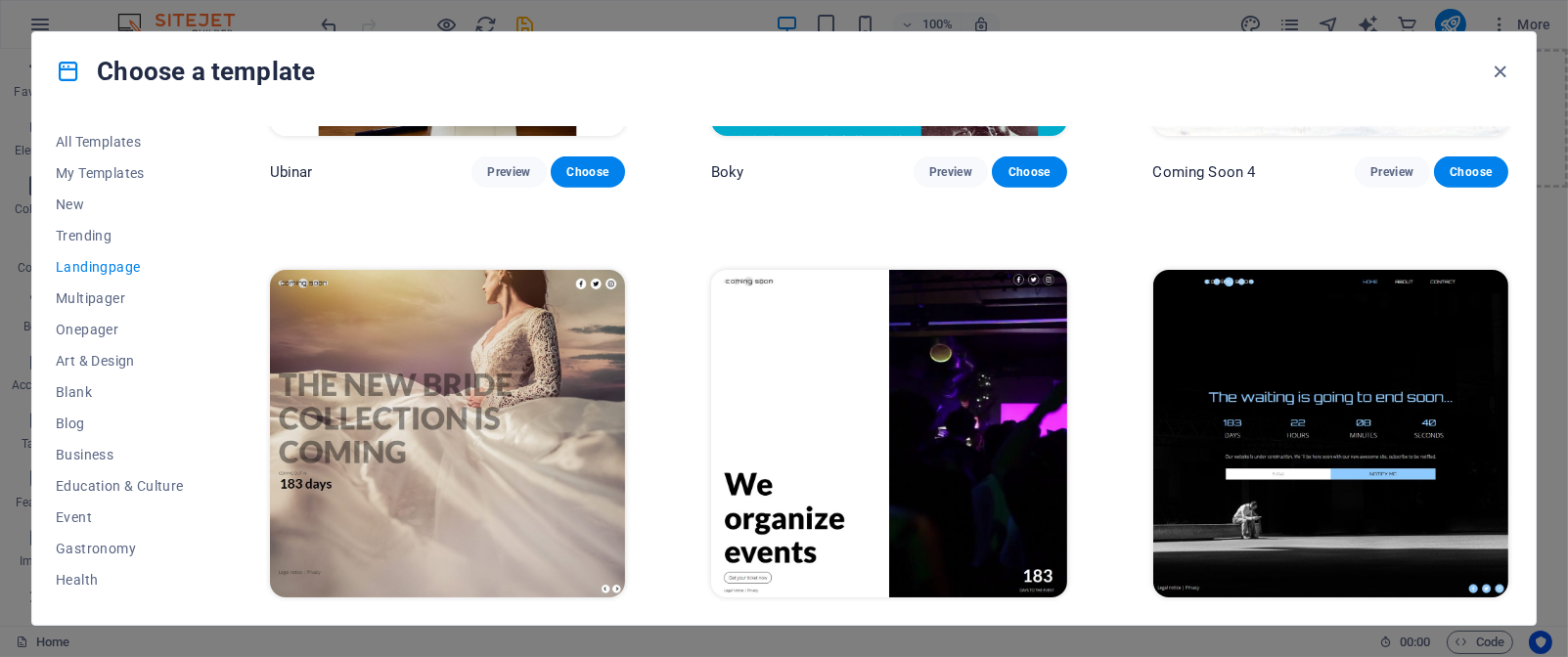
scroll to position [3584, 0]
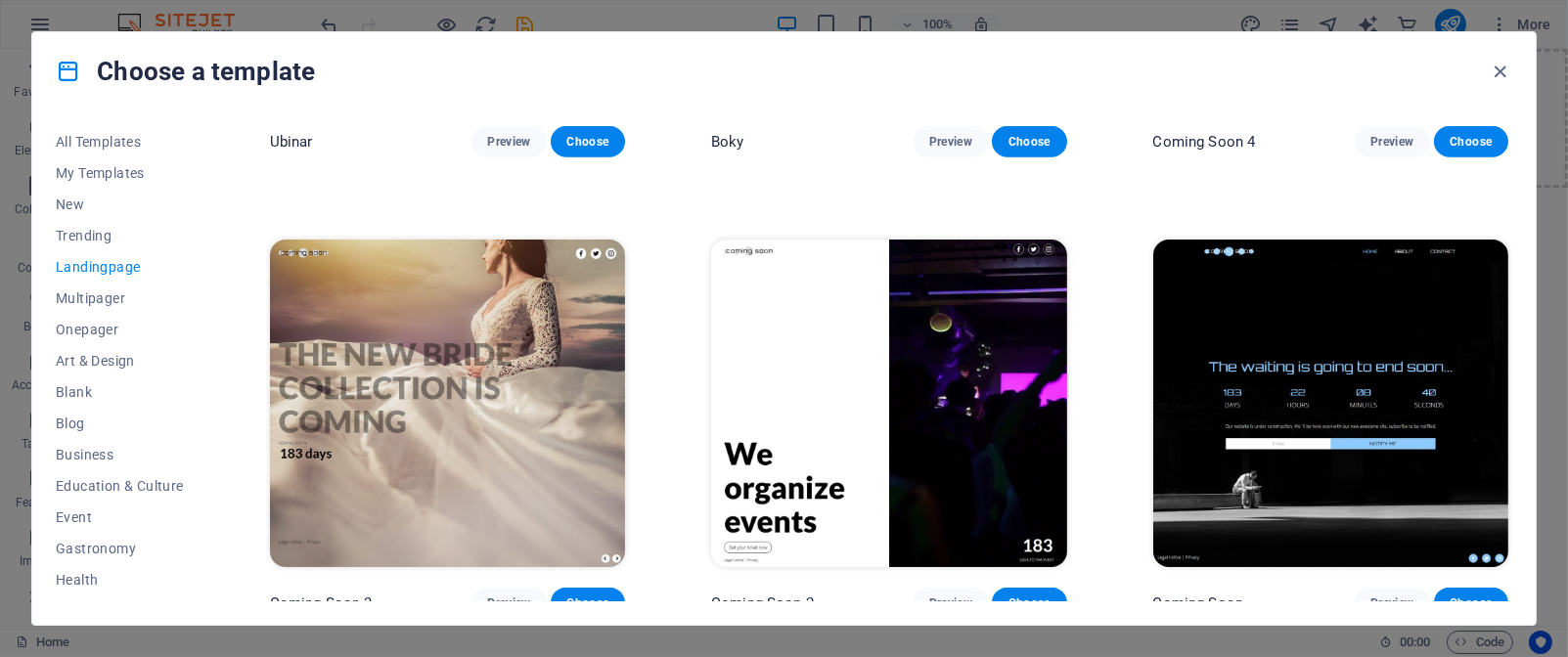
drag, startPoint x: 1512, startPoint y: 568, endPoint x: 1495, endPoint y: 425, distance: 144.0
click at [1495, 425] on div "All Templates My Templates New Trending Landingpage Multipager Onepager Art & D…" at bounding box center [784, 367] width 1503 height 515
drag, startPoint x: 1512, startPoint y: 571, endPoint x: 1503, endPoint y: 403, distance: 168.2
click at [1503, 403] on div "All Templates My Templates New Trending Landingpage Multipager Onepager Art & D…" at bounding box center [784, 367] width 1503 height 515
click at [101, 297] on span "Multipager" at bounding box center [119, 299] width 128 height 16
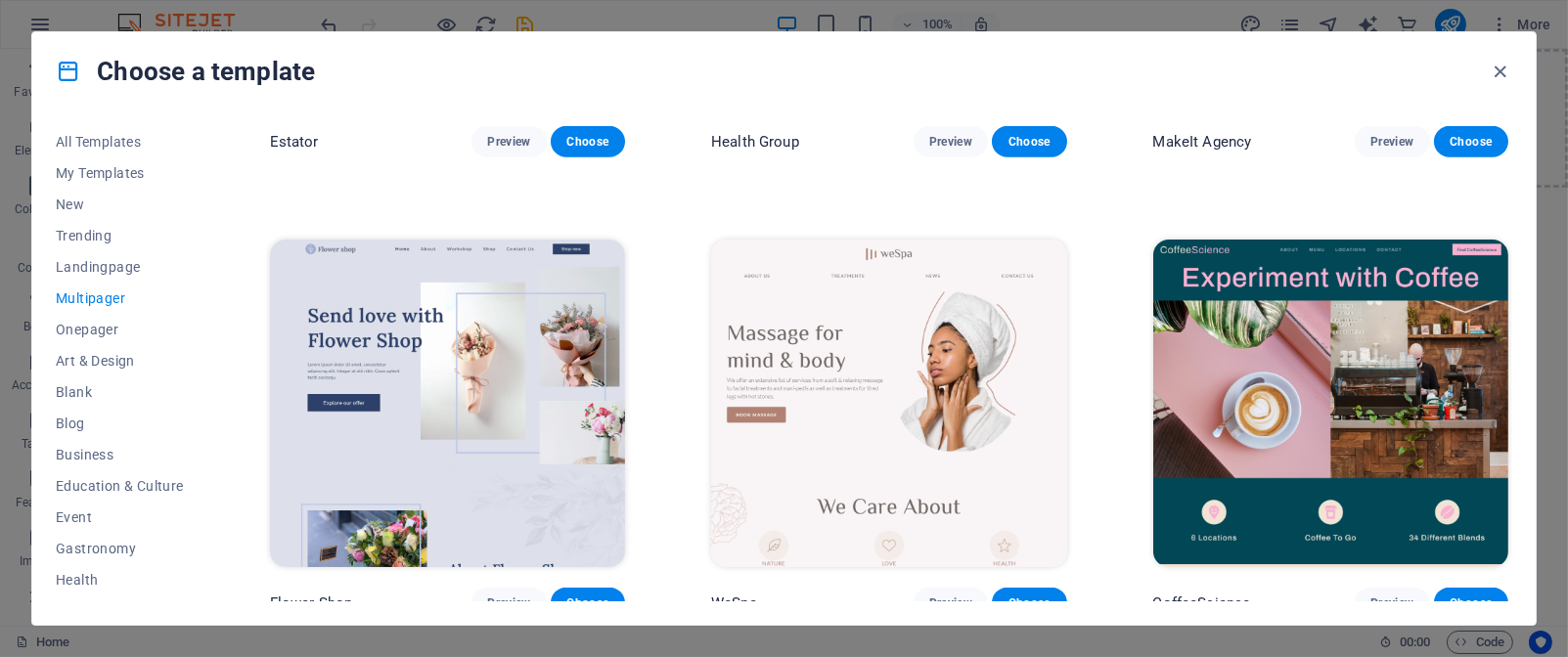
drag, startPoint x: 1511, startPoint y: 287, endPoint x: 1511, endPoint y: 303, distance: 16.0
click at [1511, 303] on div "SugarDough Preview Choose Career Jobs Preview Choose Nova Consulting Preview Ch…" at bounding box center [889, 363] width 1246 height 475
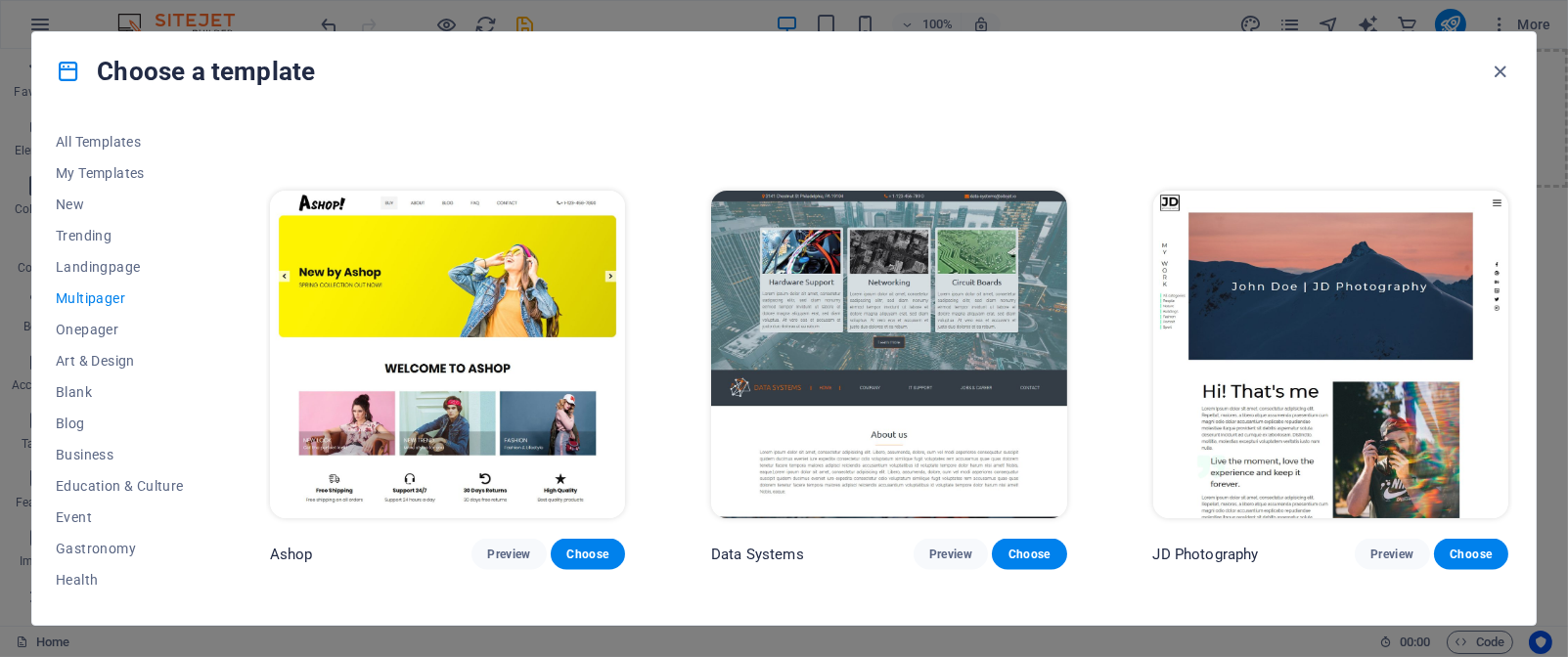
scroll to position [5452, 0]
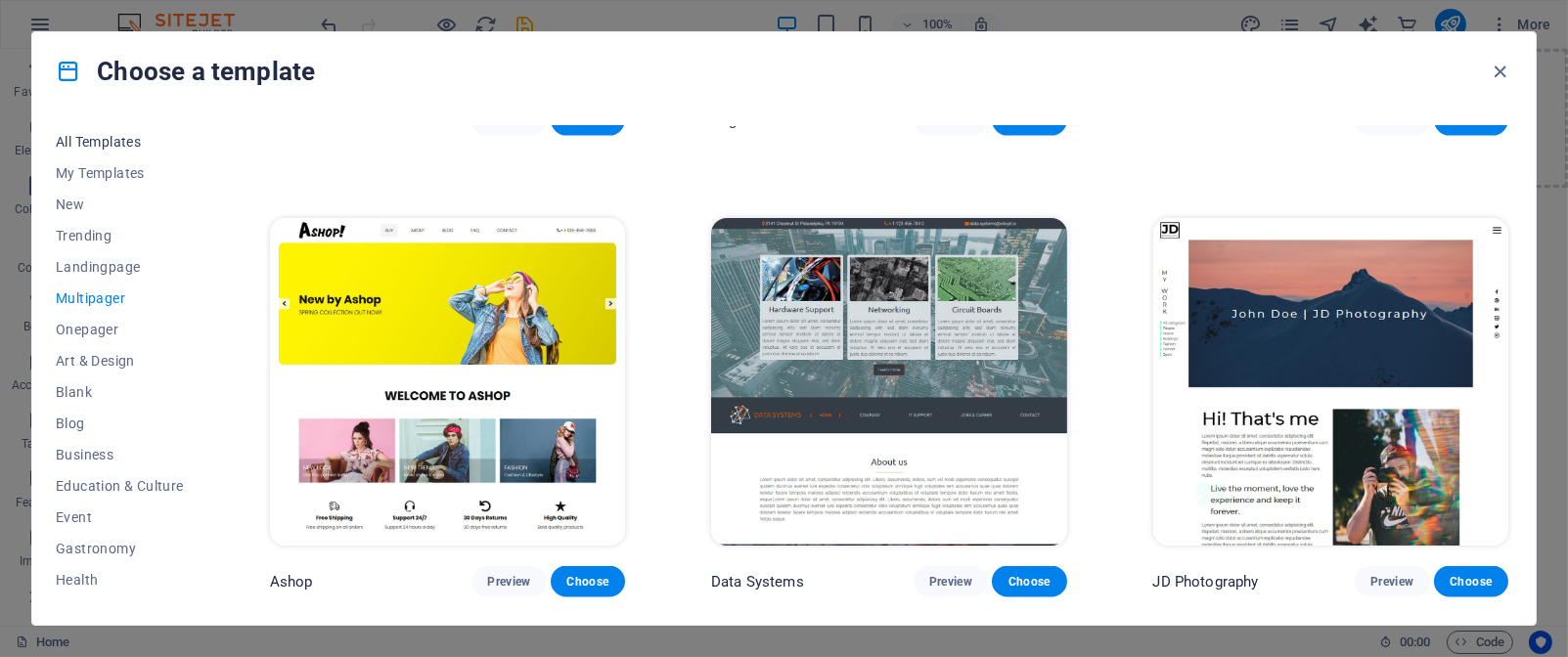
click at [124, 140] on span "All Templates" at bounding box center [119, 142] width 128 height 16
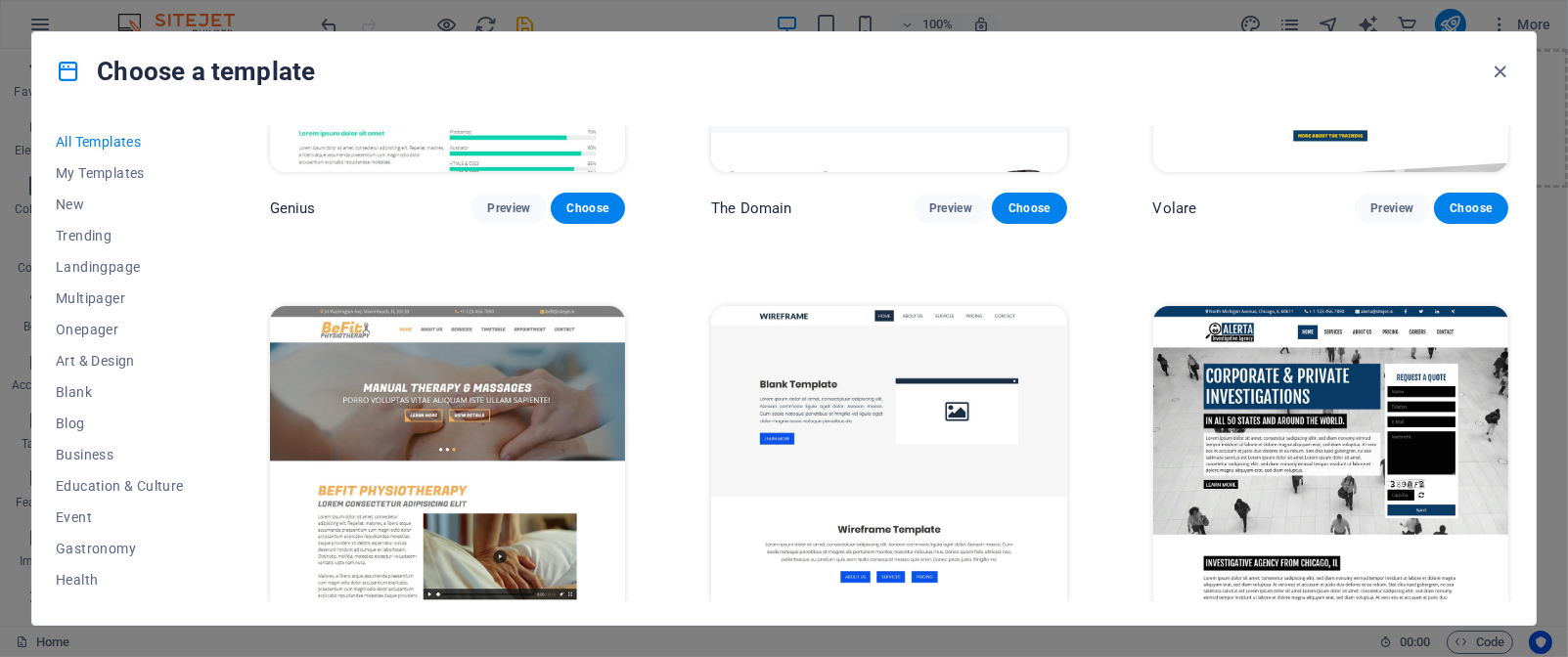
scroll to position [12817, 0]
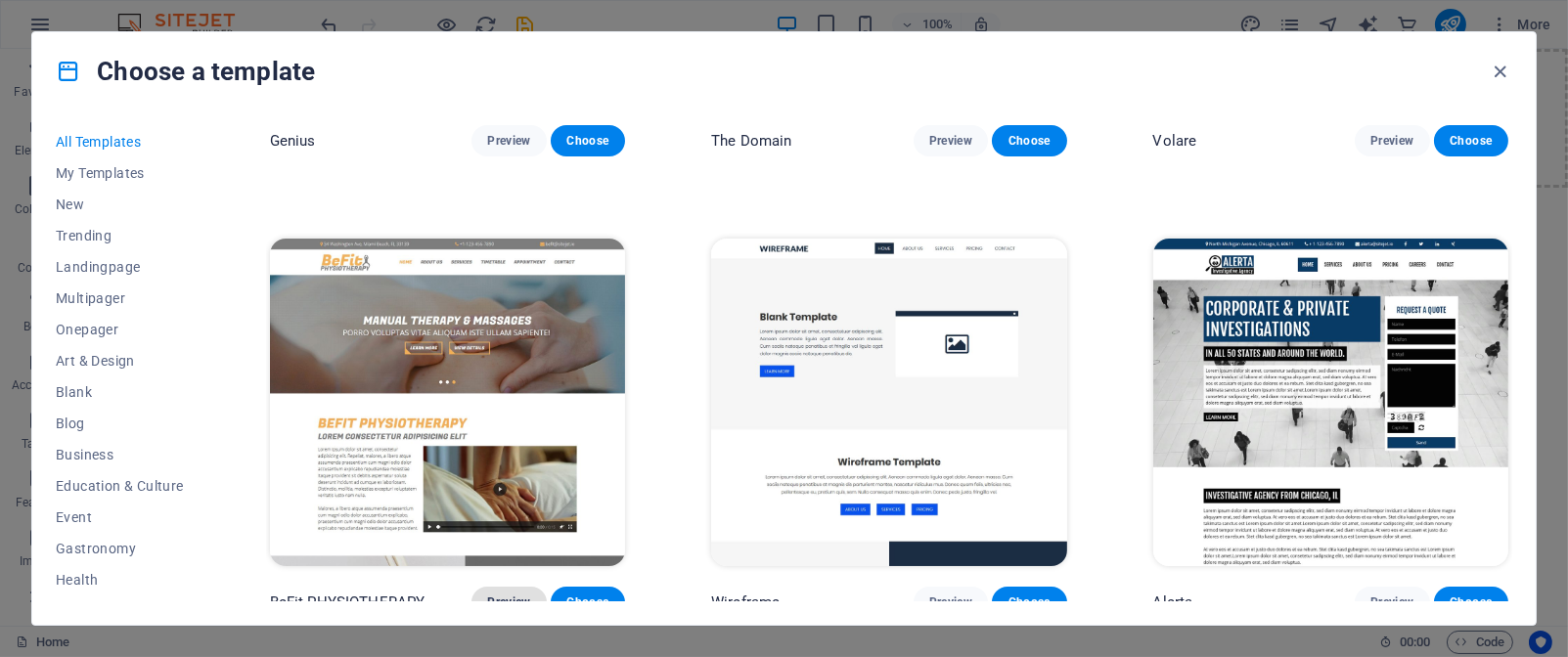
click at [522, 594] on span "Preview" at bounding box center [508, 602] width 43 height 16
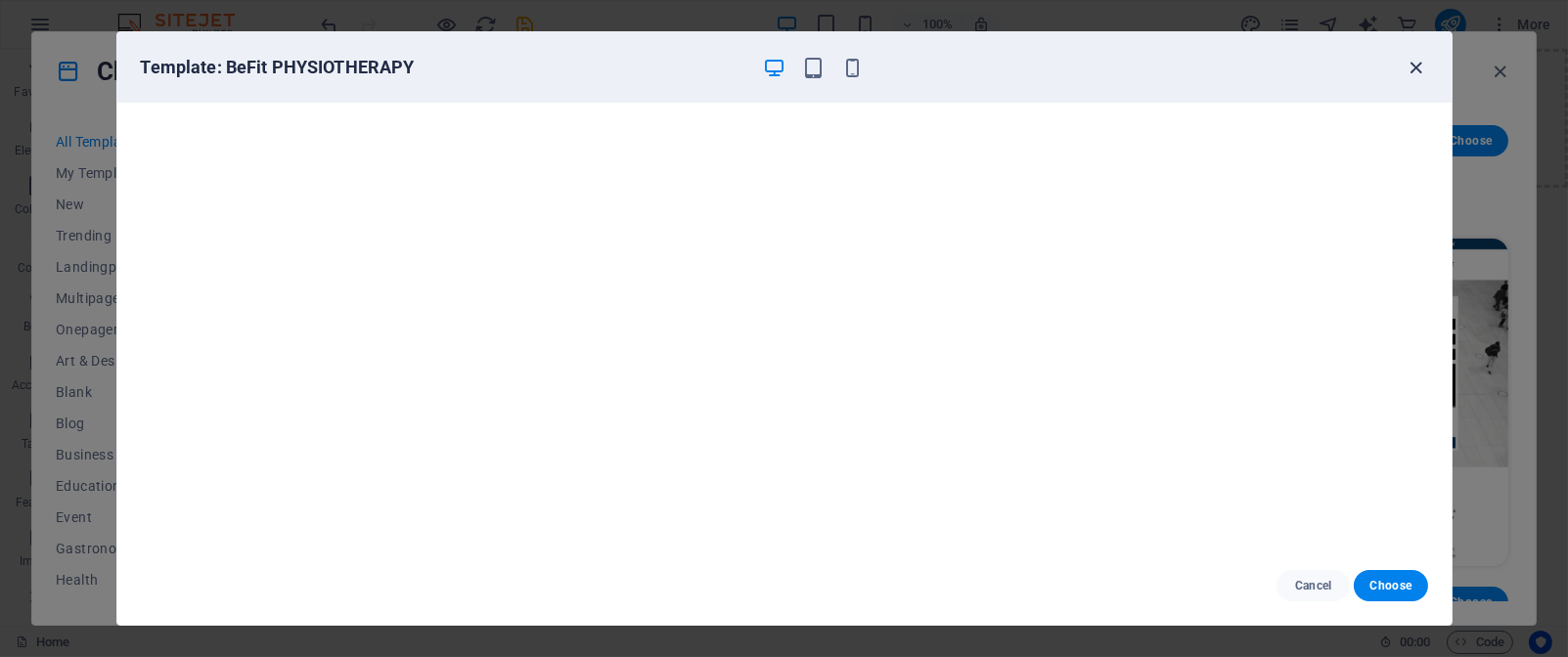
click at [1415, 65] on icon "button" at bounding box center [1416, 67] width 23 height 23
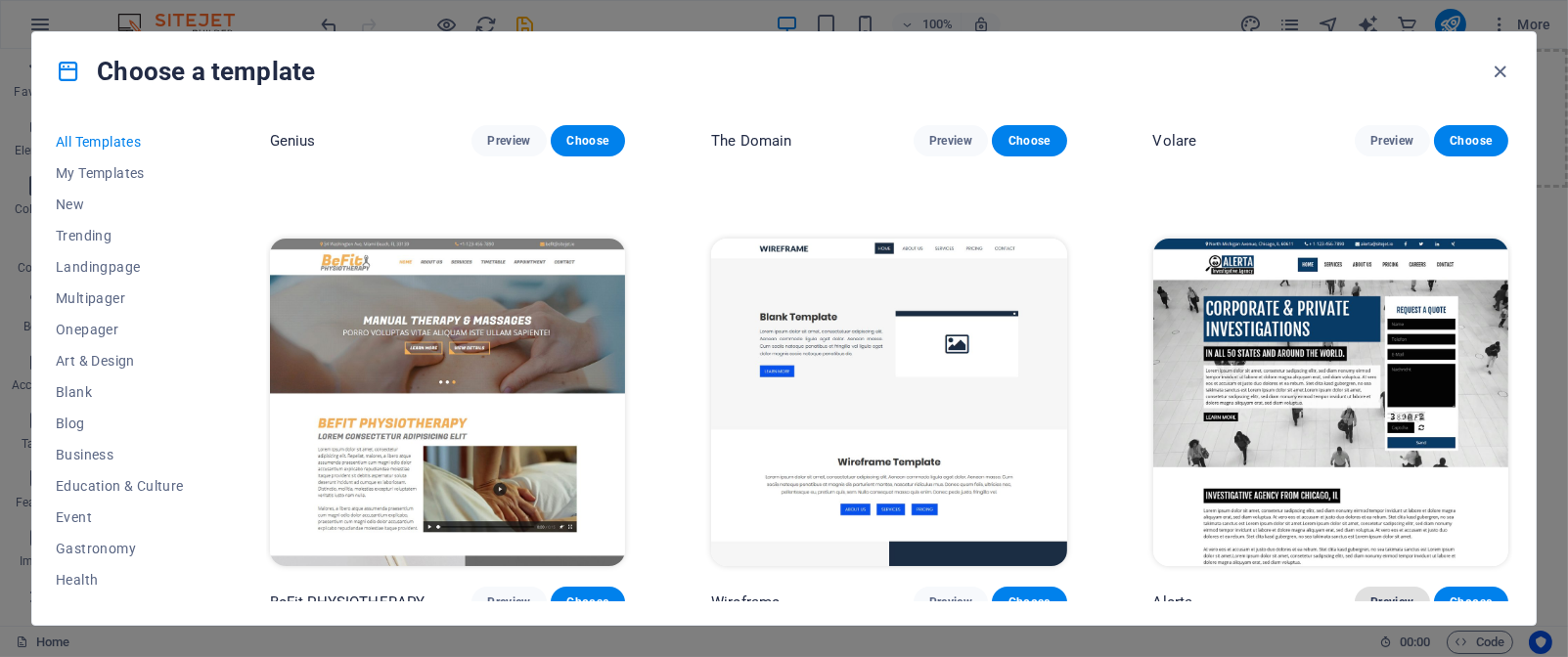
click at [1385, 594] on span "Preview" at bounding box center [1391, 602] width 43 height 16
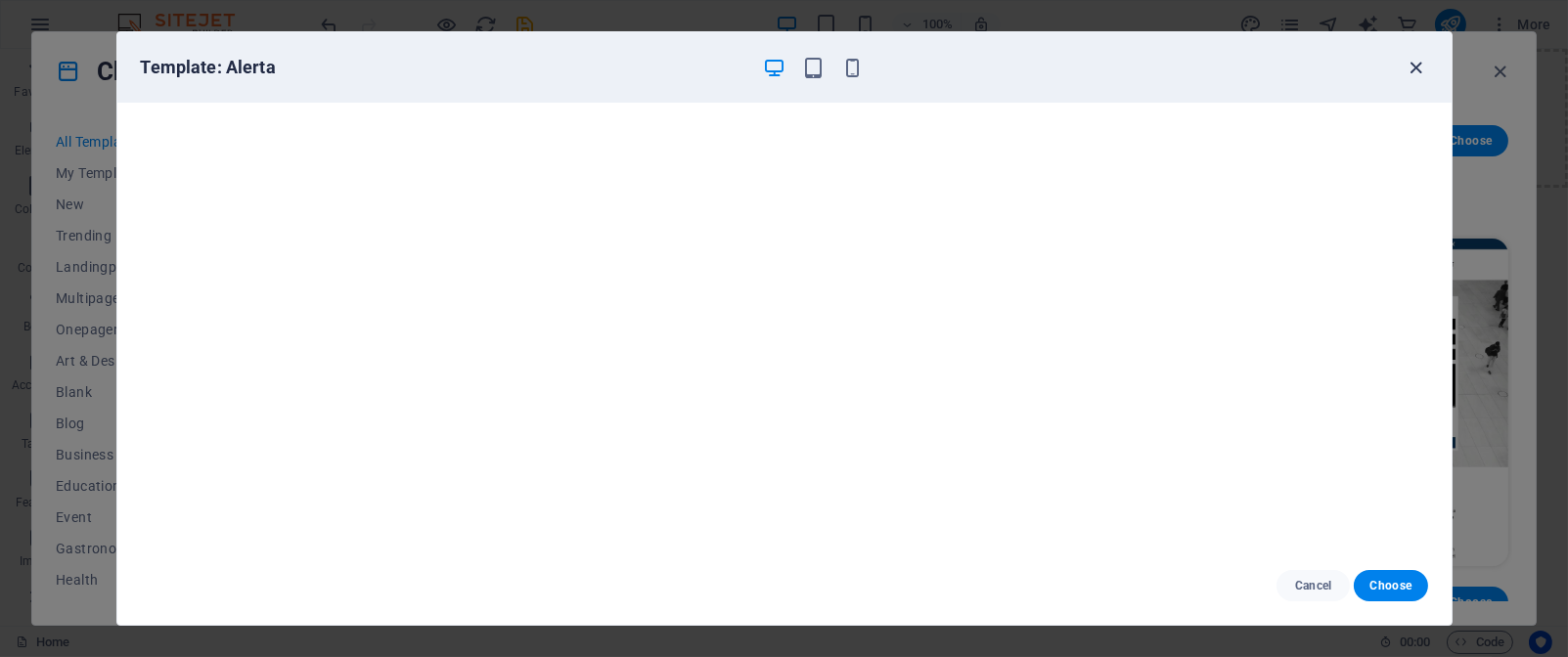
click at [1413, 71] on icon "button" at bounding box center [1416, 67] width 23 height 23
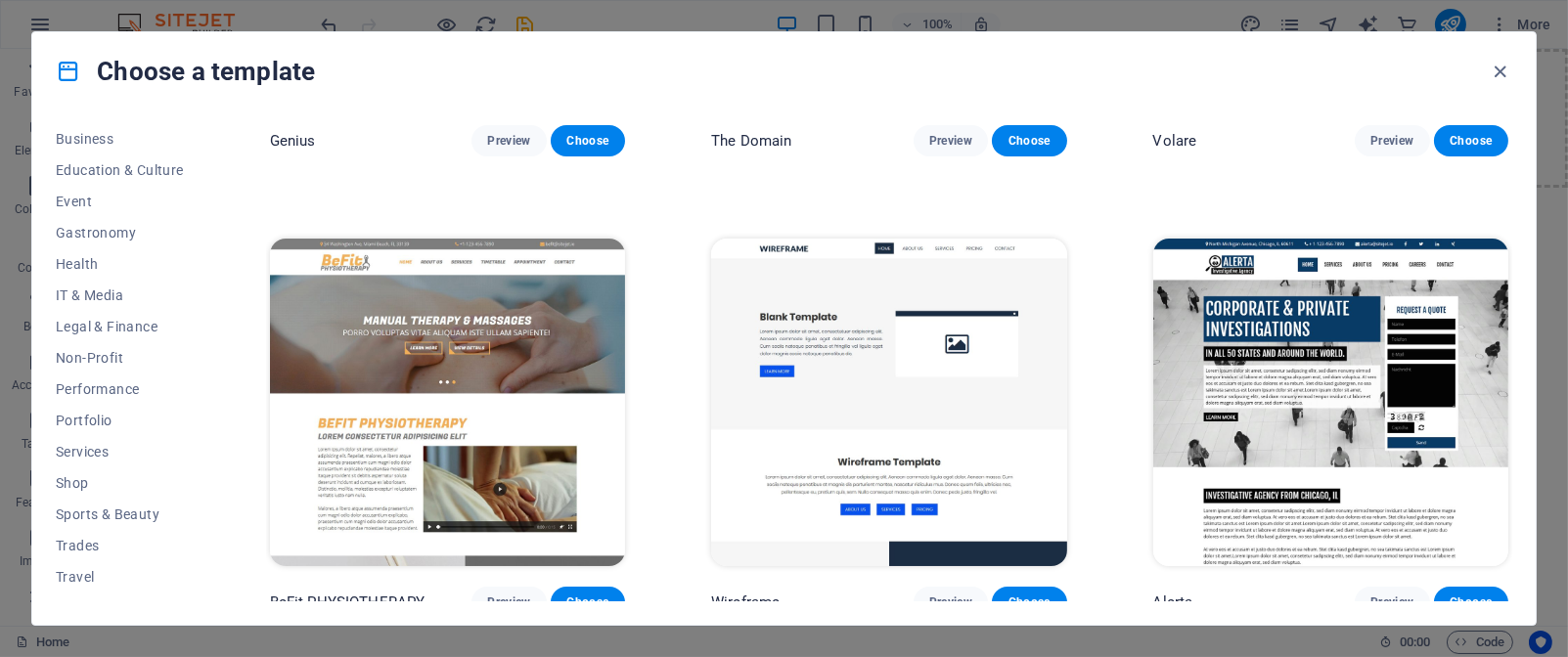
scroll to position [337, 0]
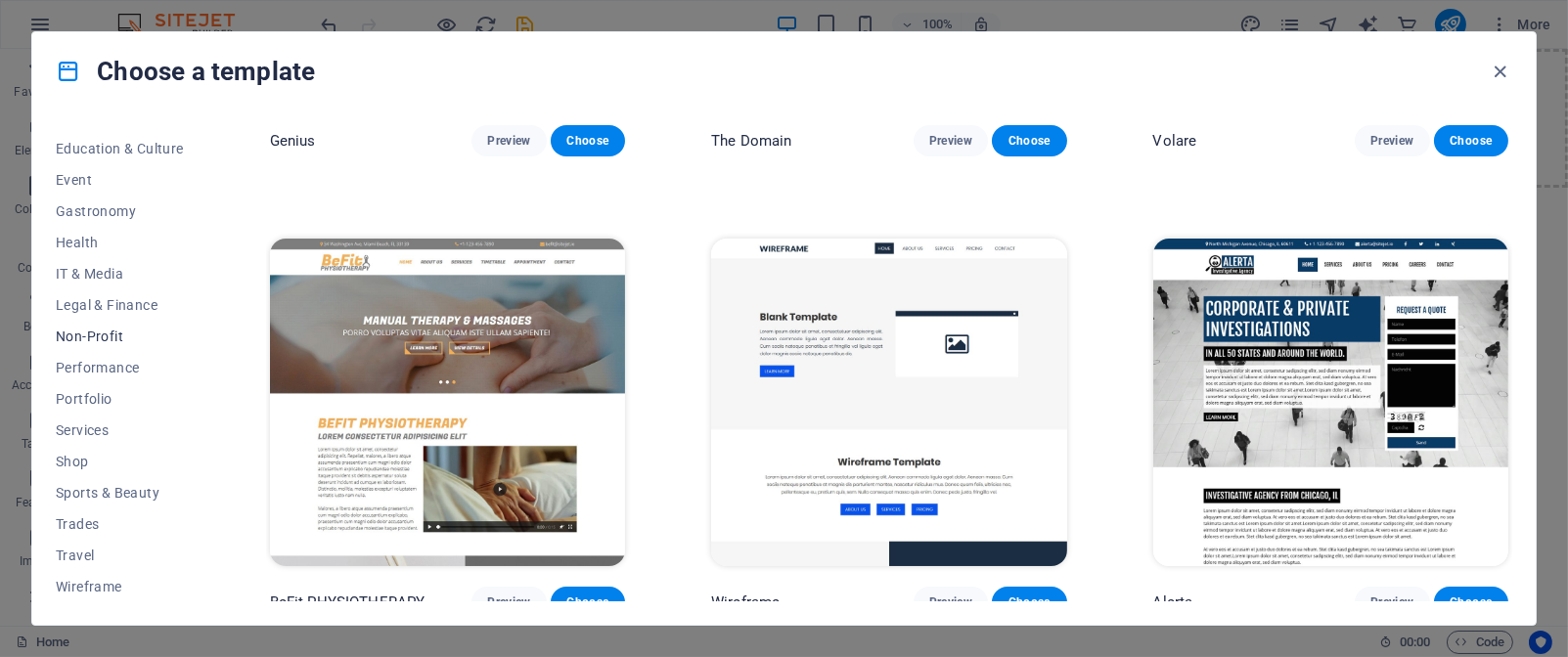
click at [127, 334] on span "Non-Profit" at bounding box center [119, 336] width 128 height 16
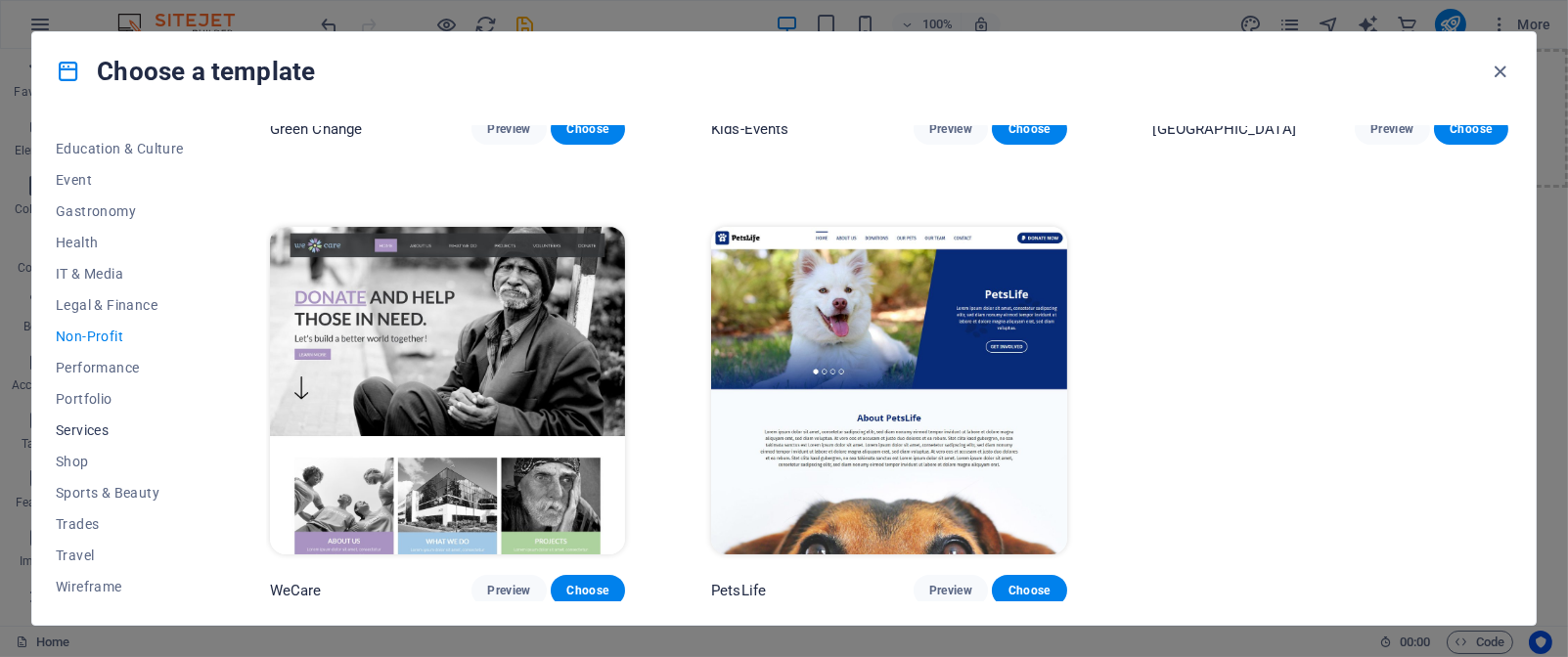
click at [87, 430] on span "Services" at bounding box center [119, 431] width 128 height 16
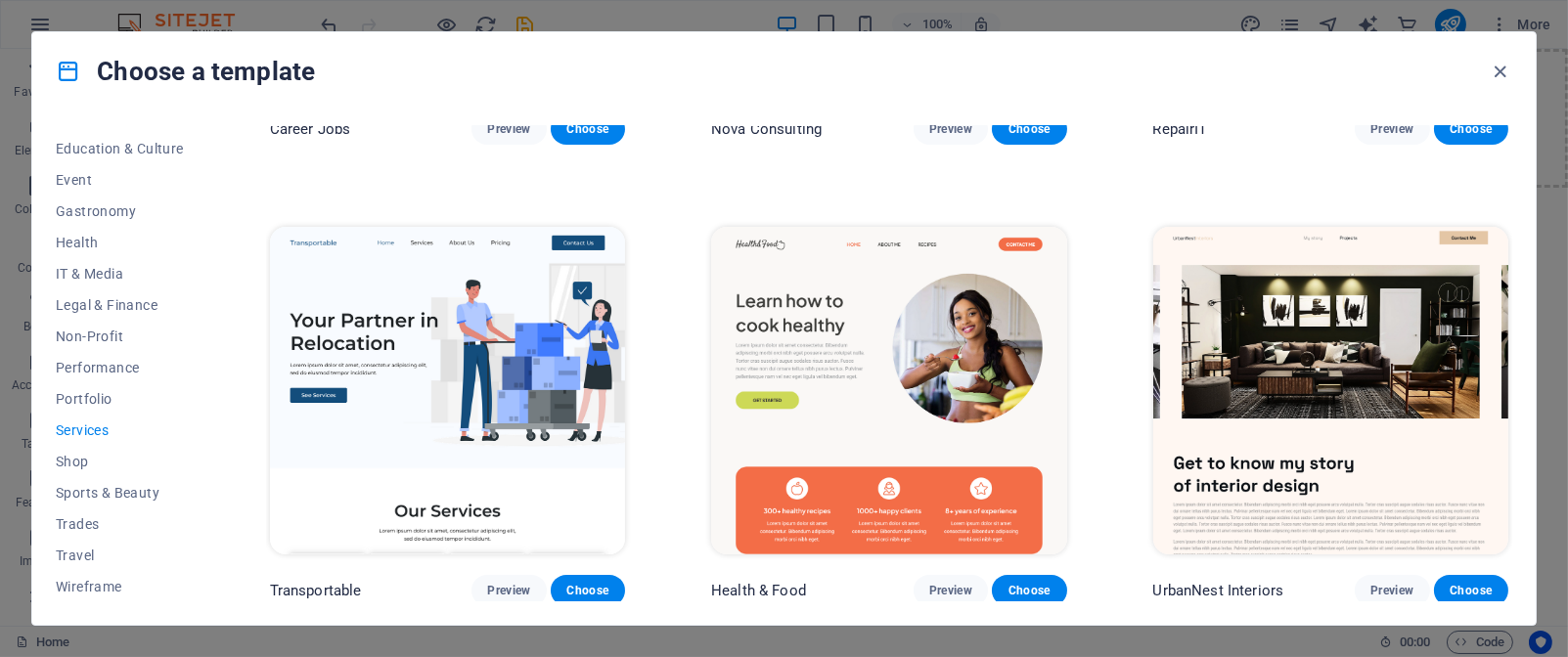
scroll to position [3124, 0]
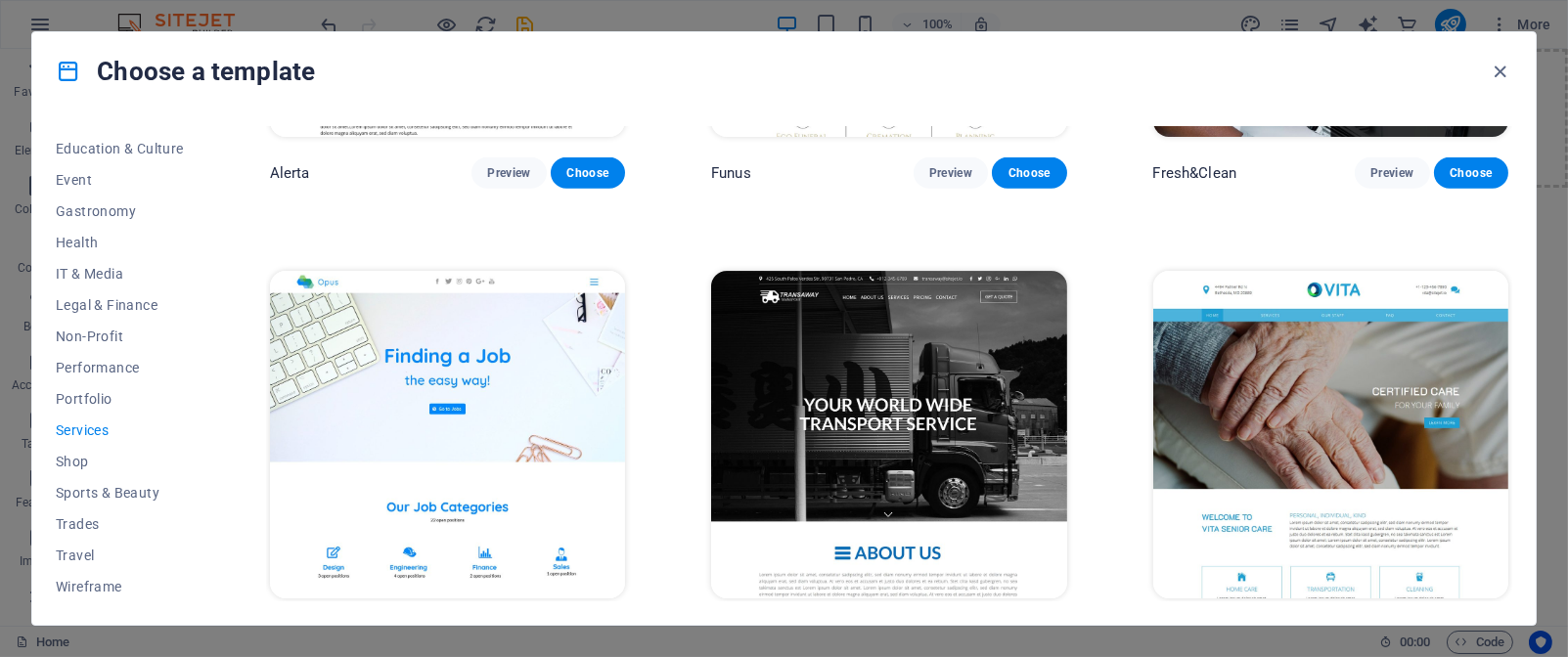
scroll to position [2639, 0]
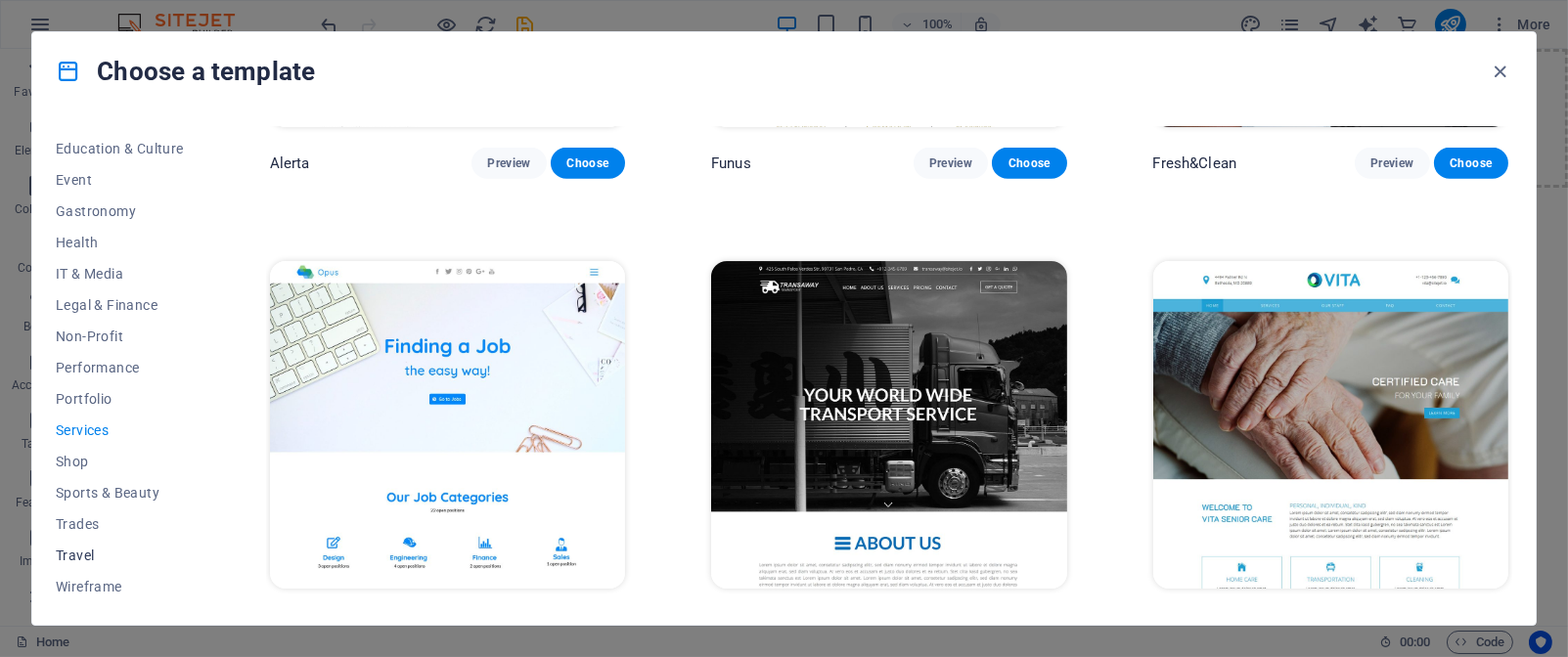
click at [105, 551] on span "Travel" at bounding box center [119, 556] width 128 height 16
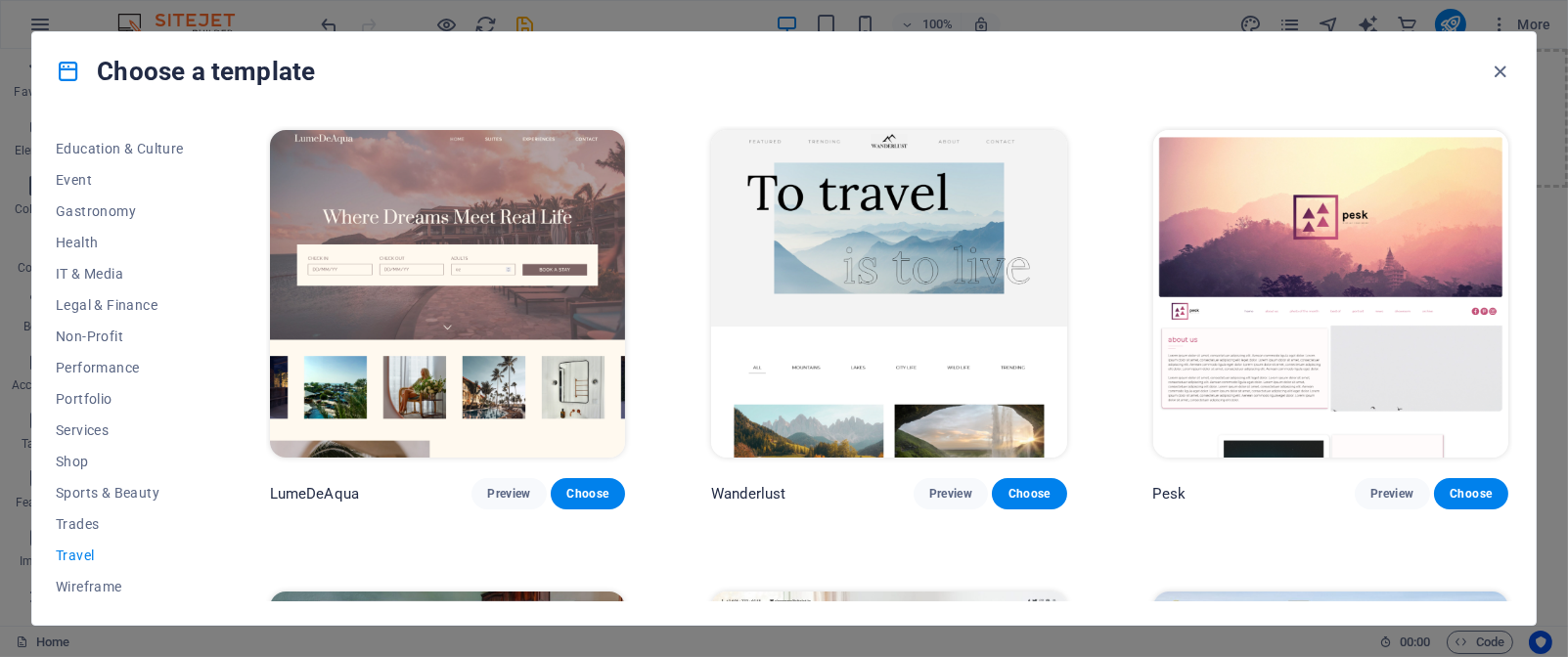
drag, startPoint x: 1514, startPoint y: 249, endPoint x: 1524, endPoint y: 315, distance: 66.8
click at [1524, 315] on div "All Templates My Templates New Trending Landingpage Multipager Onepager Art & D…" at bounding box center [784, 367] width 1503 height 515
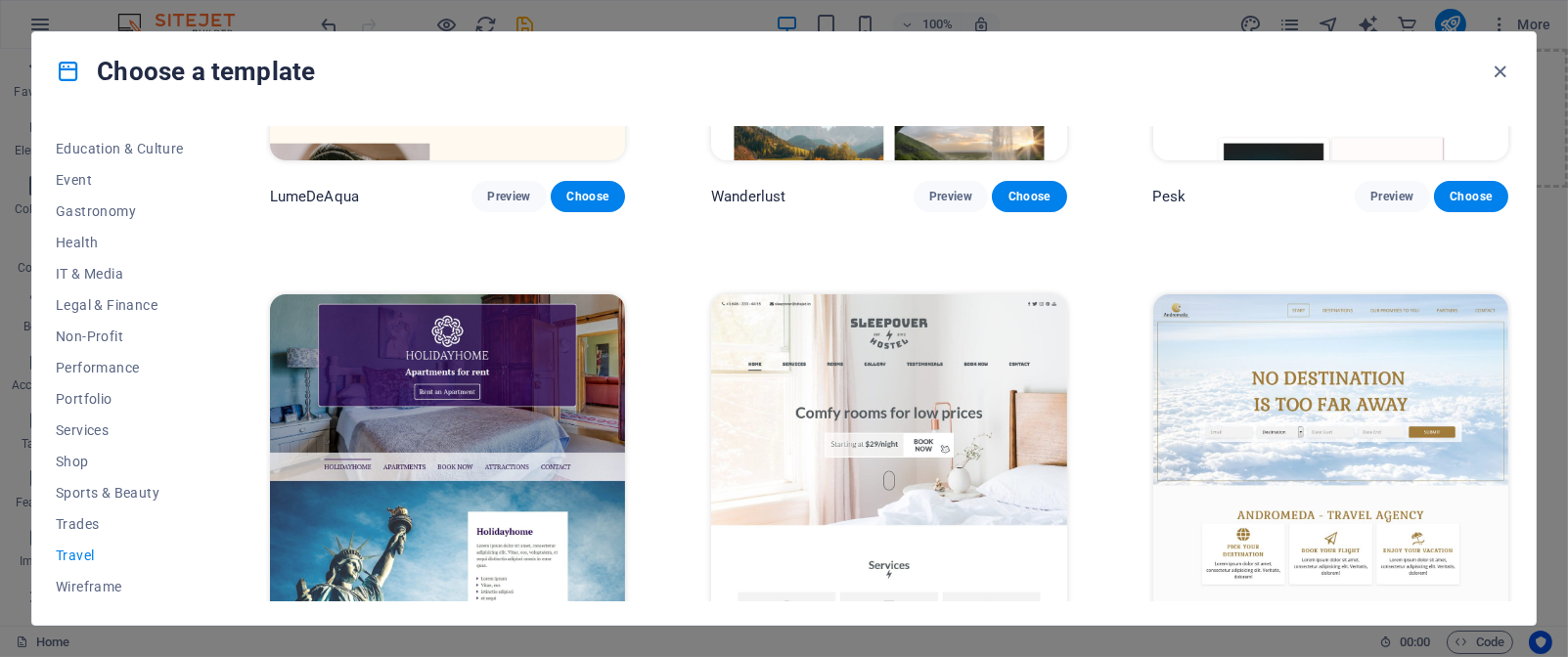
scroll to position [302, 0]
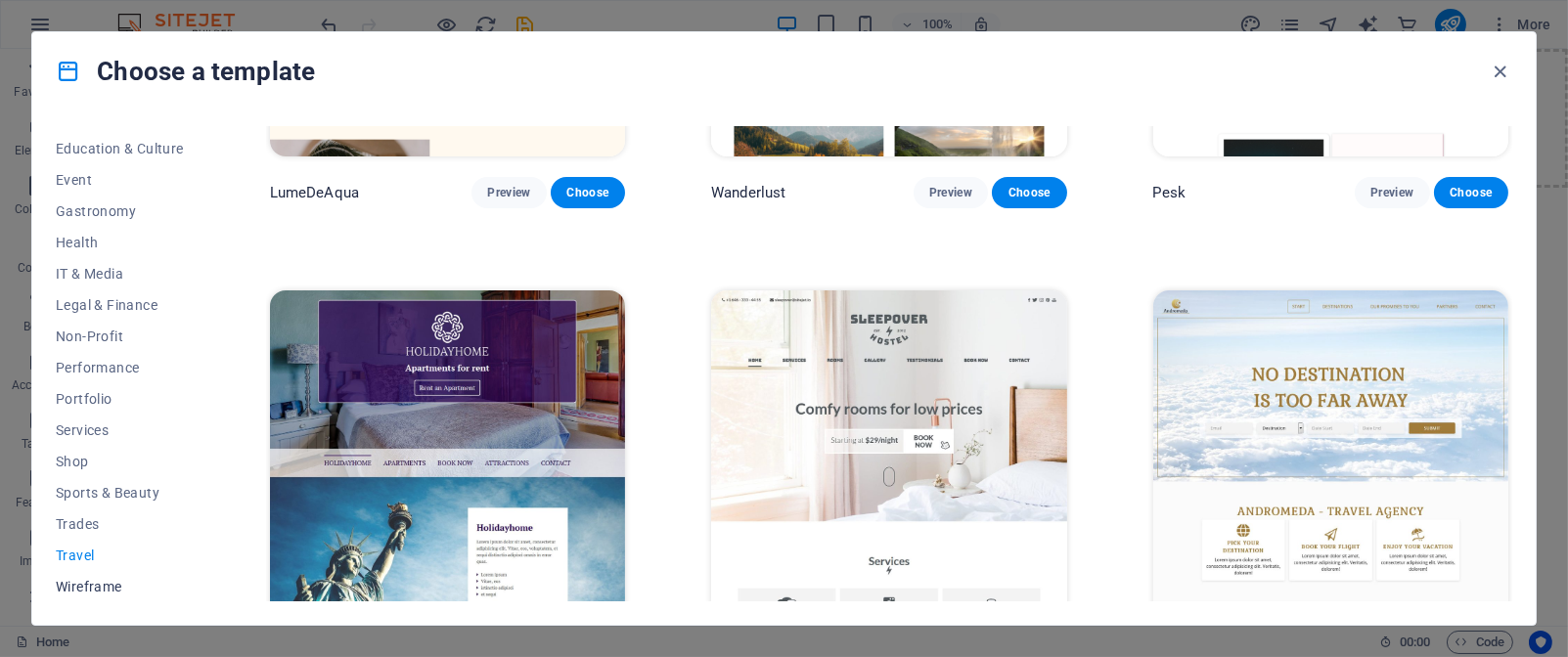
click at [103, 581] on span "Wireframe" at bounding box center [119, 588] width 128 height 16
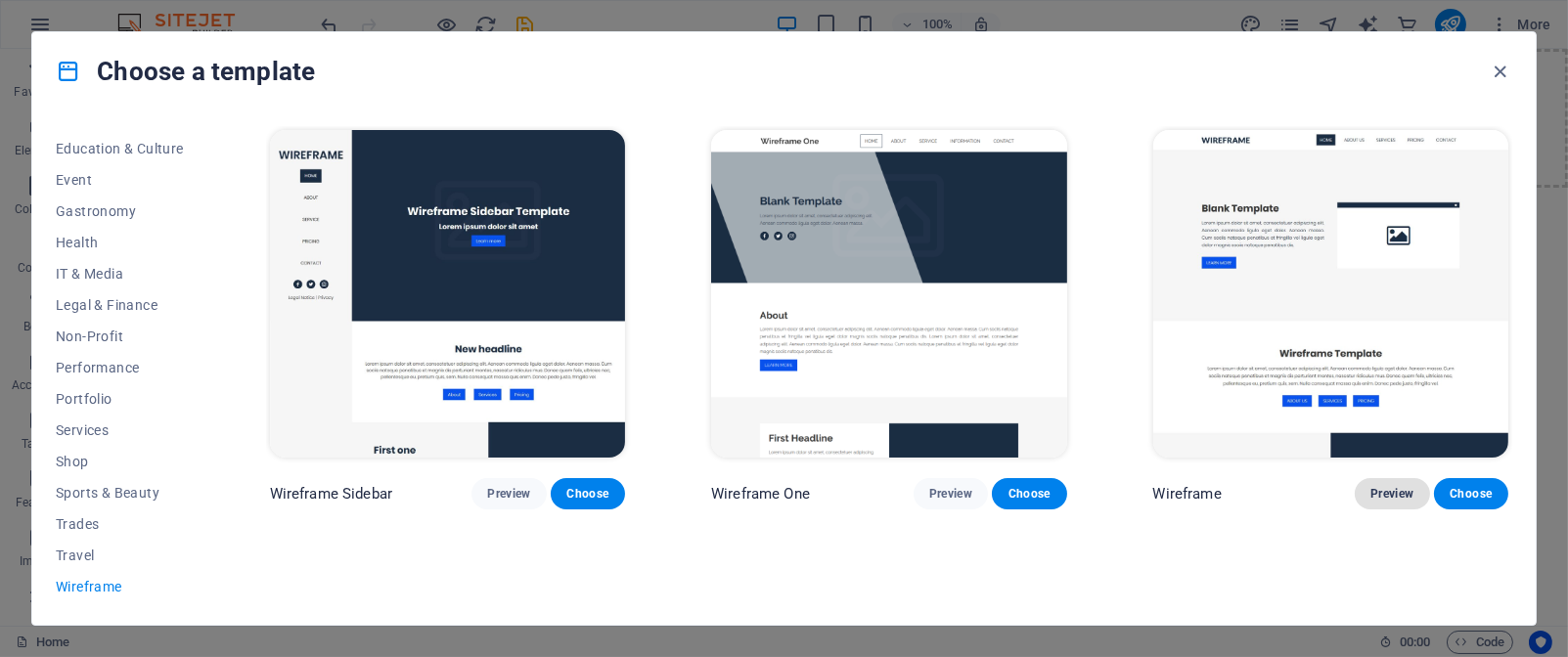
click at [1382, 493] on span "Preview" at bounding box center [1391, 494] width 43 height 16
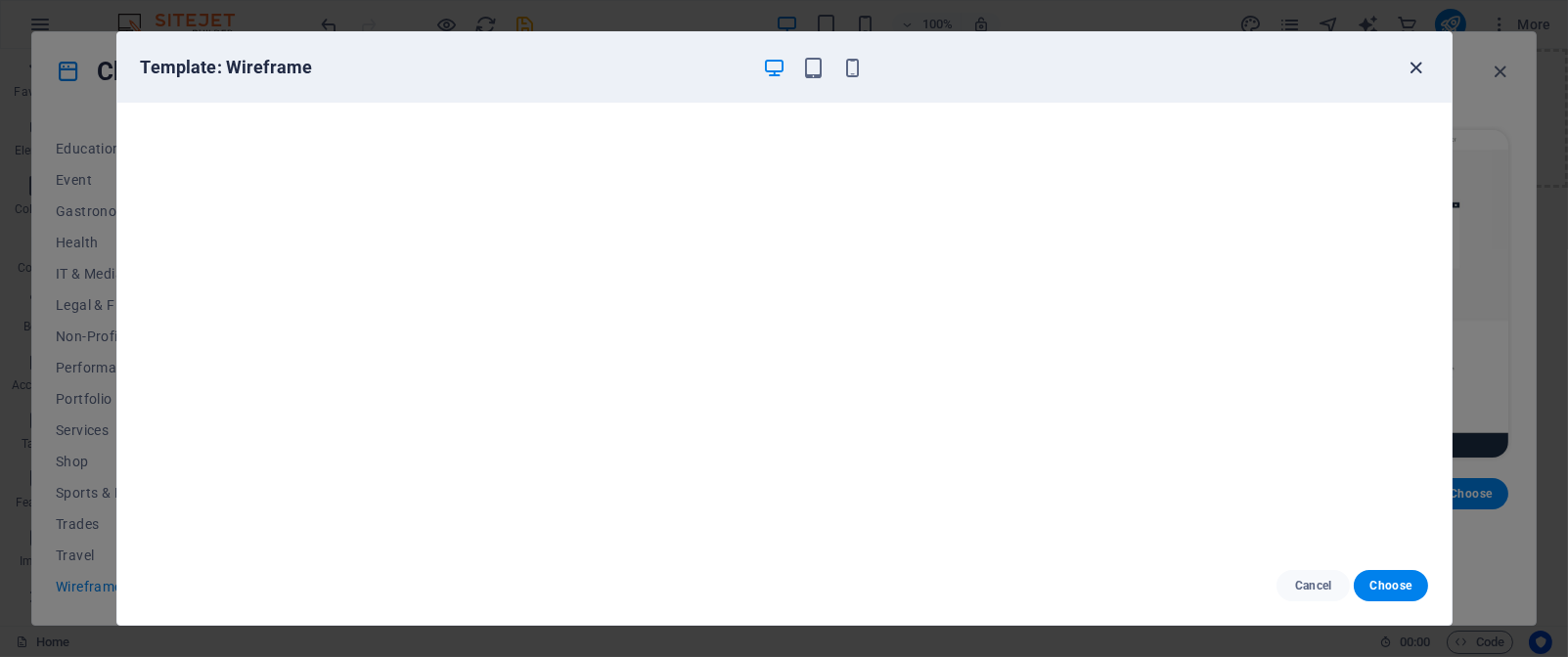
click at [1415, 64] on icon "button" at bounding box center [1416, 67] width 23 height 23
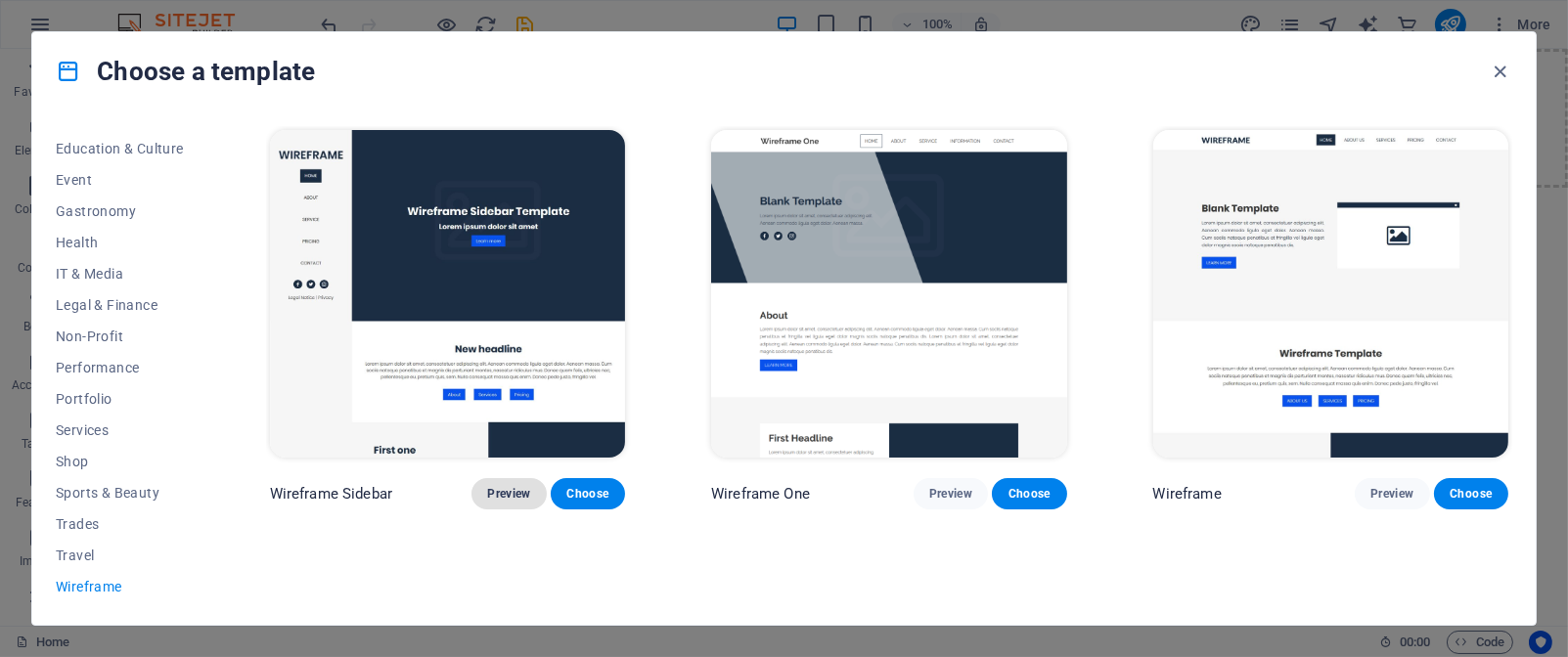
click at [518, 489] on span "Preview" at bounding box center [508, 494] width 43 height 16
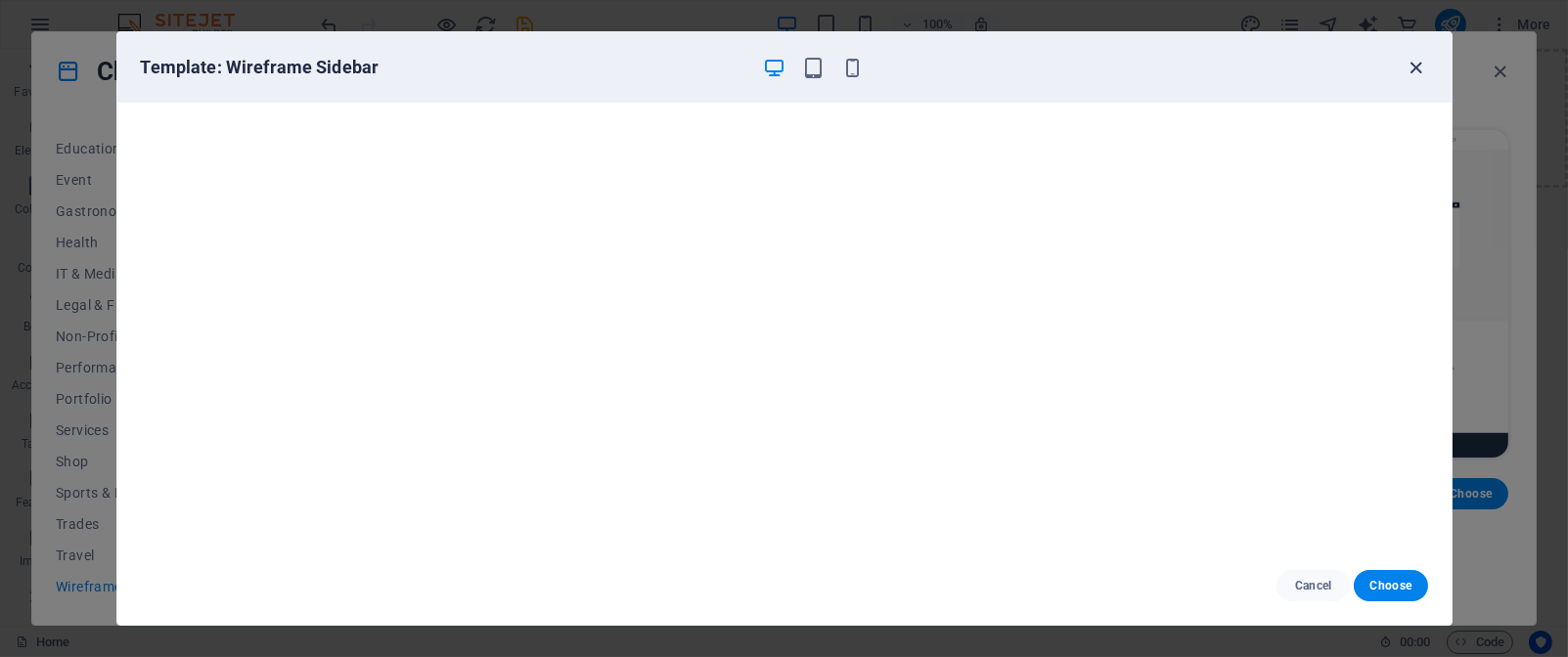
click at [1416, 64] on icon "button" at bounding box center [1416, 67] width 23 height 23
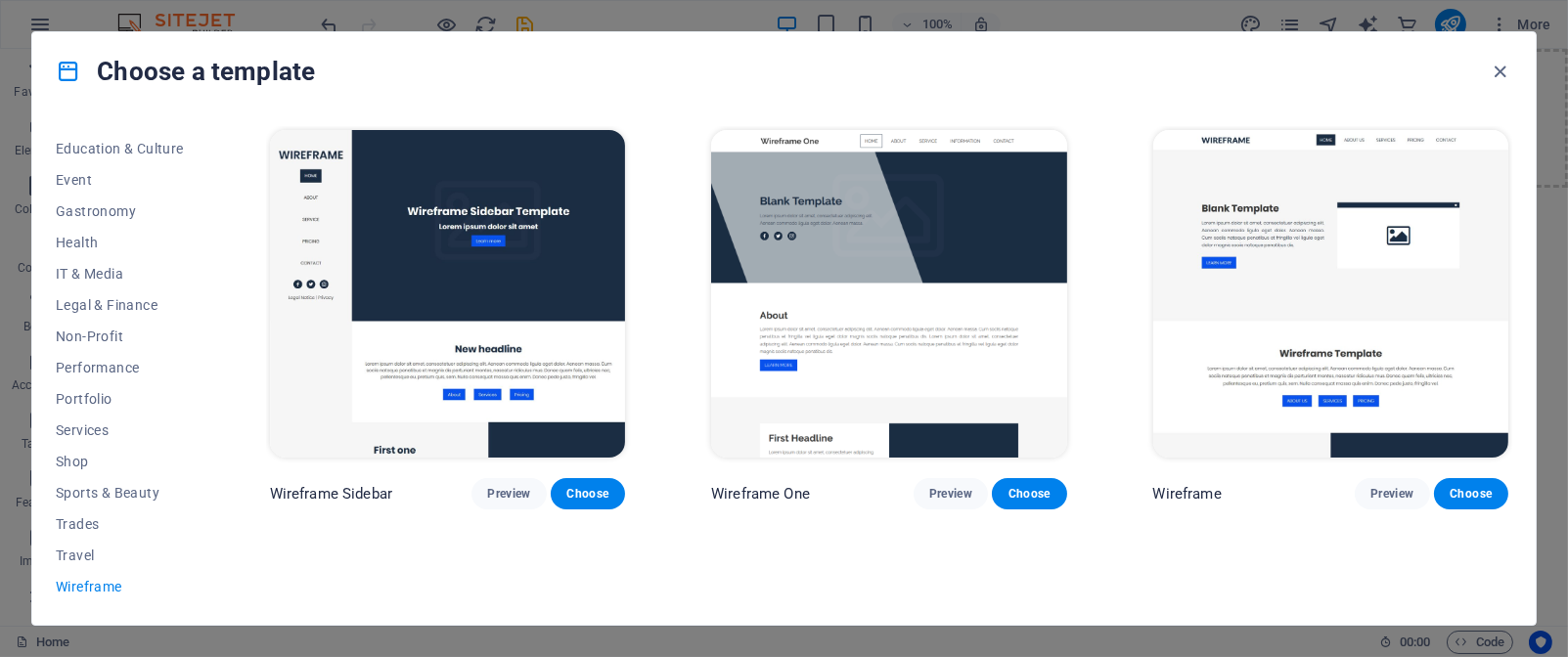
click at [1521, 489] on div "All Templates My Templates New Trending Landingpage Multipager Onepager Art & D…" at bounding box center [784, 367] width 1503 height 515
drag, startPoint x: 1504, startPoint y: 147, endPoint x: 1564, endPoint y: 423, distance: 282.4
click at [1564, 421] on div "Choose a template All Templates My Templates New Trending Landingpage Multipage…" at bounding box center [784, 328] width 1568 height 657
click at [1528, 582] on div "All Templates My Templates New Trending Landingpage Multipager Onepager Art & D…" at bounding box center [784, 367] width 1503 height 515
drag, startPoint x: 1564, startPoint y: 237, endPoint x: 1263, endPoint y: 336, distance: 316.9
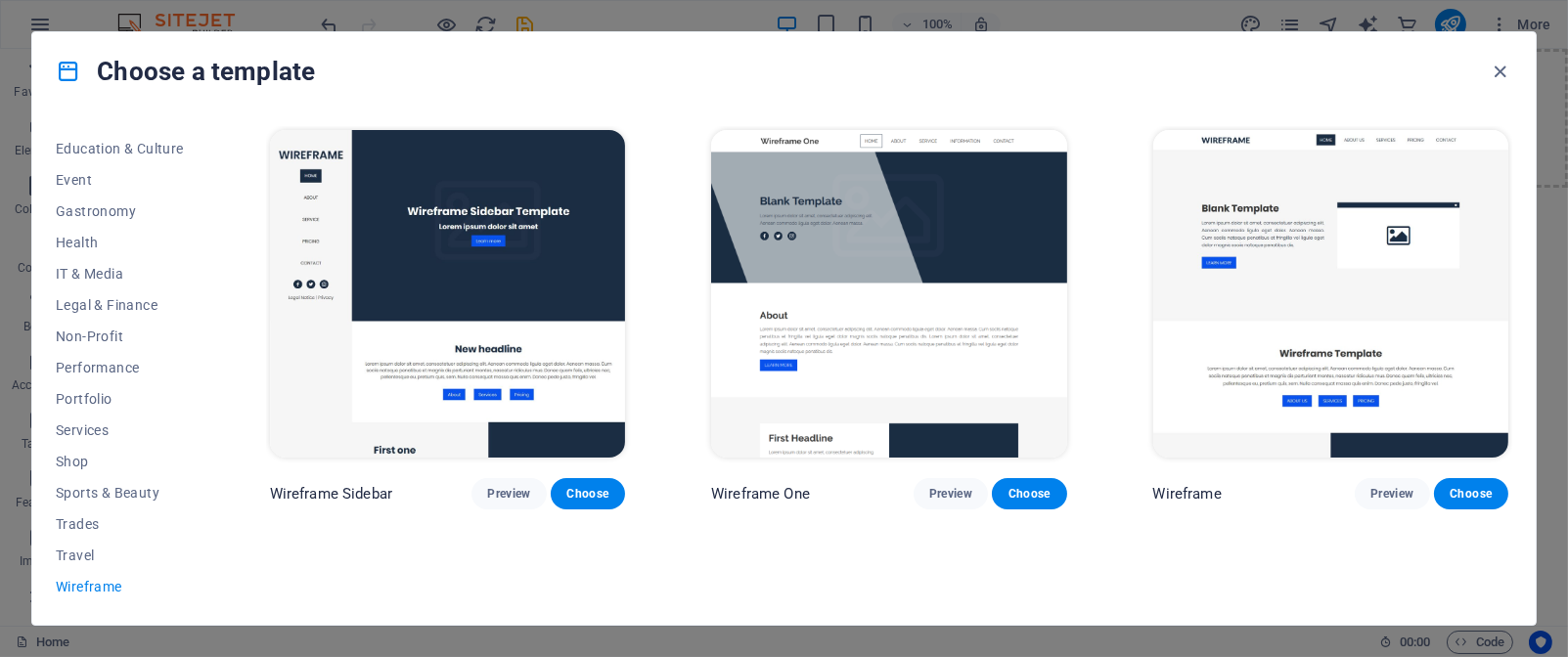
click at [1342, 377] on div "Choose a template All Templates My Templates New Trending Landingpage Multipage…" at bounding box center [784, 328] width 1568 height 657
click at [1497, 69] on icon "button" at bounding box center [1501, 71] width 23 height 23
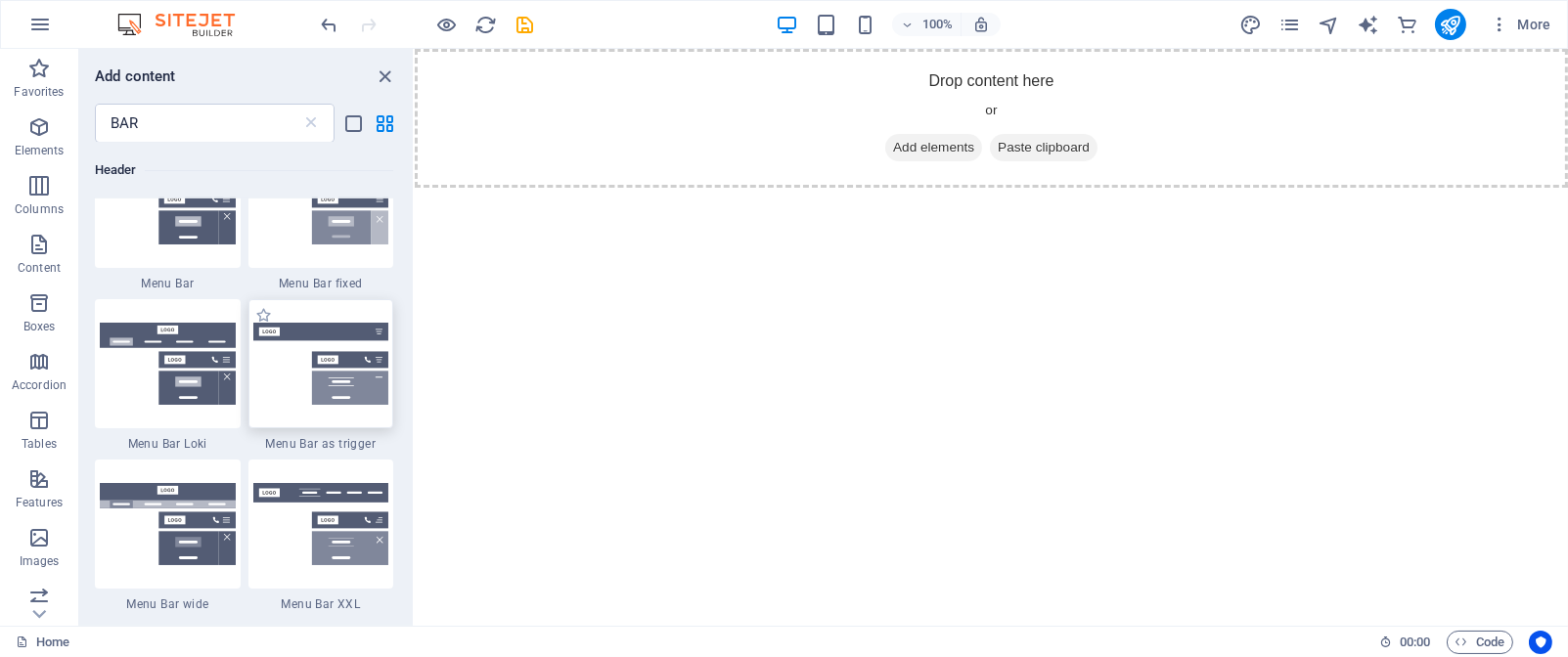
click at [329, 355] on img at bounding box center [321, 363] width 136 height 82
click at [415, 355] on div "Placeholder Menu" at bounding box center [991, 337] width 1153 height 578
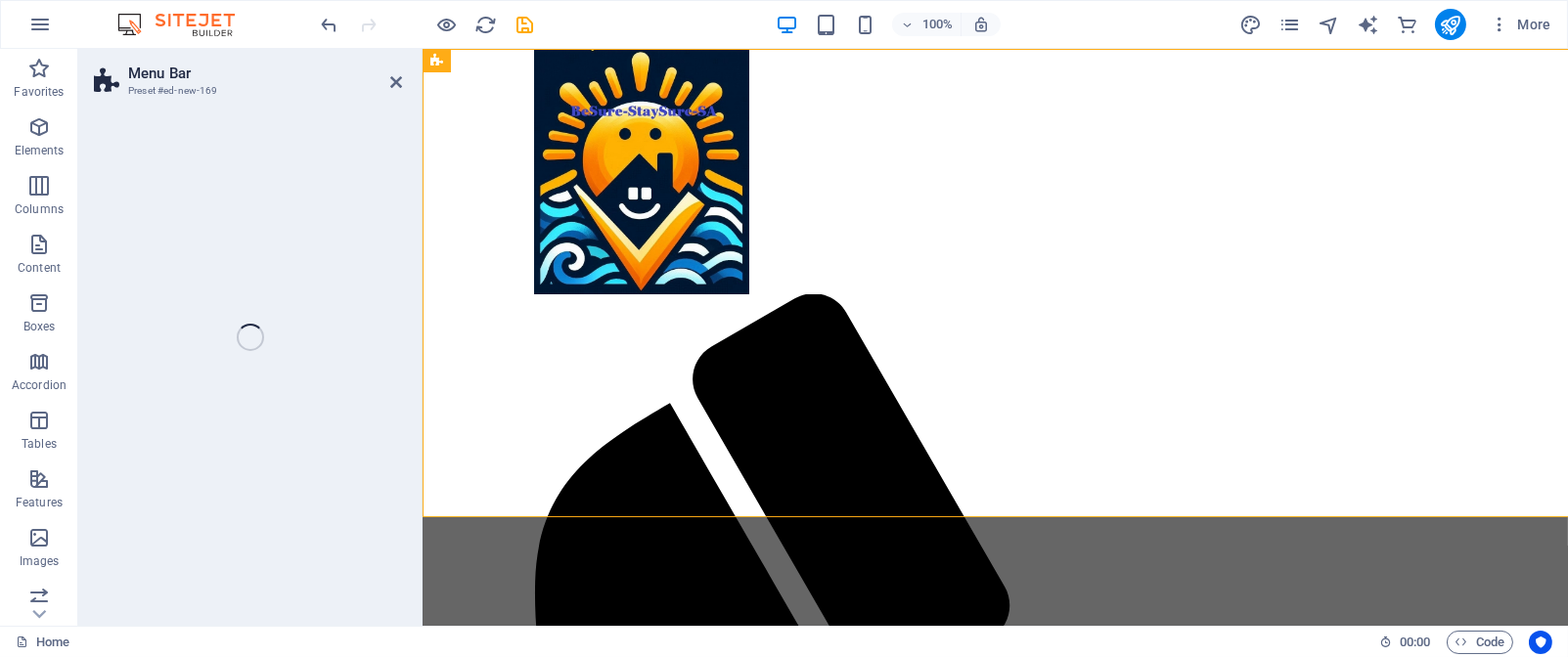
select select "rem"
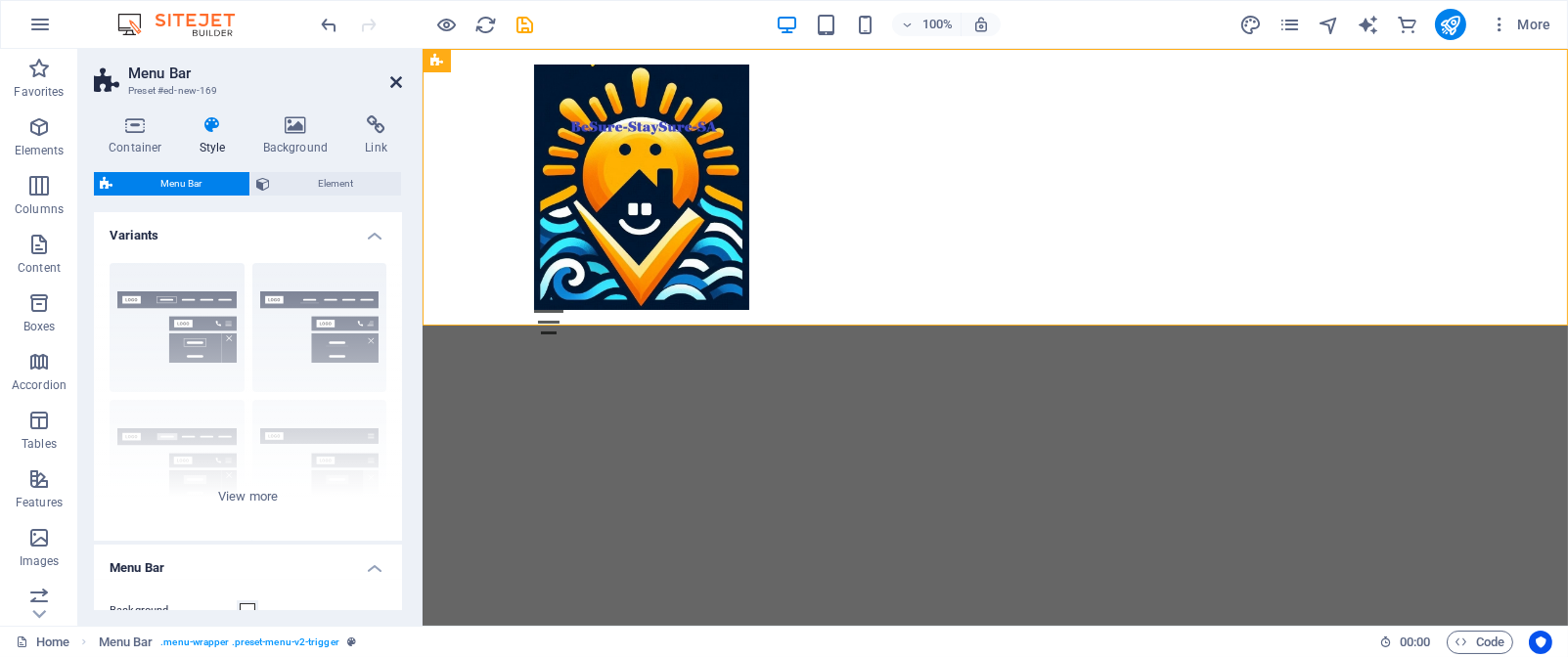
click at [396, 78] on icon at bounding box center [396, 82] width 12 height 16
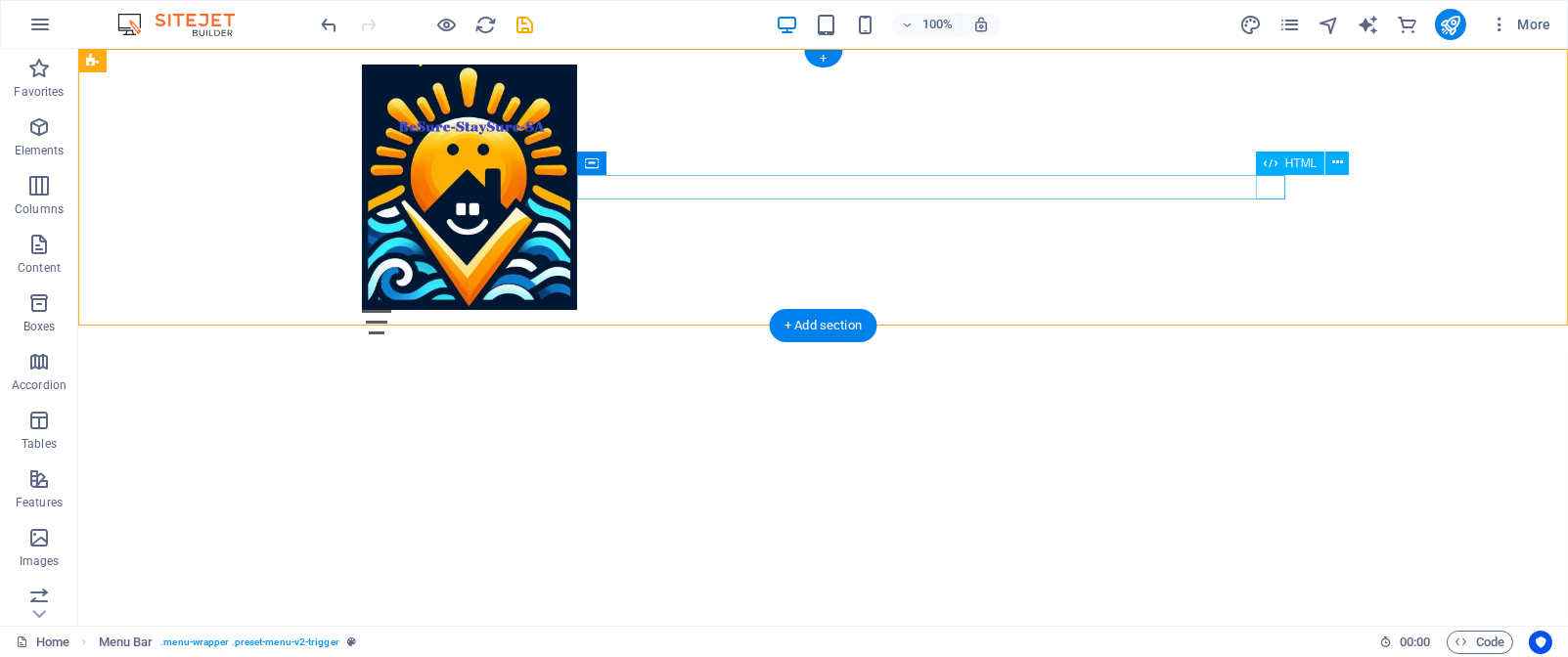
click at [1269, 311] on div "Menu" at bounding box center [824, 323] width 924 height 25
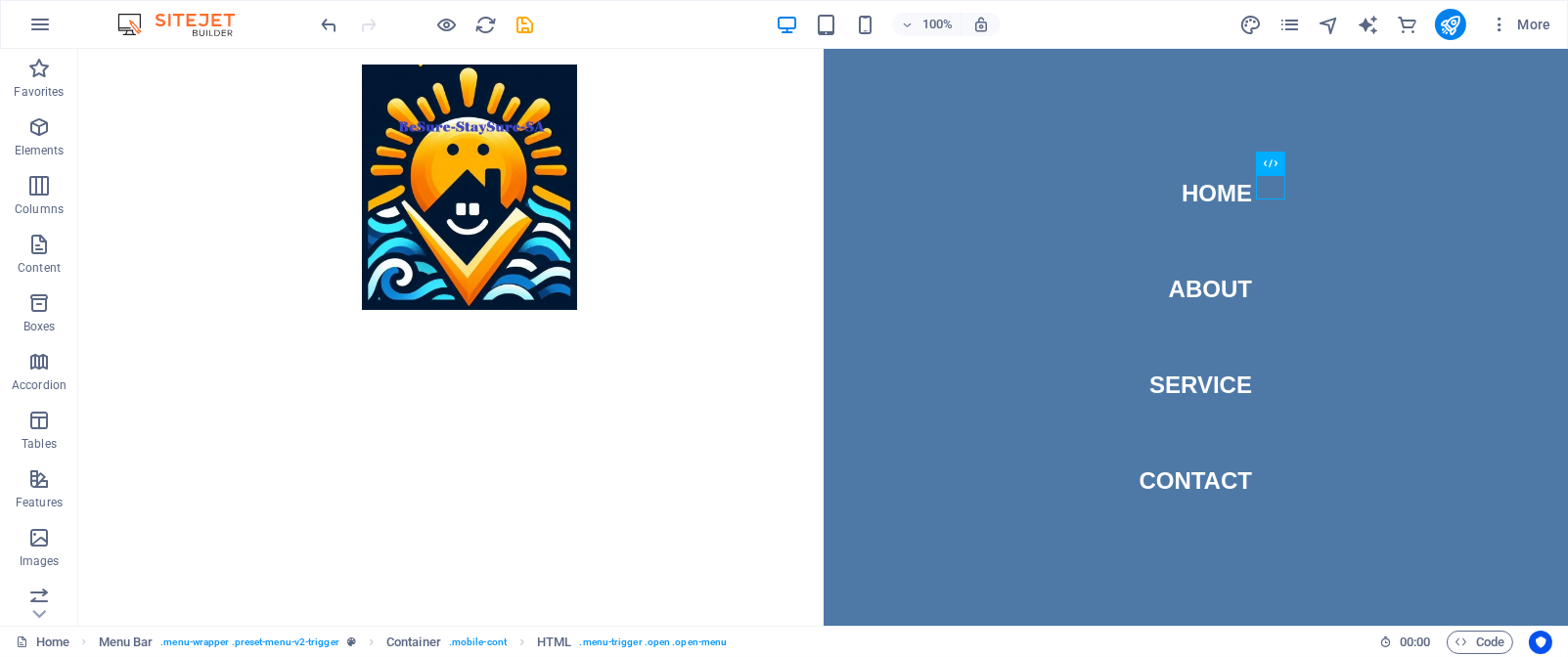
click at [520, 326] on html "Skip to main content Menu Home About Service Contact" at bounding box center [823, 187] width 1490 height 277
